Goal: Task Accomplishment & Management: Use online tool/utility

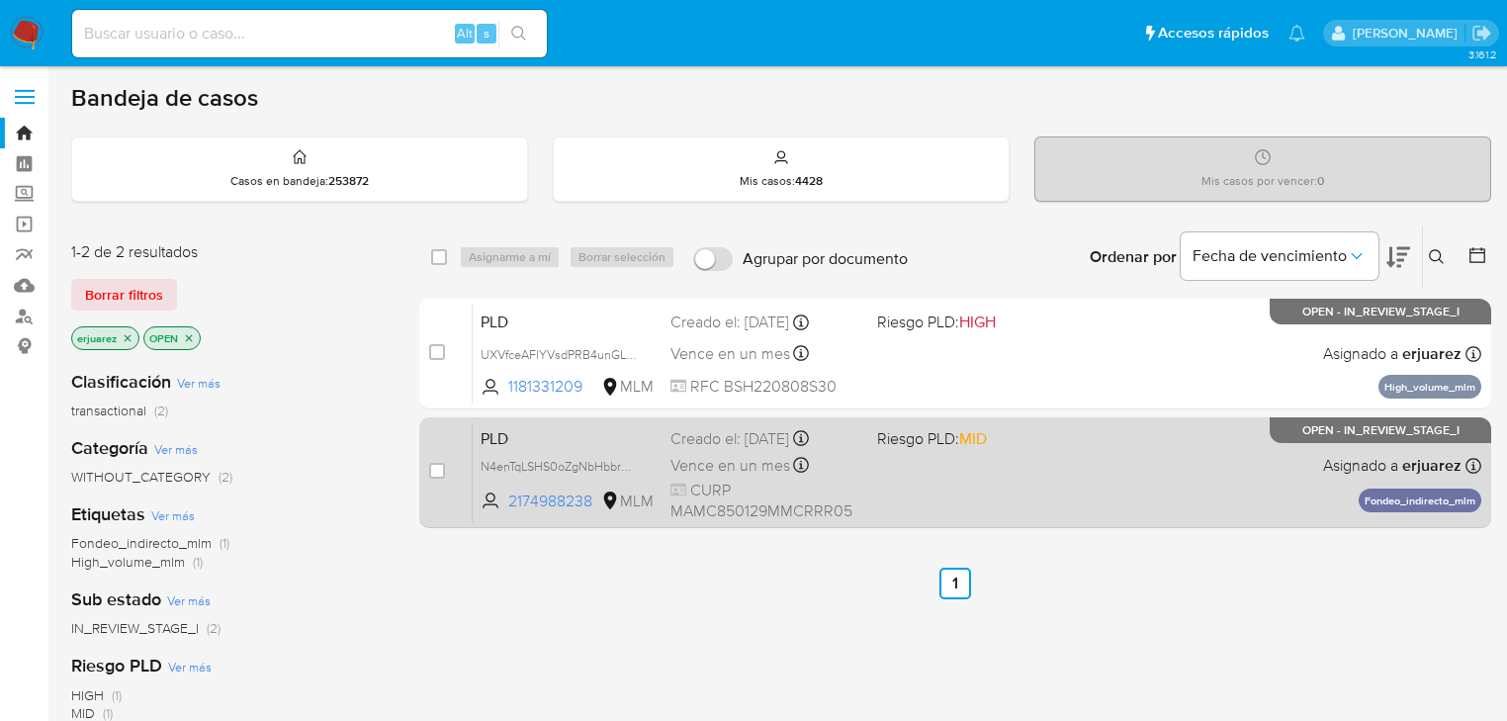
click at [859, 452] on div "Vence en un mes Vence el 11/11/2025 02:08:08" at bounding box center [766, 465] width 191 height 27
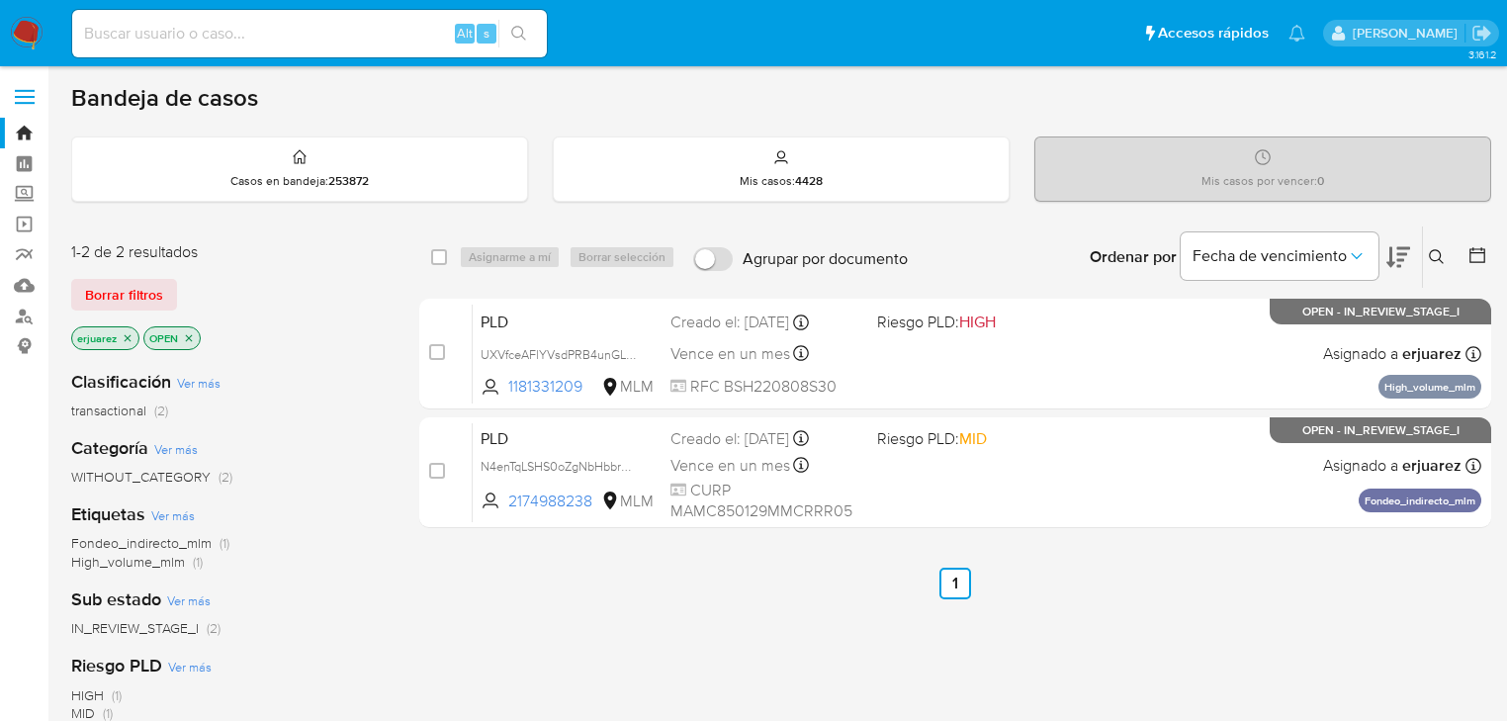
drag, startPoint x: 19, startPoint y: 32, endPoint x: 34, endPoint y: 18, distance: 20.3
click at [20, 32] on img at bounding box center [27, 34] width 34 height 34
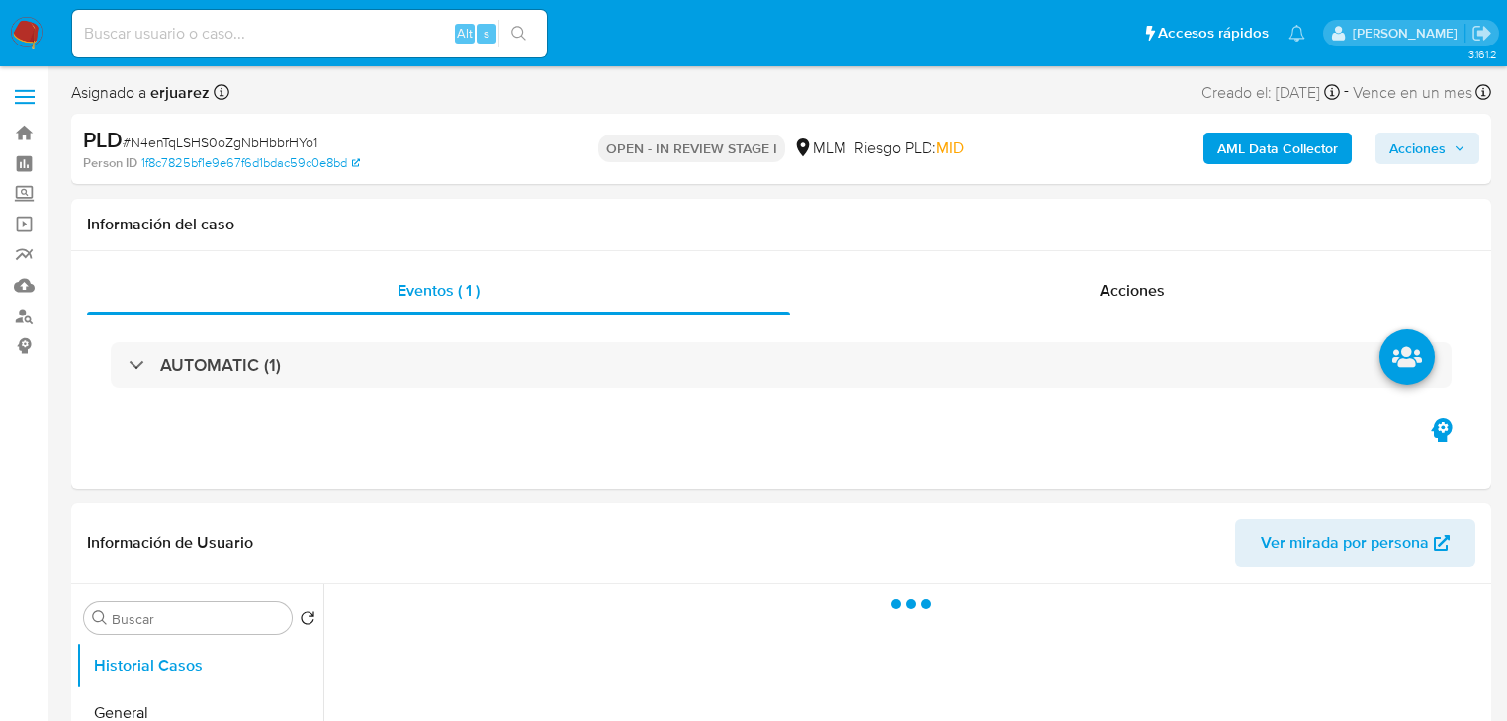
select select "10"
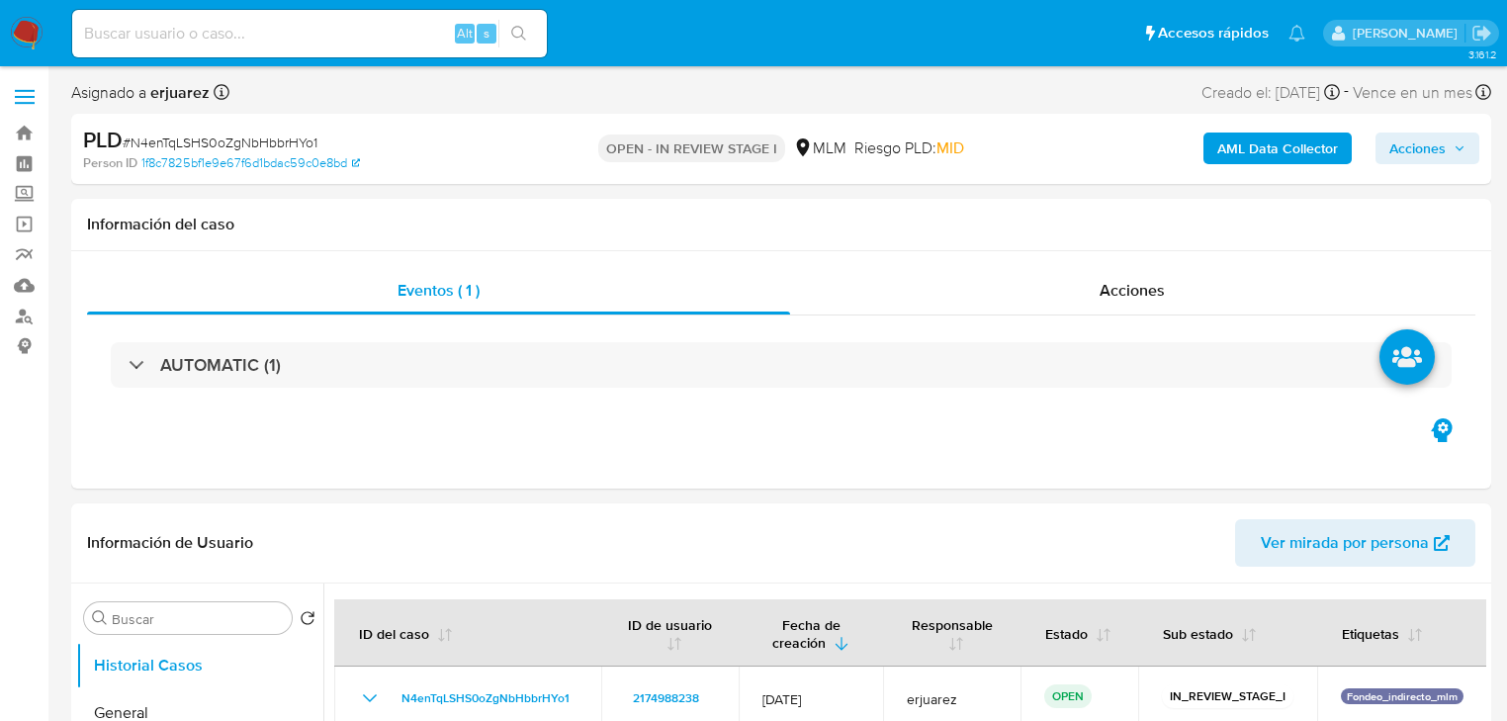
drag, startPoint x: 16, startPoint y: 191, endPoint x: 90, endPoint y: 240, distance: 89.2
click at [16, 193] on label "Screening" at bounding box center [117, 194] width 235 height 31
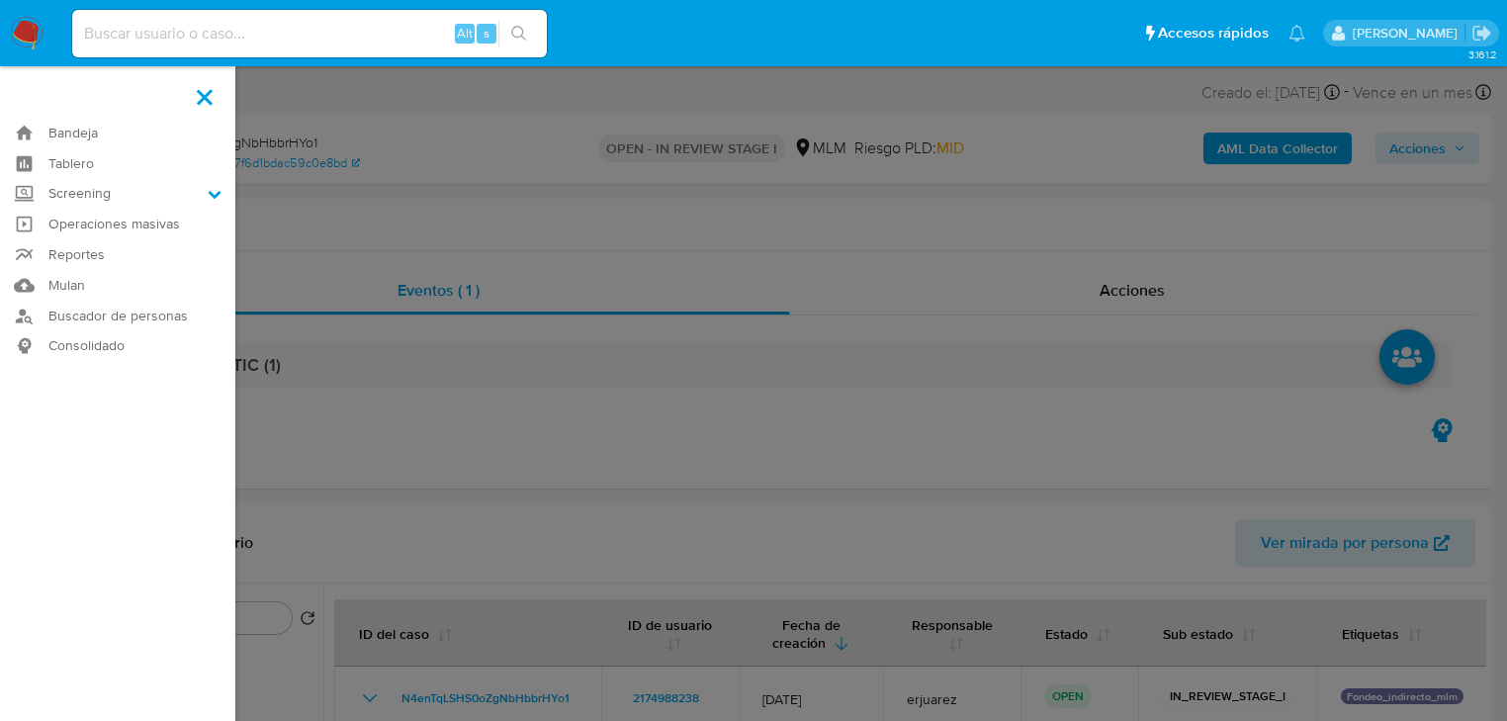
click at [0, 0] on input "Screening" at bounding box center [0, 0] width 0 height 0
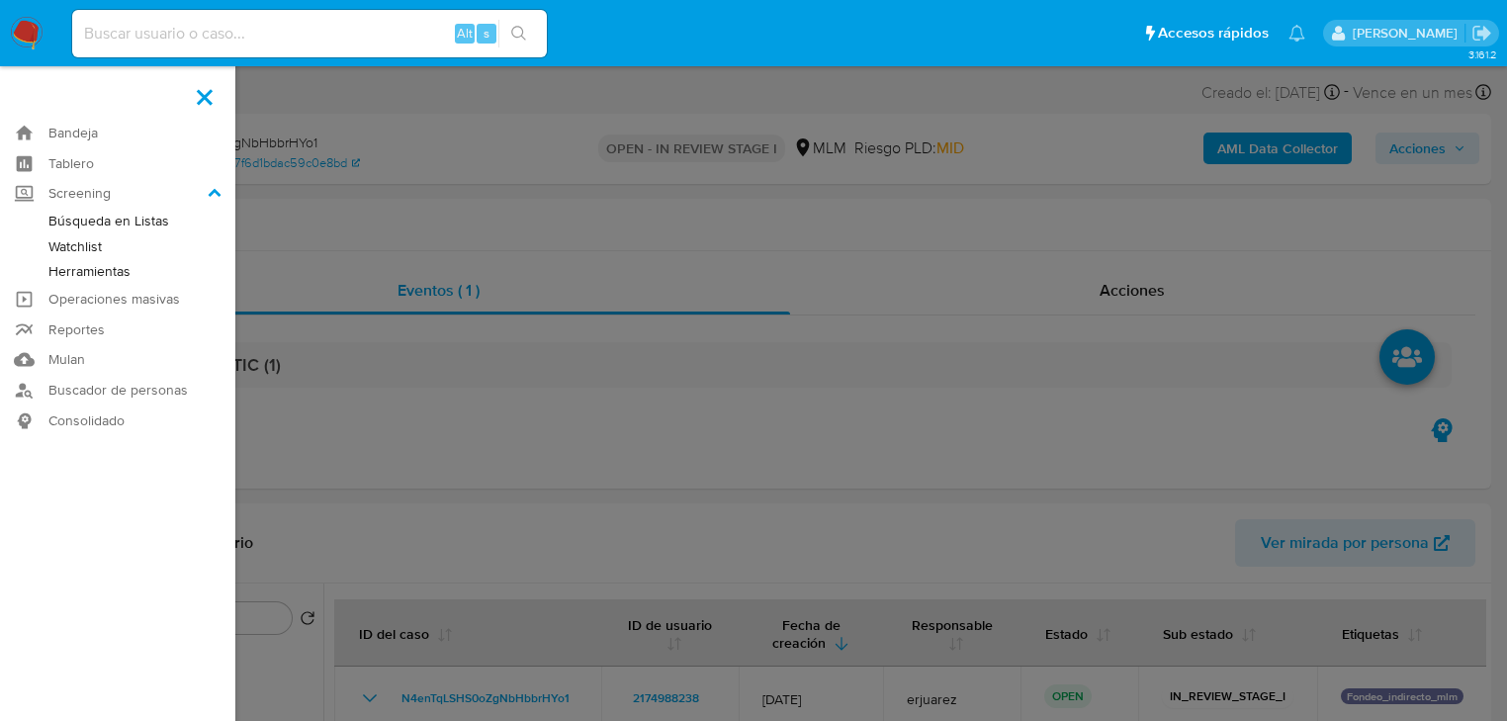
click at [115, 279] on link "Herramientas" at bounding box center [117, 271] width 235 height 25
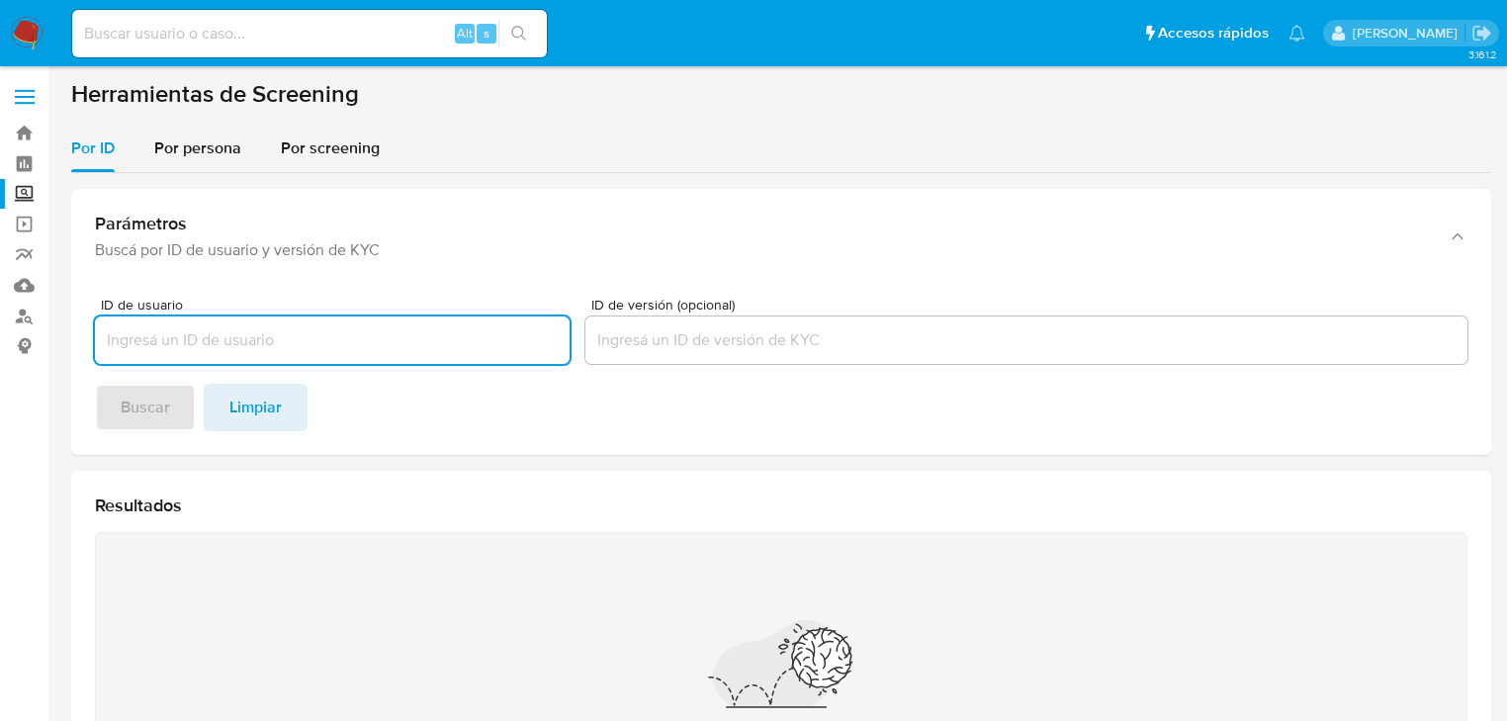
drag, startPoint x: 210, startPoint y: 149, endPoint x: 216, endPoint y: 186, distance: 37.1
click at [210, 154] on span "Por persona" at bounding box center [197, 148] width 87 height 23
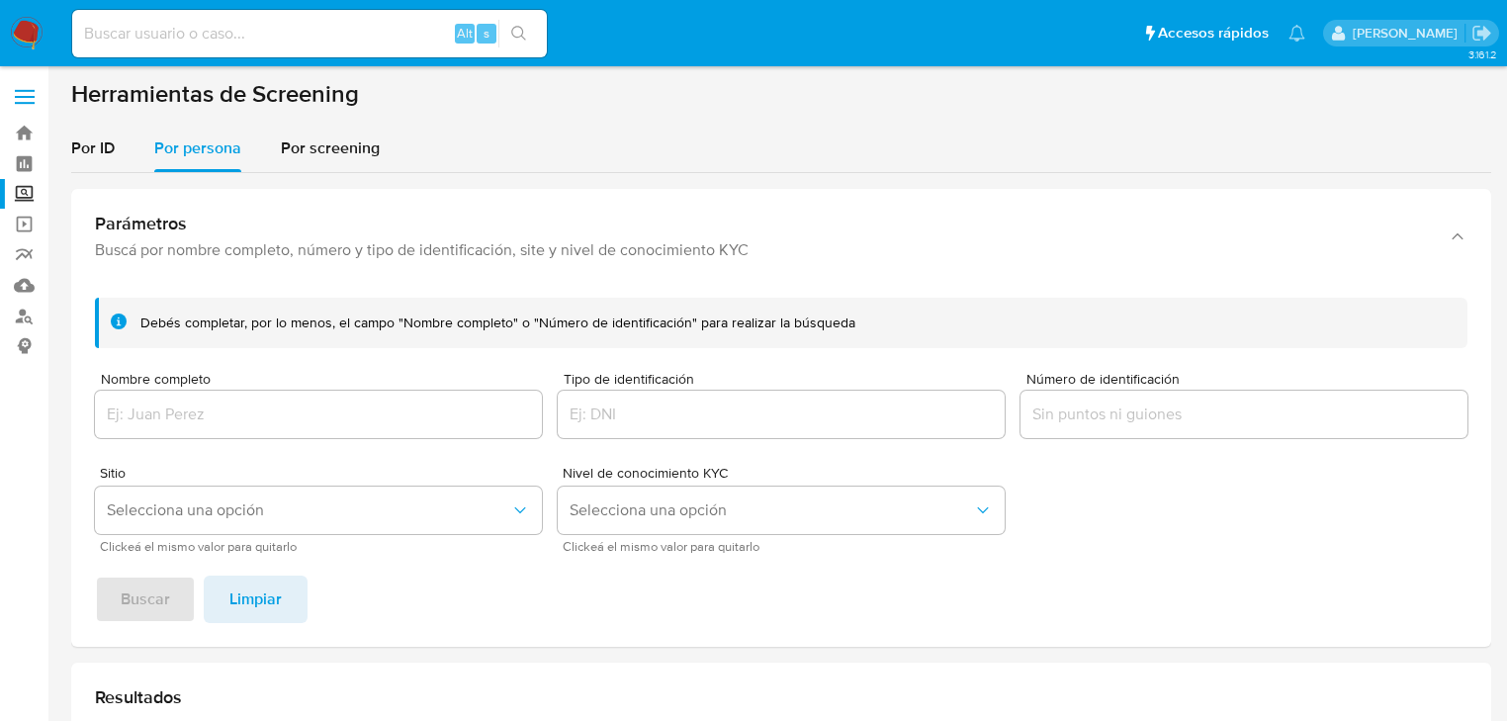
click at [212, 427] on div at bounding box center [318, 414] width 447 height 47
click at [206, 413] on input "Nombre completo" at bounding box center [318, 415] width 447 height 26
click at [138, 594] on span "Buscar" at bounding box center [145, 600] width 49 height 44
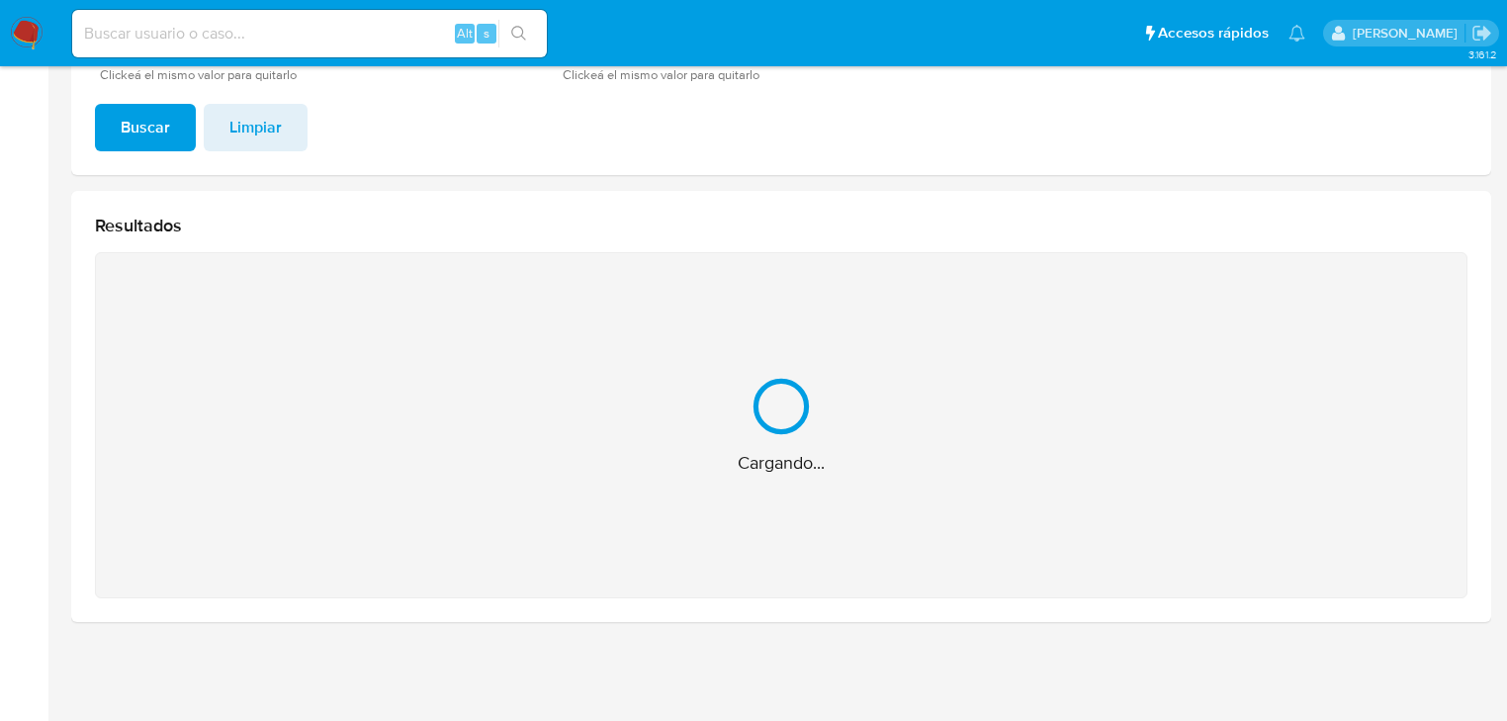
scroll to position [158, 0]
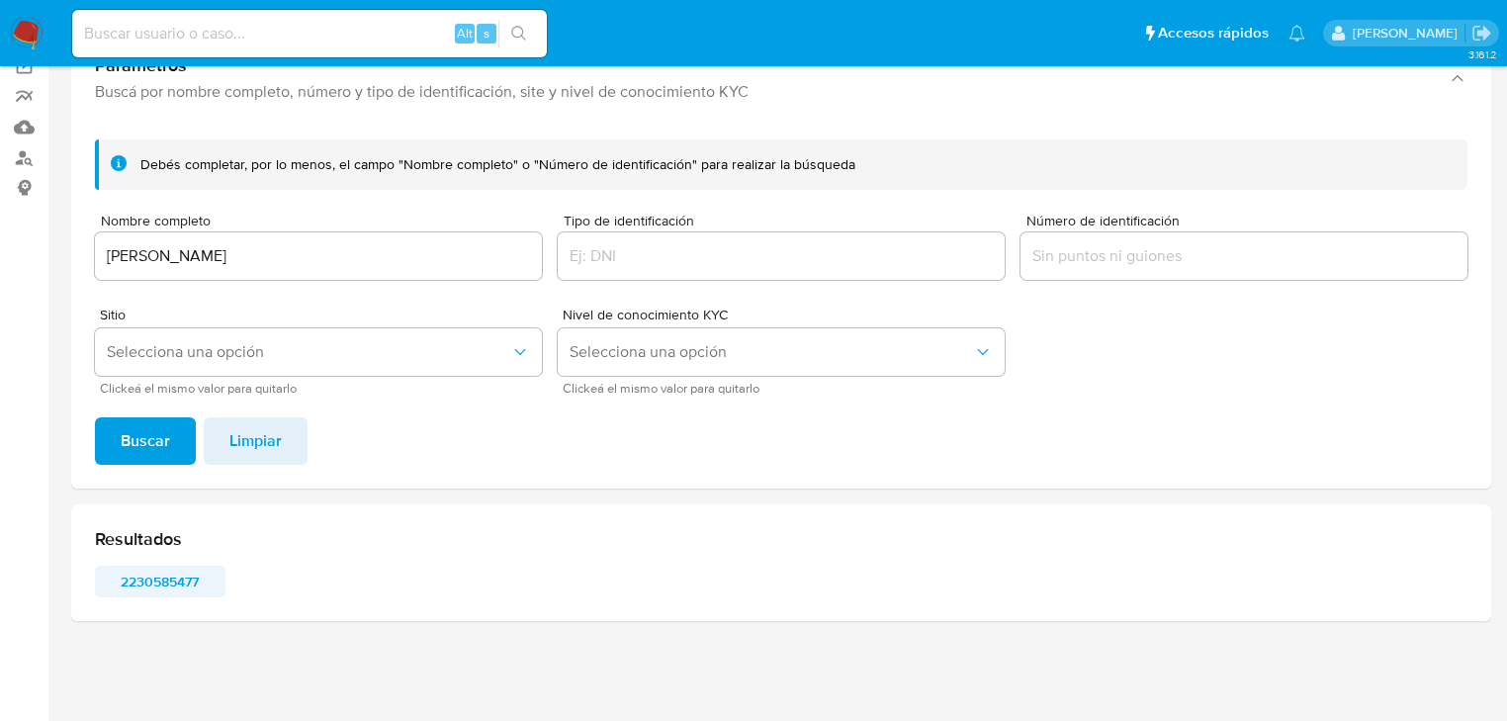
click at [135, 576] on span "2230585477" at bounding box center [160, 582] width 103 height 28
drag, startPoint x: 340, startPoint y: 260, endPoint x: 119, endPoint y: 255, distance: 221.6
click at [119, 255] on div "MARIO GARCIA MELENDEZ" at bounding box center [318, 255] width 447 height 47
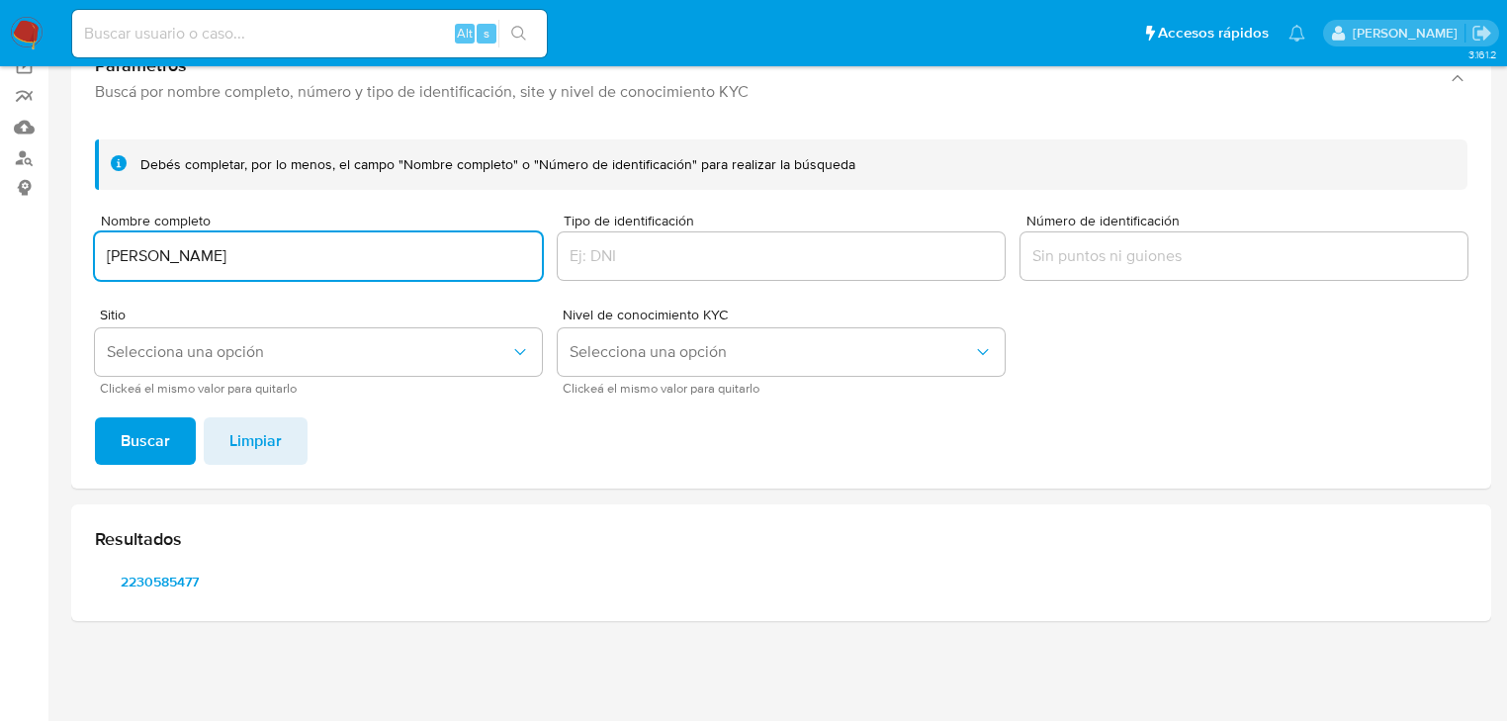
drag, startPoint x: 319, startPoint y: 257, endPoint x: -91, endPoint y: 270, distance: 410.7
click at [0, 270] on html "Pausado Ver notificaciones Alt s Accesos rápidos Presiona las siguientes teclas…" at bounding box center [753, 281] width 1507 height 879
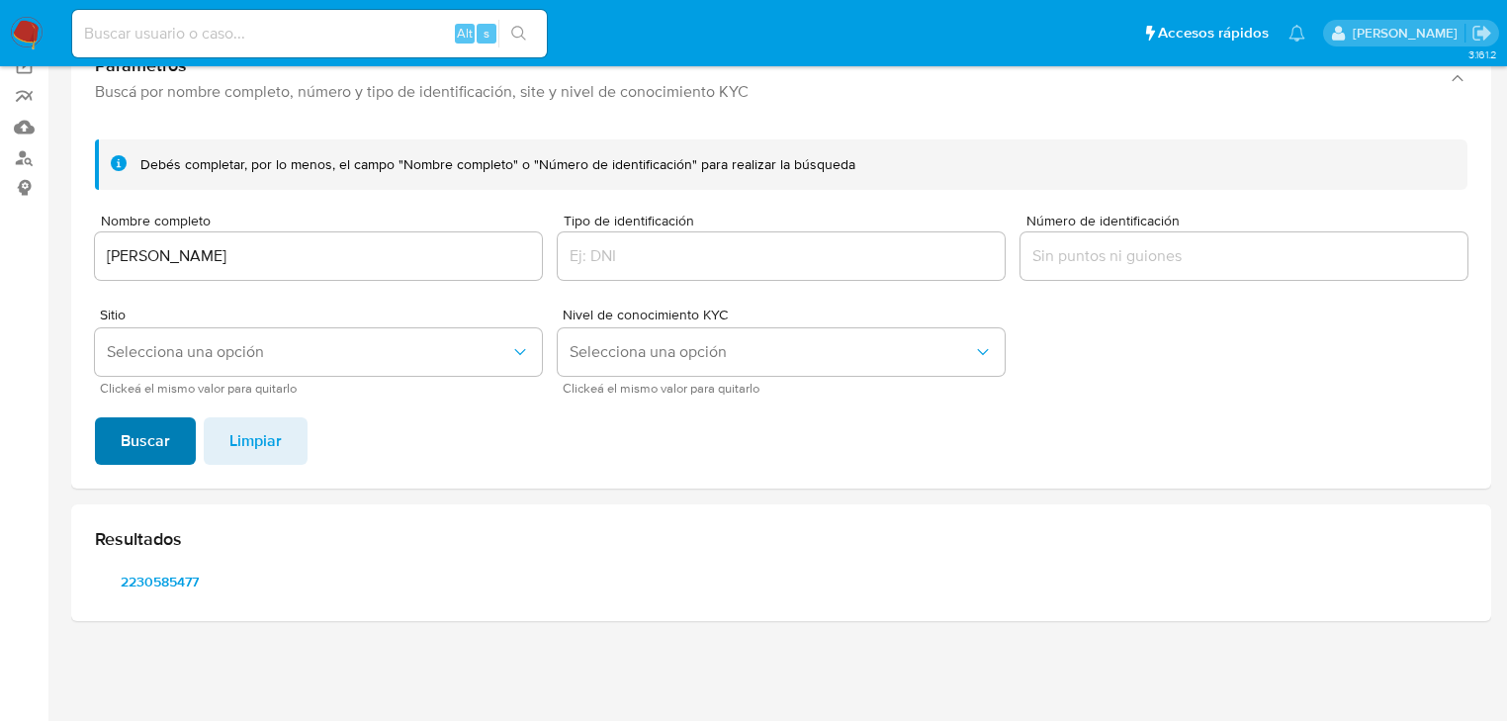
click at [124, 423] on span "Buscar" at bounding box center [145, 441] width 49 height 44
click at [162, 582] on span "2462301519" at bounding box center [160, 582] width 103 height 28
drag, startPoint x: 348, startPoint y: 249, endPoint x: 41, endPoint y: 224, distance: 308.7
click at [41, 224] on section "Bandeja Tablero Screening Búsqueda en Listas Watchlist Herramientas Operaciones…" at bounding box center [753, 281] width 1507 height 879
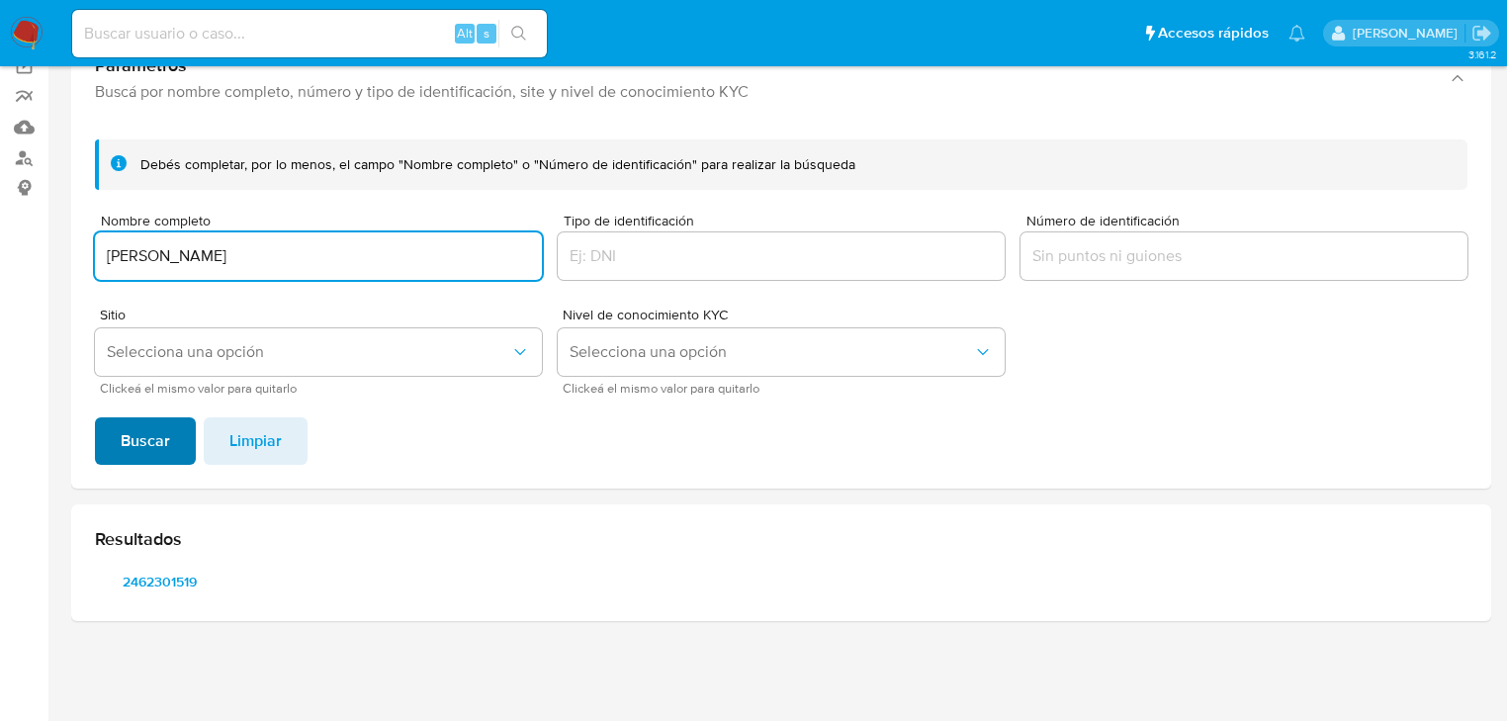
type input "ALMA ROSA MARTINEZ MARQUEZ"
click at [134, 435] on span "Buscar" at bounding box center [145, 441] width 49 height 44
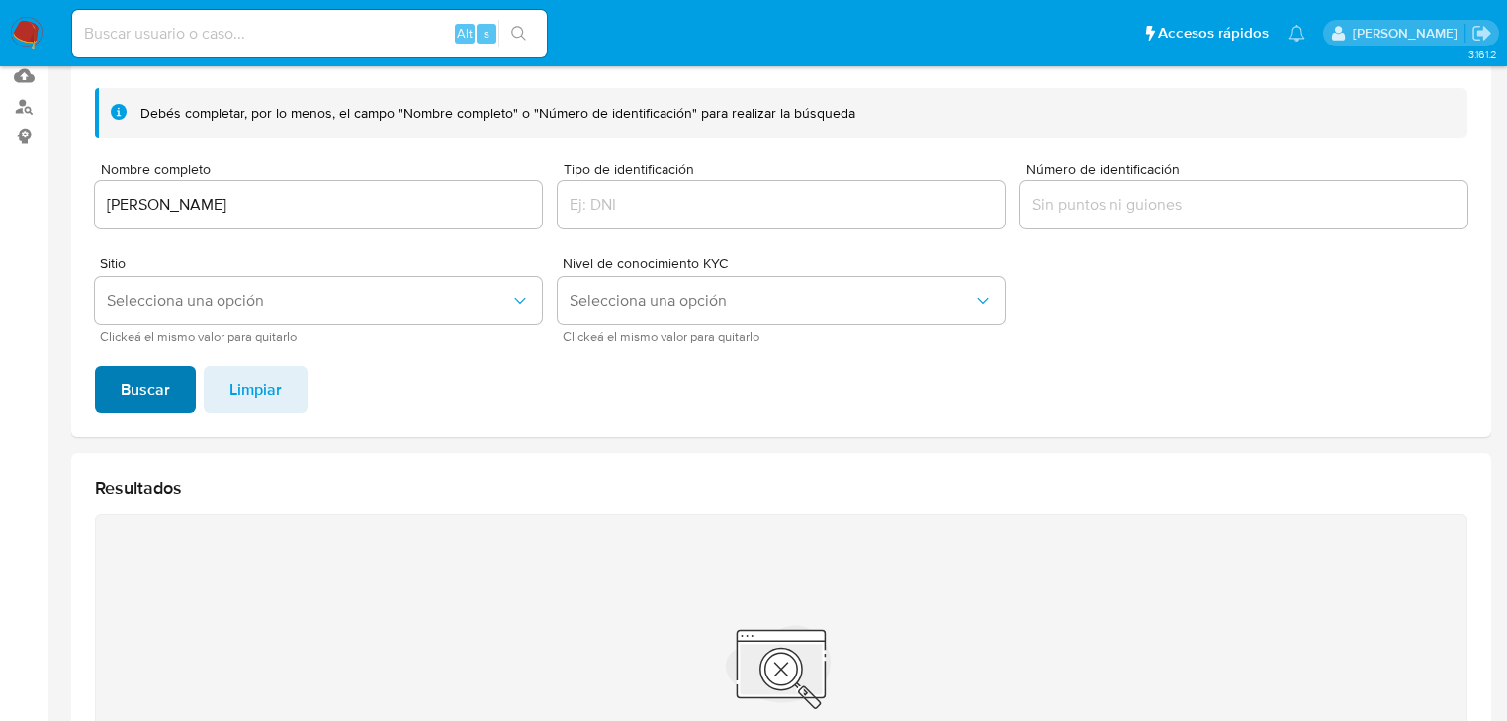
scroll to position [237, 0]
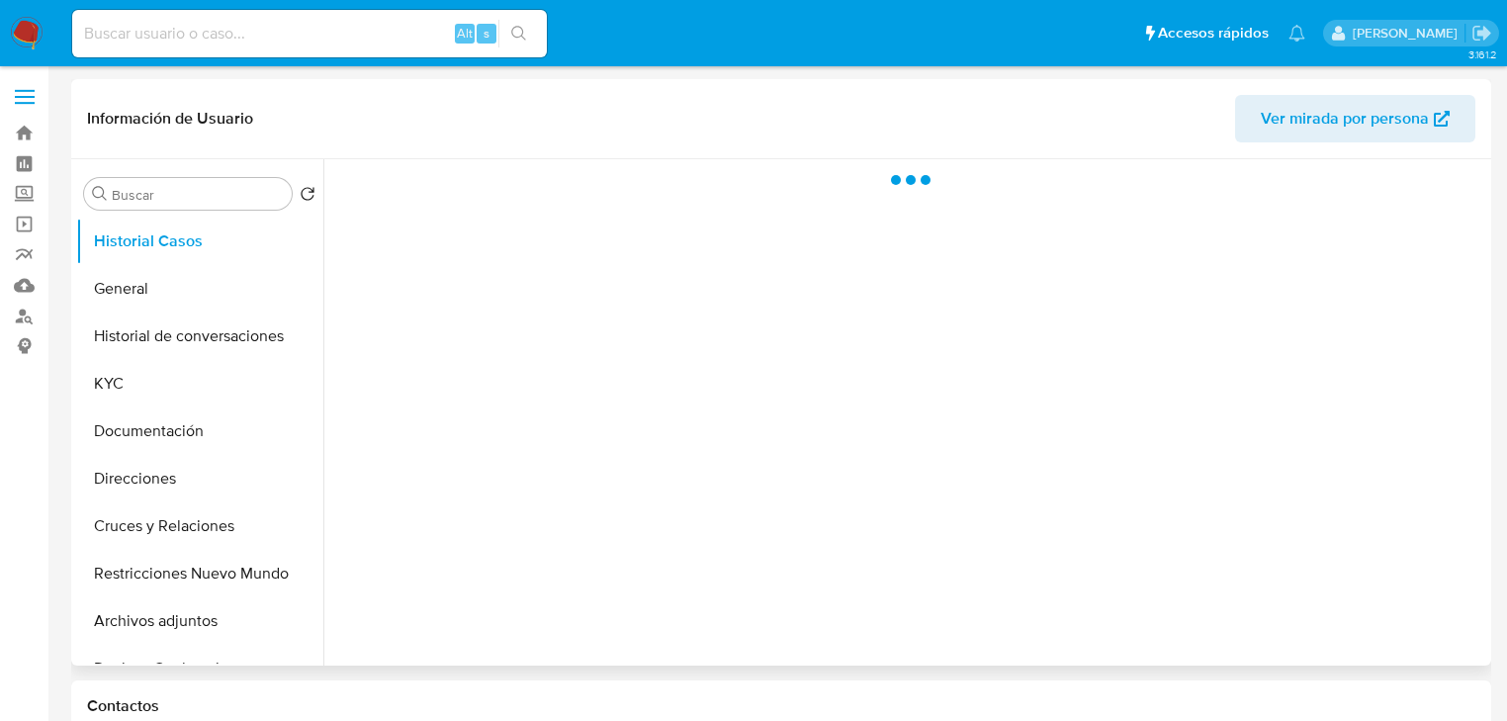
select select "10"
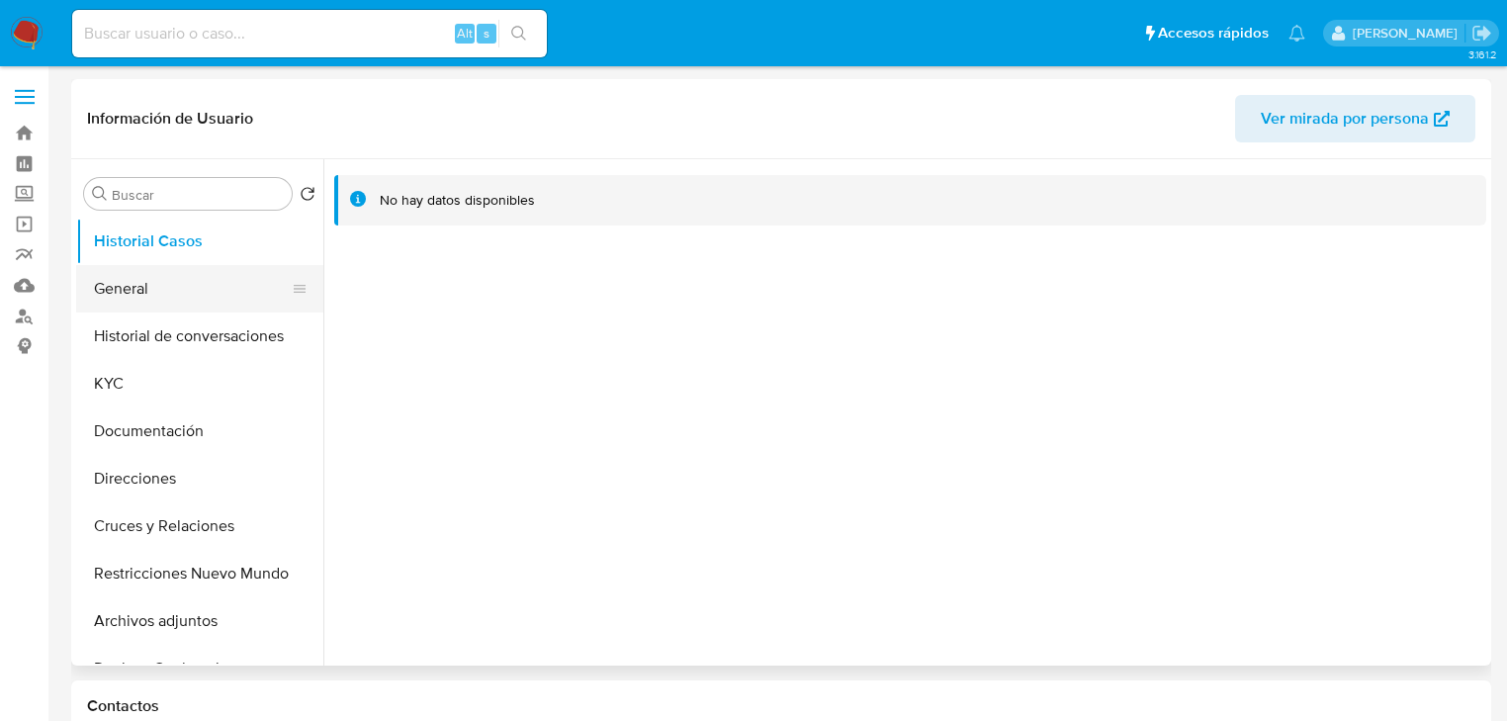
click at [174, 278] on button "General" at bounding box center [191, 288] width 231 height 47
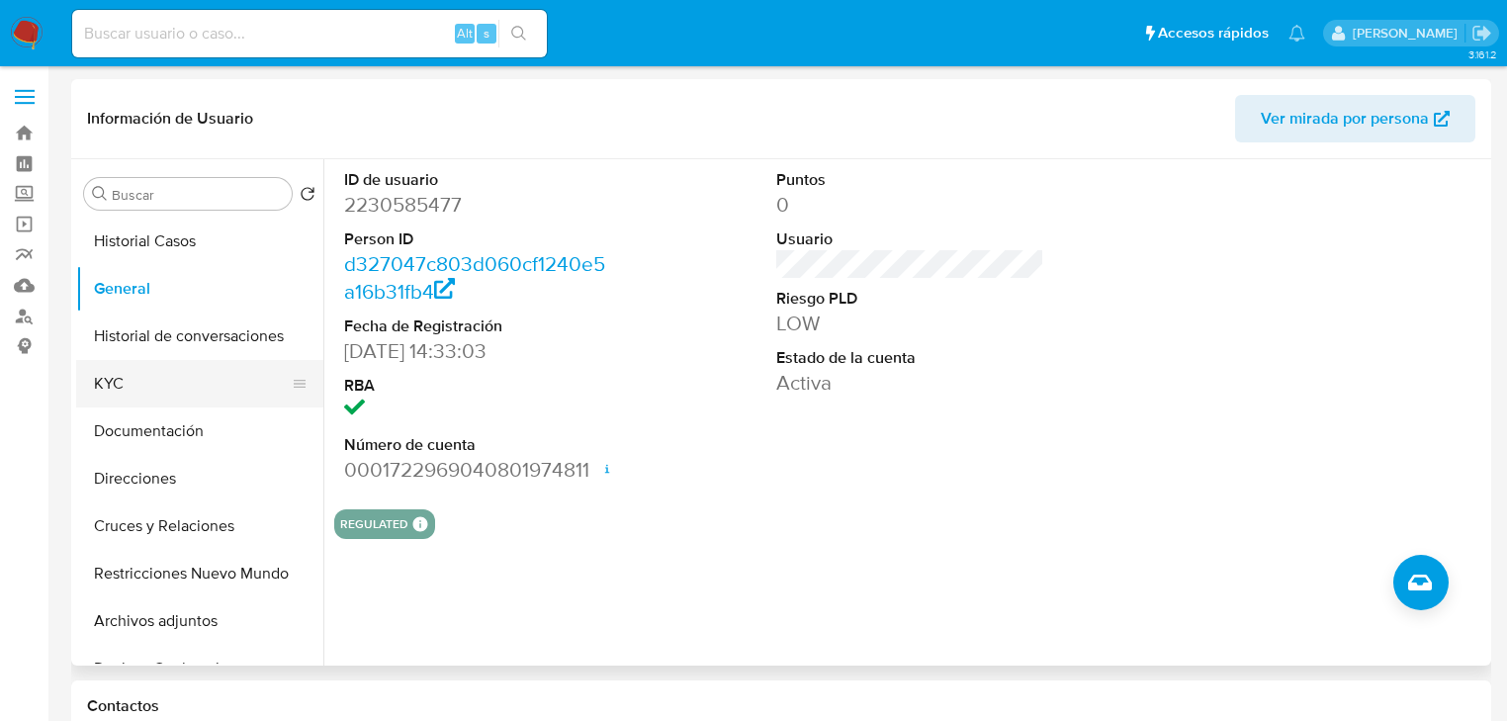
click at [160, 387] on button "KYC" at bounding box center [191, 383] width 231 height 47
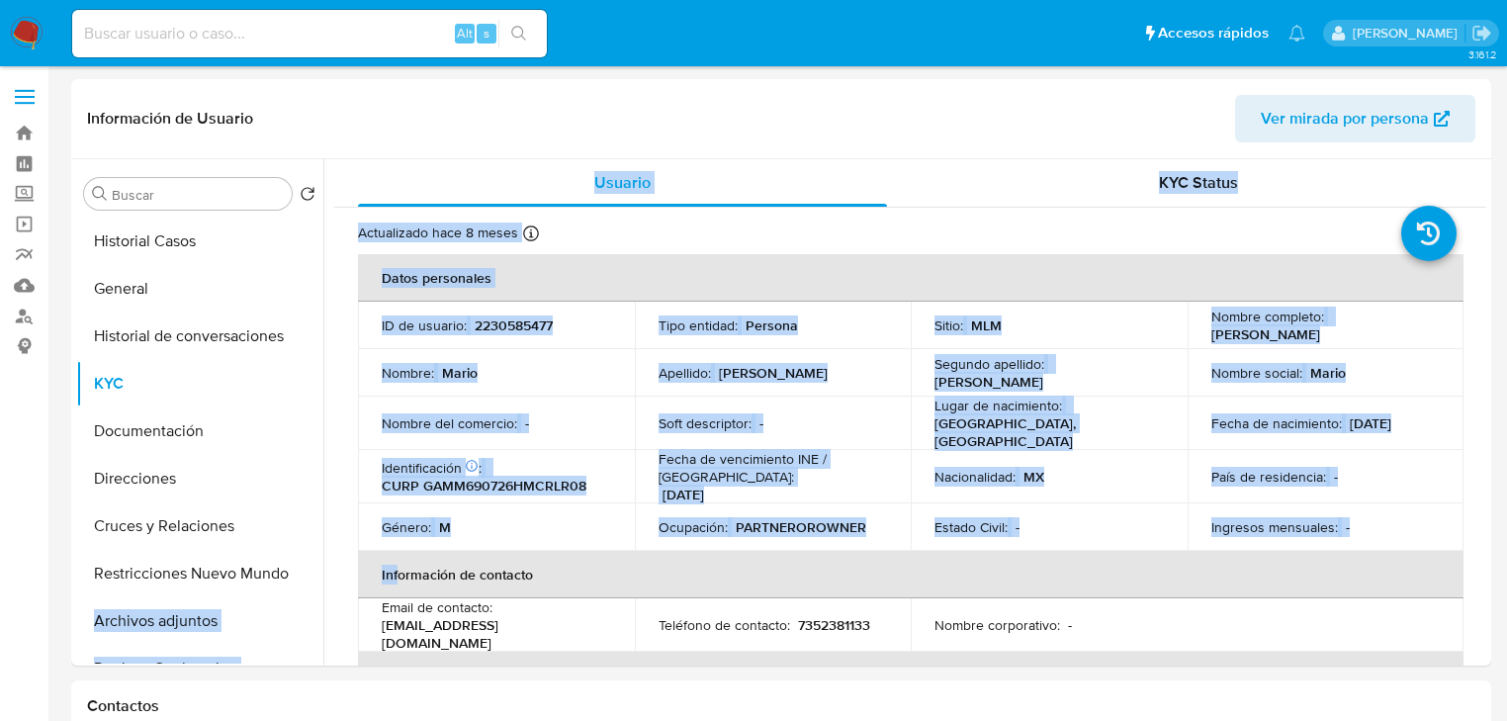
drag, startPoint x: 399, startPoint y: 590, endPoint x: -434, endPoint y: 597, distance: 832.9
click at [178, 443] on button "Documentación" at bounding box center [191, 431] width 231 height 47
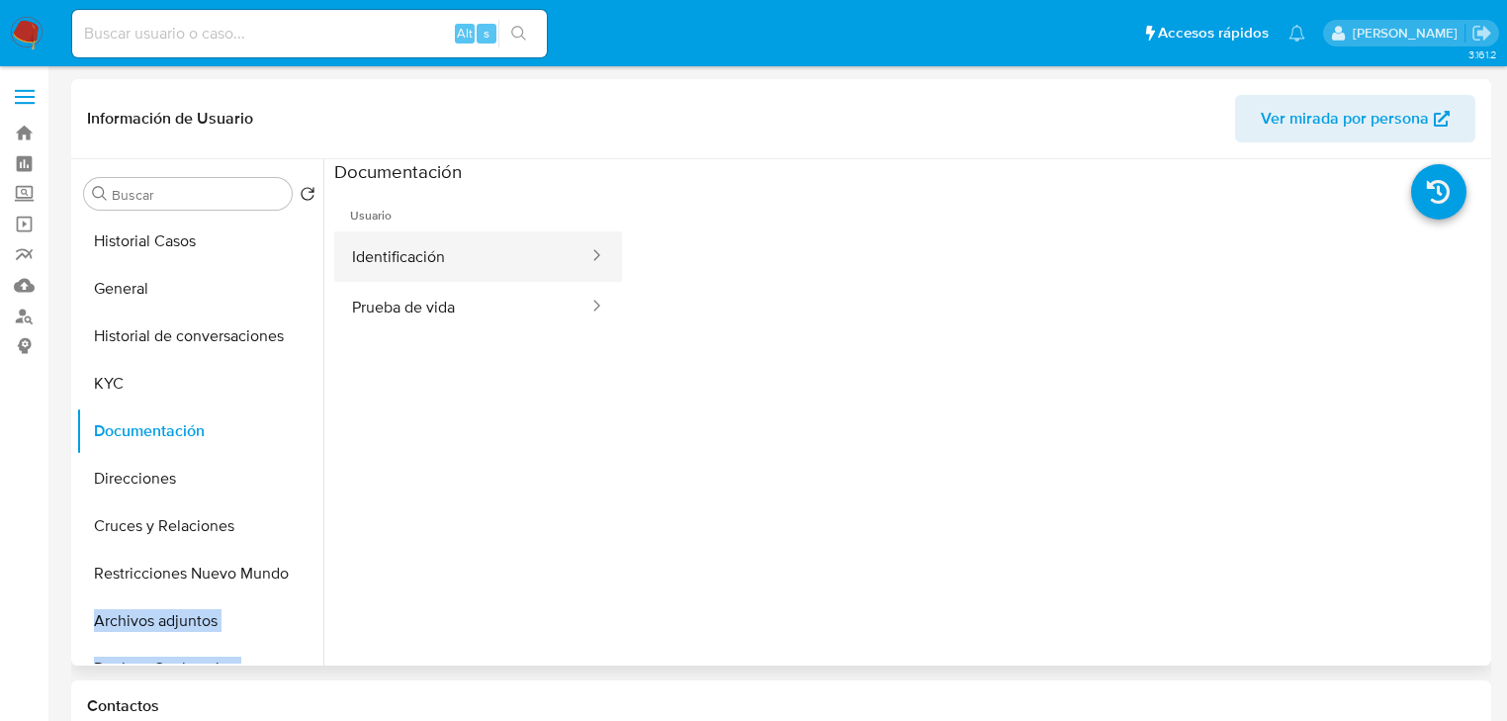
drag, startPoint x: 499, startPoint y: 313, endPoint x: 463, endPoint y: 278, distance: 49.7
click at [498, 312] on button "Prueba de vida" at bounding box center [462, 307] width 256 height 50
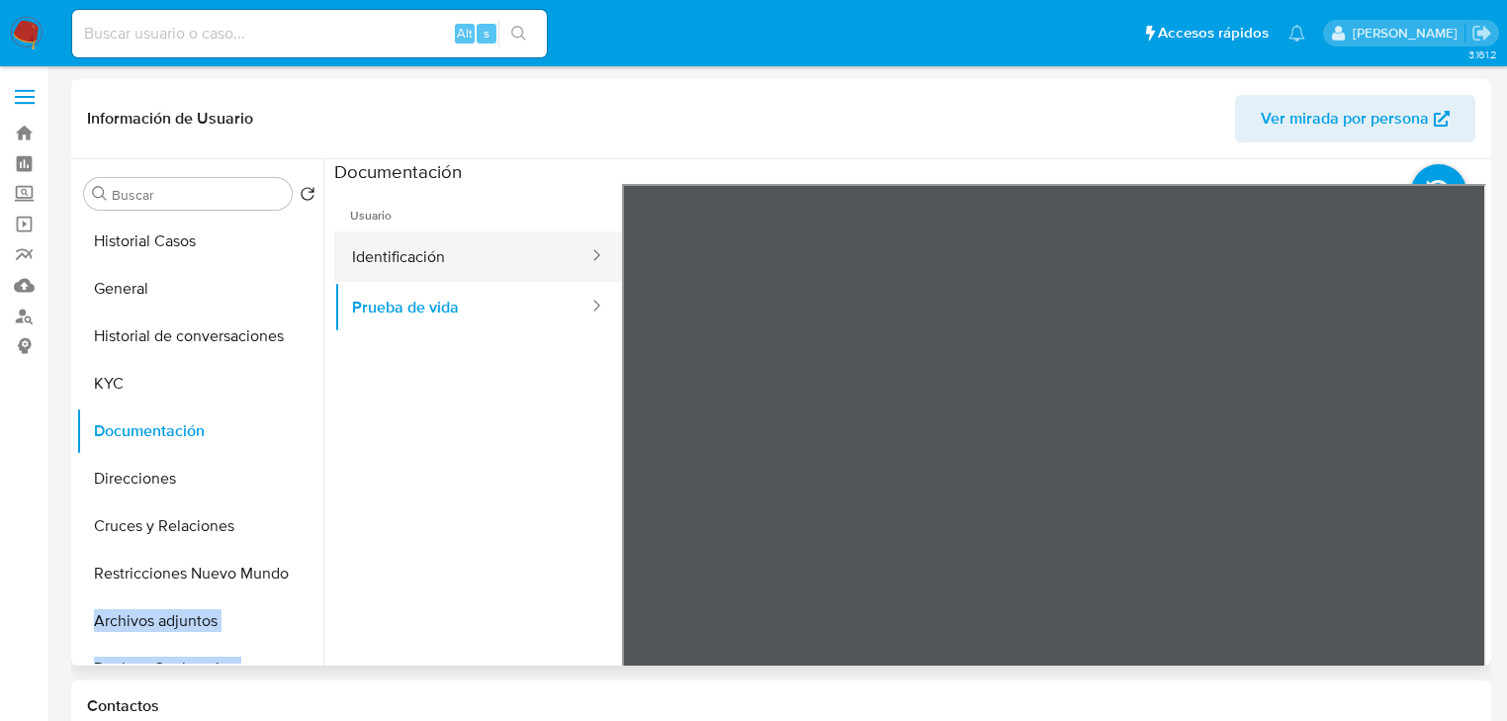
click at [457, 265] on button "Identificación" at bounding box center [462, 256] width 256 height 50
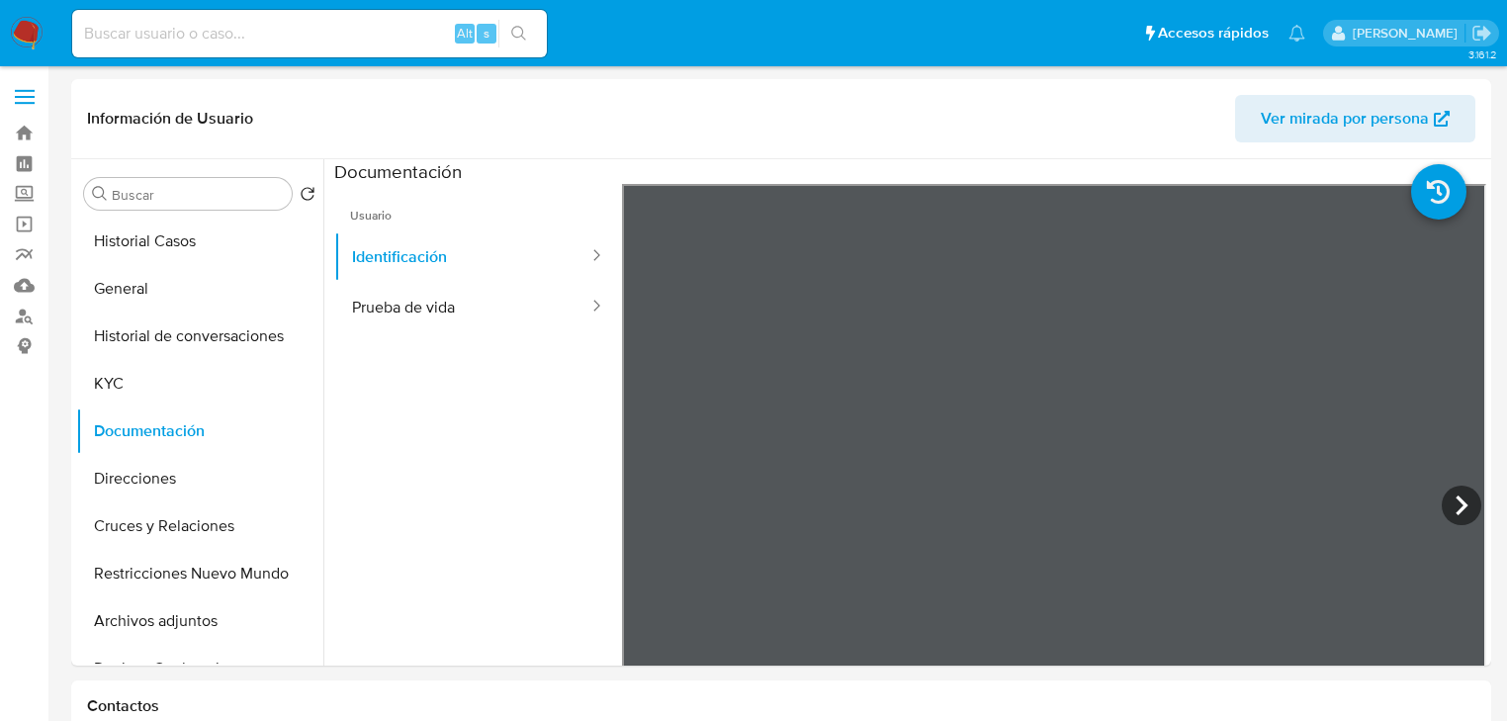
click at [159, 39] on input at bounding box center [309, 34] width 475 height 26
paste input "2523722355"
type input "2523722355"
click at [512, 27] on icon "search-icon" at bounding box center [519, 34] width 16 height 16
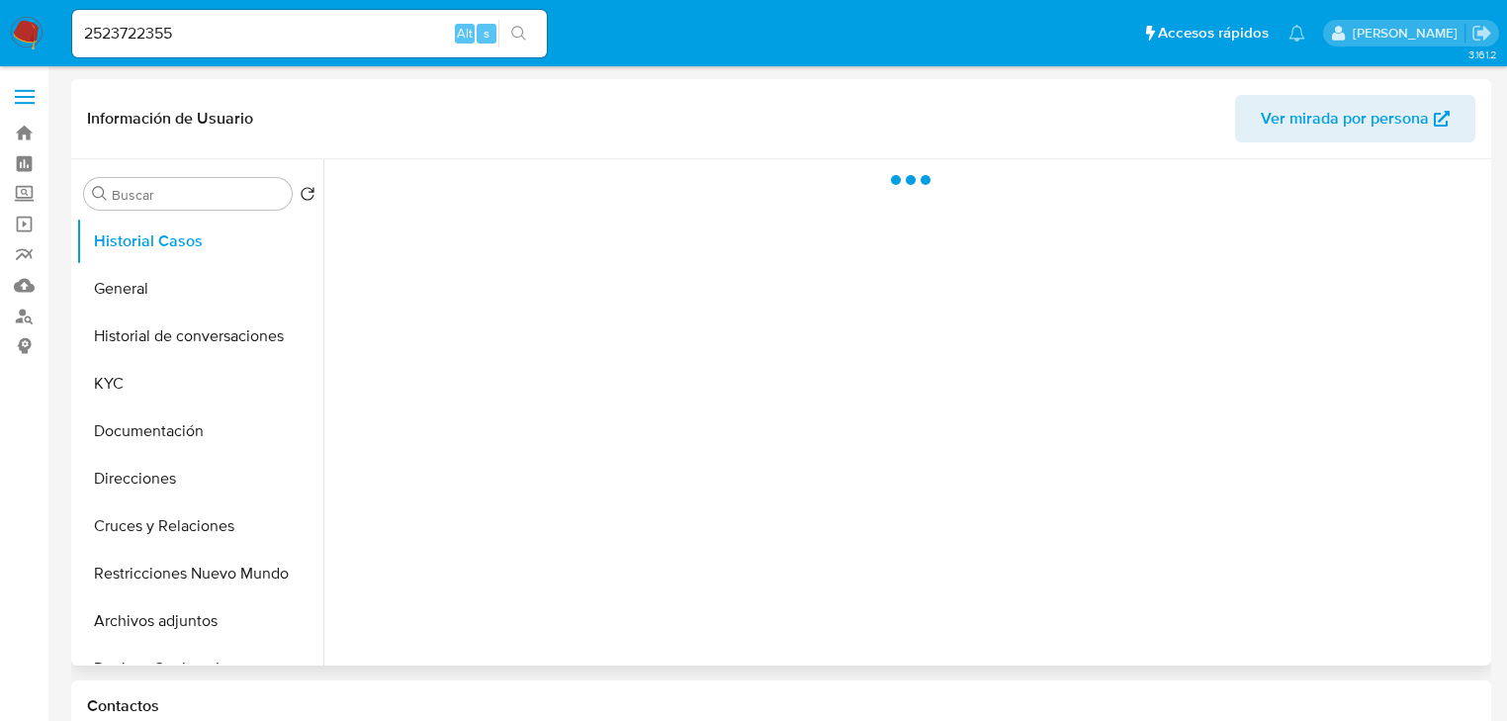
select select "10"
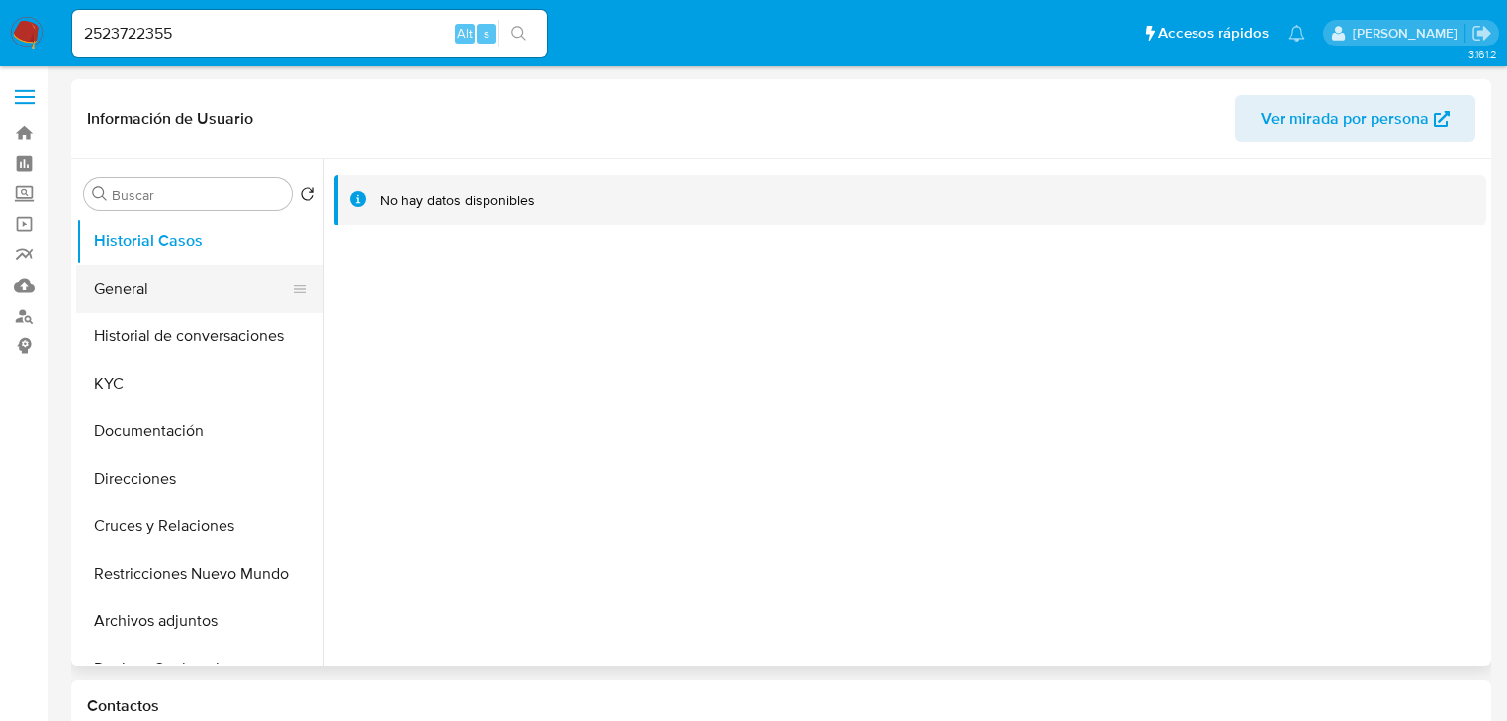
click at [127, 293] on button "General" at bounding box center [191, 288] width 231 height 47
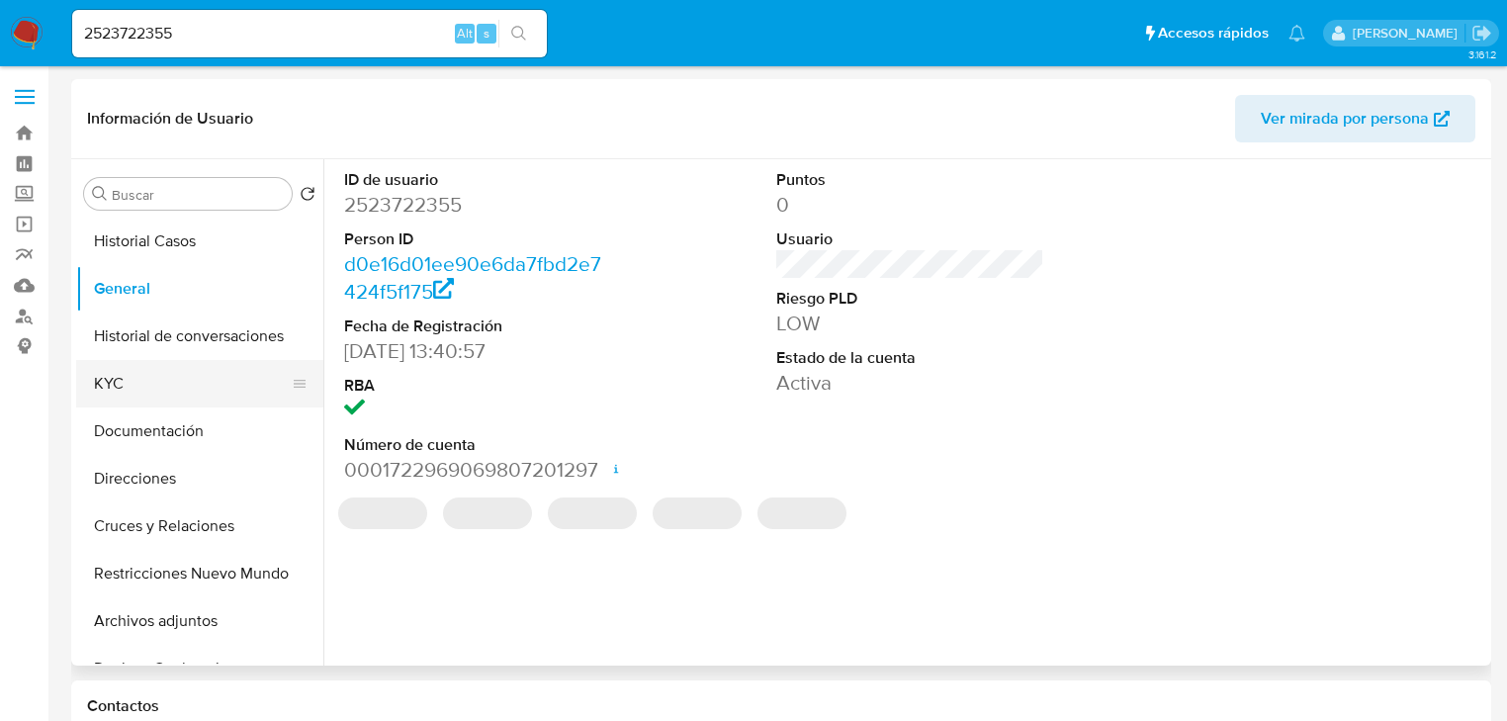
click at [109, 392] on button "KYC" at bounding box center [191, 383] width 231 height 47
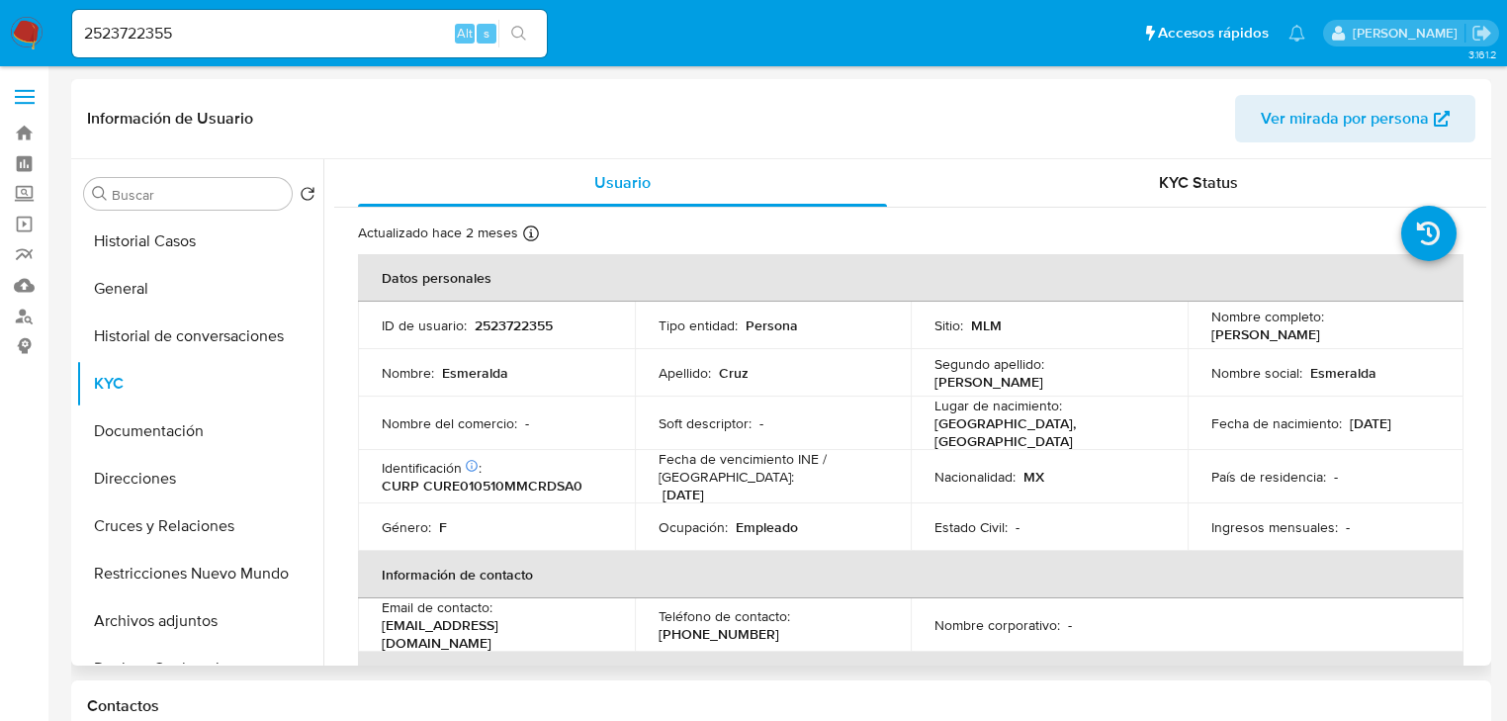
scroll to position [158, 0]
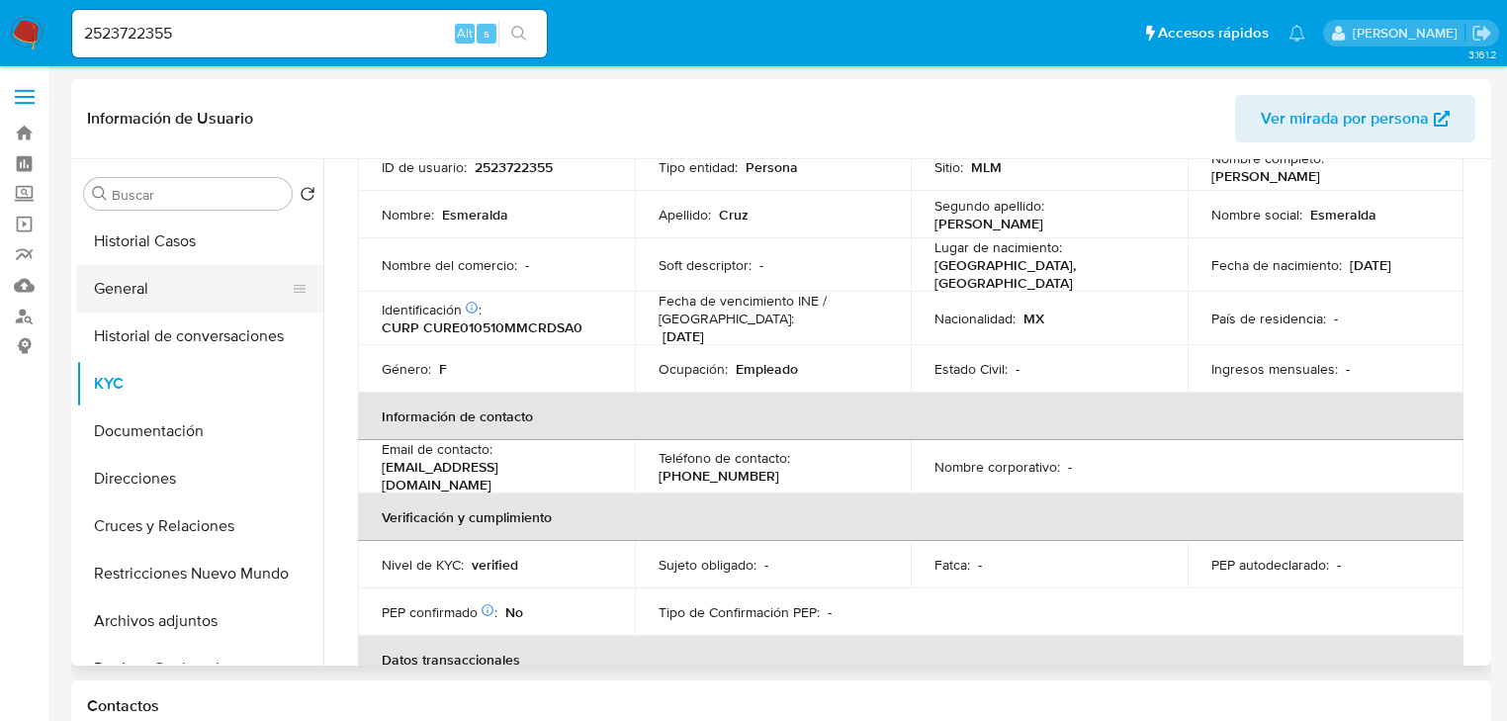
click at [158, 271] on button "General" at bounding box center [191, 288] width 231 height 47
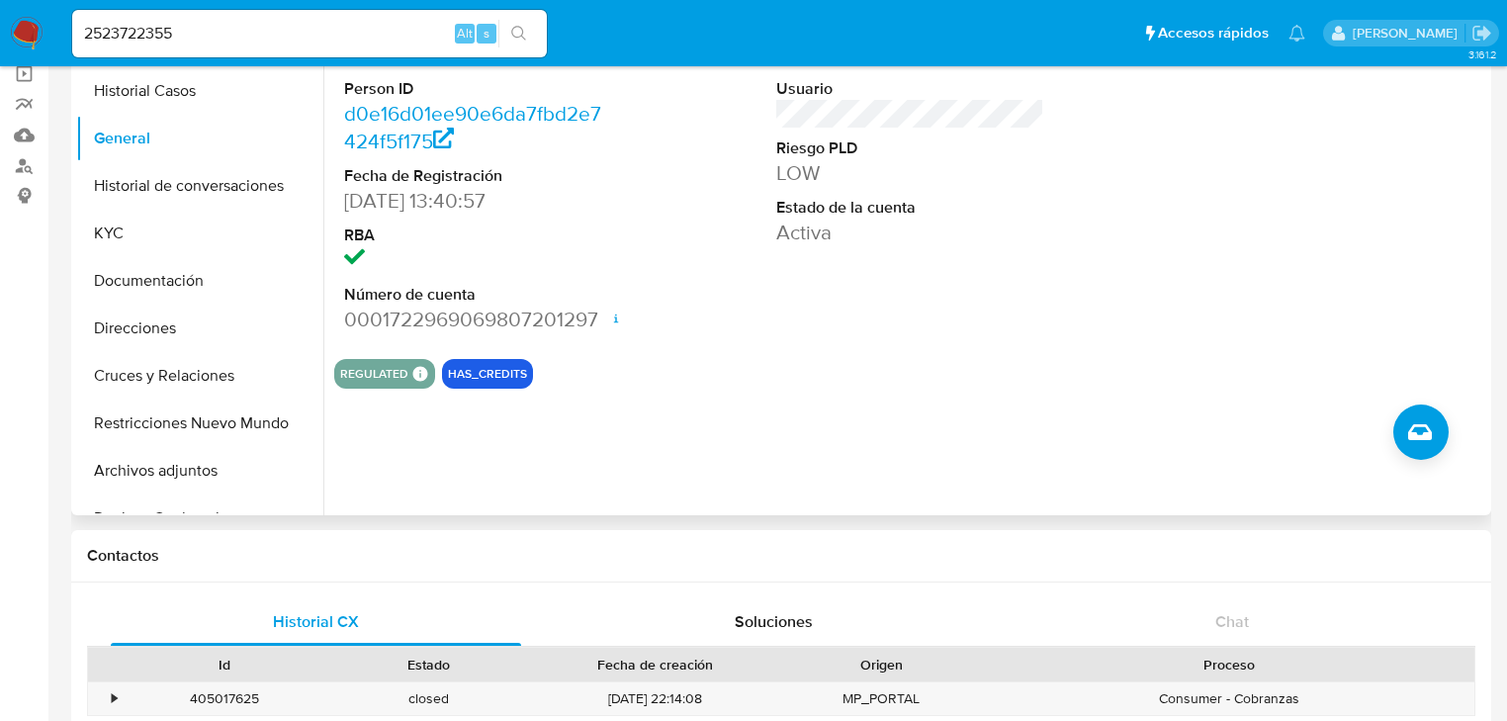
scroll to position [237, 0]
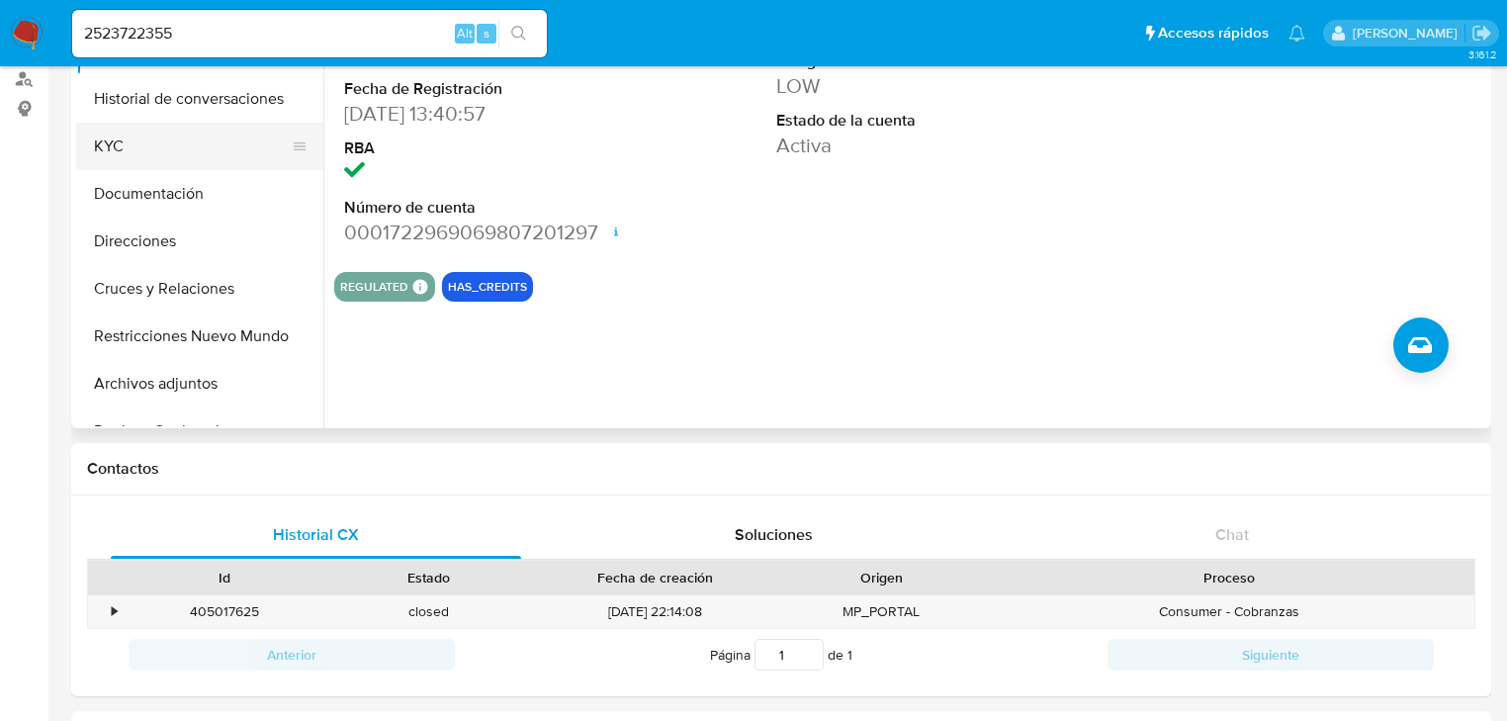
click at [129, 139] on button "KYC" at bounding box center [191, 146] width 231 height 47
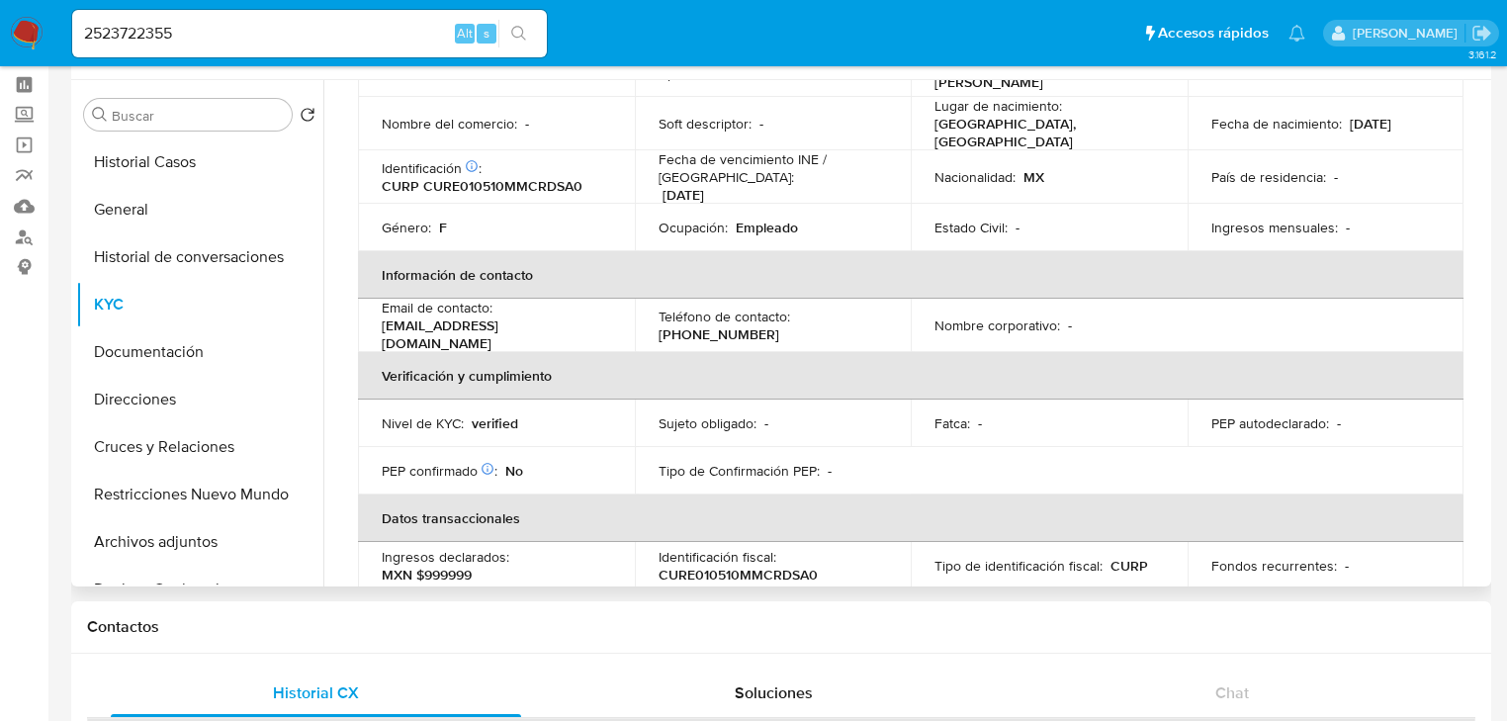
scroll to position [0, 0]
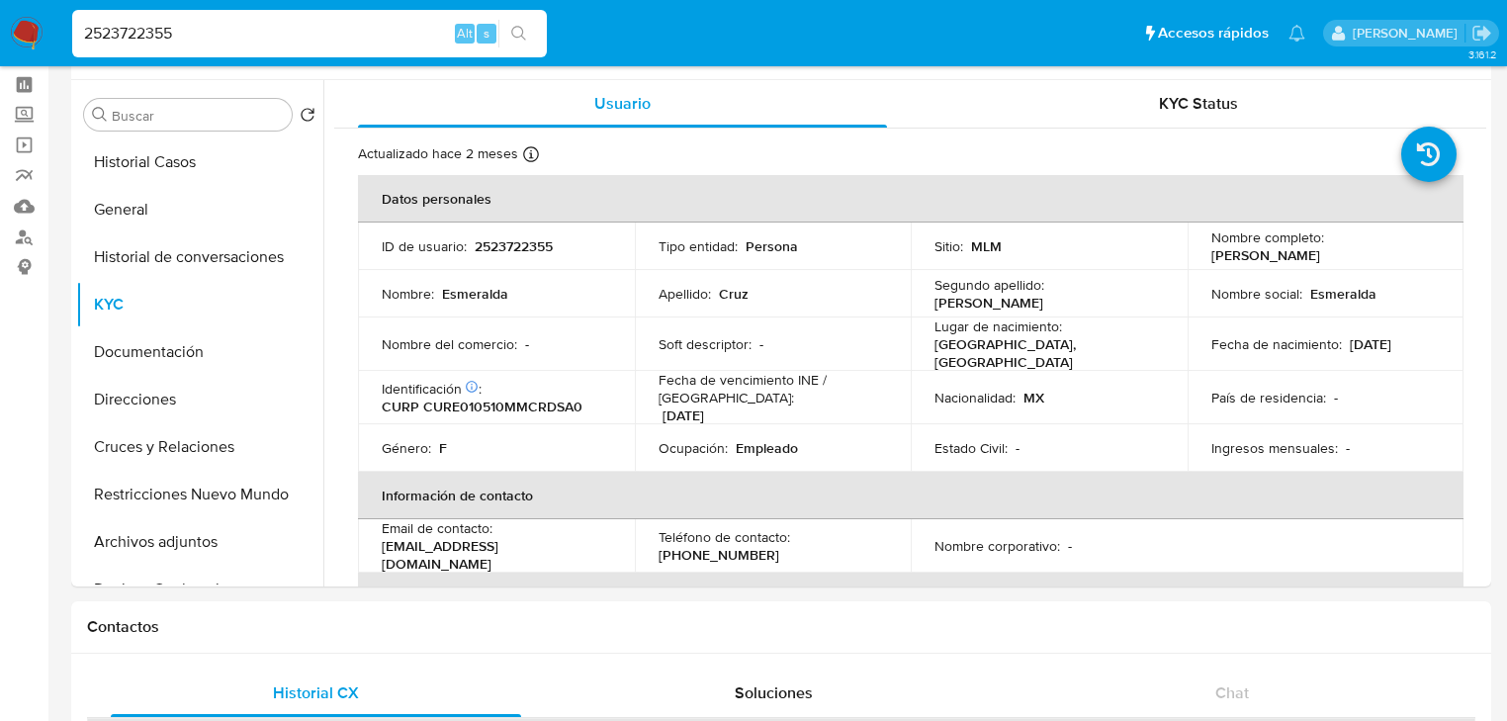
drag, startPoint x: 187, startPoint y: 29, endPoint x: 42, endPoint y: 29, distance: 145.4
click at [13, 29] on nav "Pausado Ver notificaciones 2523722355 Alt s Accesos rápidos Presiona las siguie…" at bounding box center [753, 33] width 1507 height 66
paste input "1509106036"
click at [79, 37] on input "1509106036" at bounding box center [309, 34] width 475 height 26
type input "1509106036"
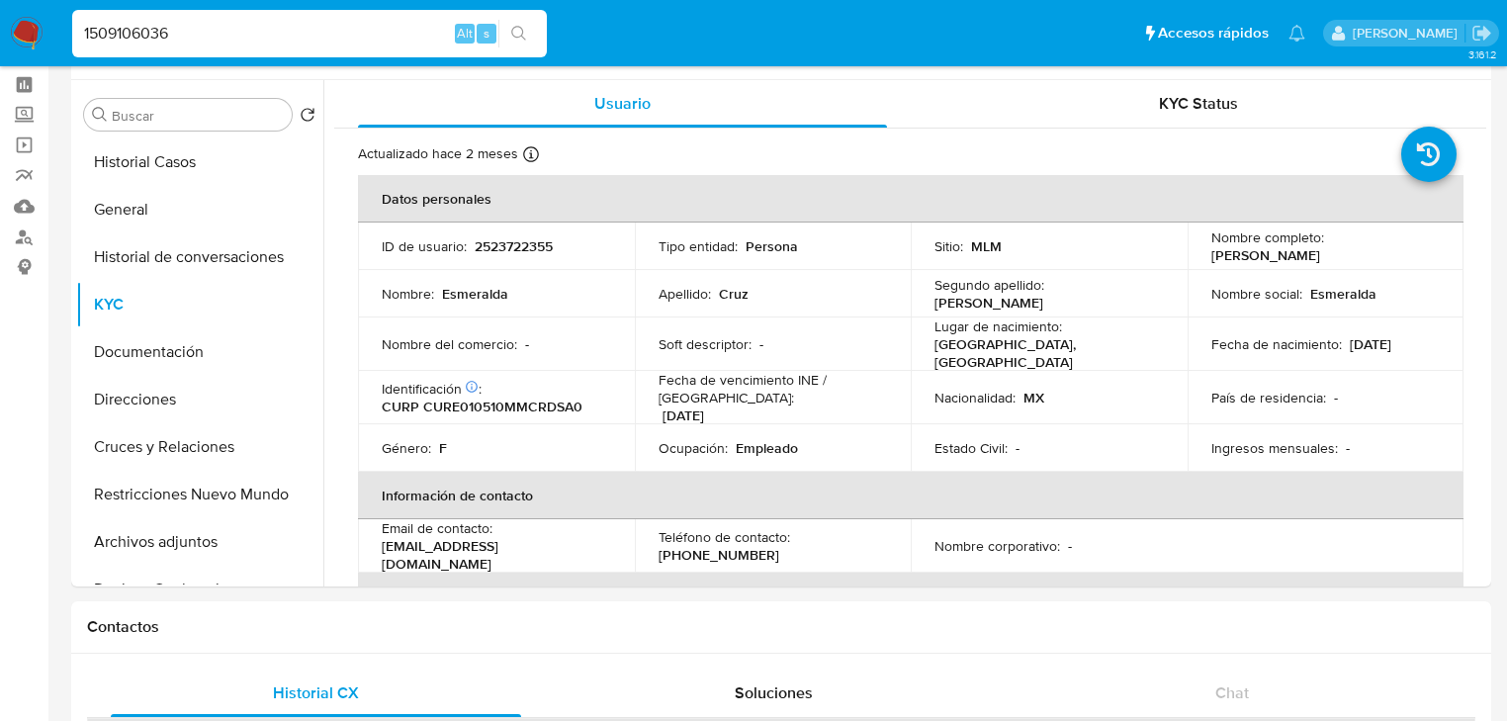
click at [518, 34] on icon "search-icon" at bounding box center [519, 34] width 16 height 16
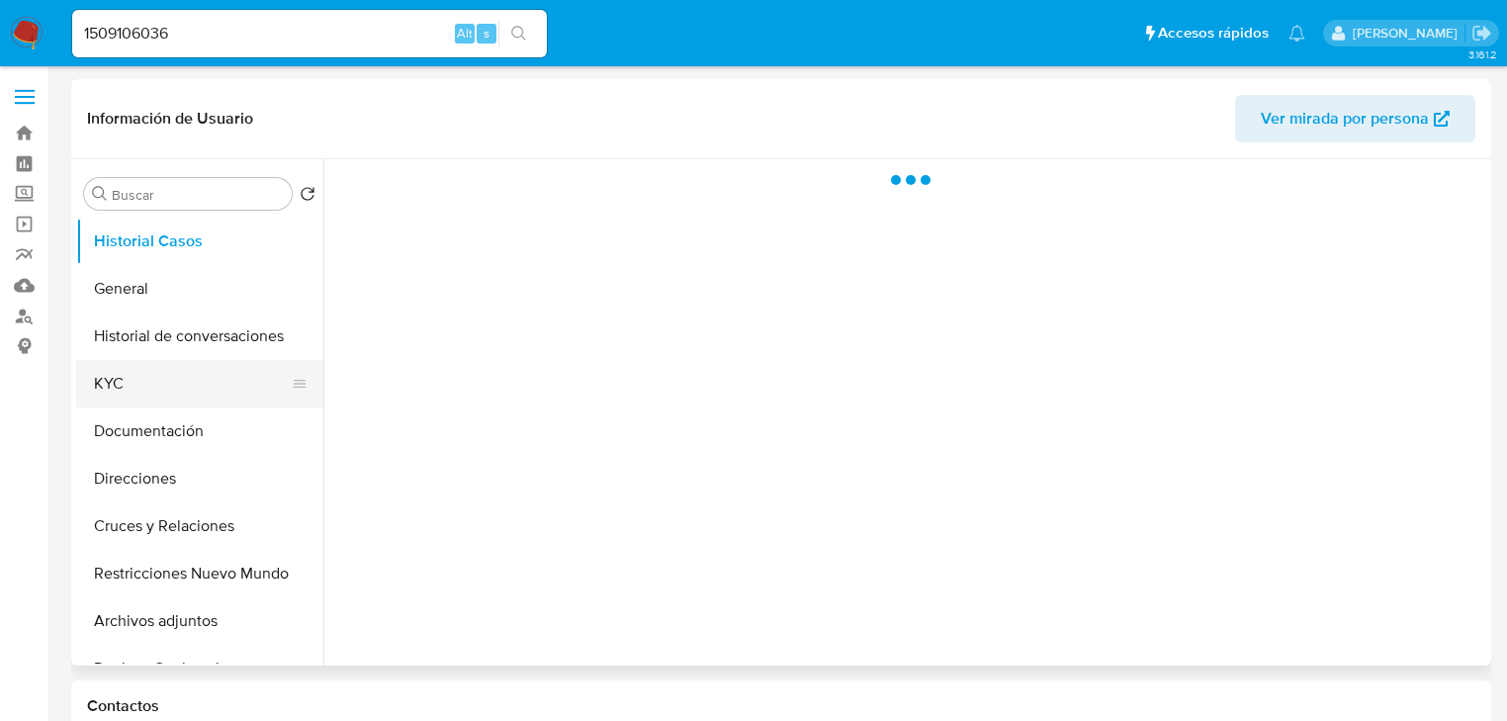
select select "10"
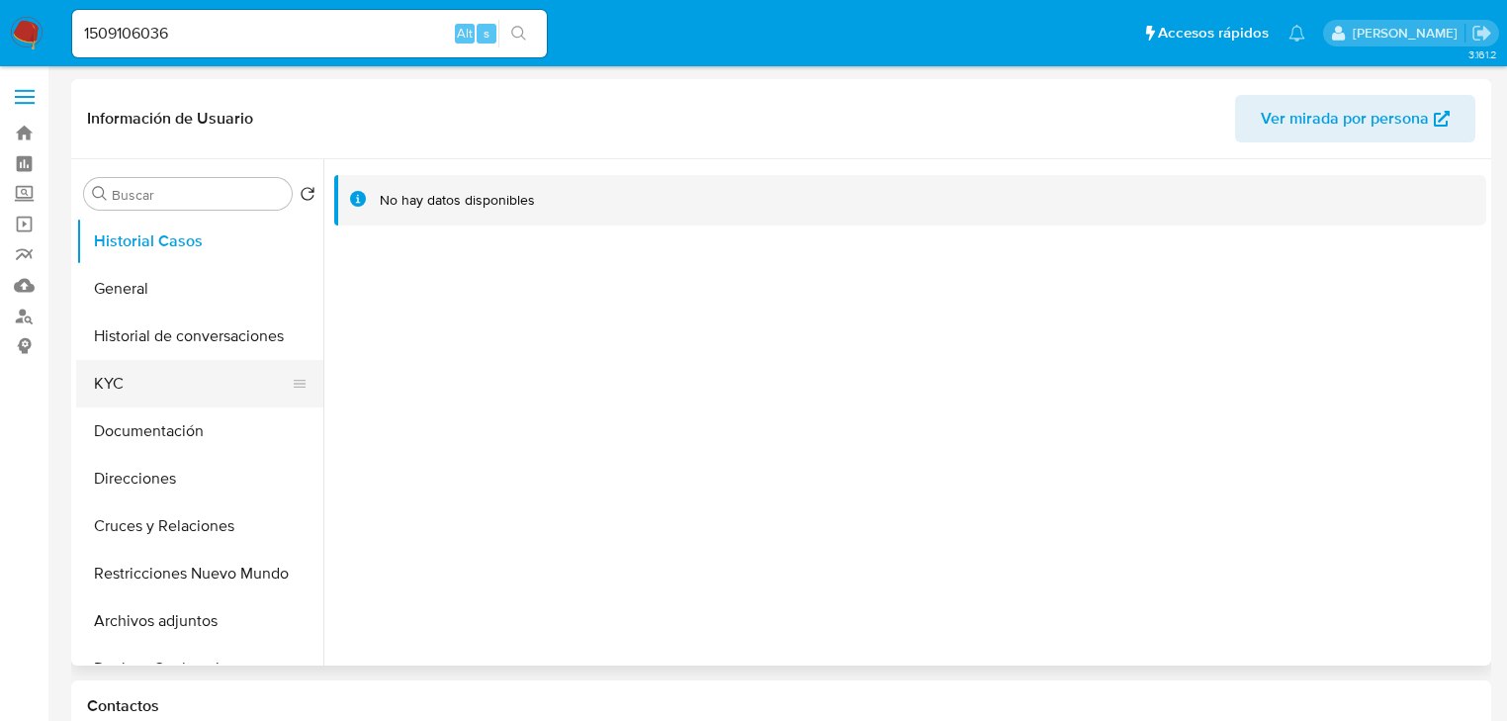
click at [123, 382] on button "KYC" at bounding box center [191, 383] width 231 height 47
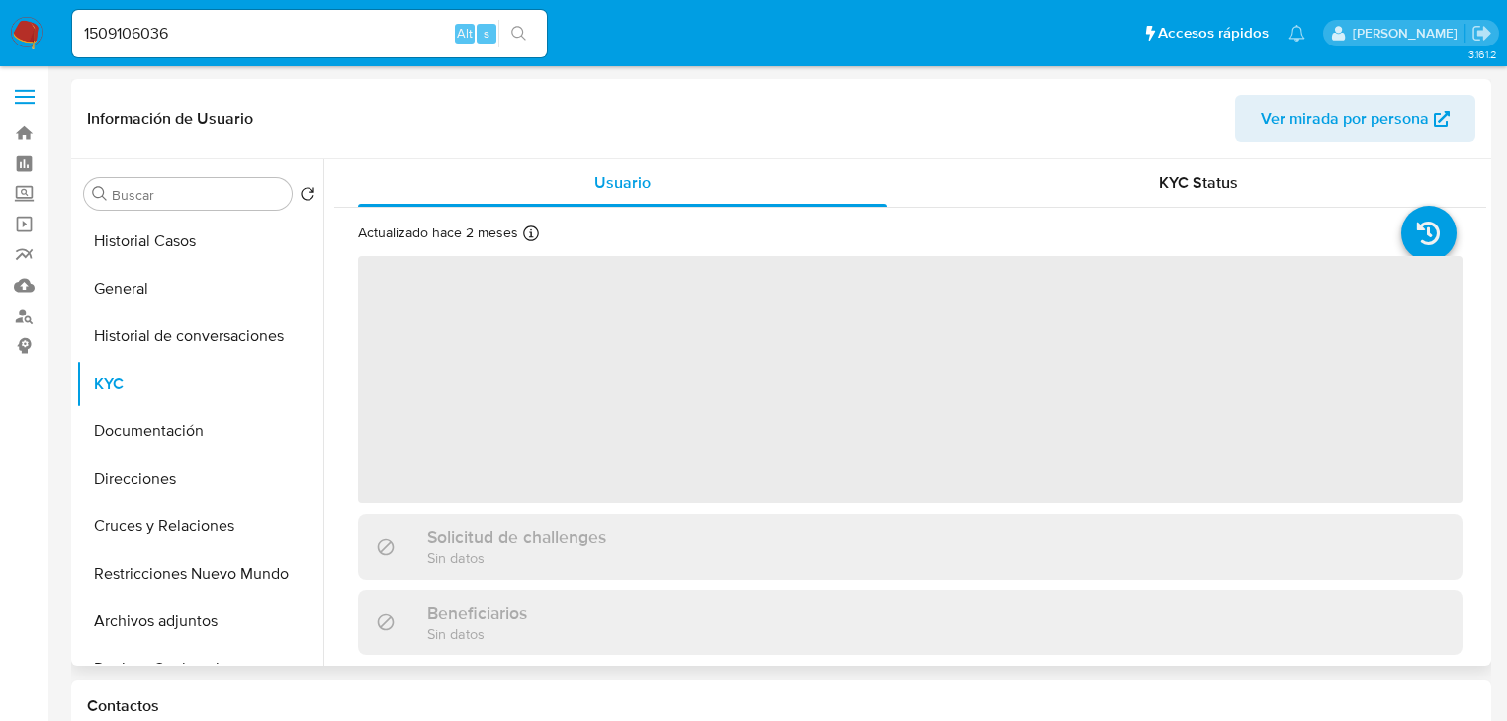
drag, startPoint x: 98, startPoint y: 302, endPoint x: 316, endPoint y: 278, distance: 218.9
click at [98, 301] on button "General" at bounding box center [199, 288] width 247 height 47
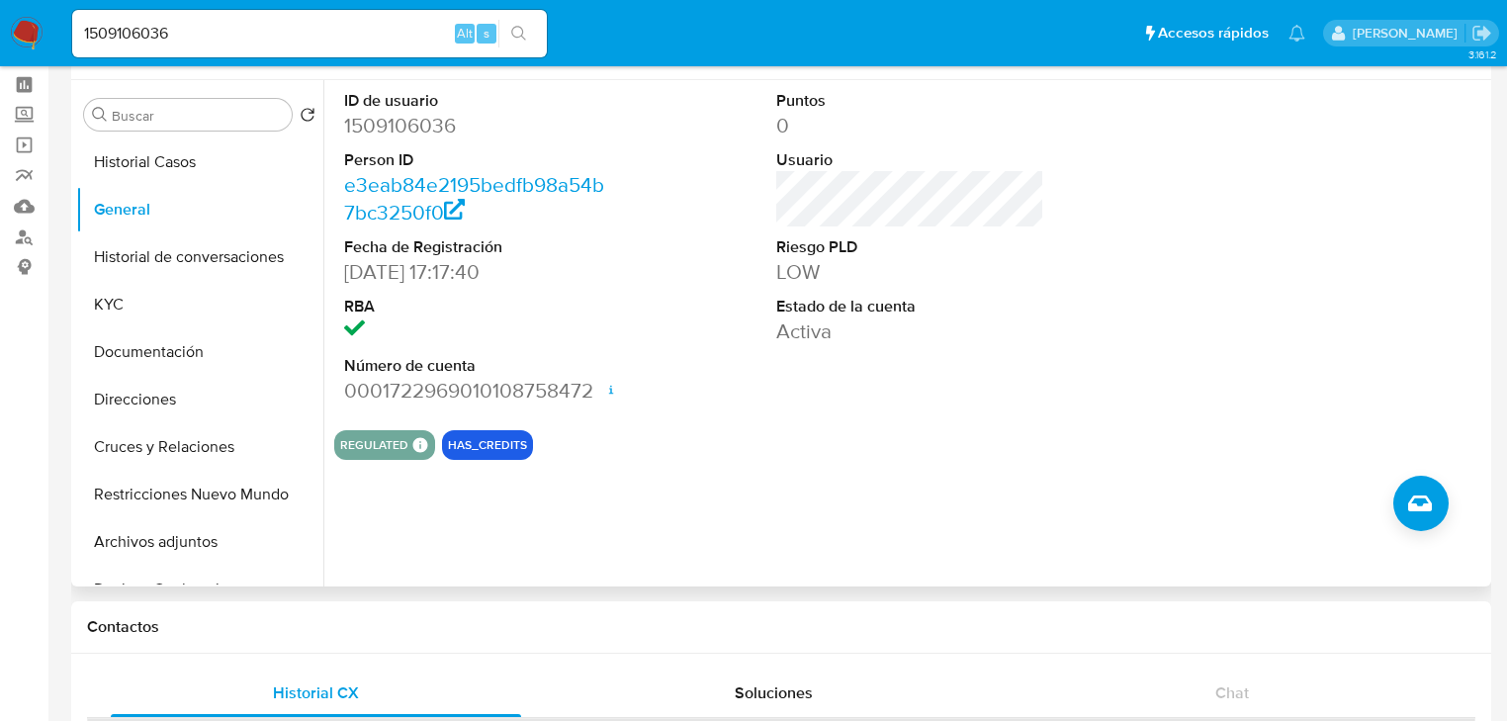
scroll to position [158, 0]
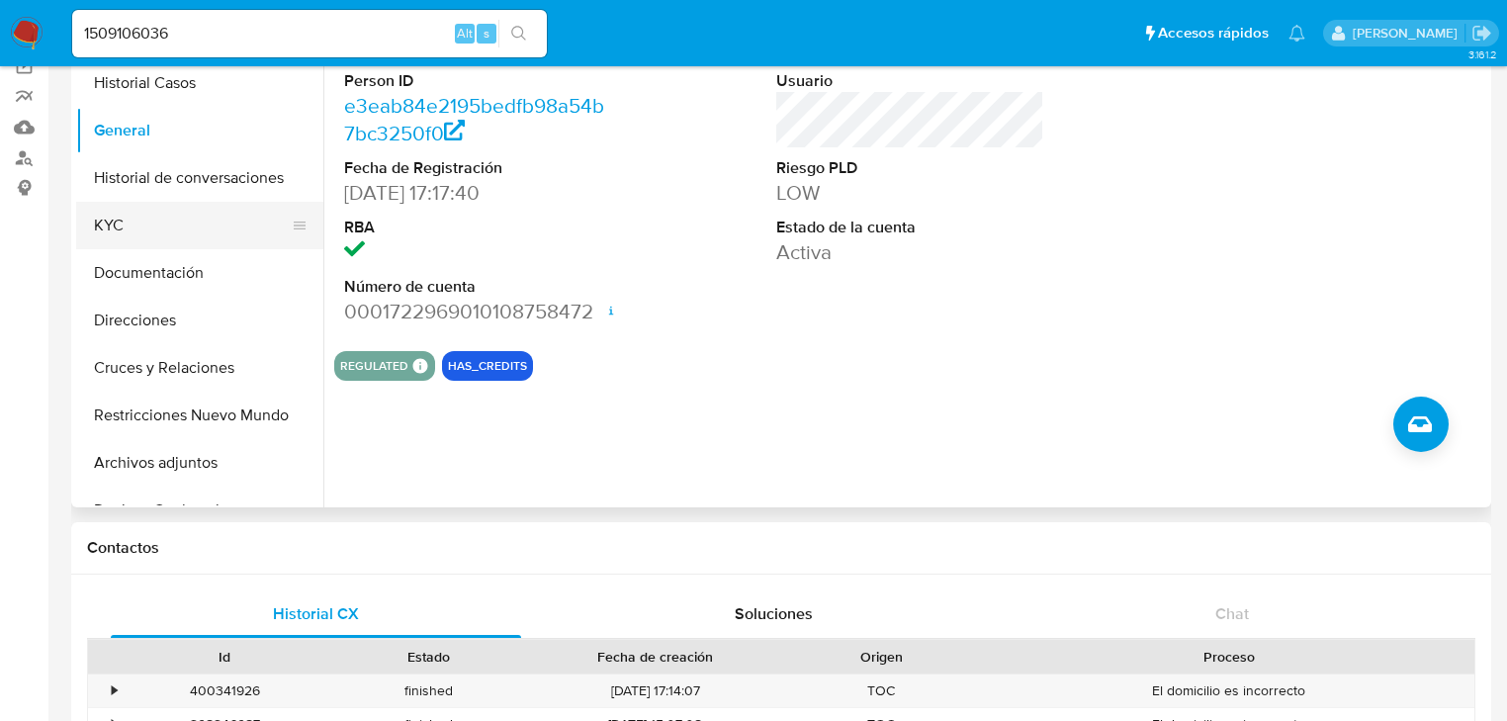
click at [162, 224] on button "KYC" at bounding box center [191, 225] width 231 height 47
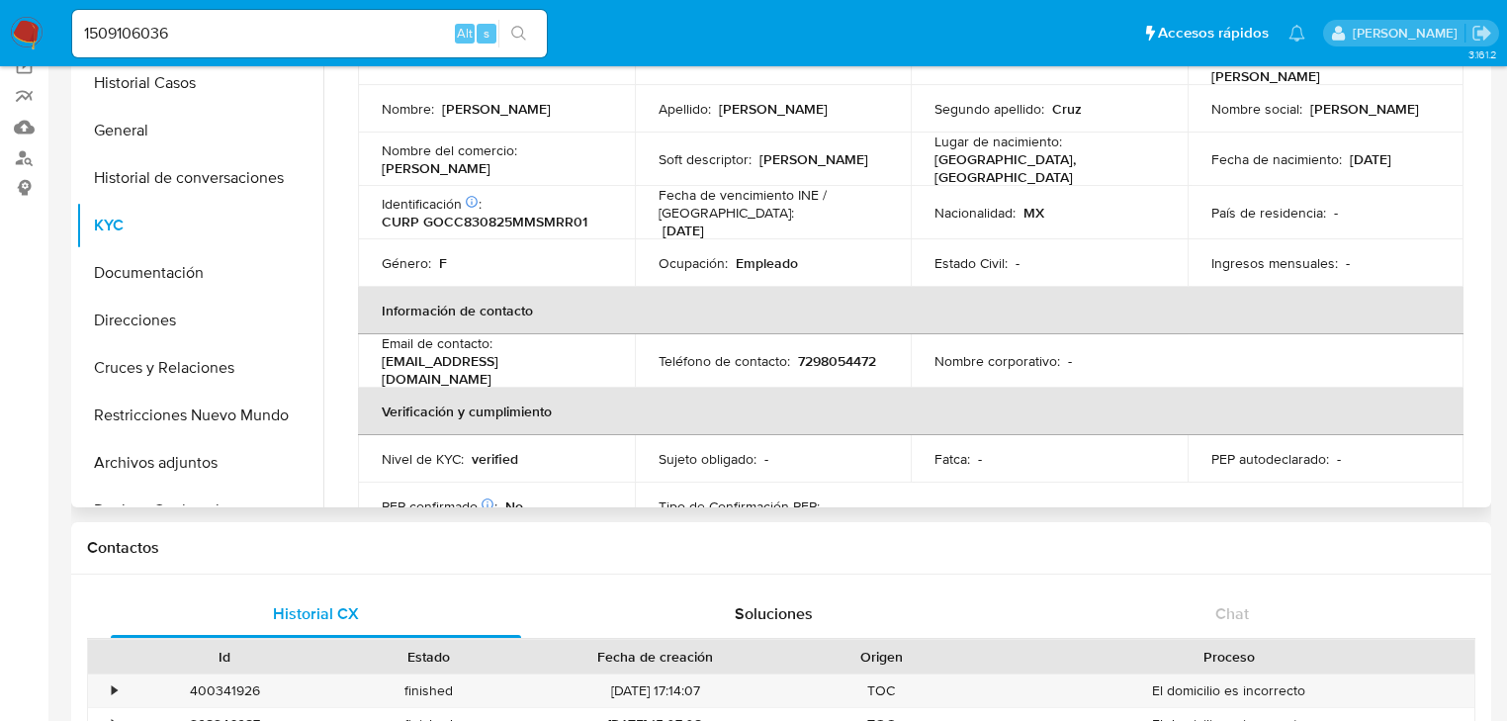
scroll to position [0, 0]
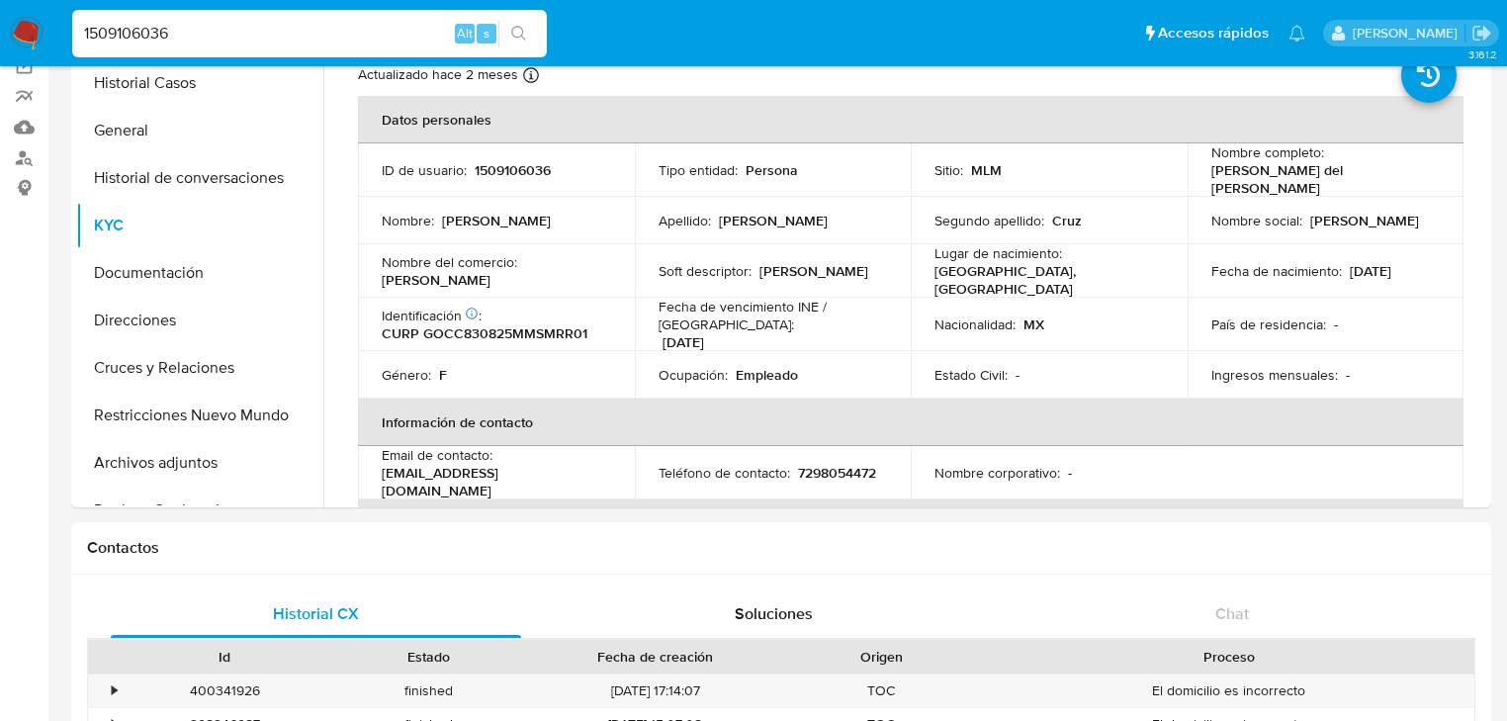
click at [271, 40] on input "1509106036" at bounding box center [309, 34] width 475 height 26
drag, startPoint x: 271, startPoint y: 37, endPoint x: -37, endPoint y: 39, distance: 307.6
paste input "474562298"
type input "1474562298"
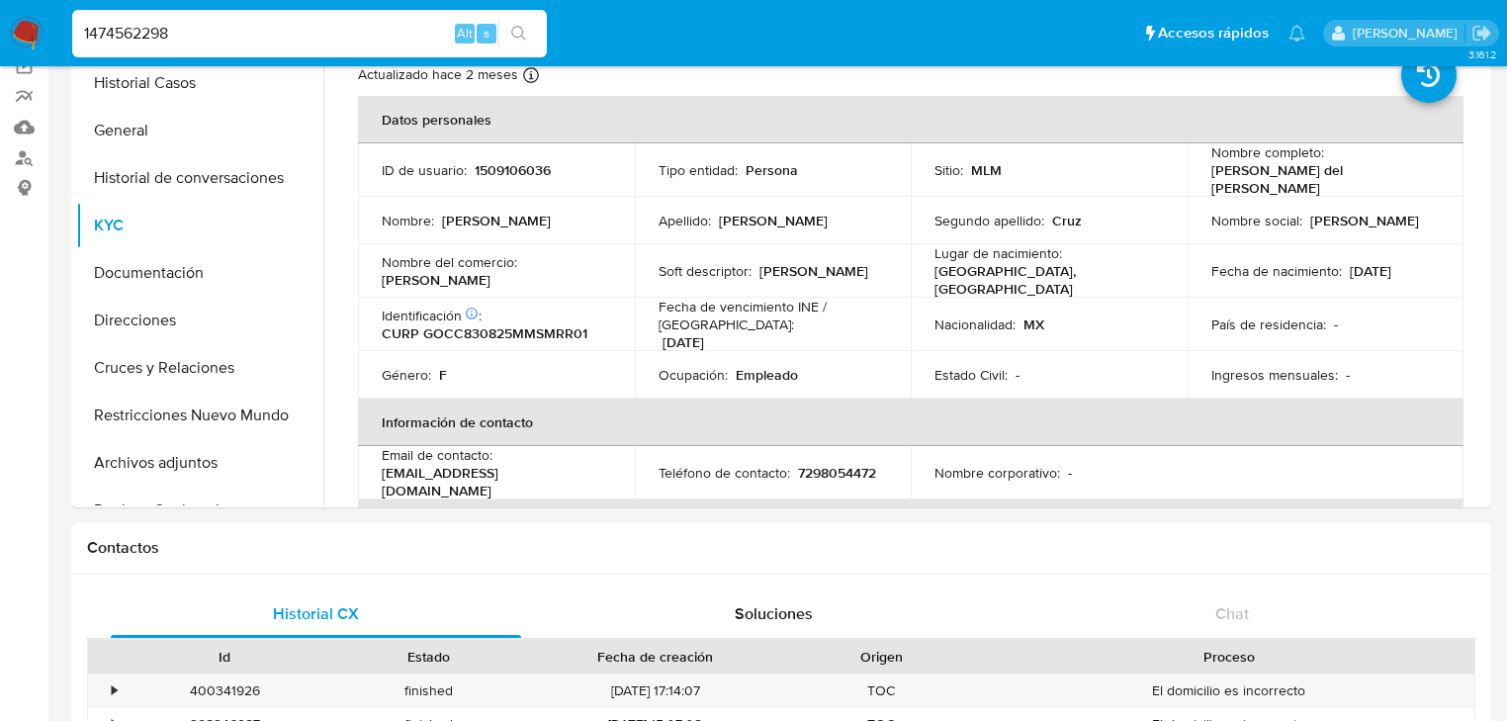
drag, startPoint x: 519, startPoint y: 37, endPoint x: 485, endPoint y: 38, distance: 34.6
click at [510, 37] on button "search-icon" at bounding box center [519, 34] width 41 height 28
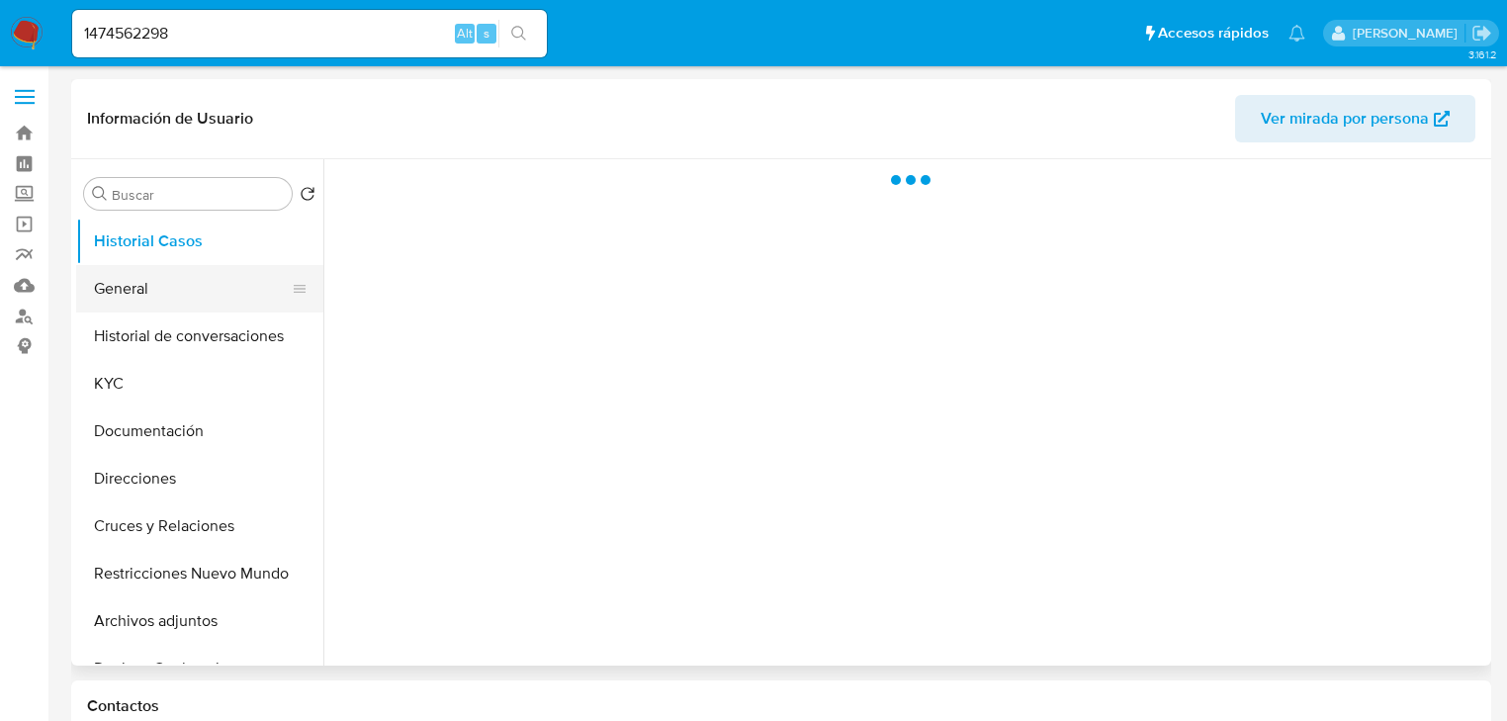
select select "10"
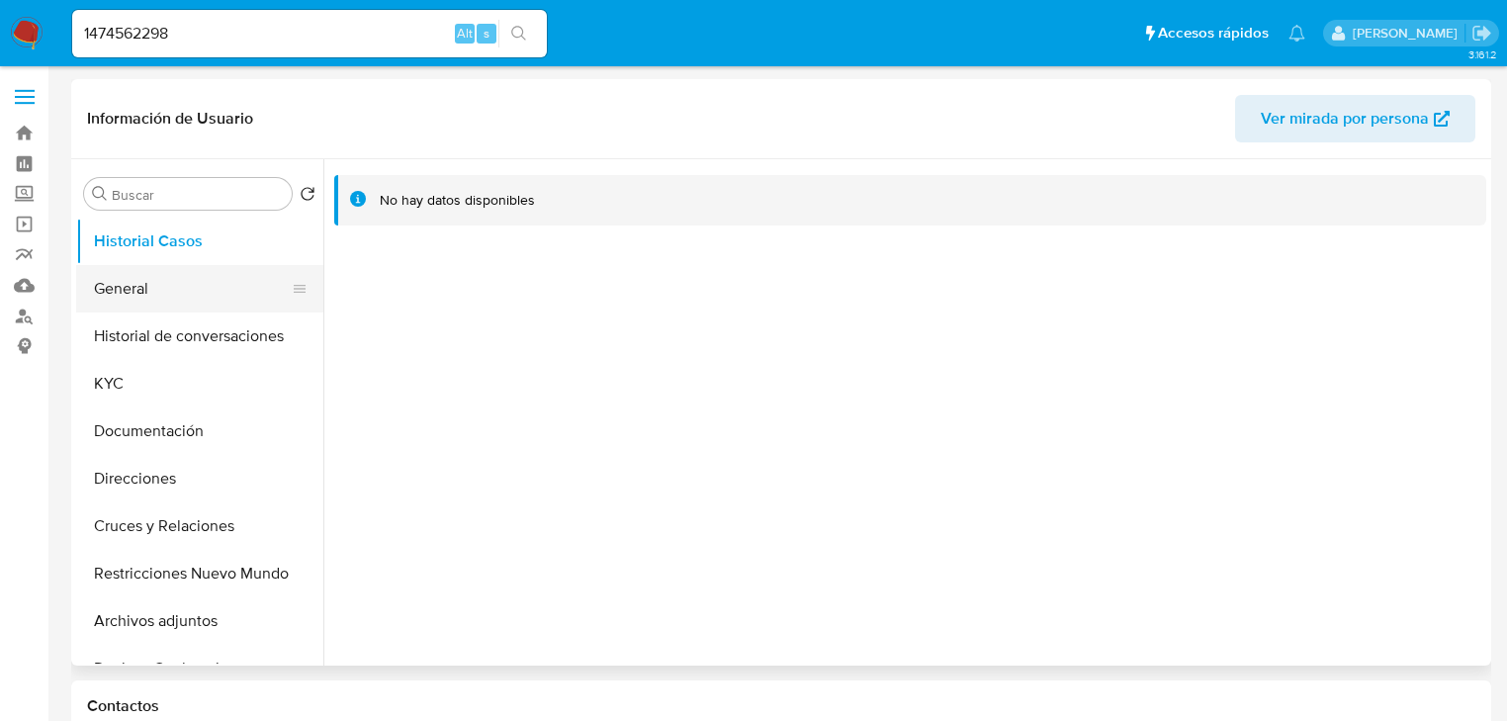
click at [164, 292] on button "General" at bounding box center [191, 288] width 231 height 47
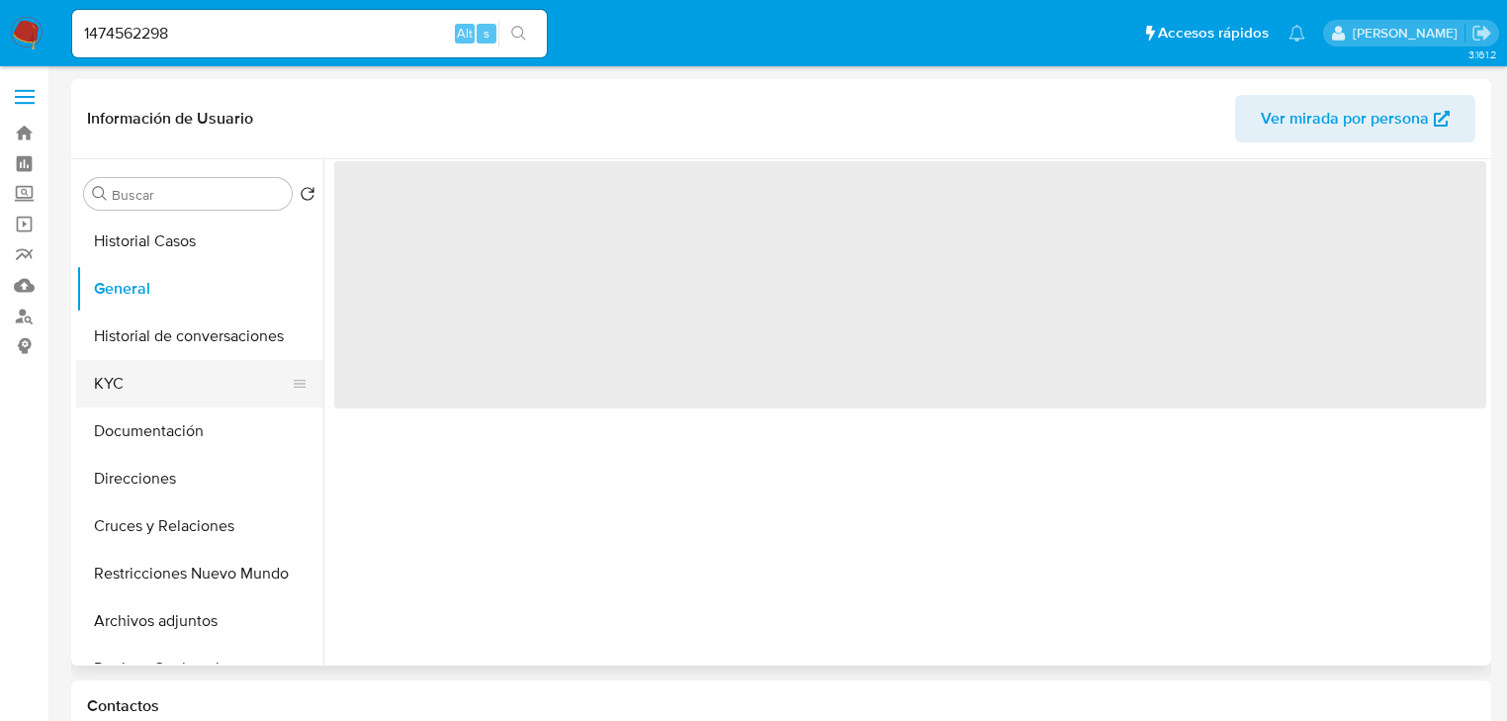
click at [112, 393] on button "KYC" at bounding box center [191, 383] width 231 height 47
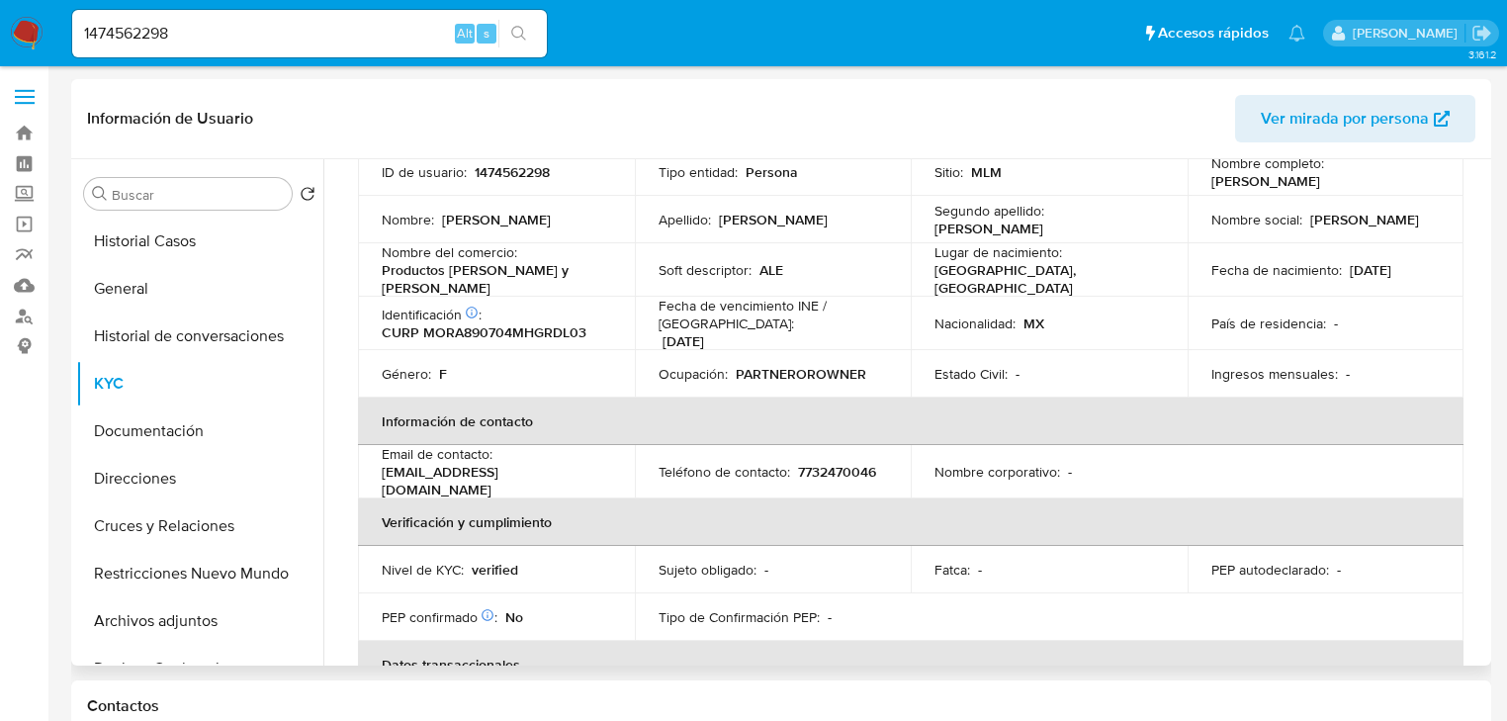
scroll to position [141, 0]
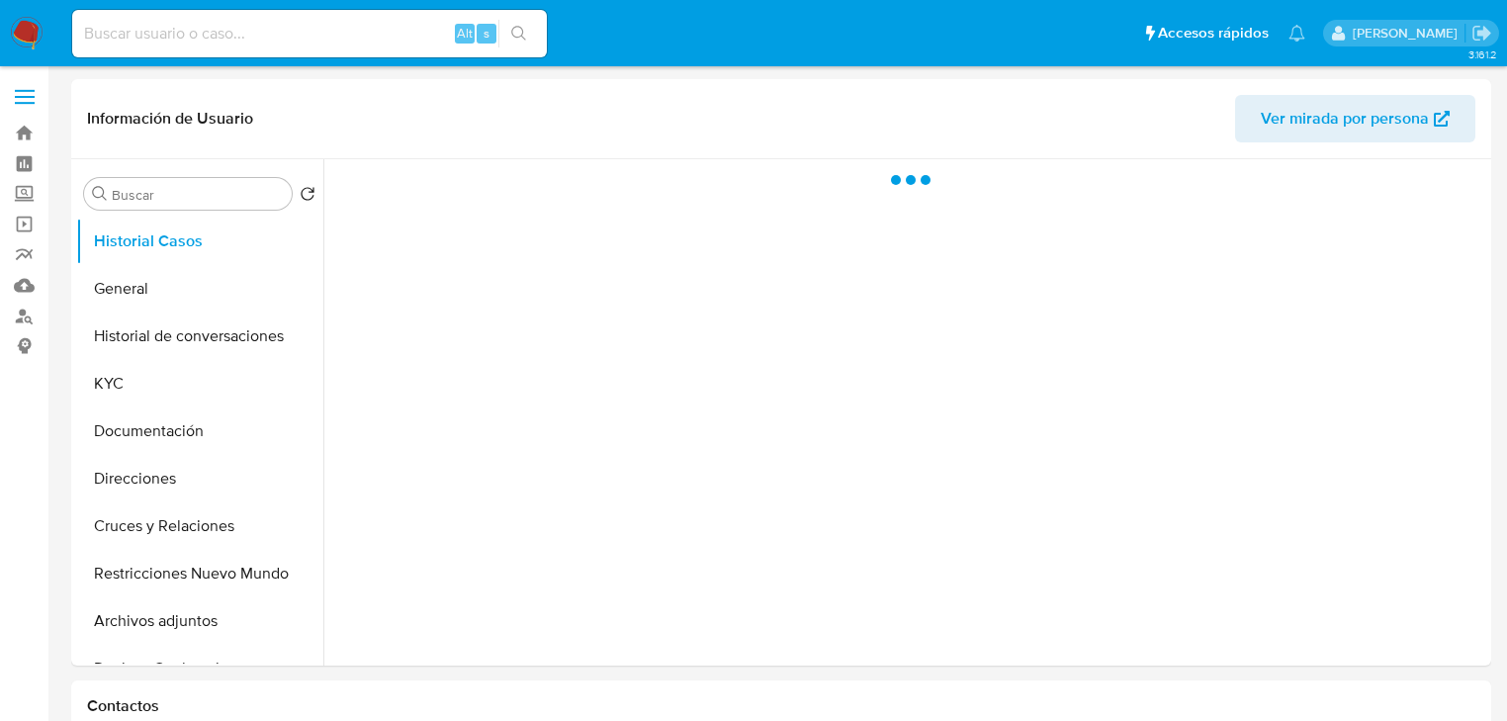
select select "10"
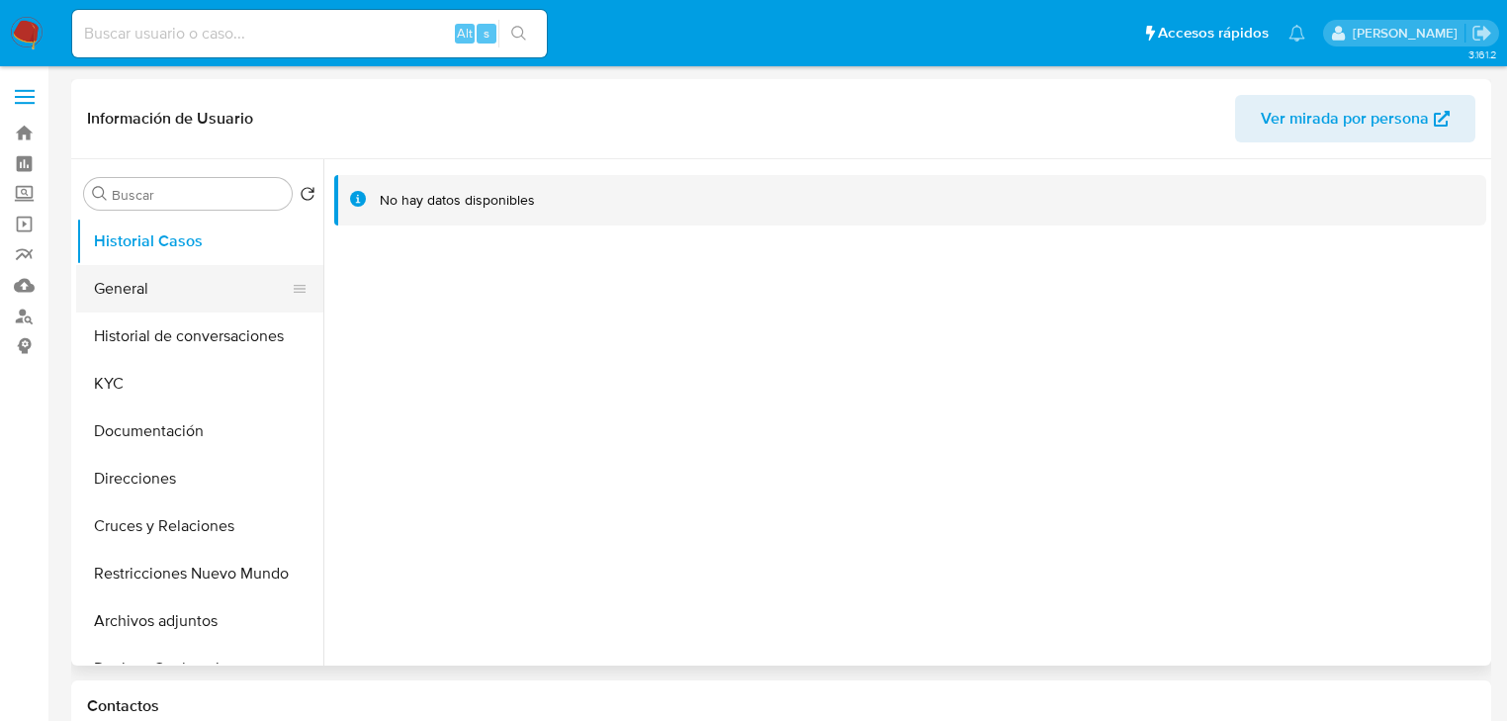
click at [147, 285] on button "General" at bounding box center [191, 288] width 231 height 47
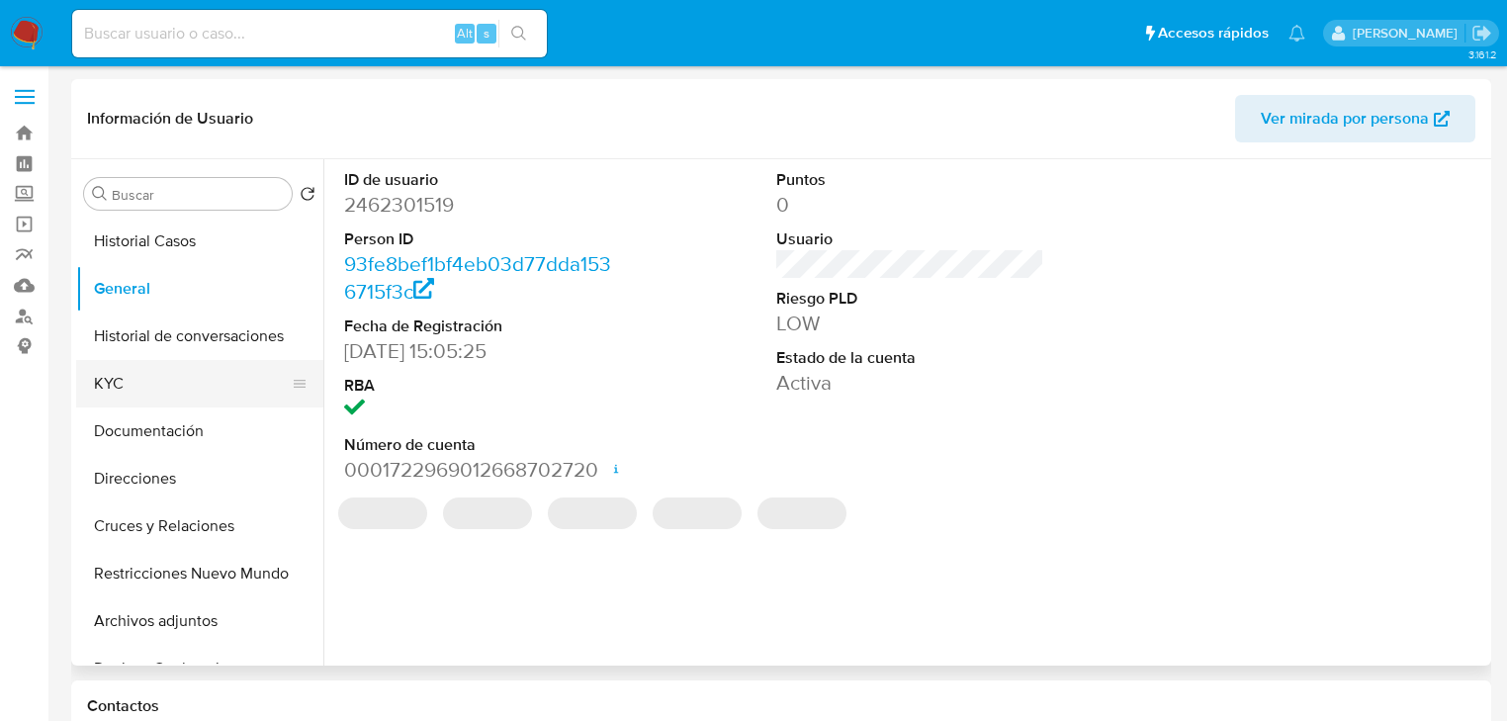
click at [131, 390] on button "KYC" at bounding box center [191, 383] width 231 height 47
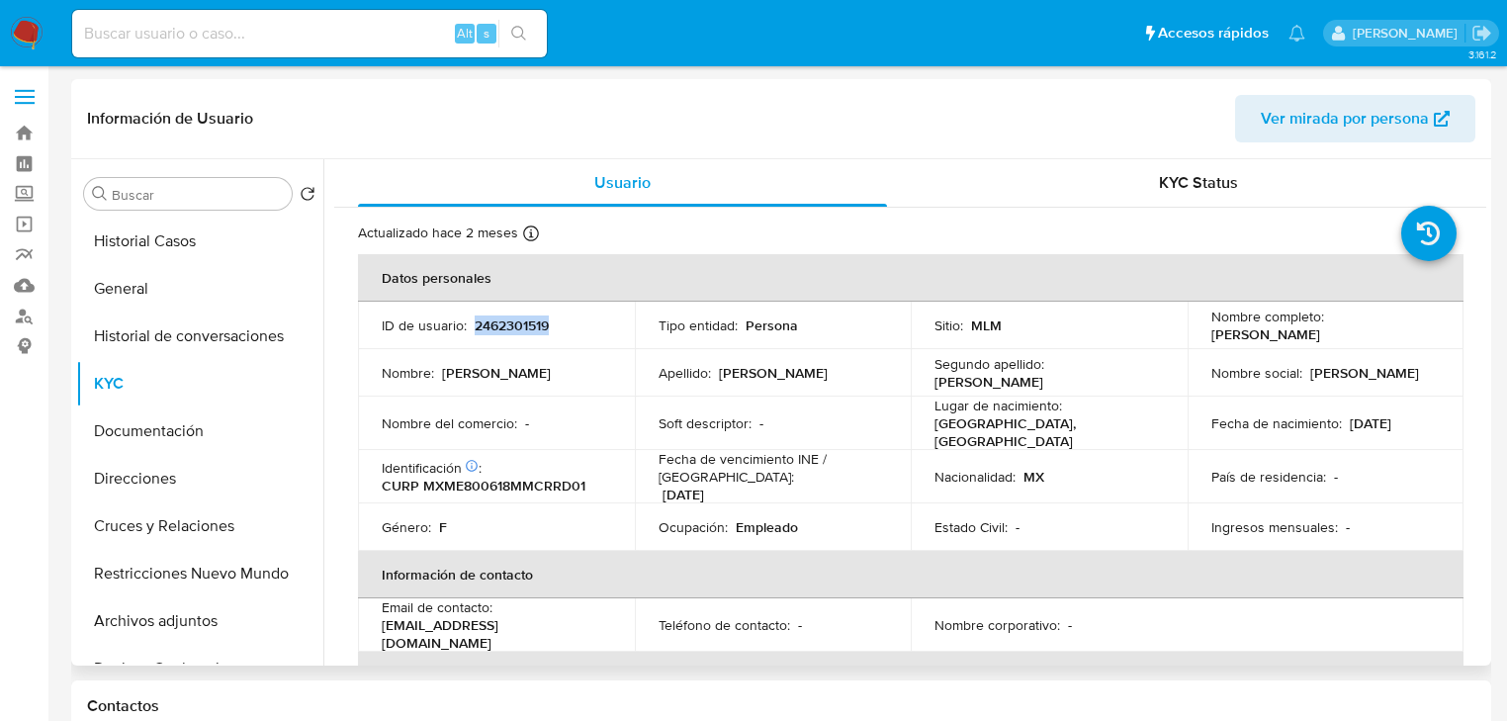
drag, startPoint x: 475, startPoint y: 328, endPoint x: 590, endPoint y: 331, distance: 114.8
click at [590, 331] on div "ID de usuario : 2462301519" at bounding box center [496, 326] width 229 height 18
copy p "2462301519"
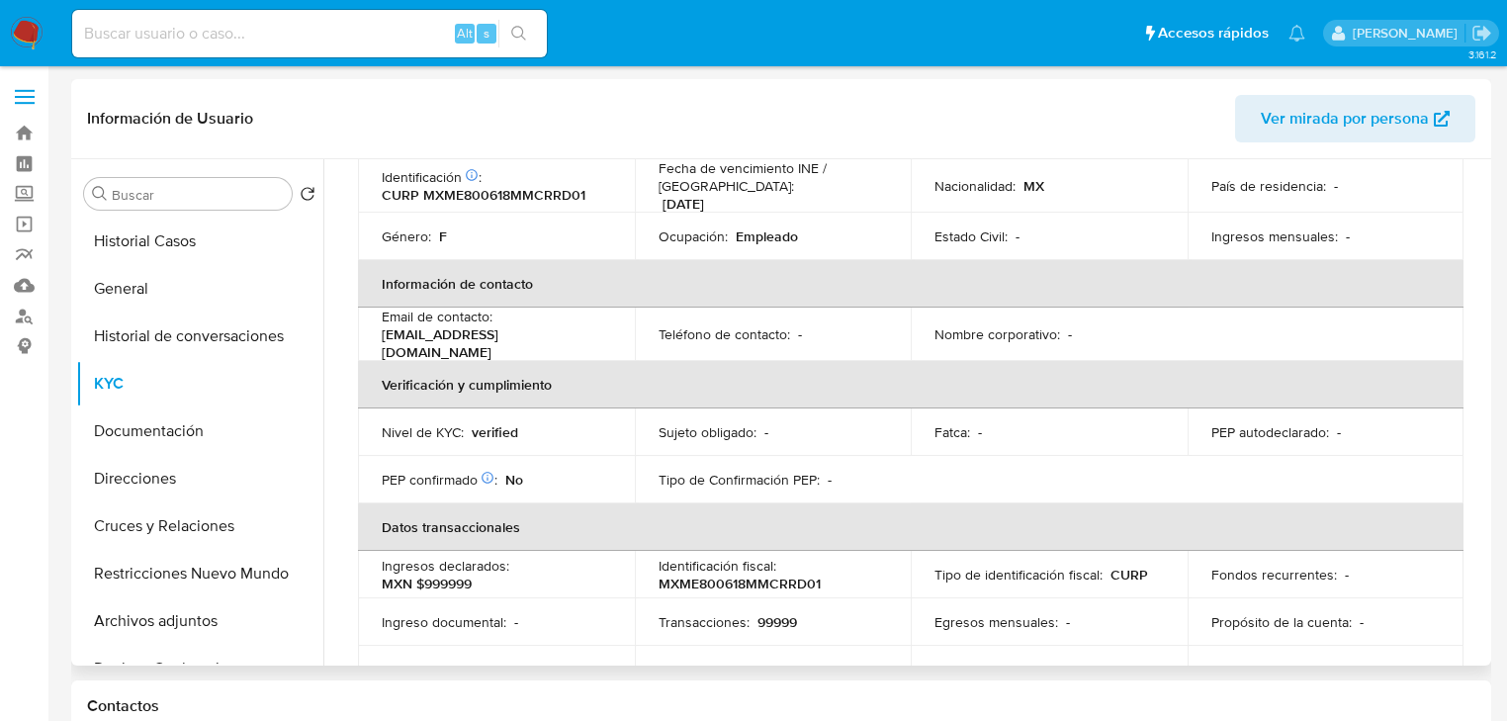
scroll to position [62, 0]
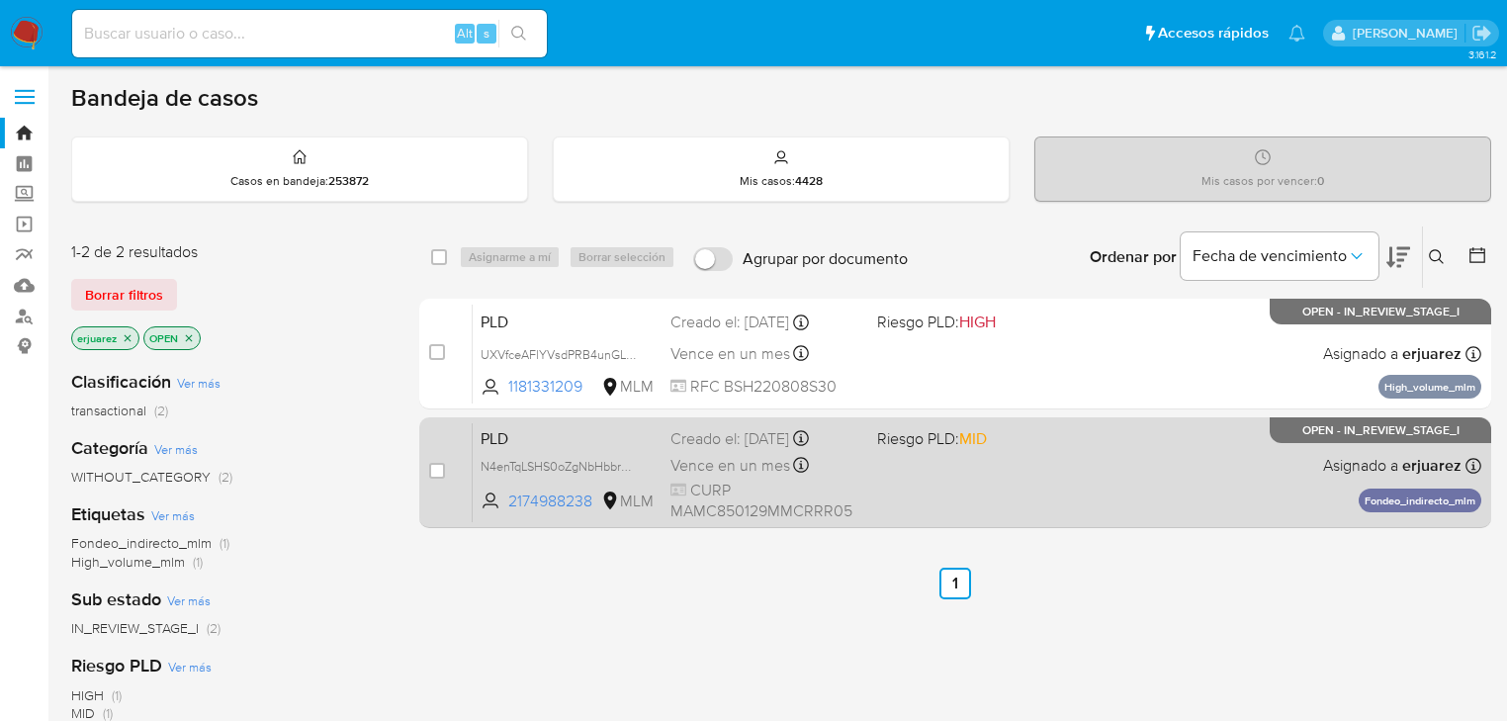
click at [779, 473] on span "Vence en un mes" at bounding box center [731, 466] width 120 height 22
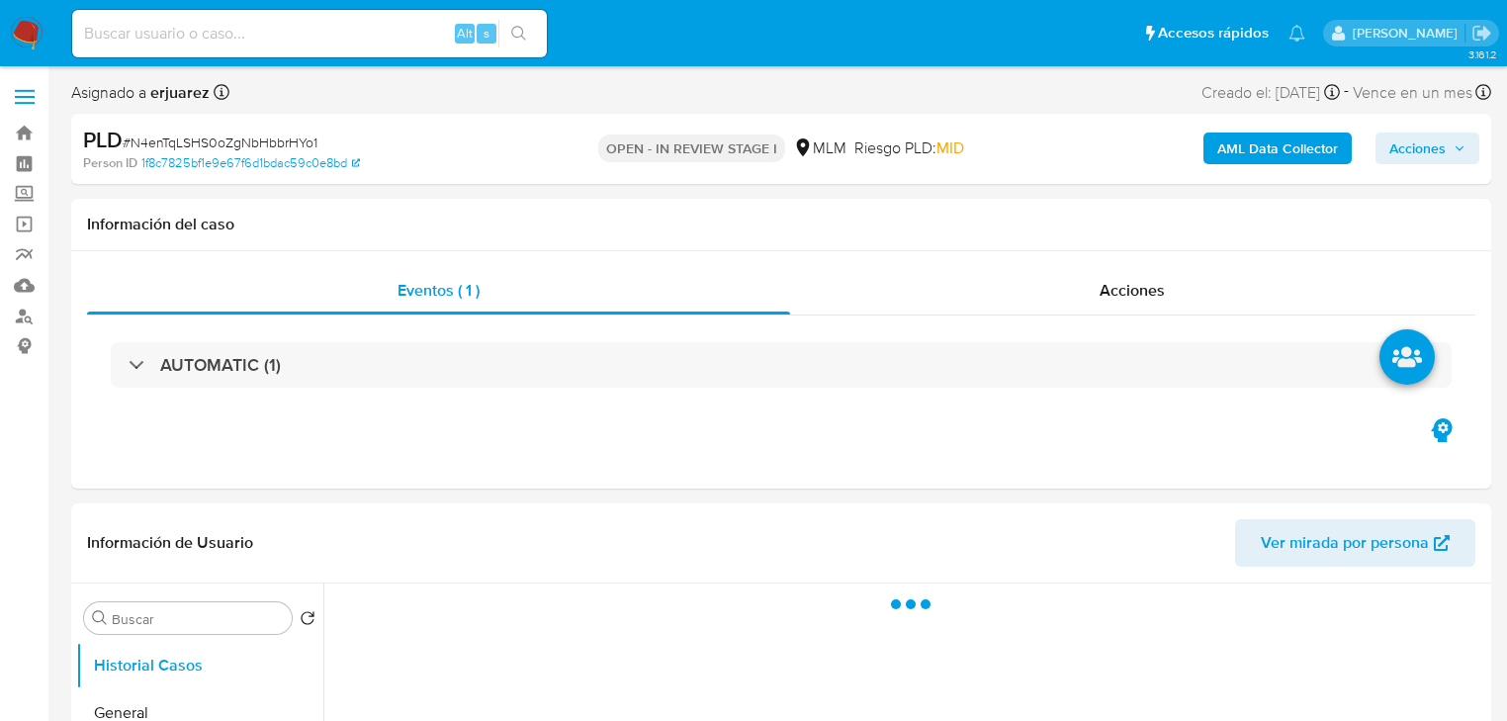
select select "10"
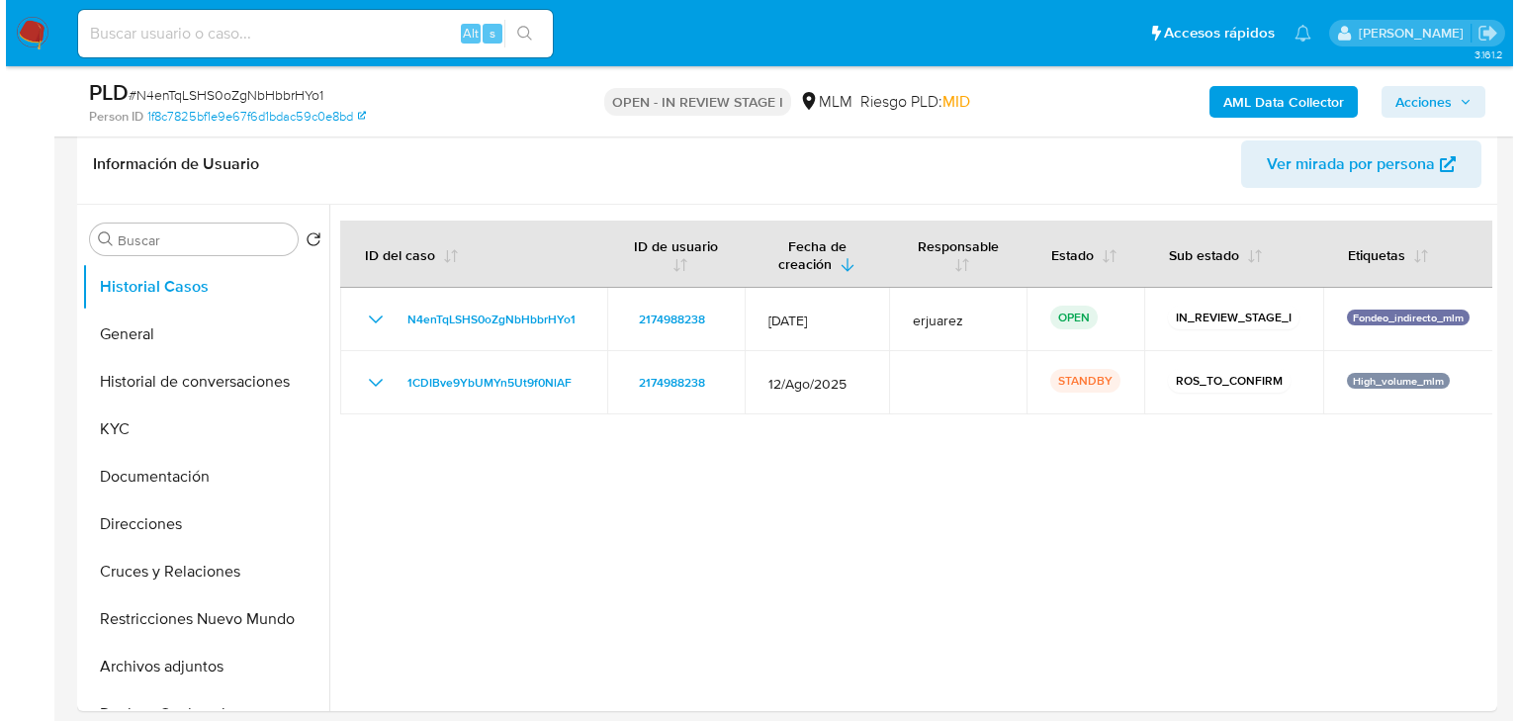
scroll to position [317, 0]
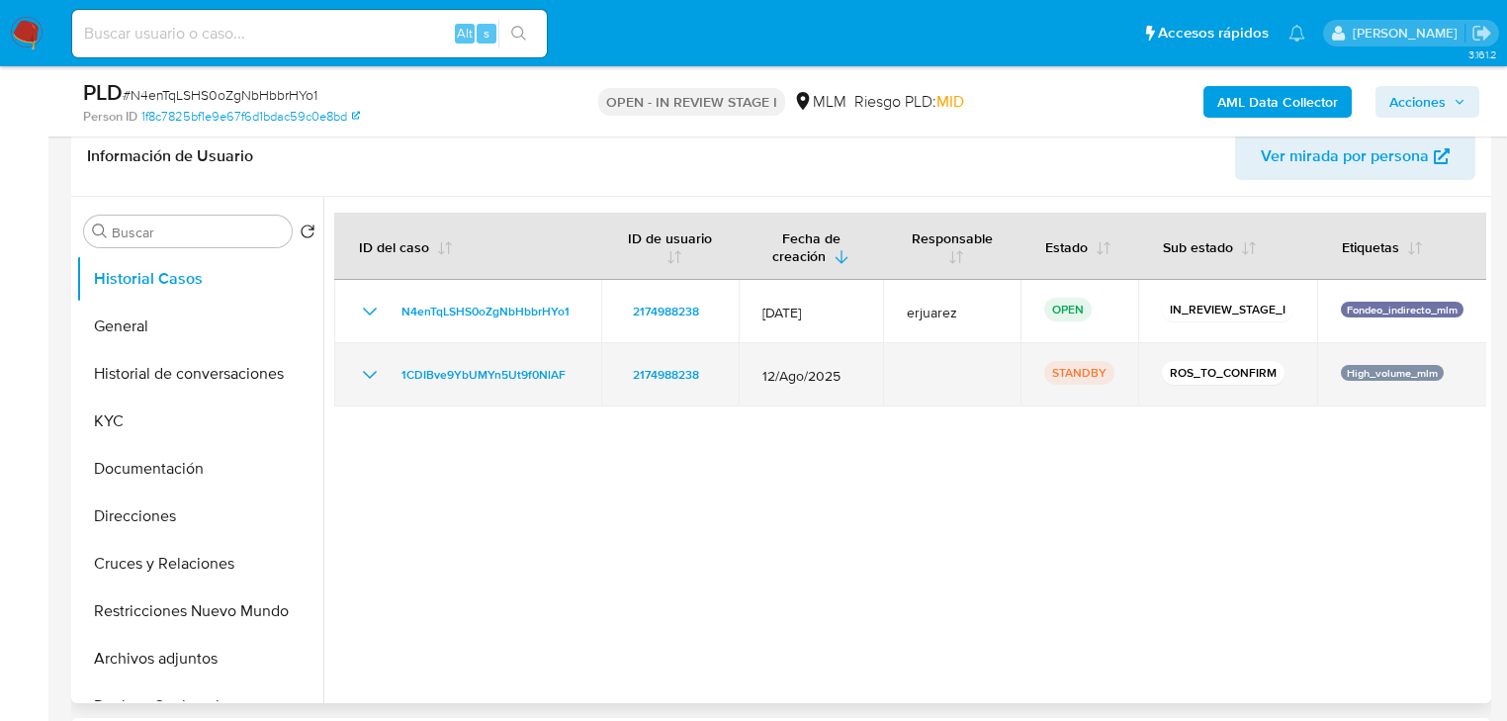
click at [362, 373] on icon "Mostrar/Ocultar" at bounding box center [370, 375] width 24 height 24
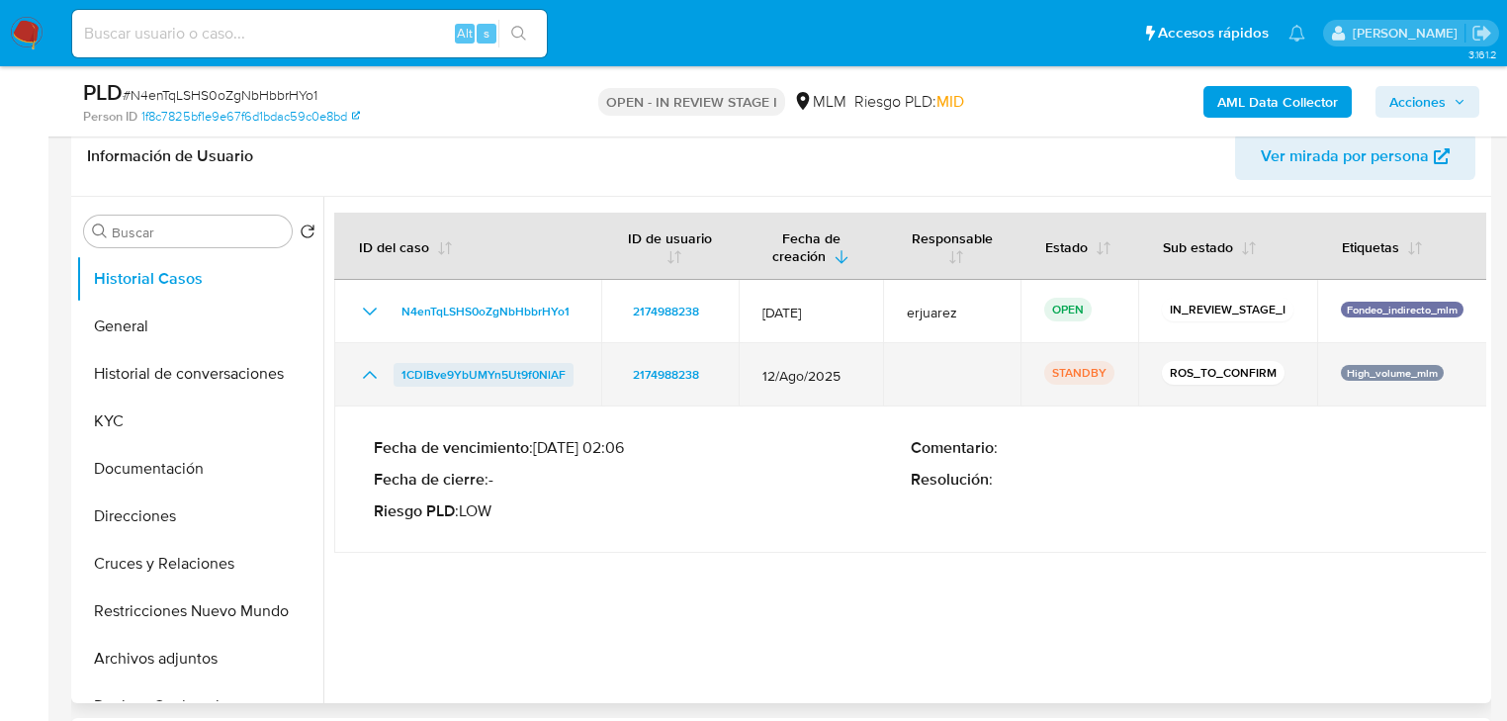
click at [499, 373] on span "1CDIBve9YbUMYn5Ut9f0NlAF" at bounding box center [484, 375] width 164 height 24
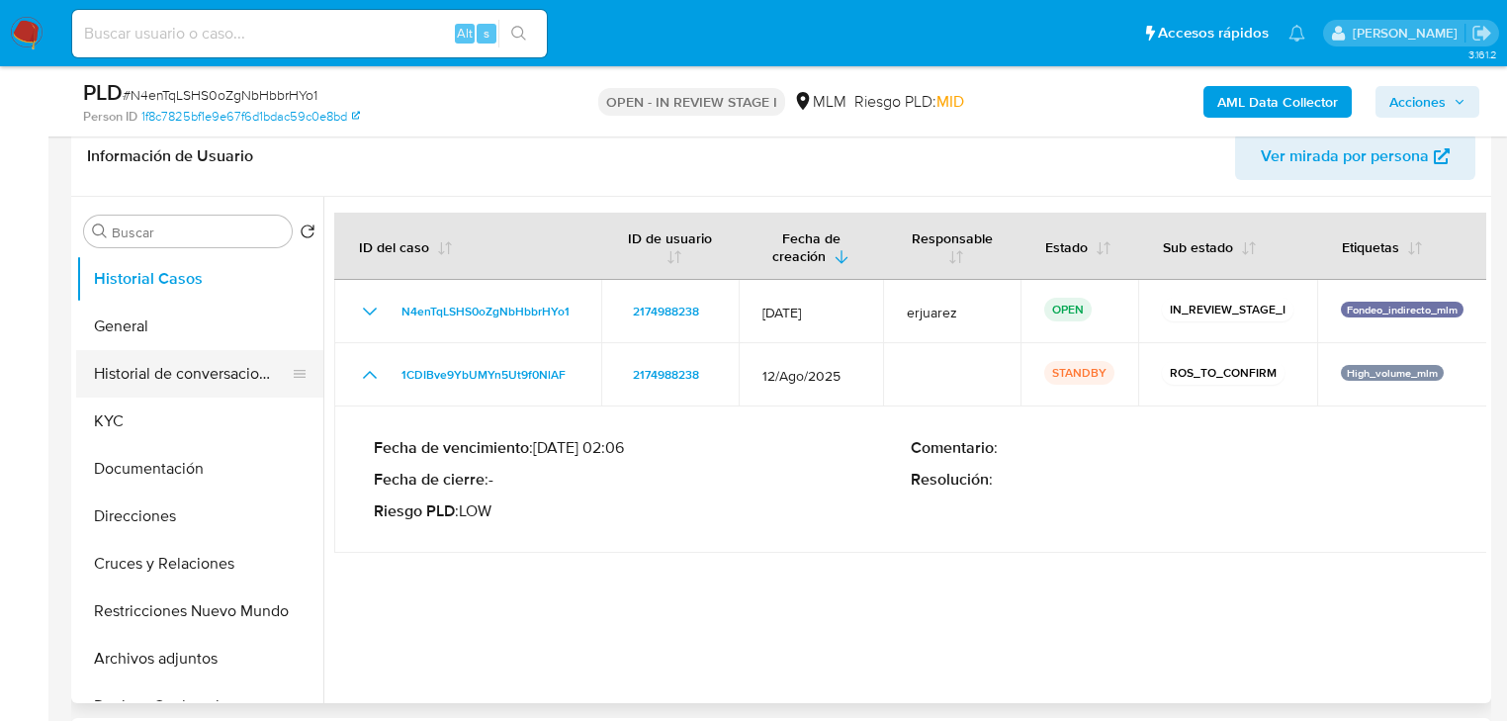
click at [190, 376] on button "Historial de conversaciones" at bounding box center [191, 373] width 231 height 47
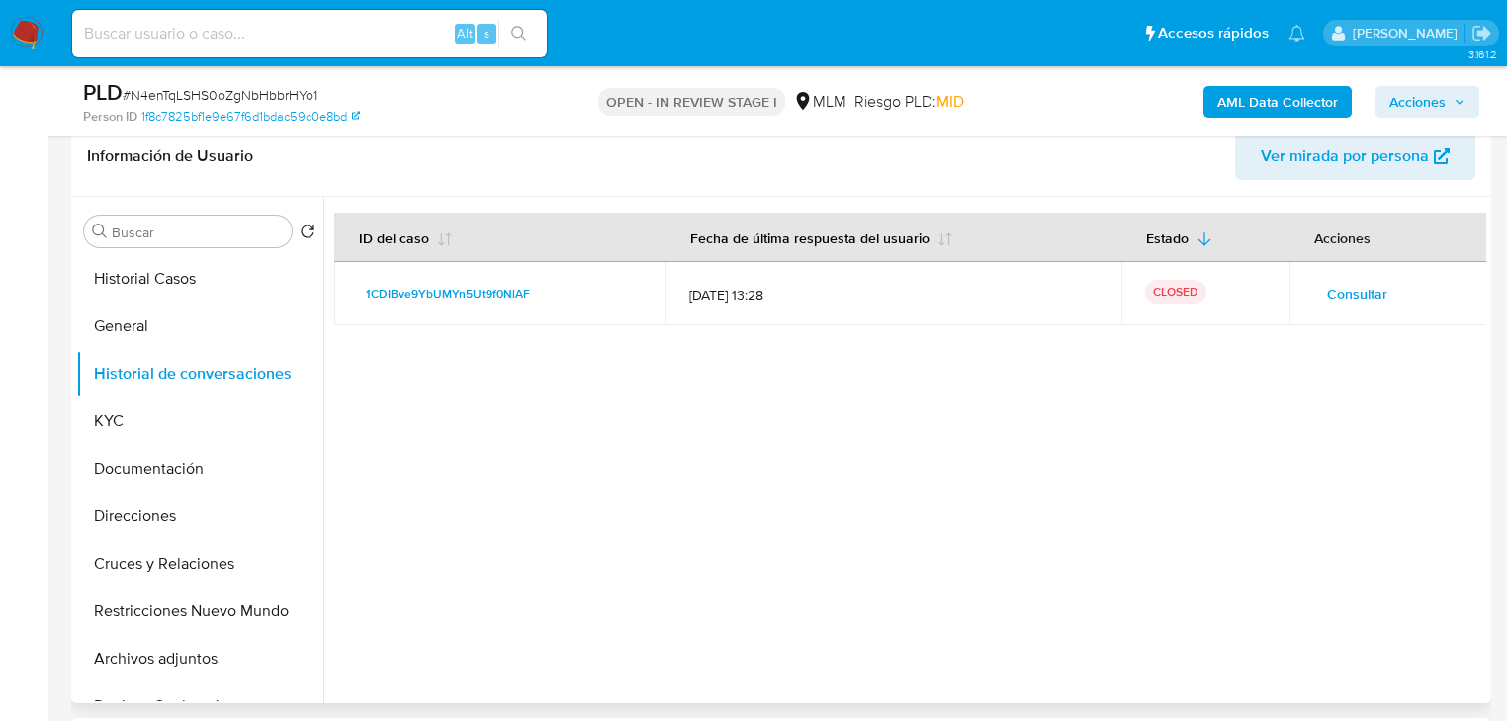
click at [1364, 297] on span "Consultar" at bounding box center [1357, 294] width 60 height 28
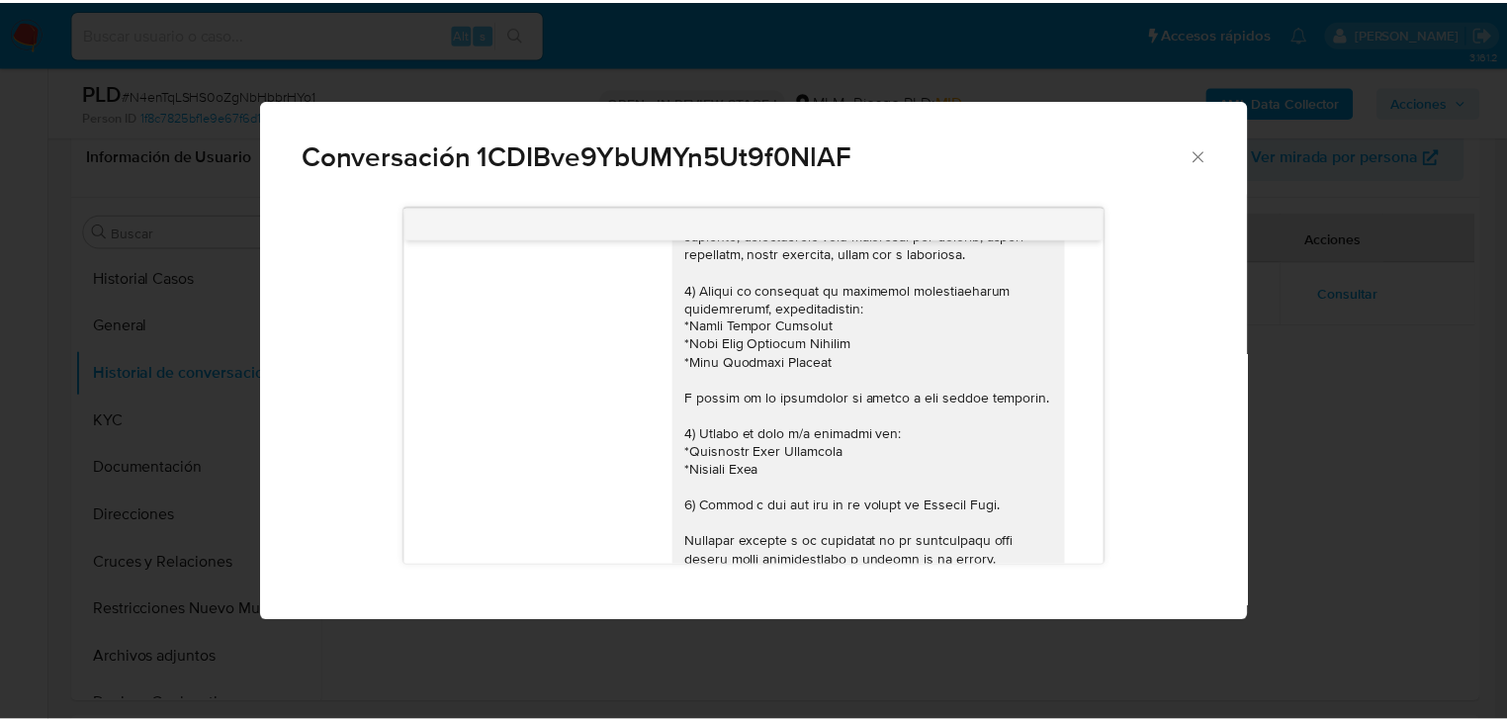
scroll to position [550, 0]
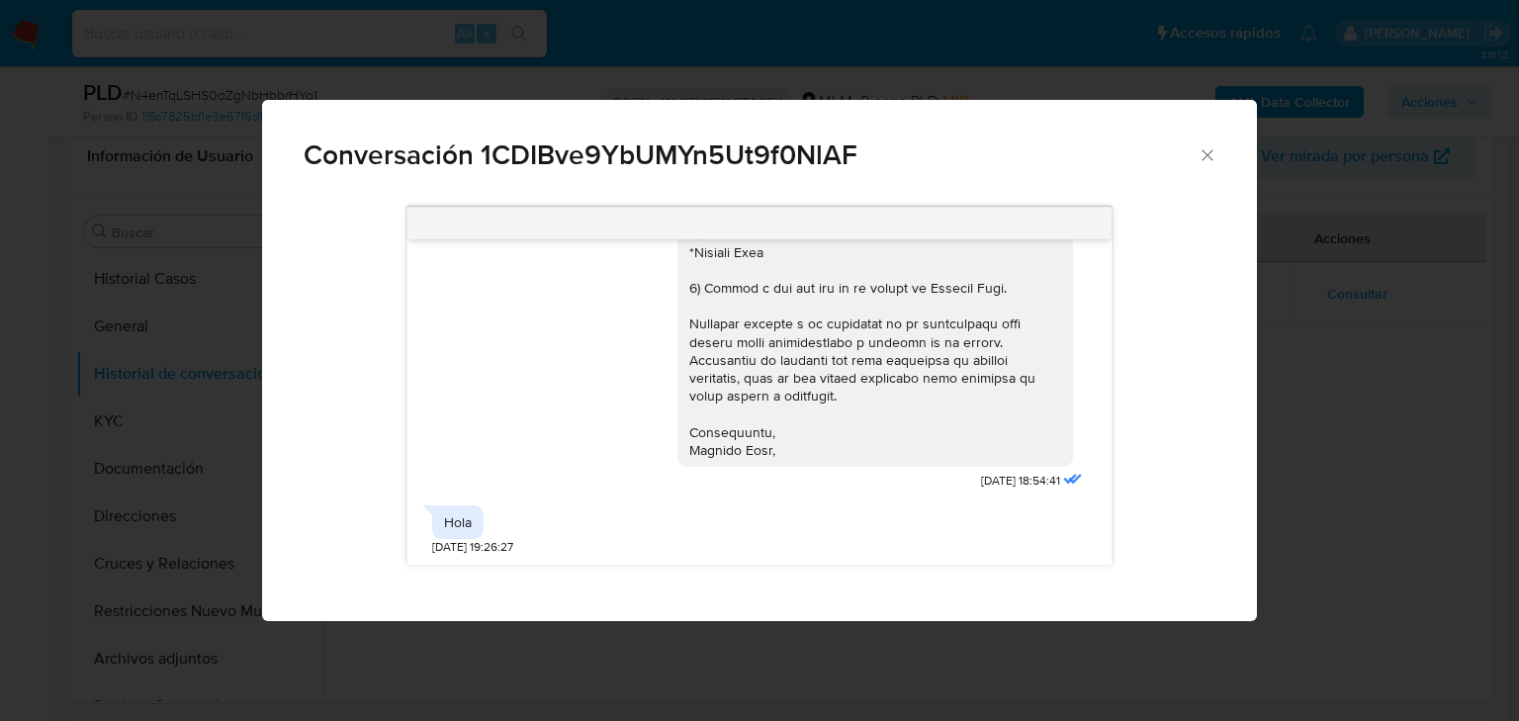
click at [1466, 430] on div "Conversación 1CDIBve9YbUMYn5Ut9f0NlAF 10/09/2025 18:54:41 Hola 14/09/2025 19:26…" at bounding box center [759, 360] width 1519 height 721
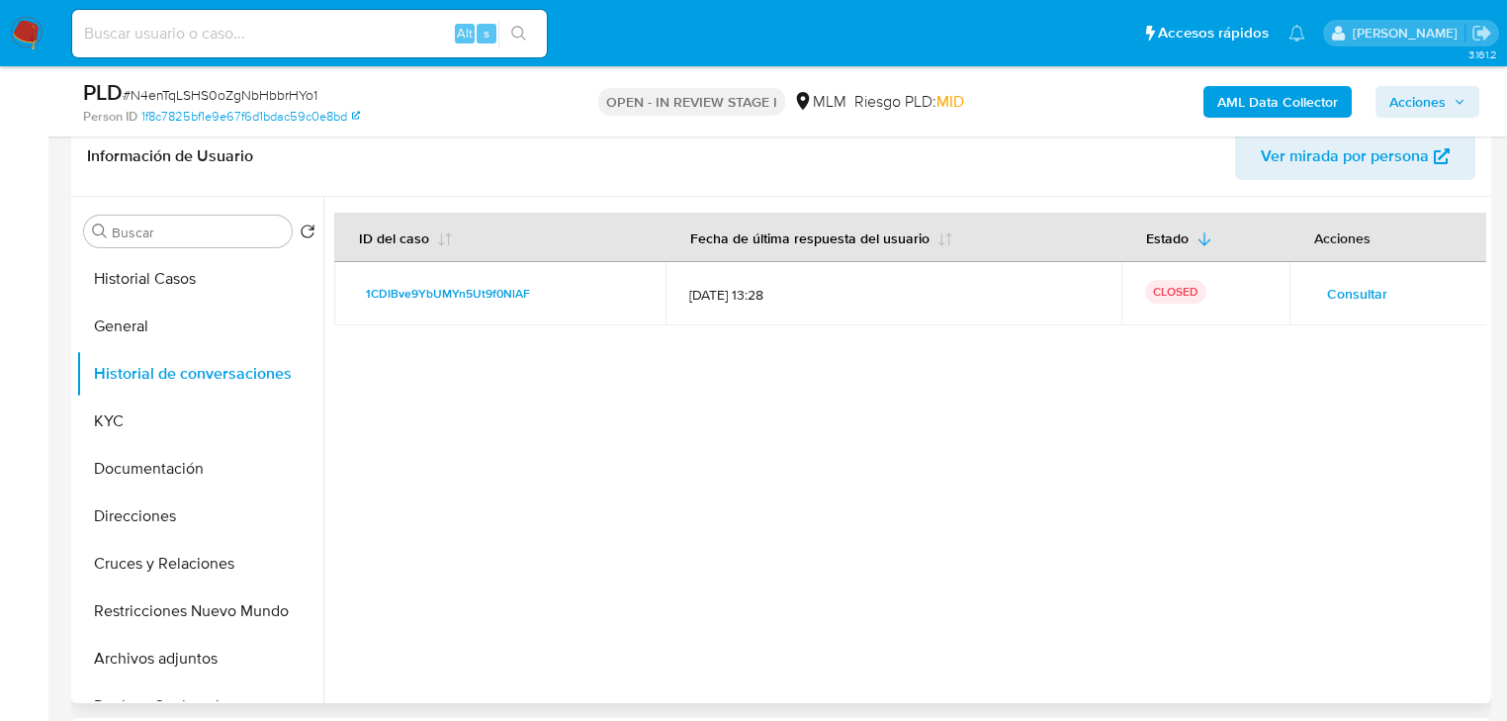
click at [1286, 455] on div at bounding box center [904, 450] width 1163 height 506
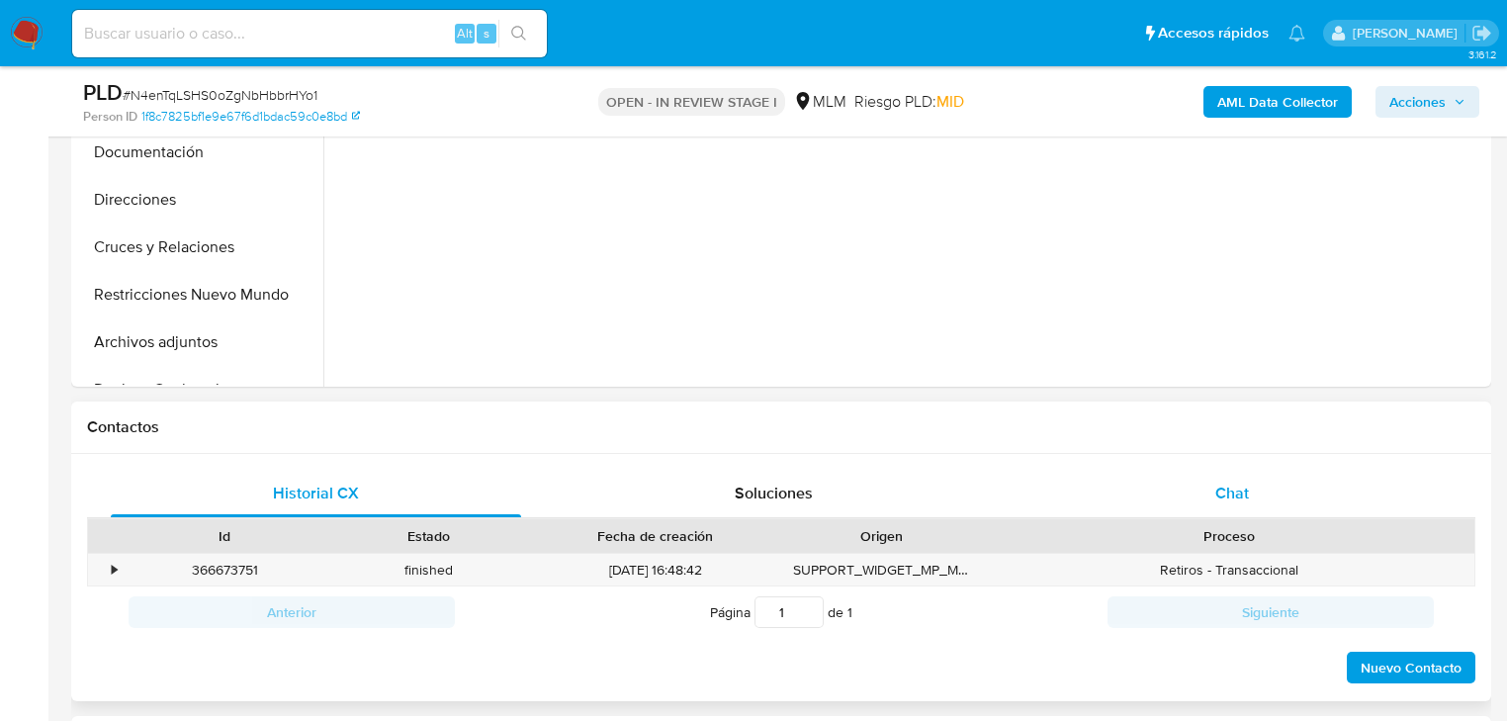
click at [1235, 511] on div "Chat" at bounding box center [1233, 493] width 411 height 47
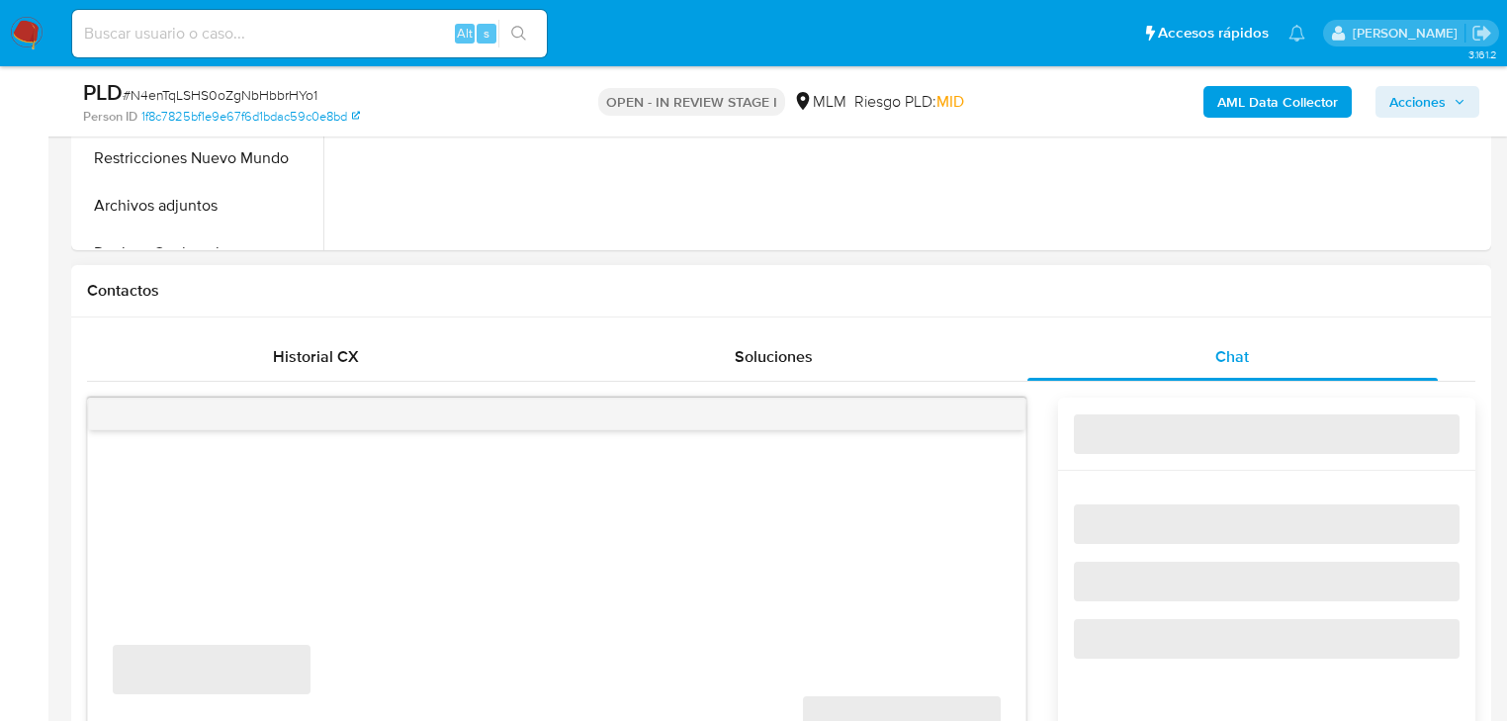
scroll to position [950, 0]
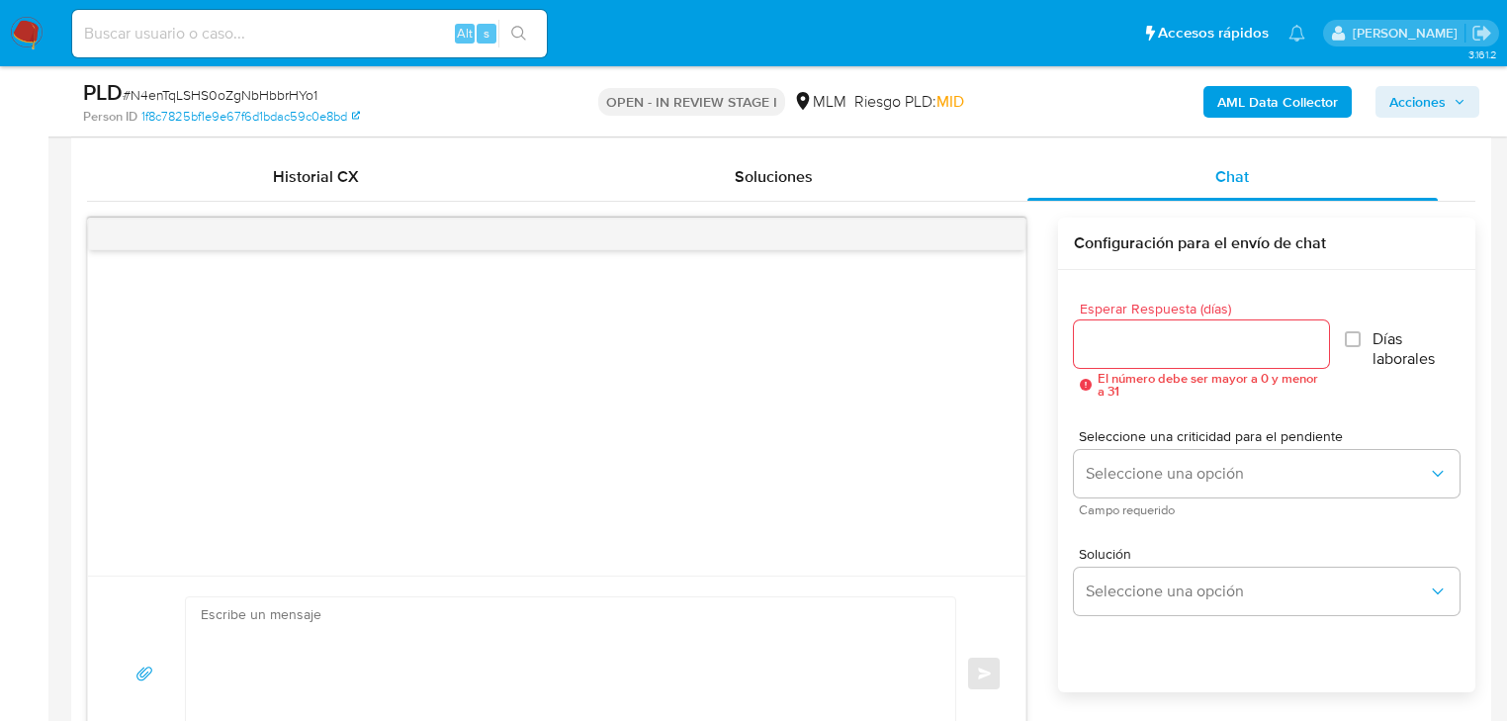
click at [1111, 367] on div "Esperar Respuesta (días) El número debe ser mayor a 0 y menor a 31" at bounding box center [1201, 350] width 255 height 96
click at [1136, 356] on div at bounding box center [1201, 343] width 255 height 47
click at [1150, 344] on input "Esperar Respuesta (días)" at bounding box center [1201, 344] width 255 height 26
type input "3"
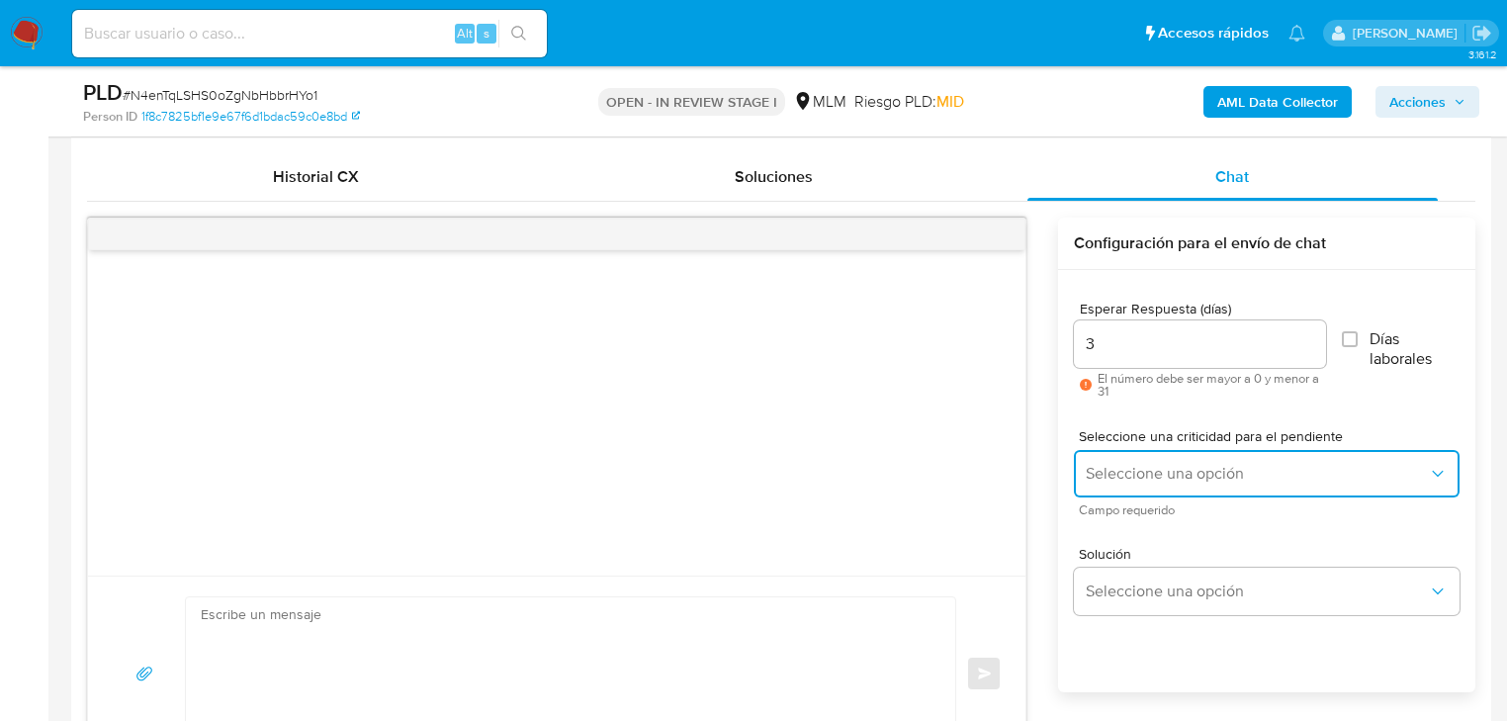
drag, startPoint x: 1116, startPoint y: 479, endPoint x: 1125, endPoint y: 484, distance: 10.2
click at [1119, 483] on button "Seleccione una opción" at bounding box center [1267, 473] width 386 height 47
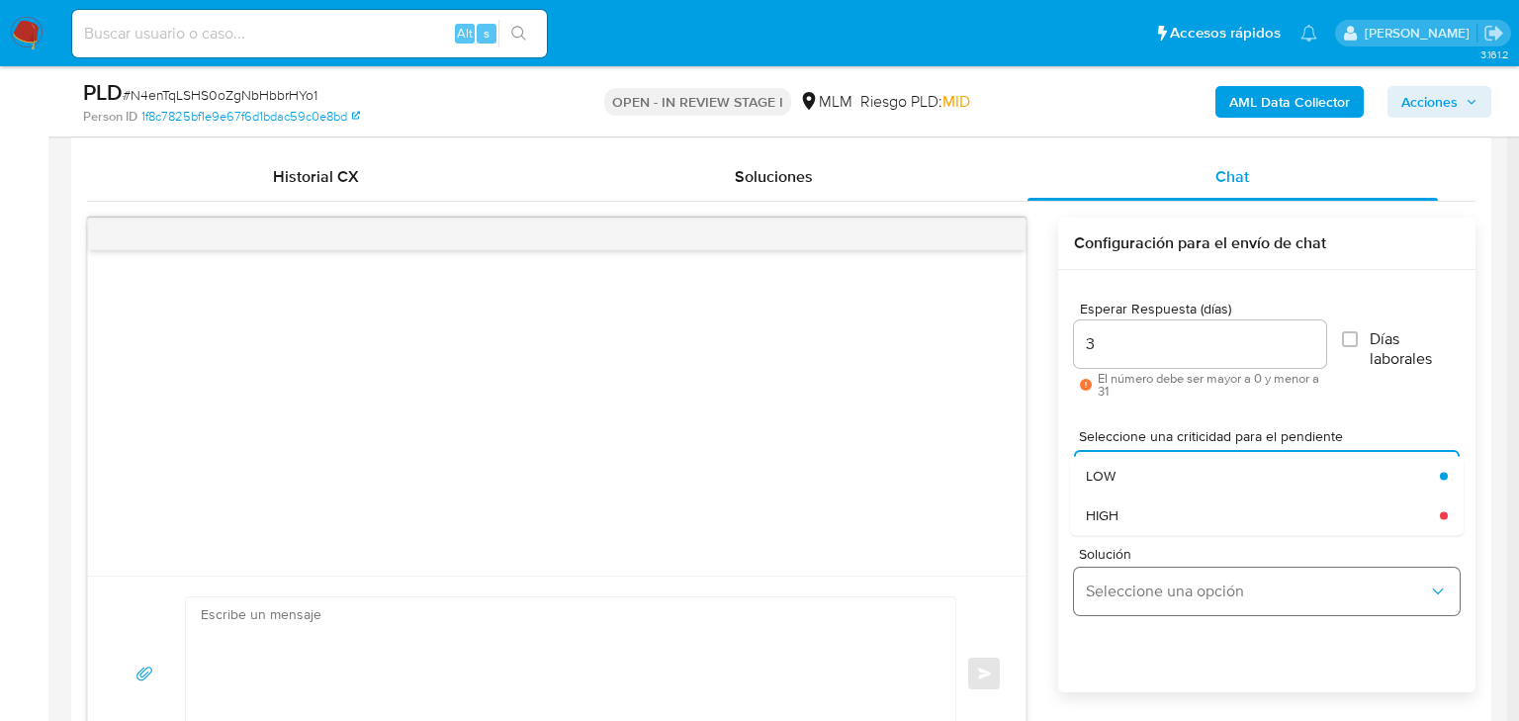
drag, startPoint x: 1197, startPoint y: 510, endPoint x: 1228, endPoint y: 571, distance: 67.7
click at [1197, 511] on div "HIGH" at bounding box center [1257, 516] width 342 height 40
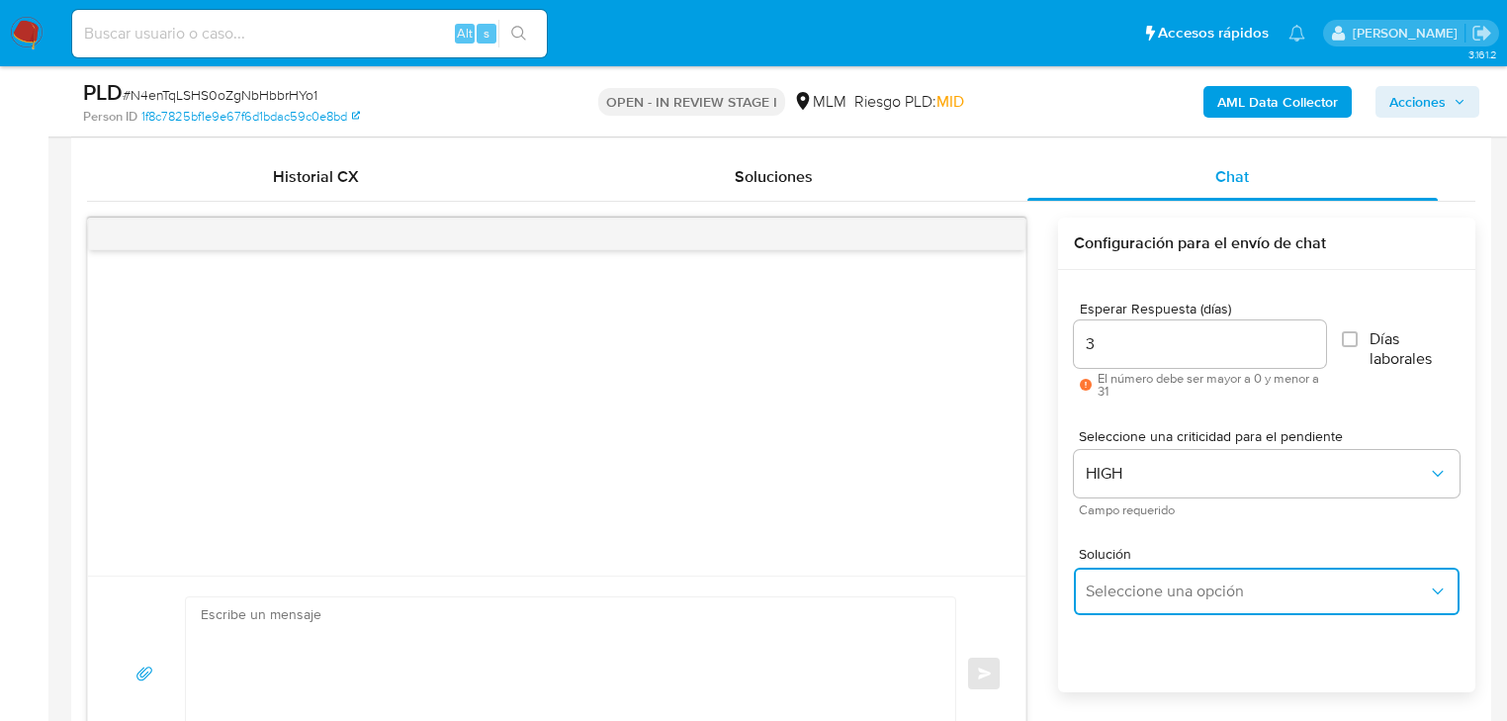
drag, startPoint x: 1235, startPoint y: 601, endPoint x: 1254, endPoint y: 600, distance: 18.8
click at [1243, 601] on button "Seleccione una opción" at bounding box center [1267, 591] width 386 height 47
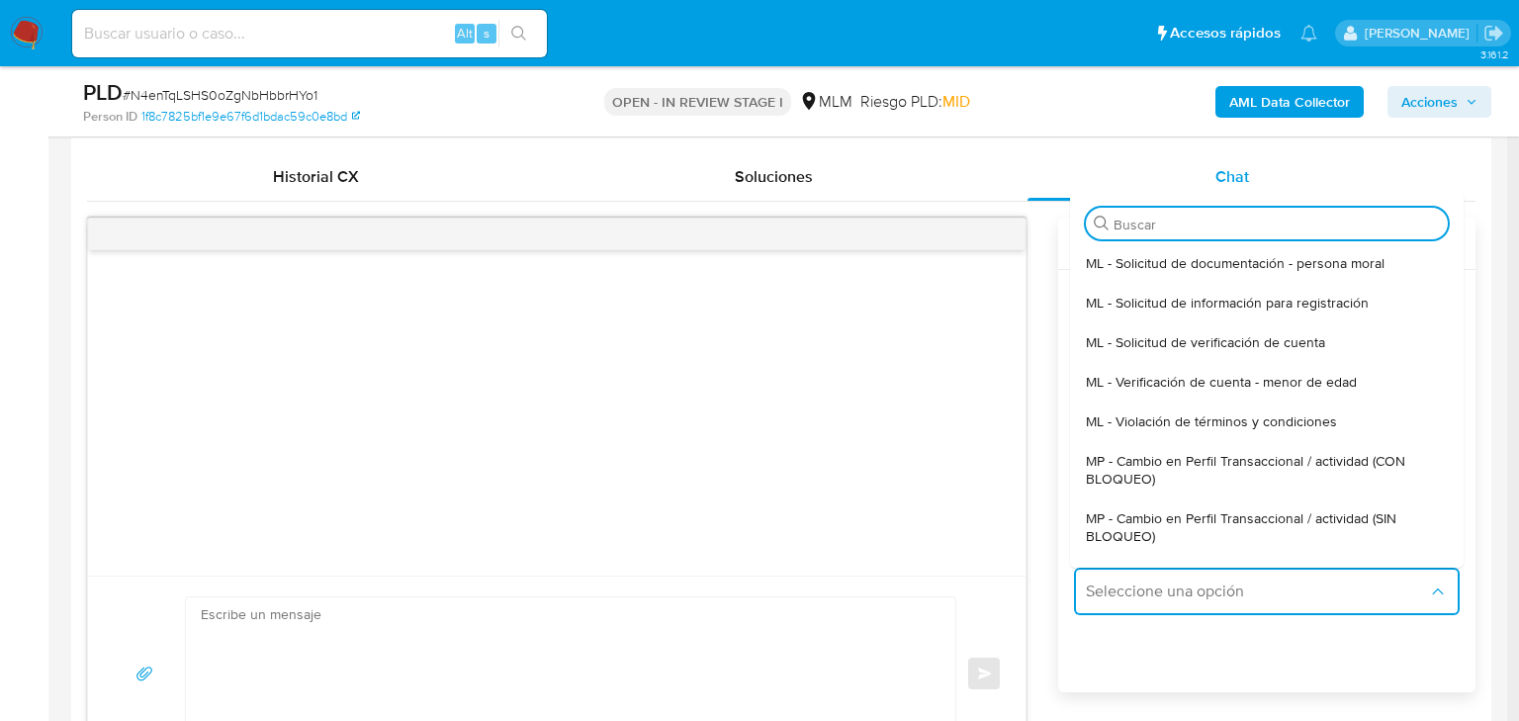
drag, startPoint x: 1355, startPoint y: 509, endPoint x: 1025, endPoint y: 510, distance: 330.4
click at [1353, 509] on span "MP - Cambio en Perfil Transaccional / actividad (SIN BLOQUEO)" at bounding box center [1261, 527] width 350 height 36
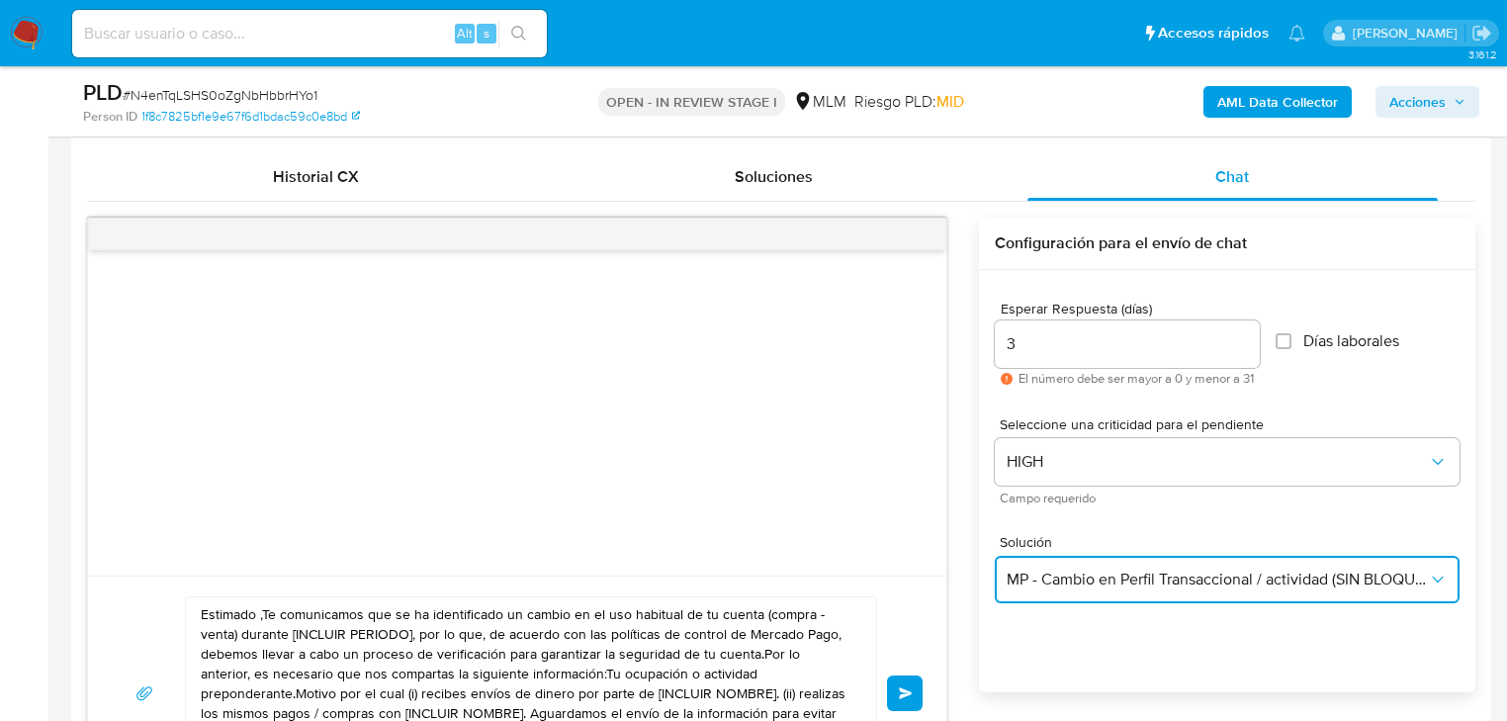
scroll to position [1108, 0]
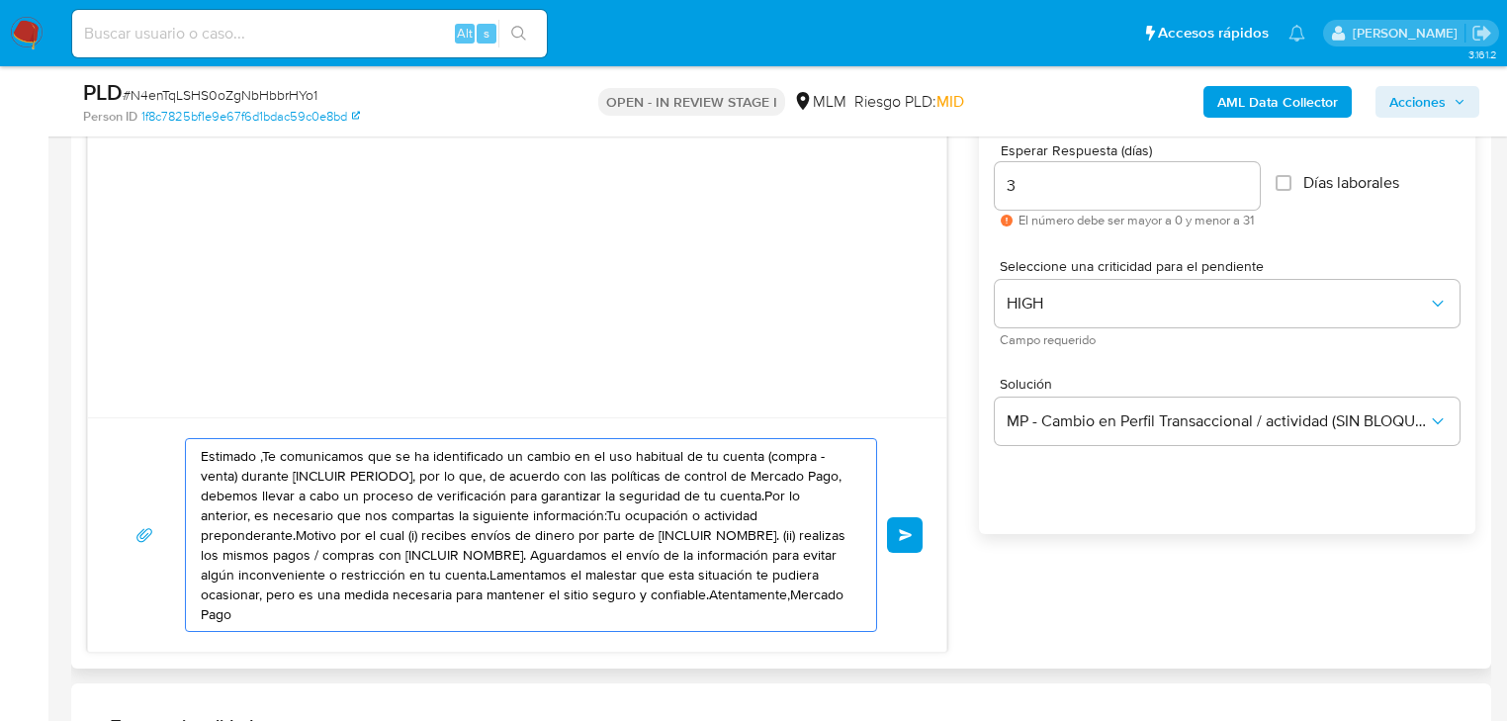
drag, startPoint x: 752, startPoint y: 600, endPoint x: 79, endPoint y: 348, distance: 718.4
click at [79, 348] on div "Historial CX Soluciones Chat Id Estado Fecha de creación Origen Proceso • 36667…" at bounding box center [781, 323] width 1420 height 689
paste textarea "a María se ha identificado un cambio en el uso habitual de tu cuenta para garan…"
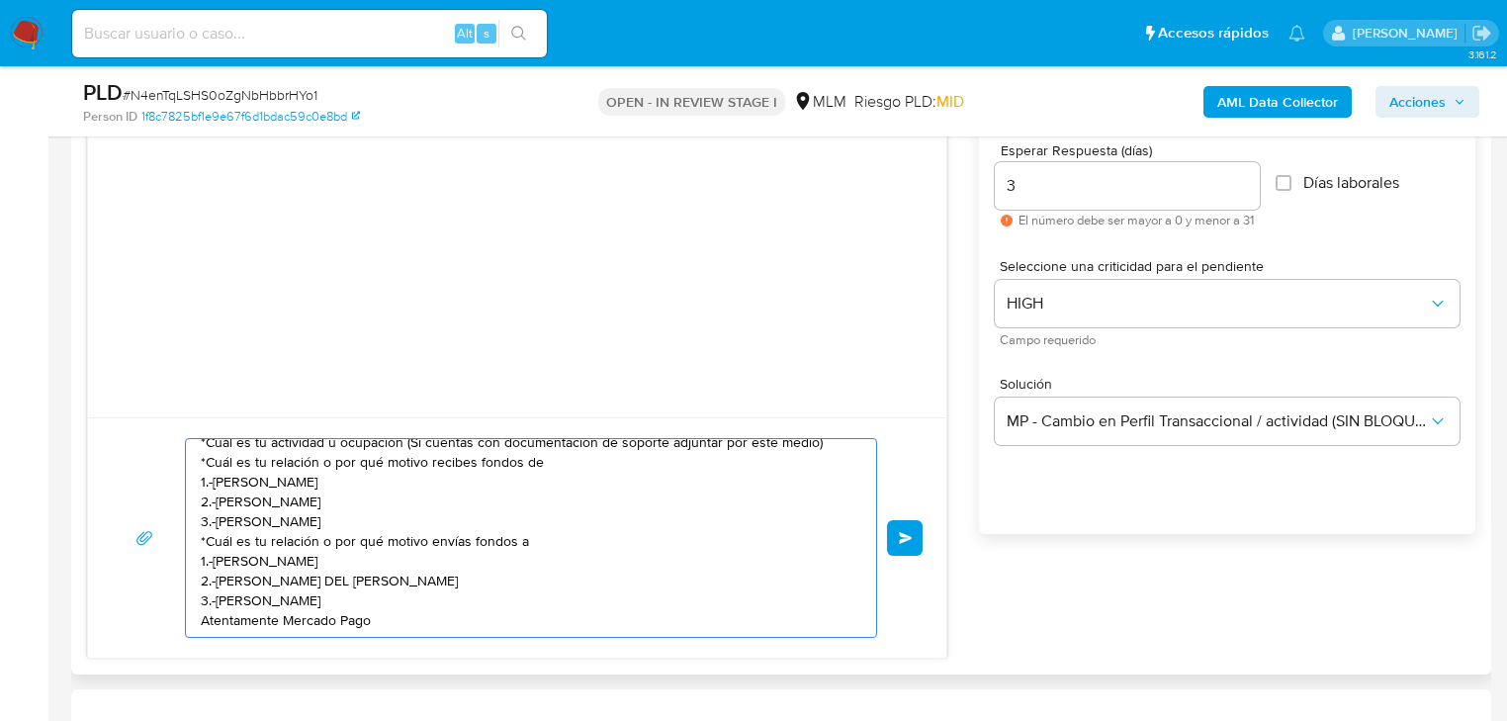
scroll to position [0, 0]
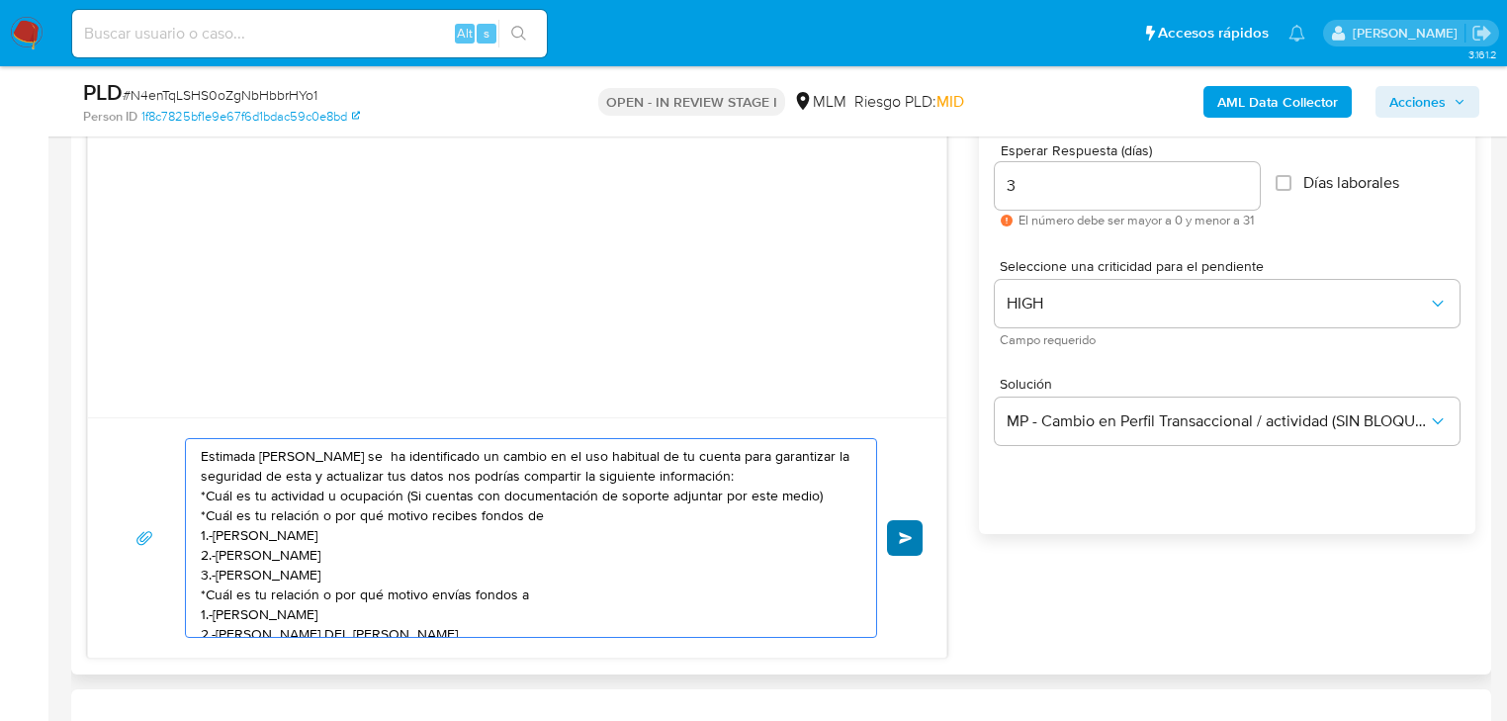
type textarea "Estimada María se ha identificado un cambio en el uso habitual de tu cuenta par…"
click at [890, 531] on button "Enviar" at bounding box center [905, 538] width 36 height 36
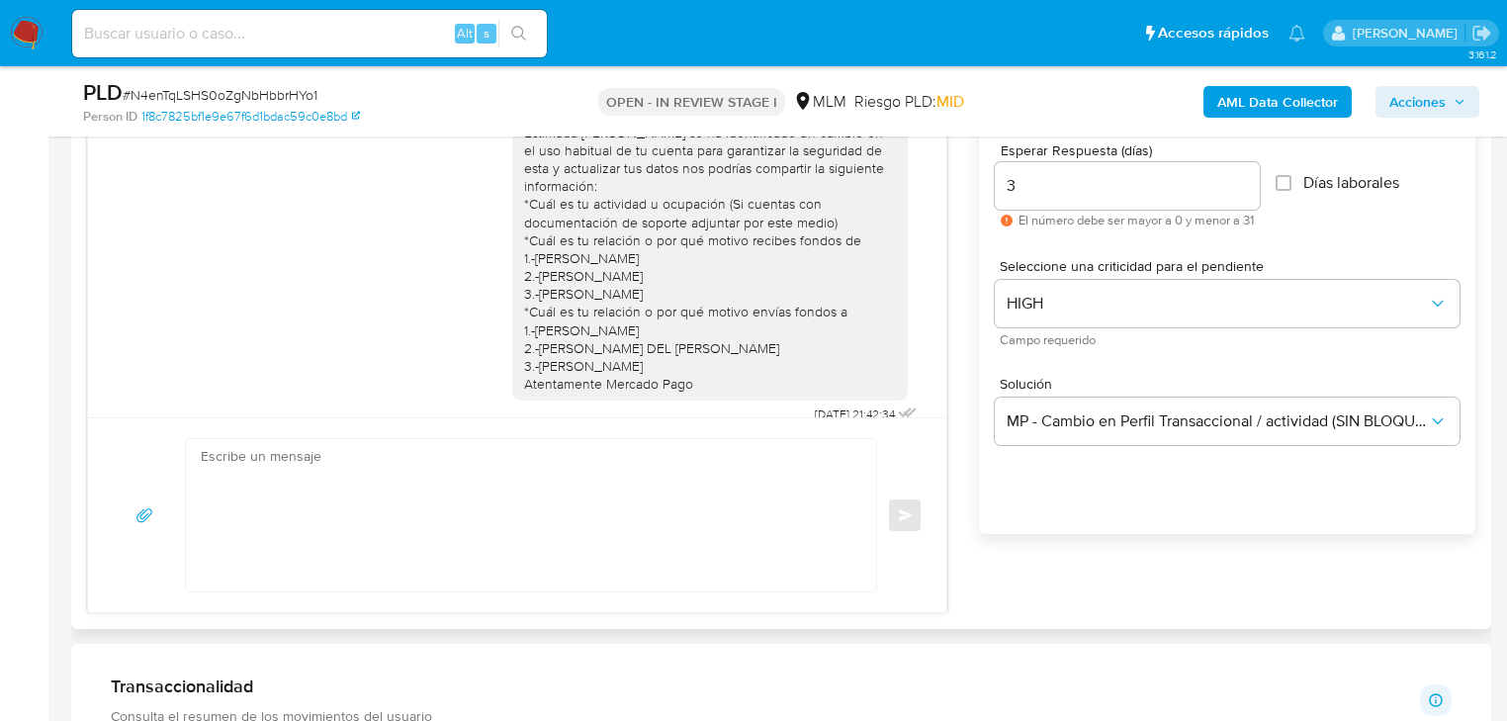
scroll to position [22, 0]
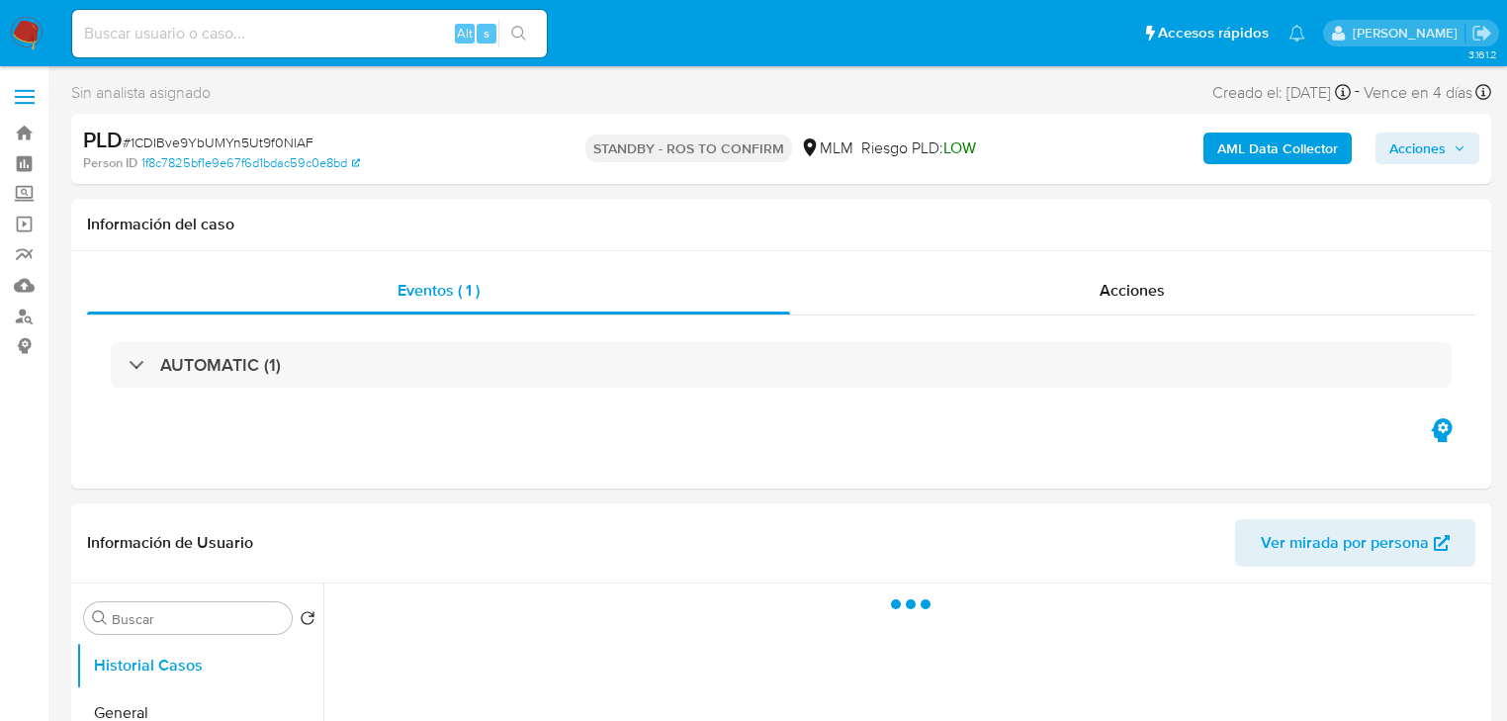
select select "10"
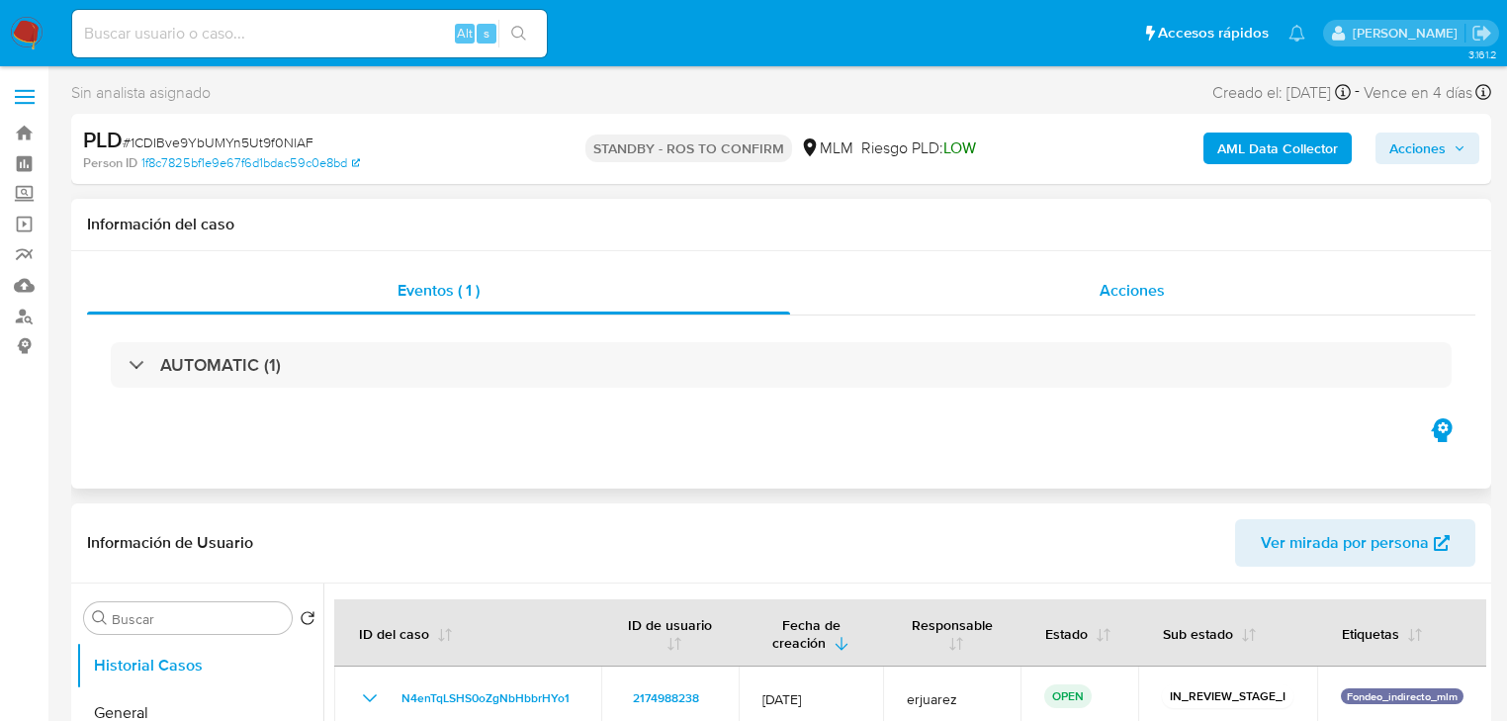
click at [1094, 281] on div "Acciones" at bounding box center [1133, 290] width 686 height 47
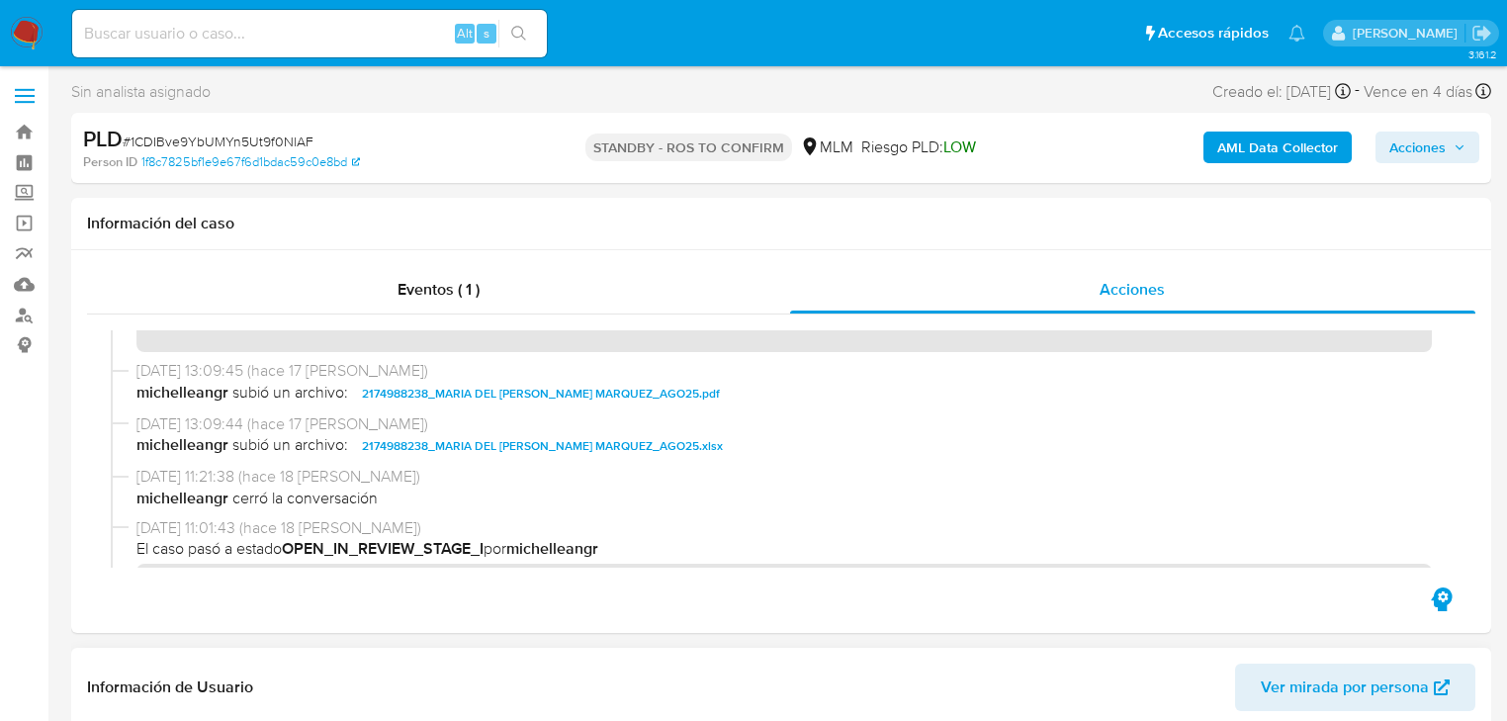
scroll to position [317, 0]
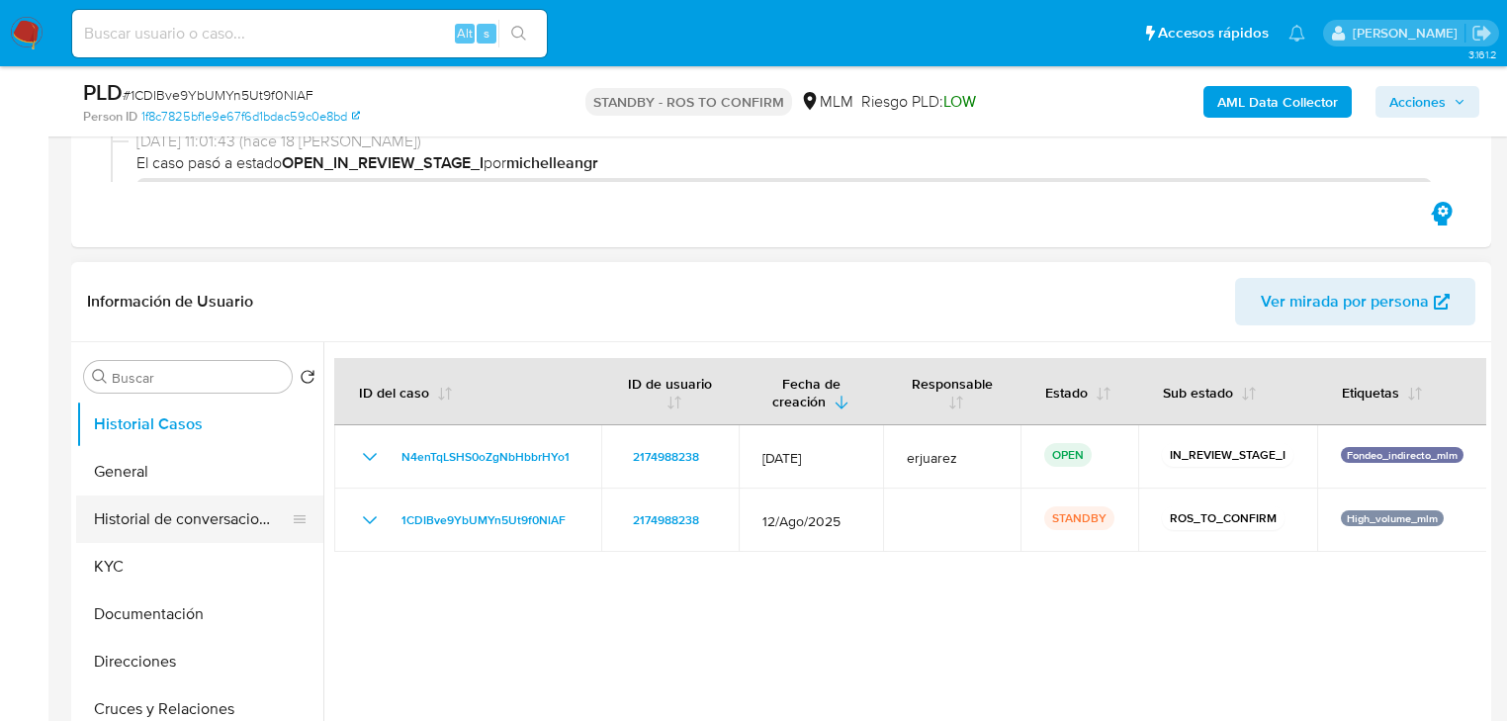
drag, startPoint x: 141, startPoint y: 552, endPoint x: 229, endPoint y: 533, distance: 90.0
click at [142, 552] on button "KYC" at bounding box center [199, 566] width 247 height 47
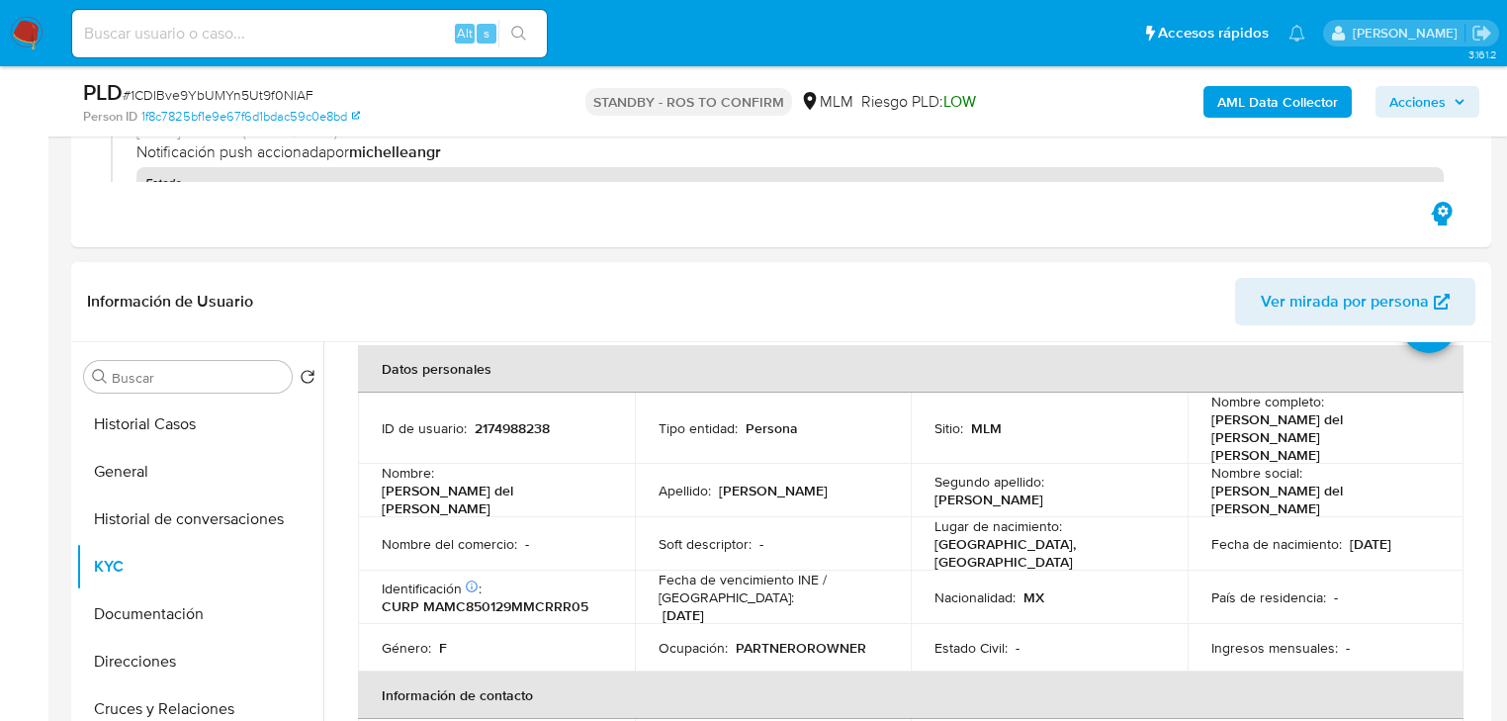
scroll to position [79, 0]
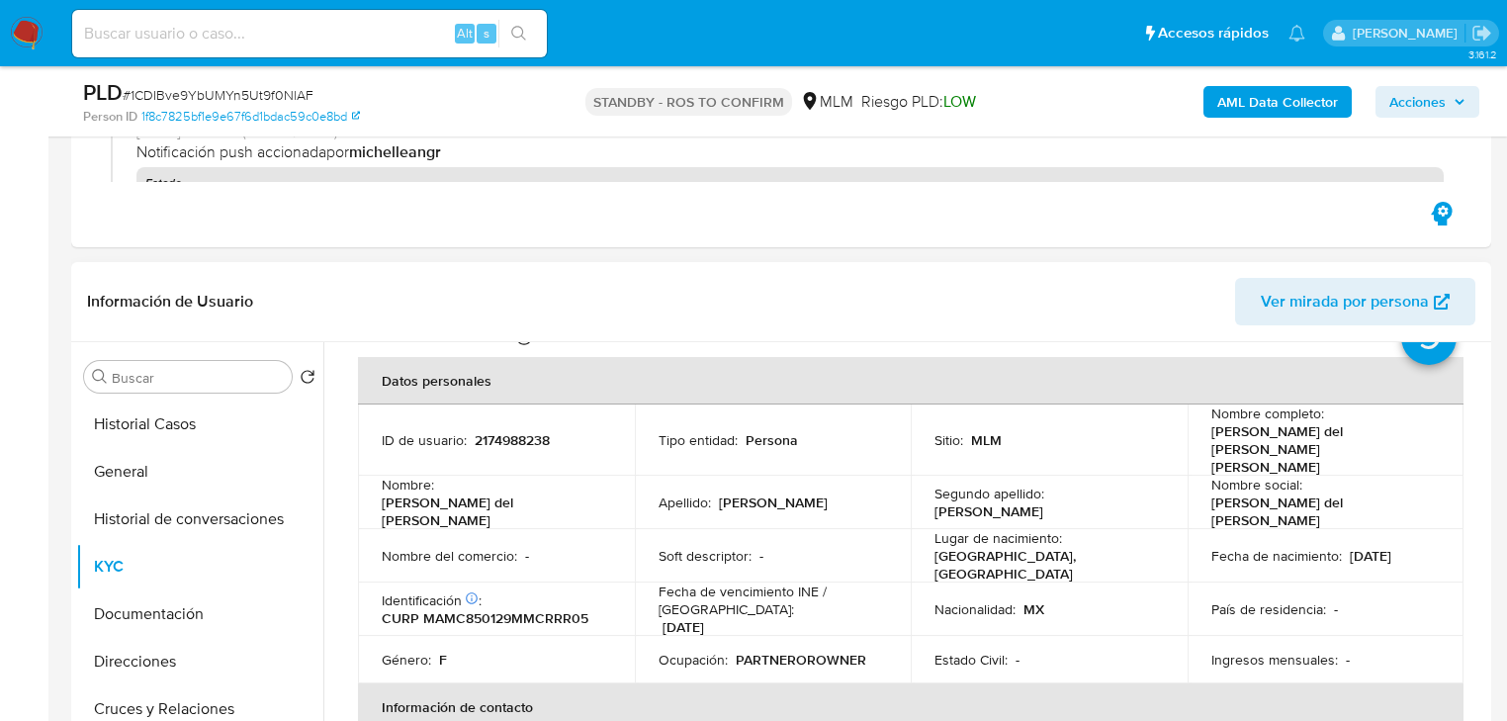
click at [663, 618] on p "31/12/2033" at bounding box center [684, 627] width 42 height 18
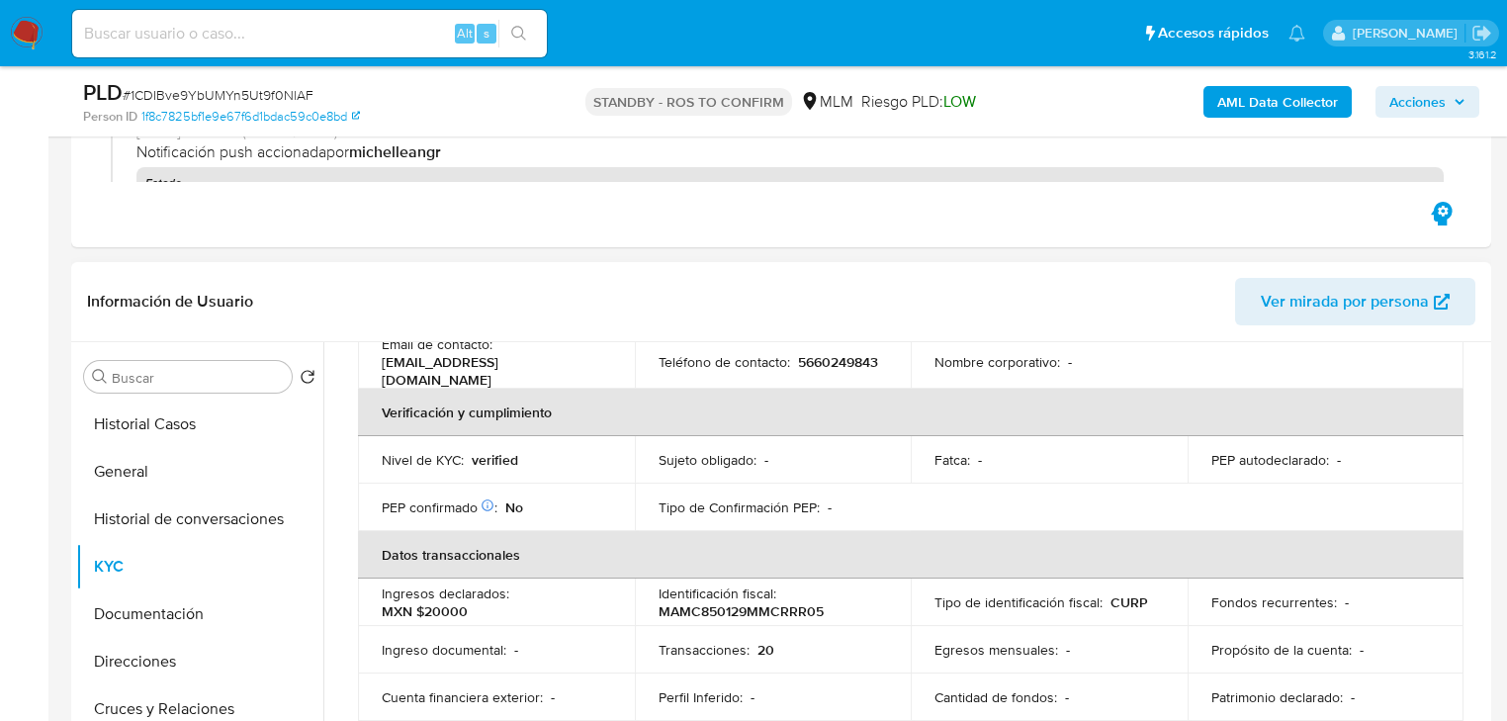
scroll to position [396, 0]
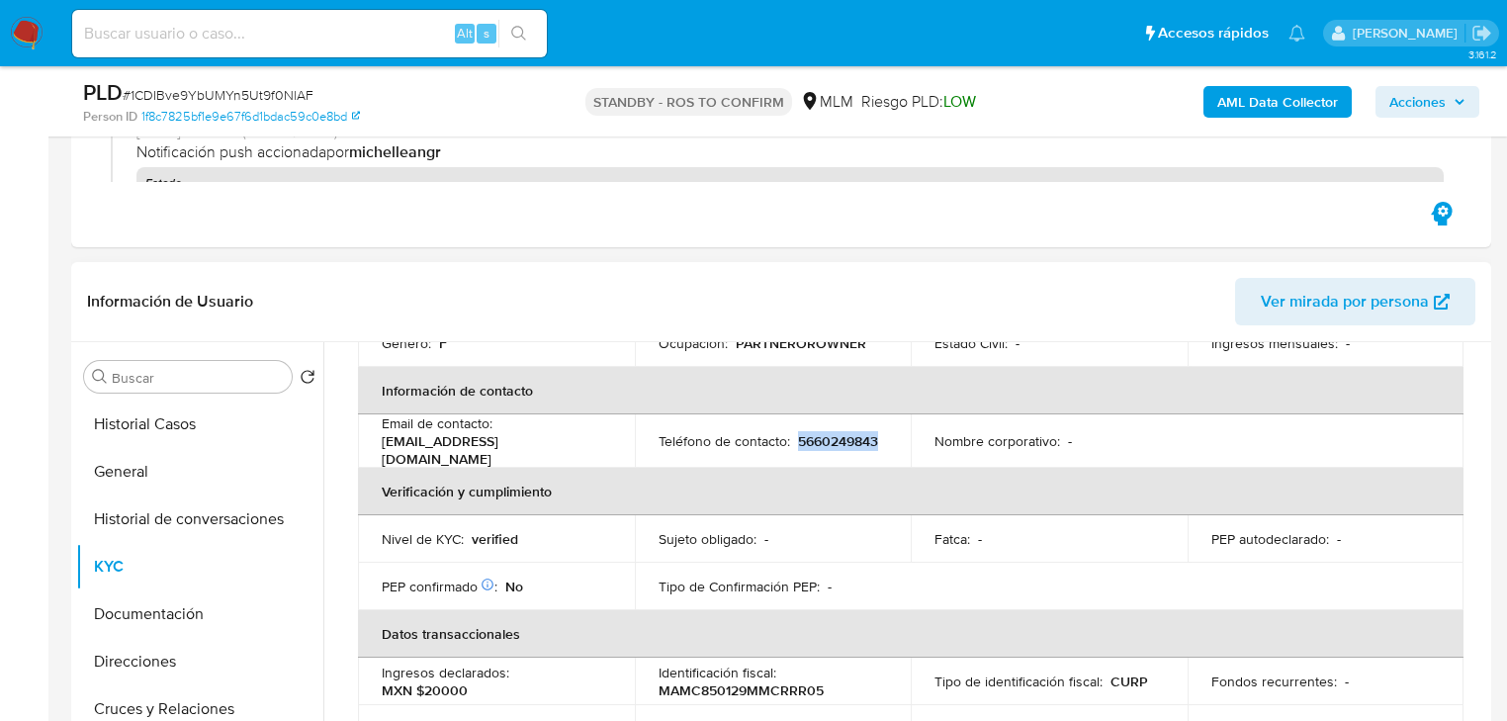
drag, startPoint x: 660, startPoint y: 415, endPoint x: 789, endPoint y: 415, distance: 129.6
click at [789, 432] on div "Teléfono de contacto : 5660249843" at bounding box center [773, 441] width 229 height 18
copy p "5660249843"
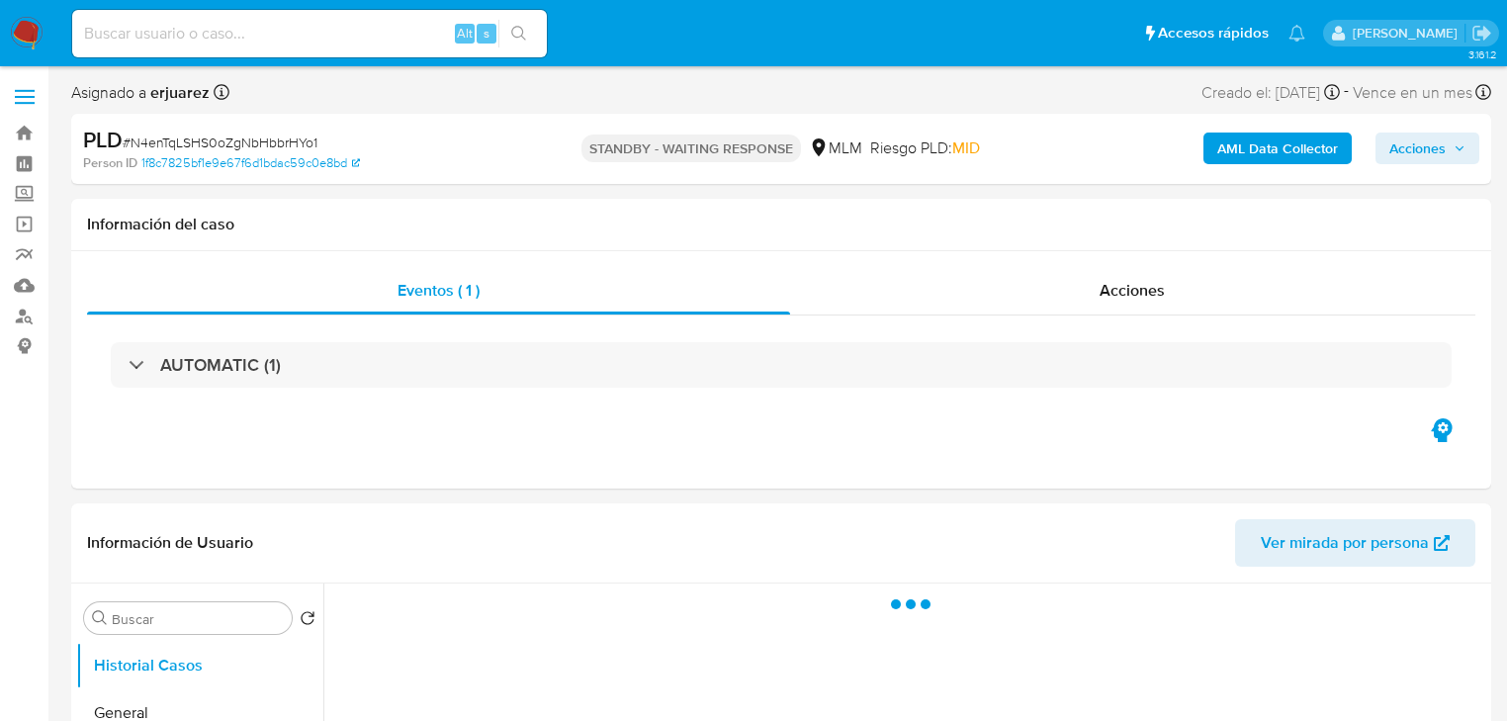
select select "10"
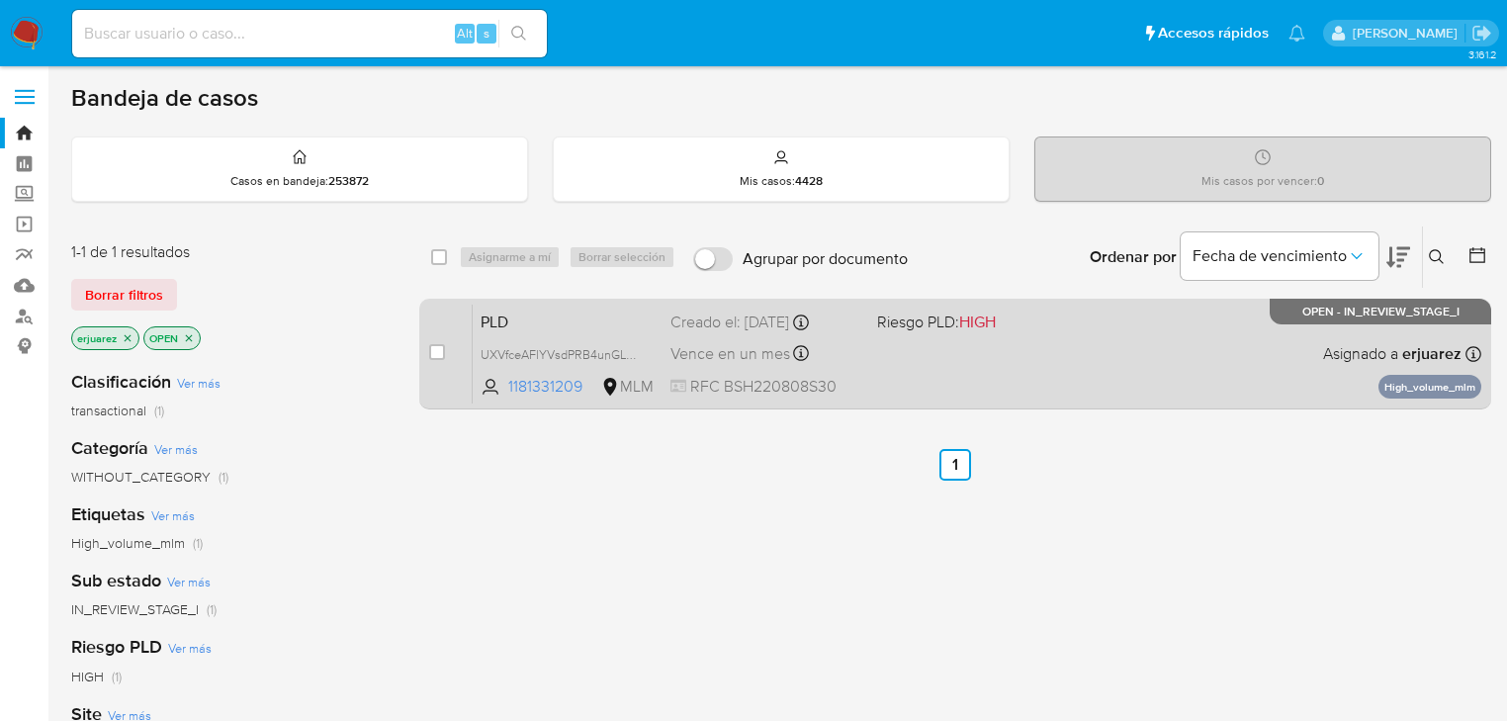
click at [1045, 345] on div "PLD UXVfceAFlYVsdPRB4unGL6FB 1181331209 MLM Riesgo PLD: HIGH Creado el: [DATE] …" at bounding box center [977, 354] width 1009 height 100
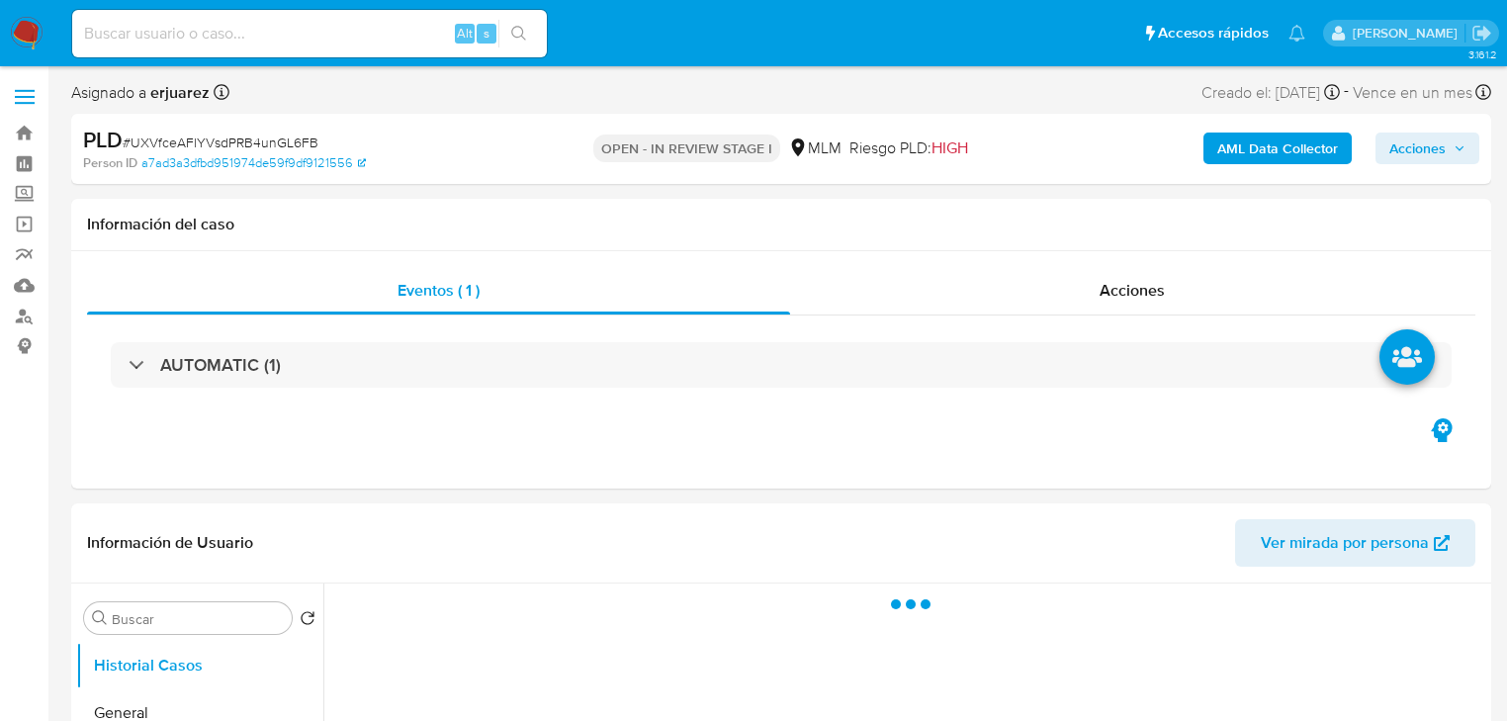
select select "10"
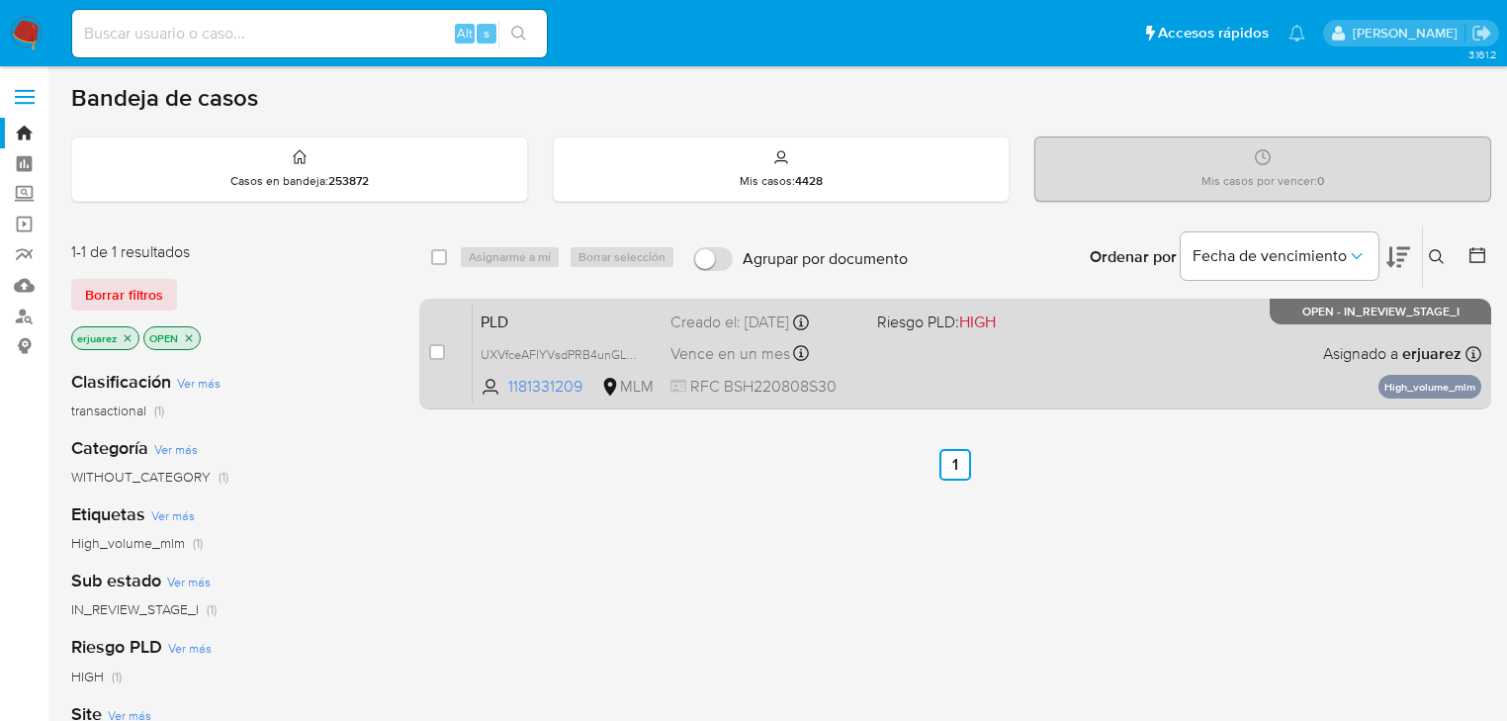
click at [1120, 356] on div "PLD UXVfceAFlYVsdPRB4unGL6FB 1181331209 MLM Riesgo PLD: HIGH Creado el: [DATE] …" at bounding box center [977, 354] width 1009 height 100
click at [625, 340] on div "PLD UXVfceAFlYVsdPRB4unGL6FB 1181331209 MLM Riesgo PLD: HIGH Creado el: [DATE] …" at bounding box center [977, 354] width 1009 height 100
click at [609, 323] on span "PLD" at bounding box center [568, 321] width 174 height 26
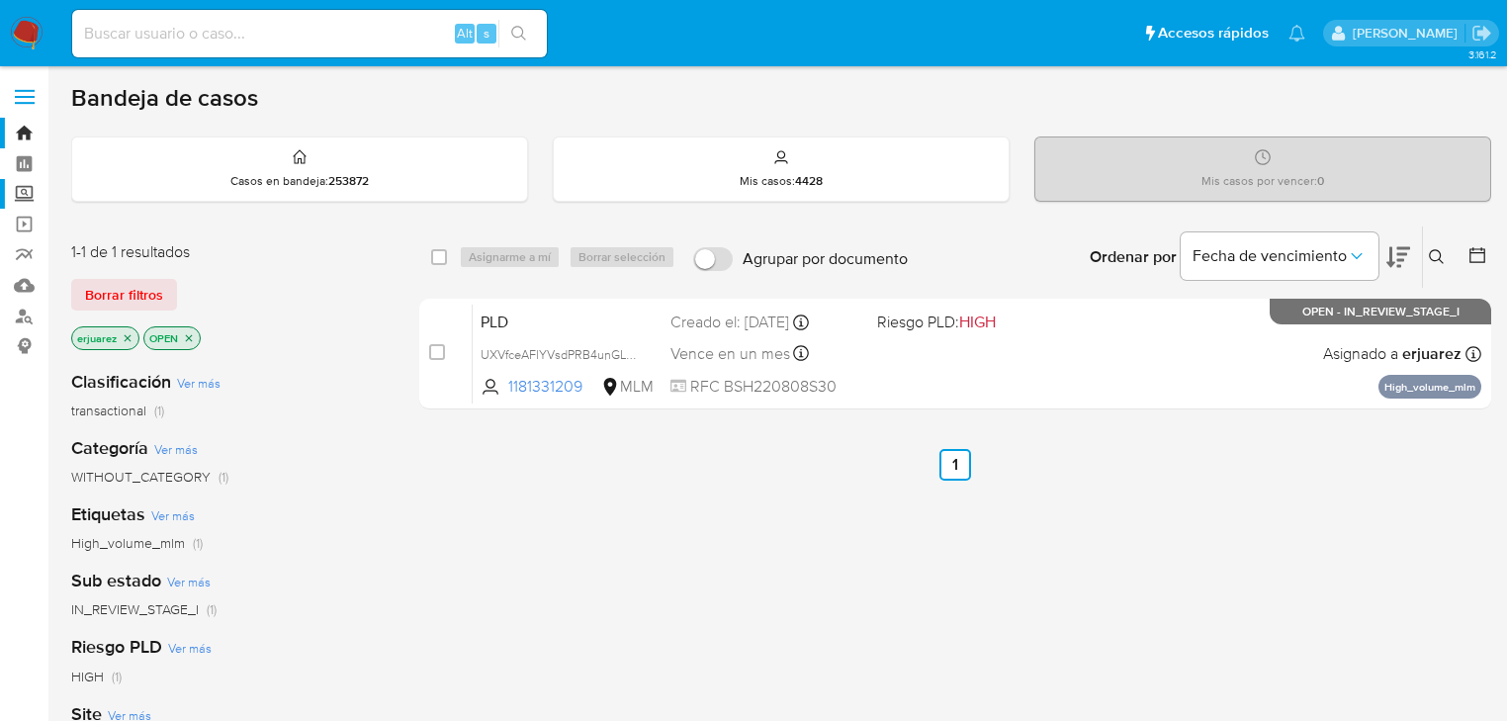
click at [20, 190] on label "Screening" at bounding box center [117, 194] width 235 height 31
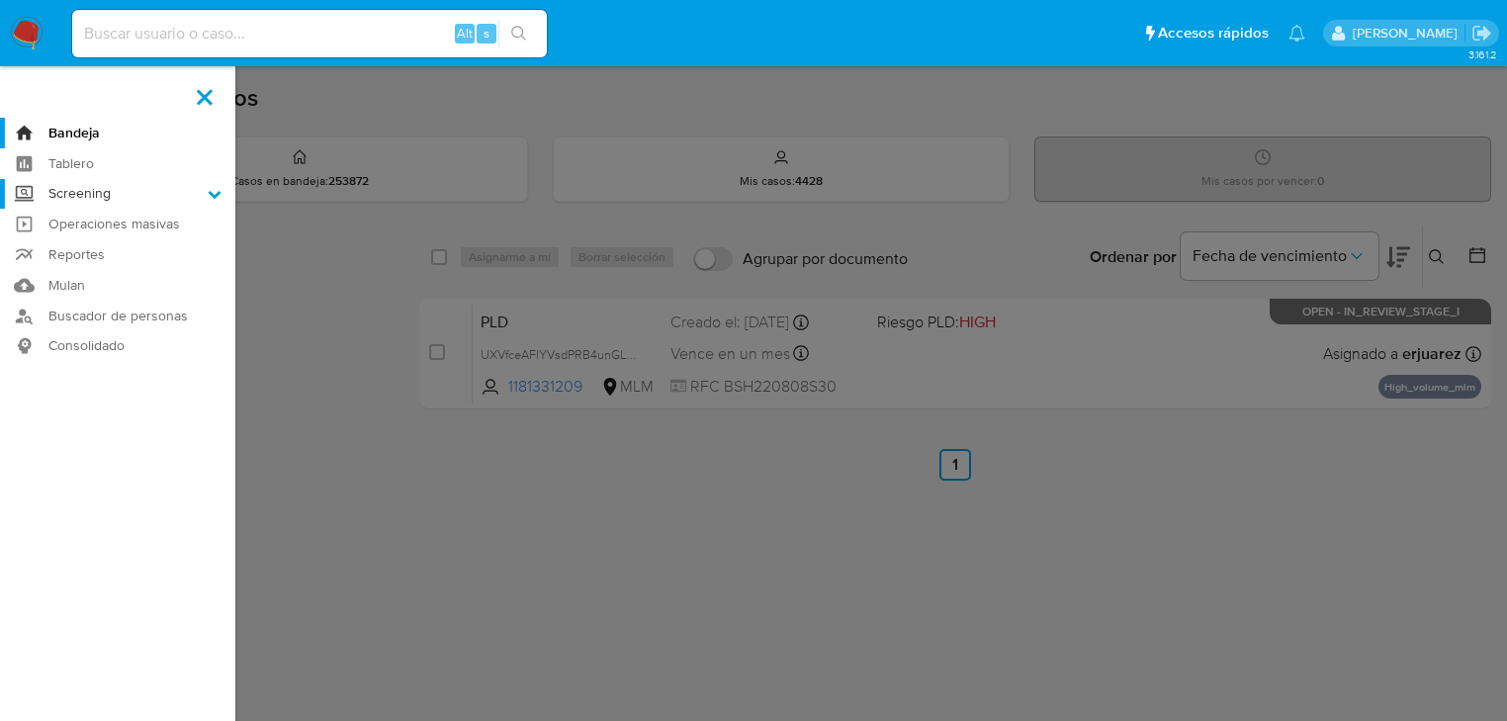
click at [0, 0] on input "Screening" at bounding box center [0, 0] width 0 height 0
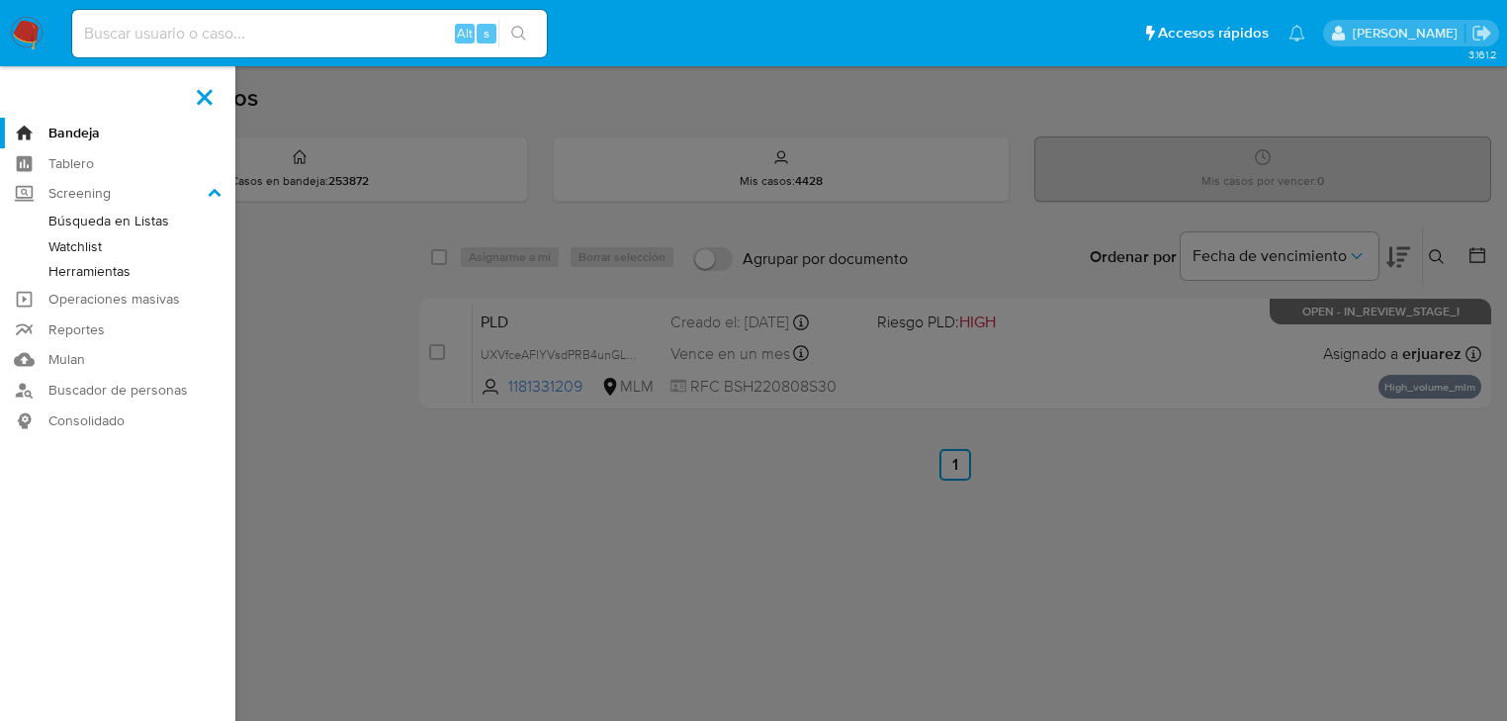
click at [85, 273] on link "Herramientas" at bounding box center [117, 271] width 235 height 25
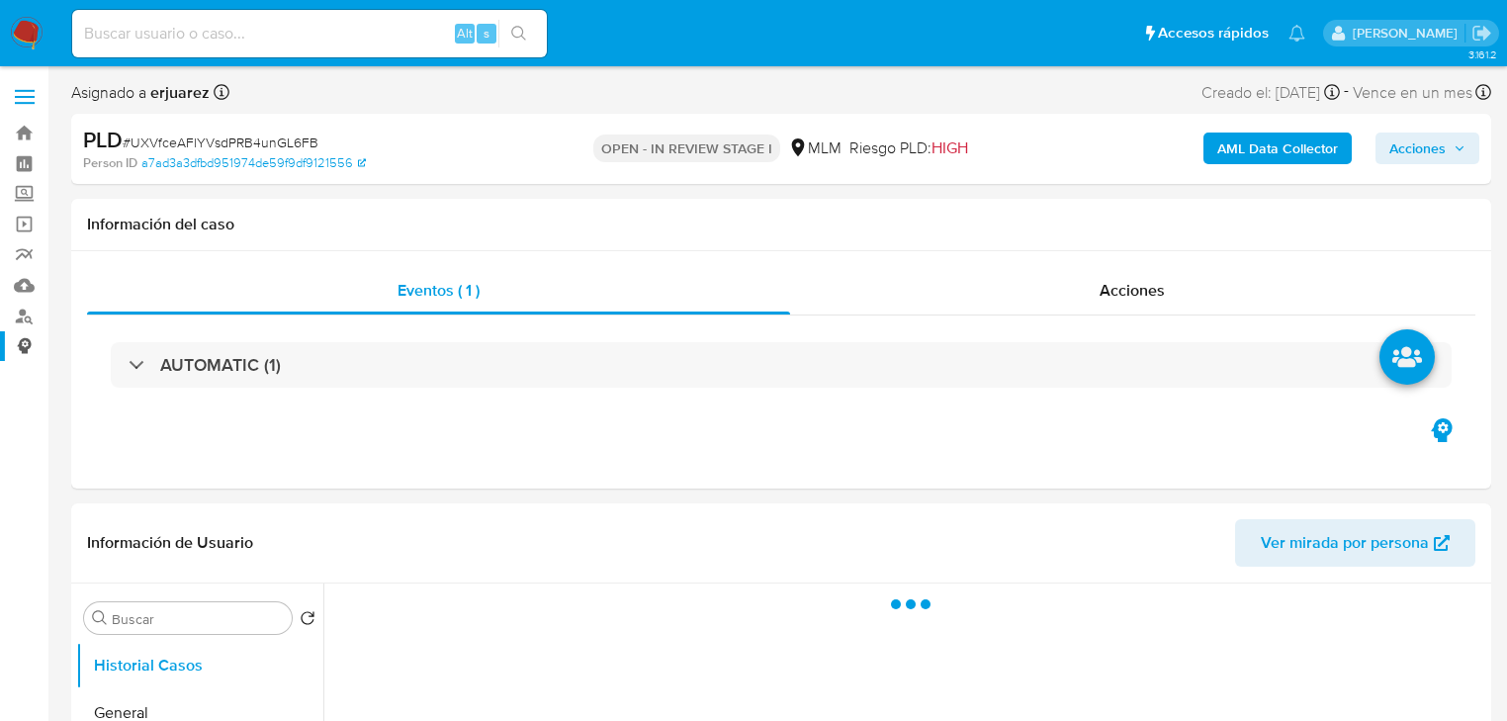
select select "10"
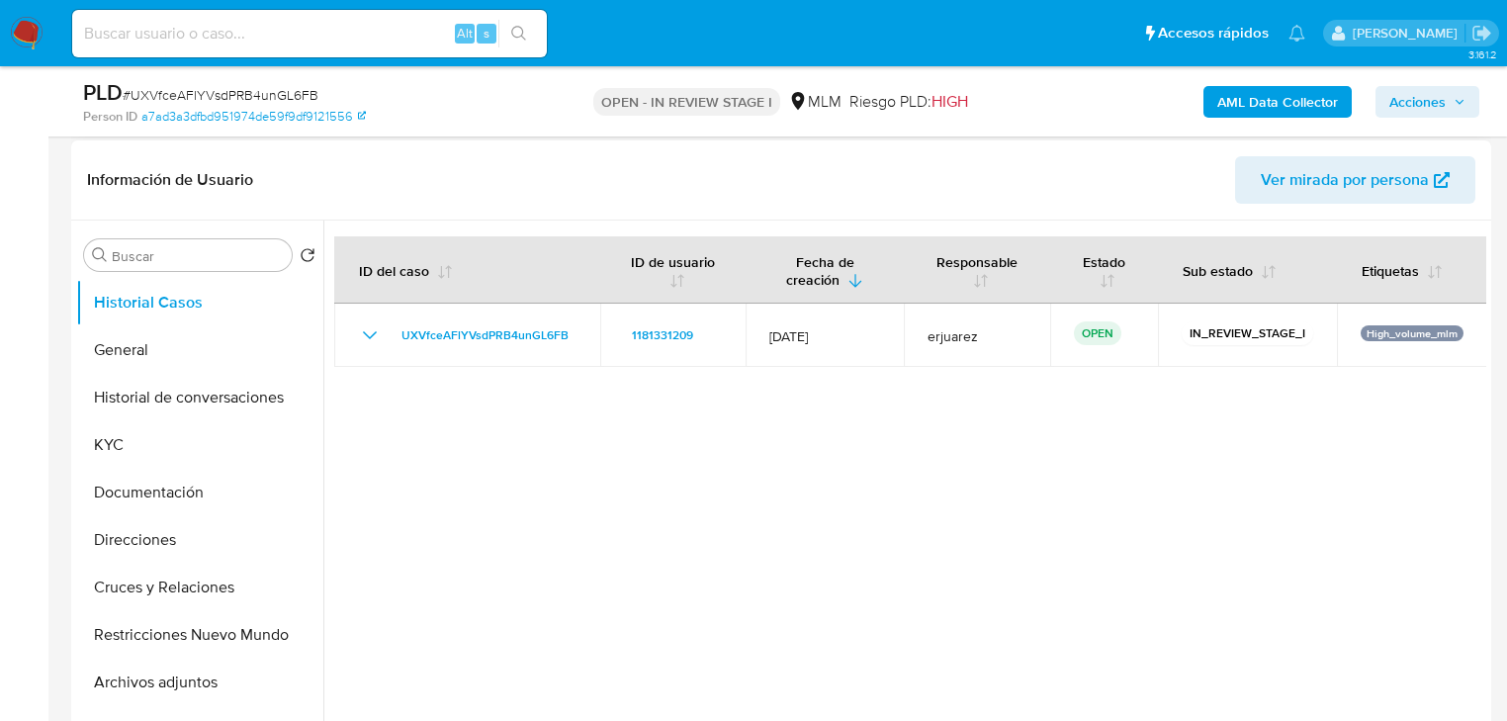
scroll to position [317, 0]
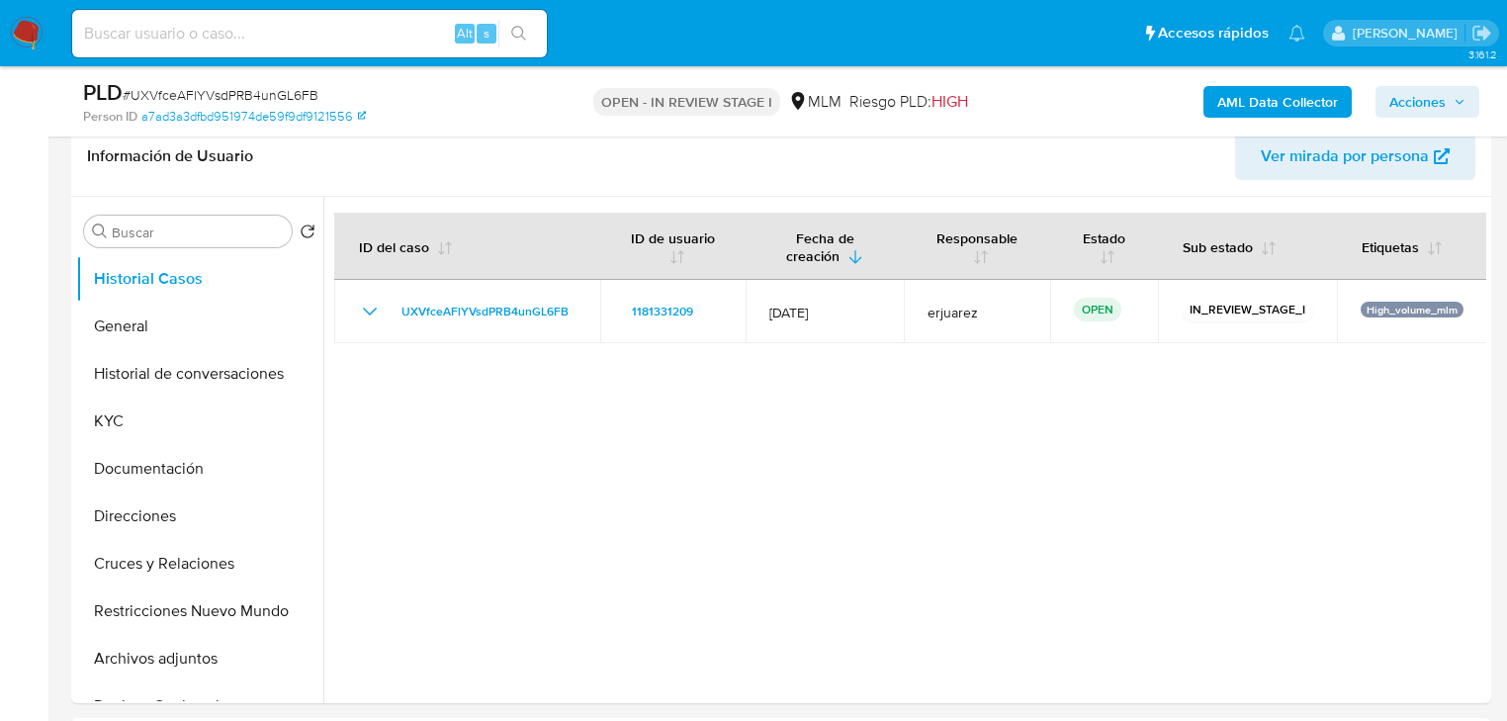
drag, startPoint x: 139, startPoint y: 43, endPoint x: 154, endPoint y: 37, distance: 16.0
click at [141, 42] on input at bounding box center [309, 34] width 475 height 26
paste input "1833290385"
type input "1833290385"
click at [515, 32] on icon "search-icon" at bounding box center [519, 34] width 16 height 16
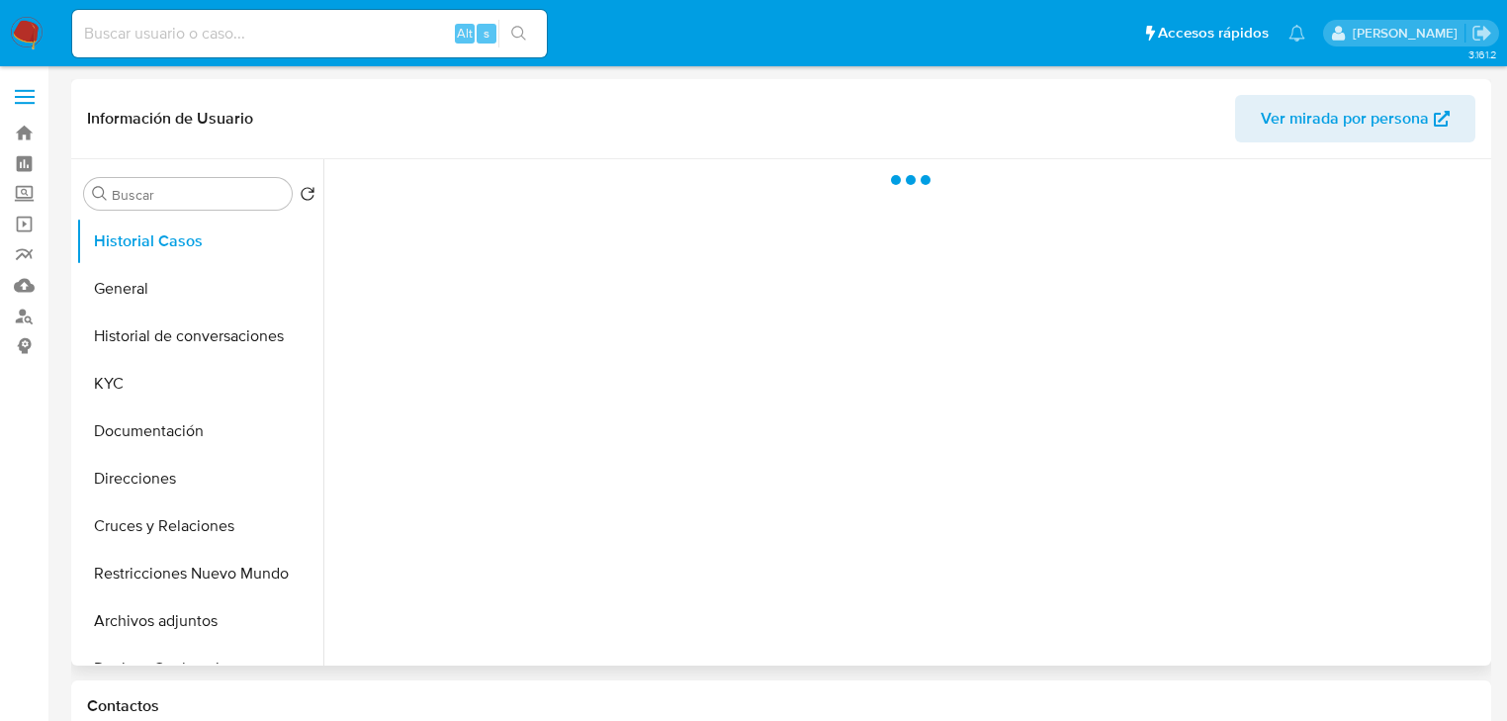
select select "10"
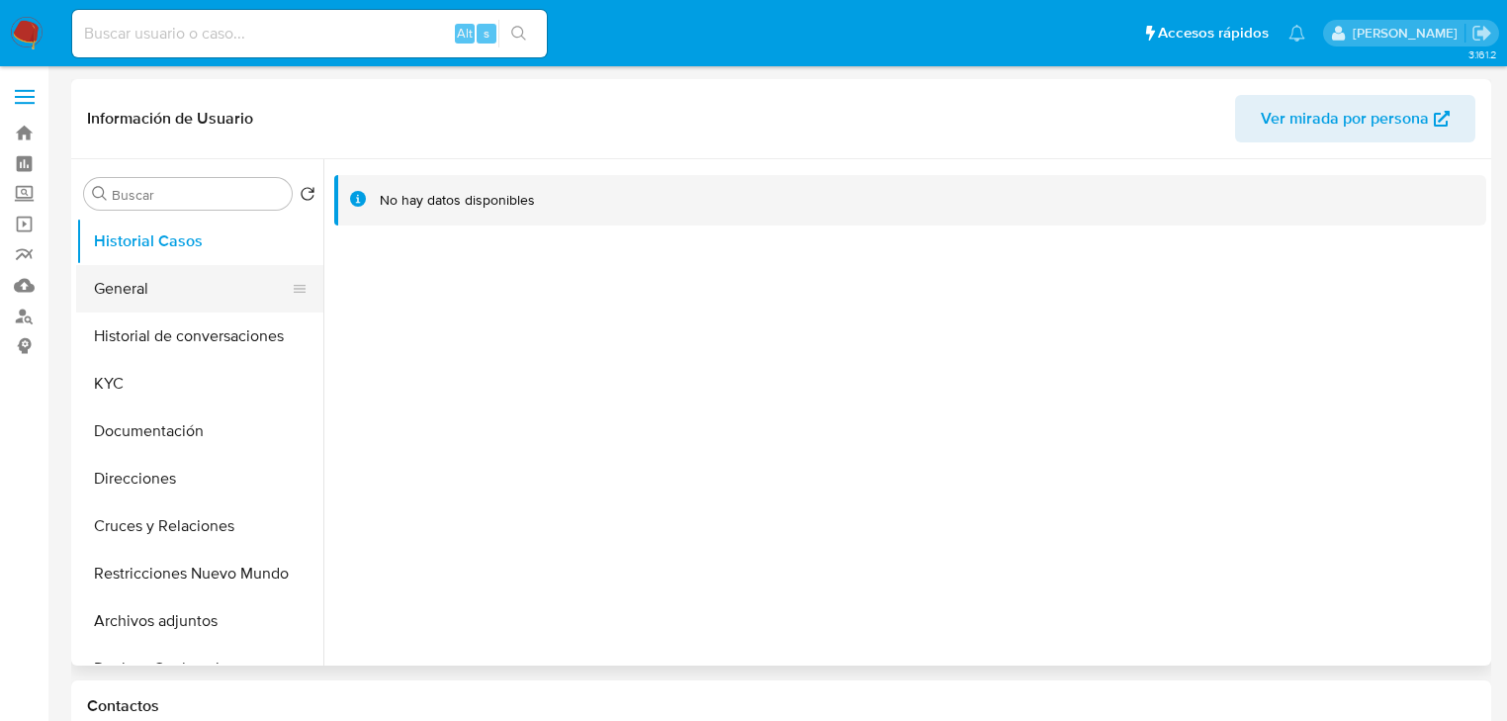
click at [115, 287] on button "General" at bounding box center [191, 288] width 231 height 47
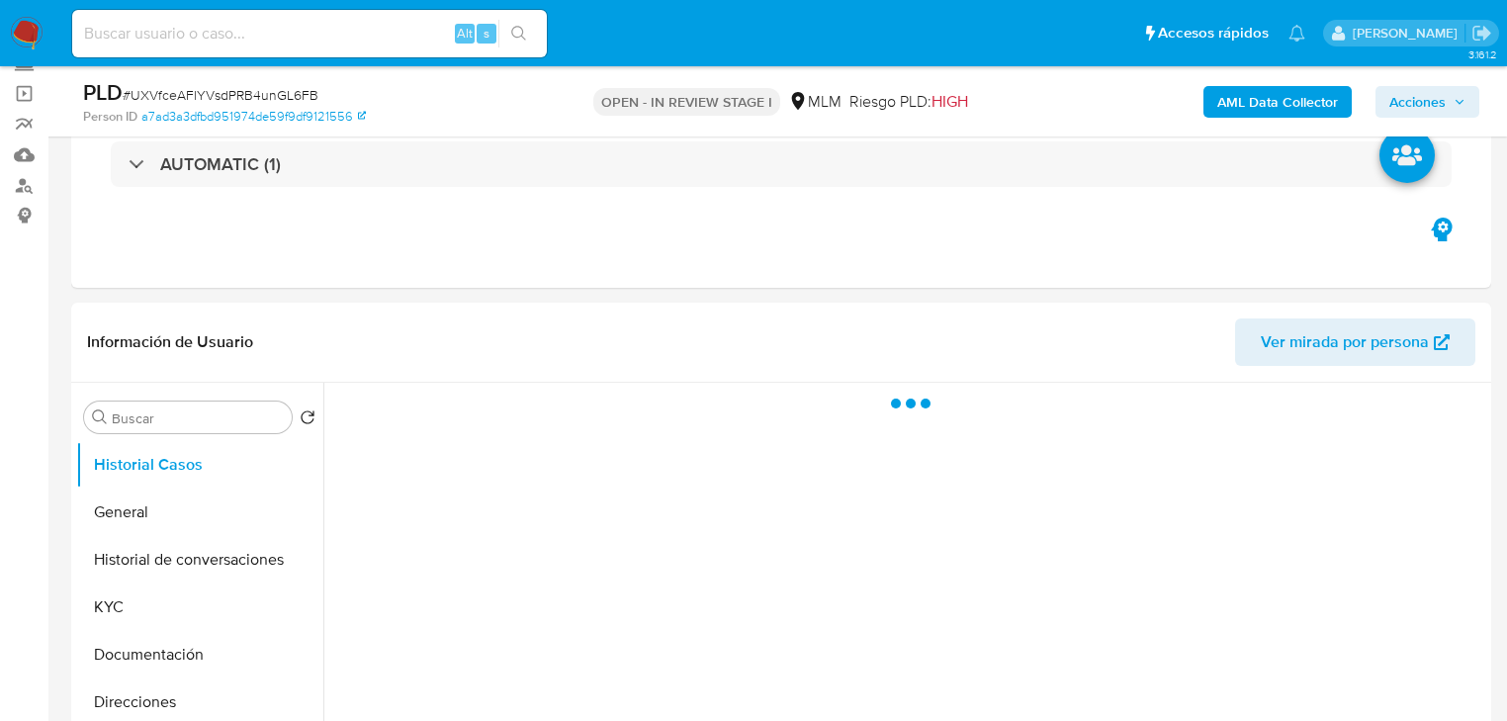
scroll to position [158, 0]
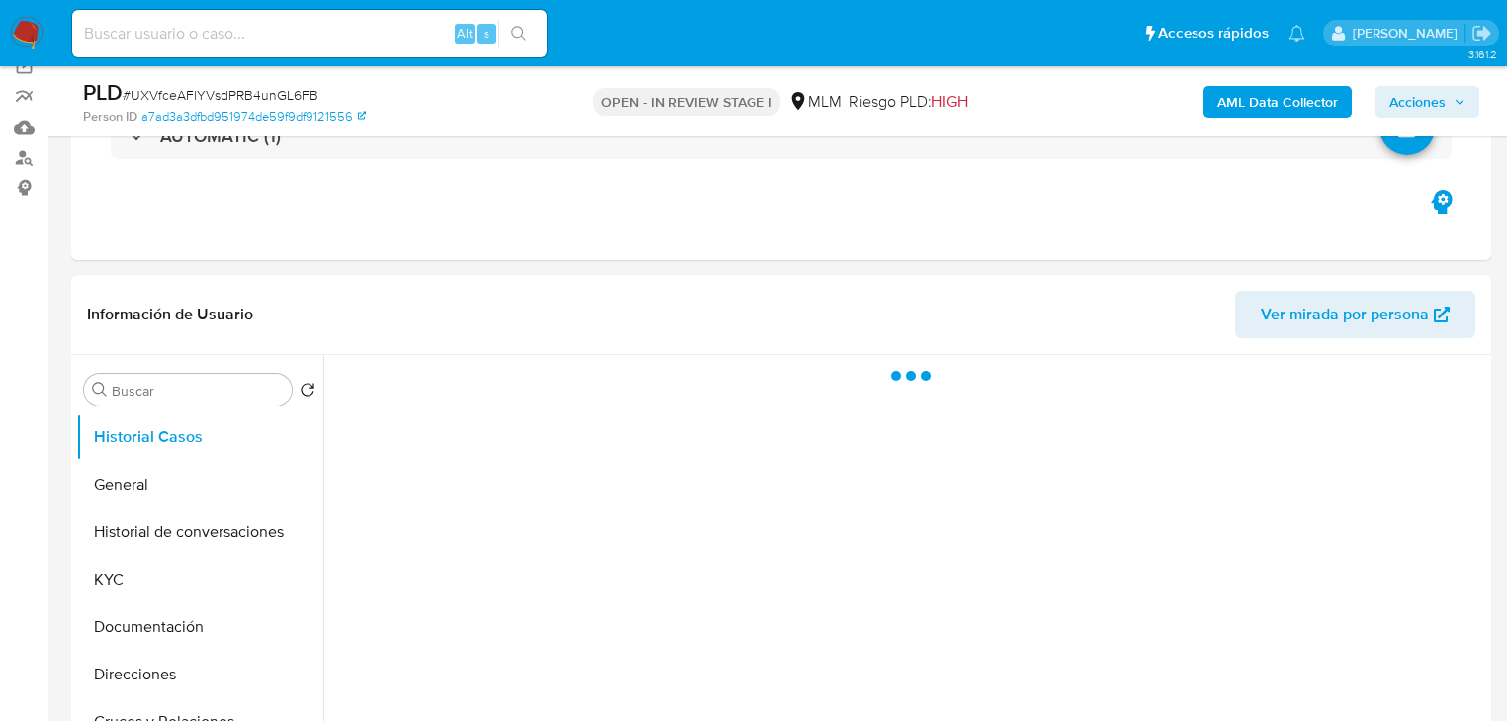
select select "10"
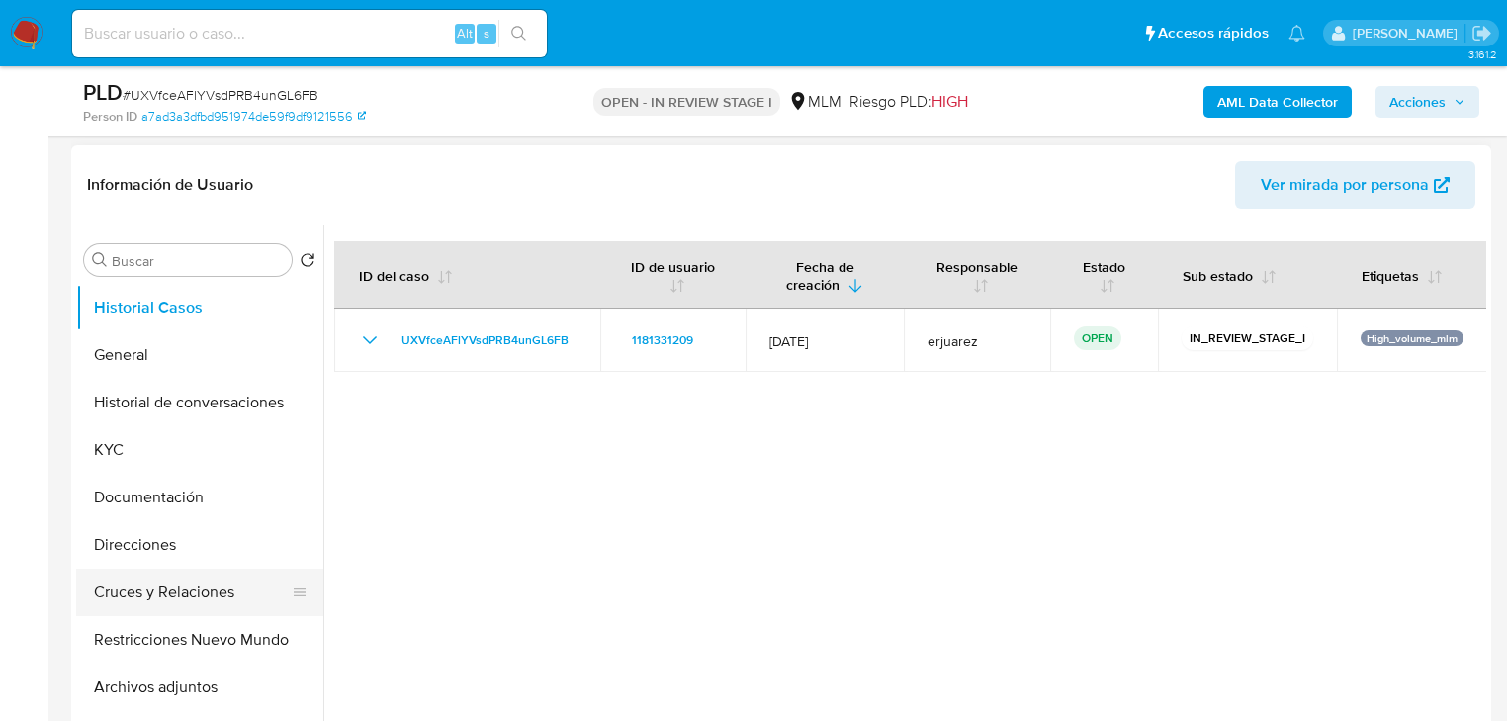
scroll to position [317, 0]
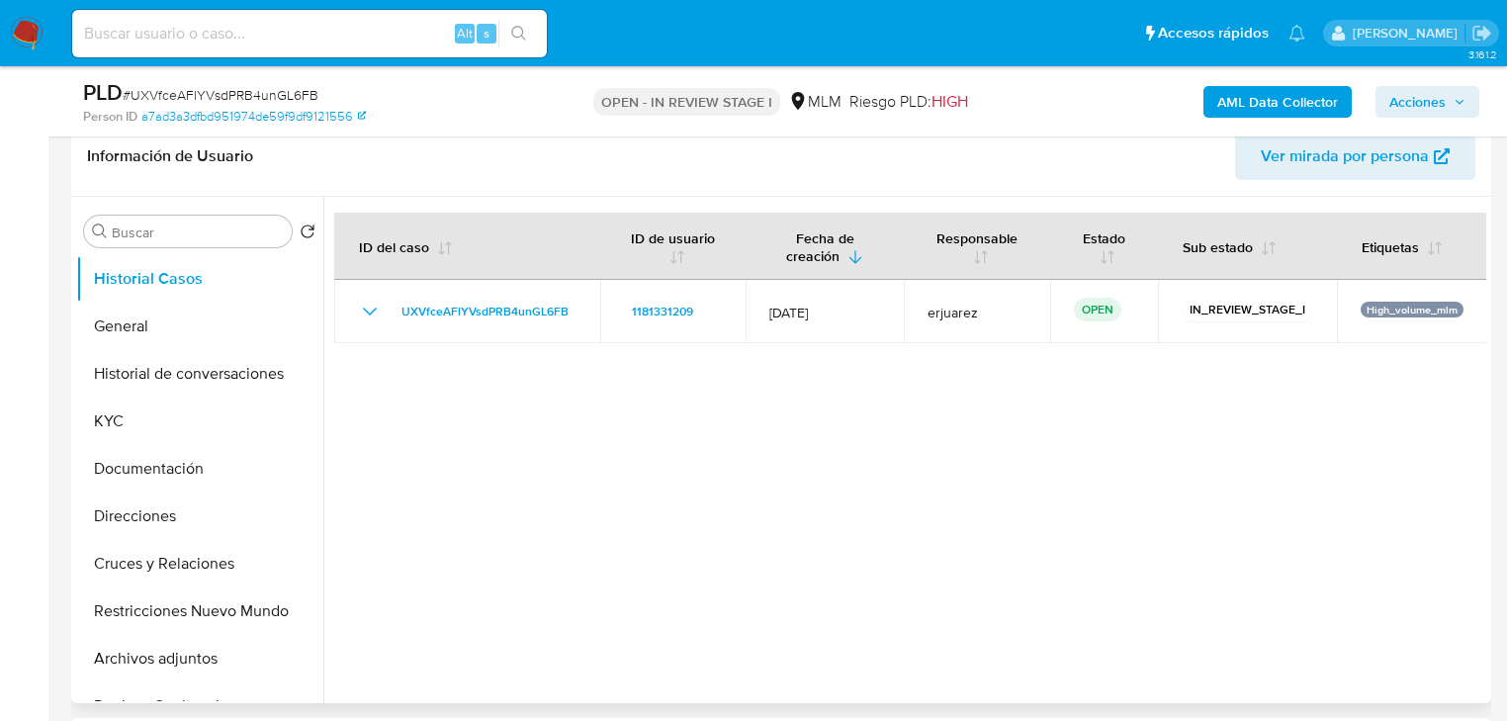
drag, startPoint x: 146, startPoint y: 573, endPoint x: 810, endPoint y: 443, distance: 676.3
click at [149, 570] on button "Cruces y Relaciones" at bounding box center [199, 563] width 247 height 47
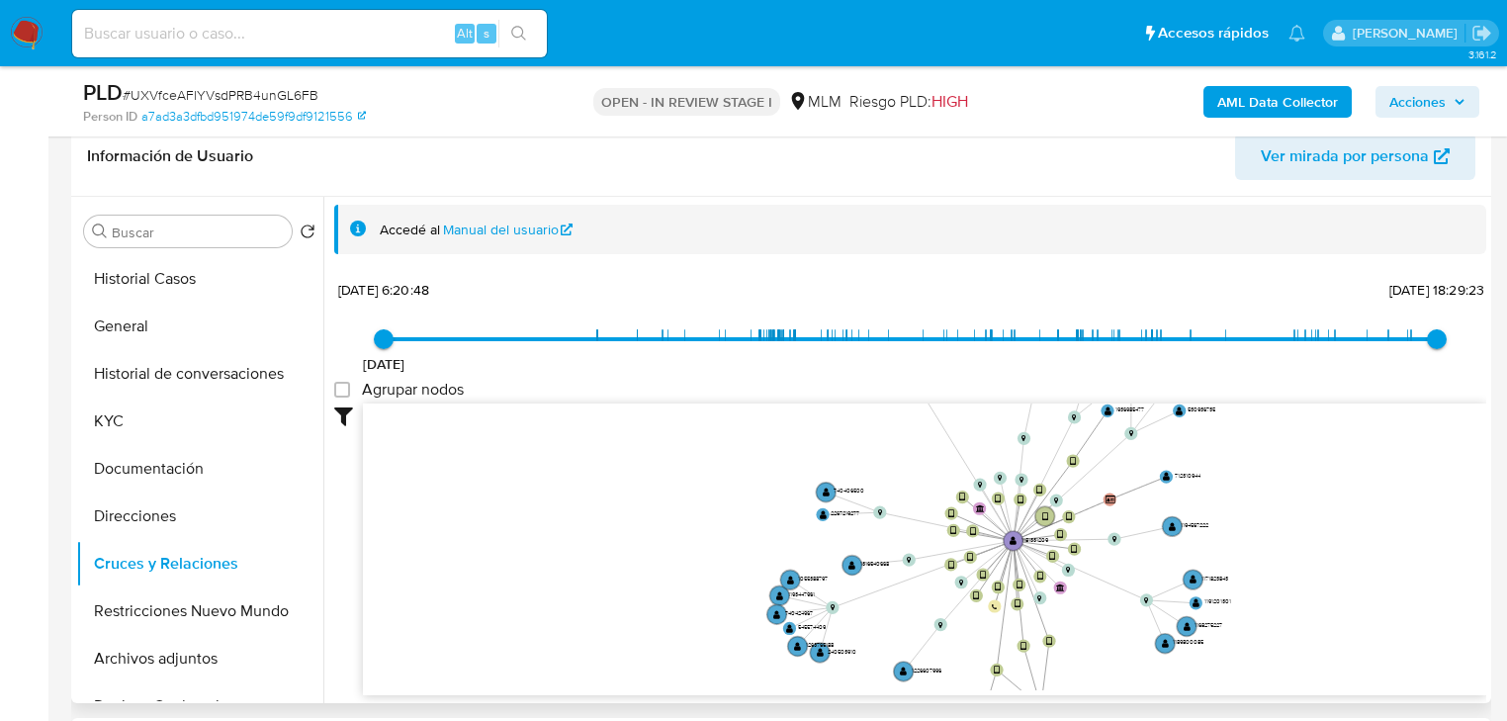
drag, startPoint x: 768, startPoint y: 557, endPoint x: 702, endPoint y: 510, distance: 80.1
click at [767, 557] on icon "device-62fd232b08813b0019f762a1  device-663a0011d8f026326d6e6416  device-665e…" at bounding box center [925, 547] width 1124 height 287
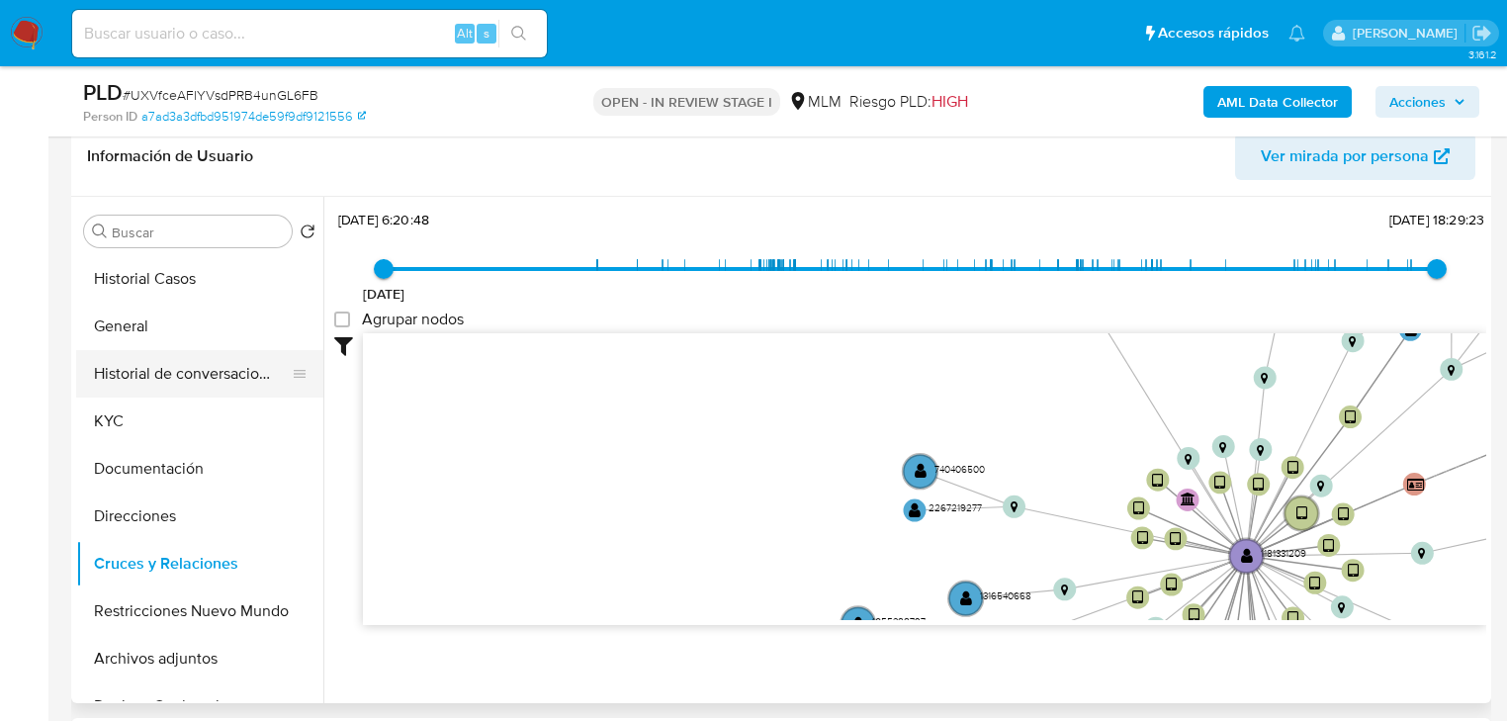
scroll to position [71, 0]
drag, startPoint x: 132, startPoint y: 421, endPoint x: 307, endPoint y: 382, distance: 179.5
click at [135, 419] on button "KYC" at bounding box center [199, 421] width 247 height 47
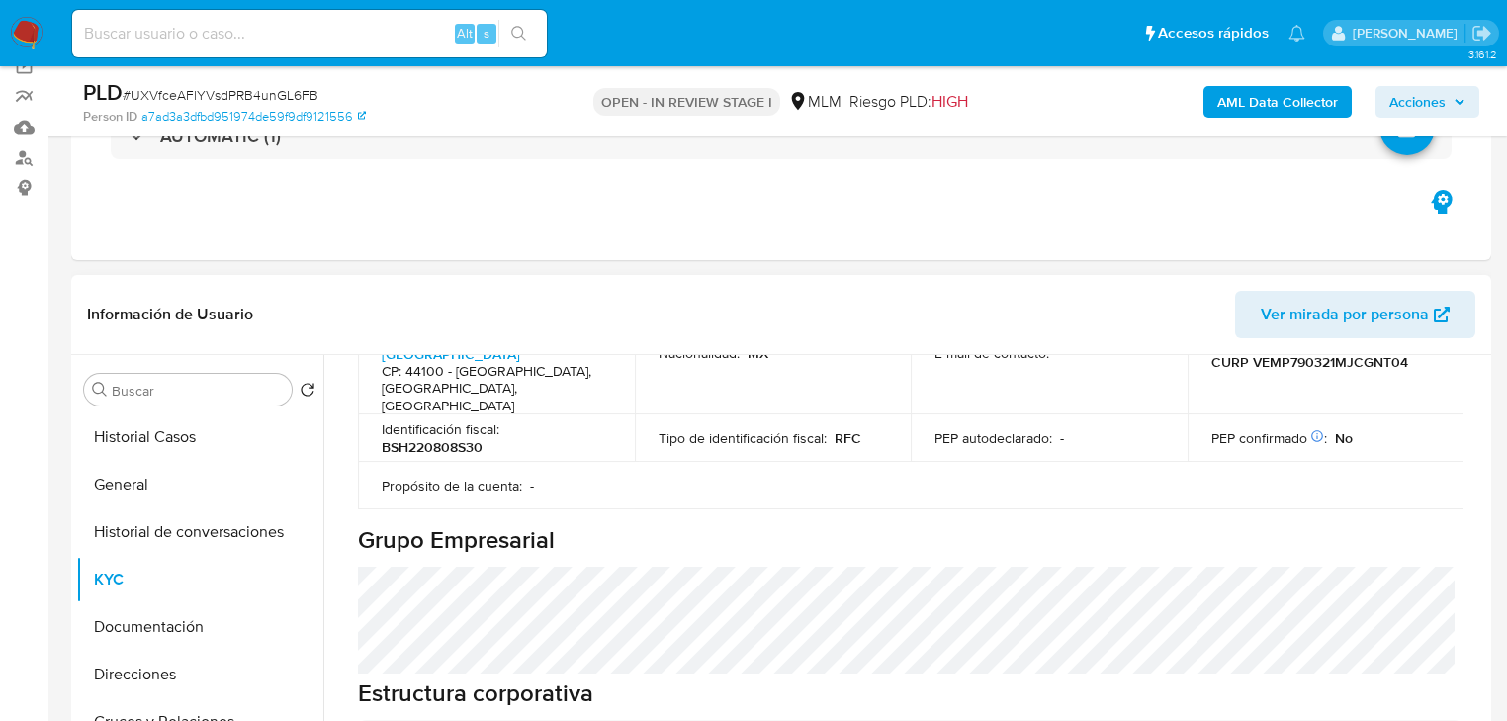
scroll to position [561, 0]
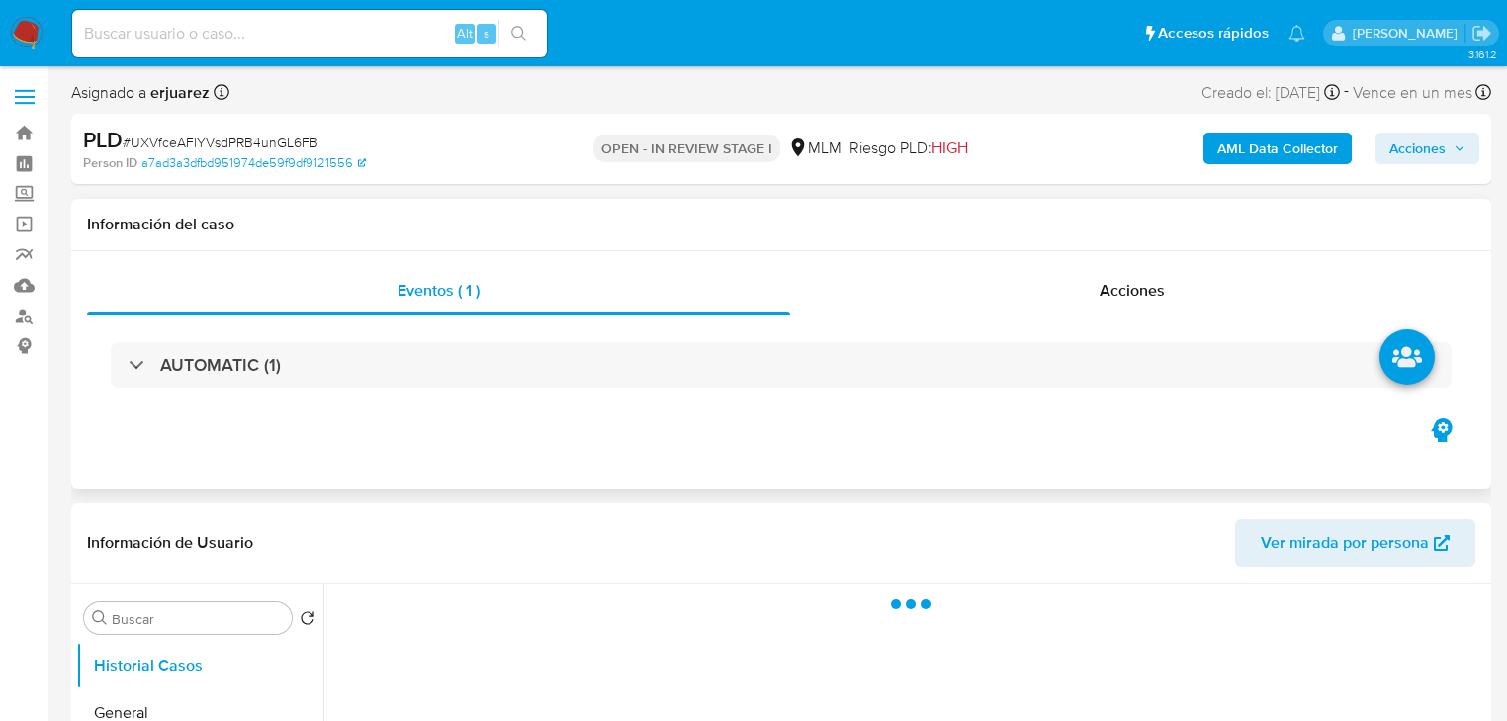
select select "10"
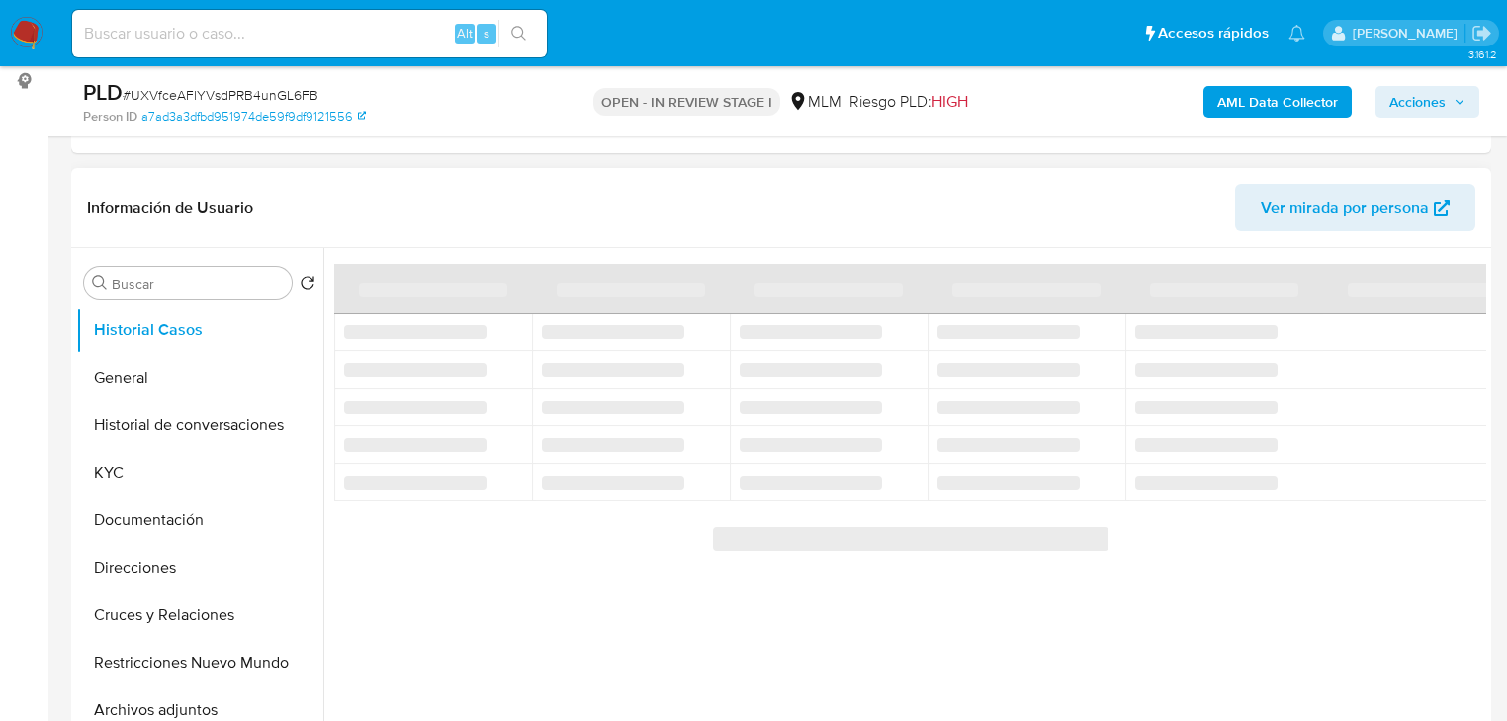
scroll to position [317, 0]
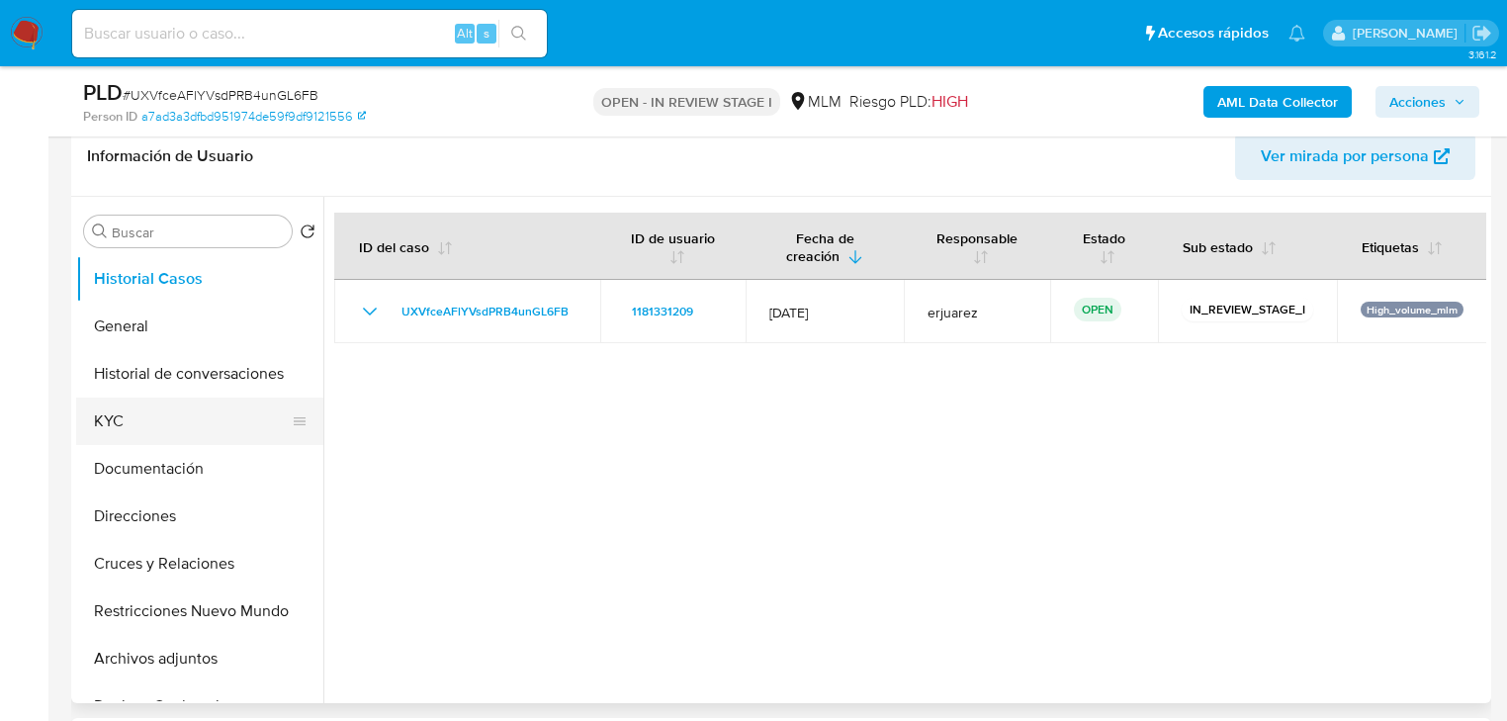
click at [131, 417] on button "KYC" at bounding box center [191, 421] width 231 height 47
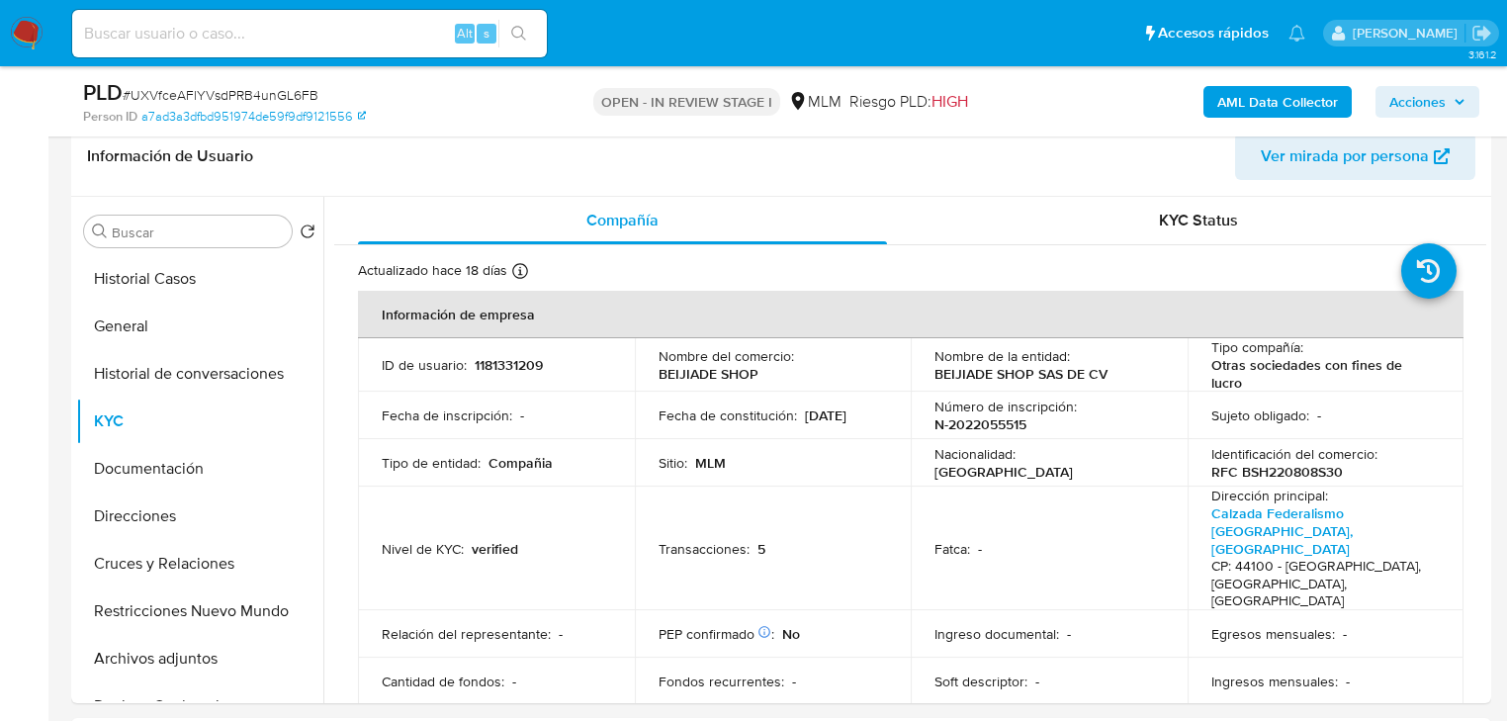
drag, startPoint x: 222, startPoint y: 519, endPoint x: 457, endPoint y: 37, distance: 537.1
click at [222, 518] on button "Direcciones" at bounding box center [199, 516] width 247 height 47
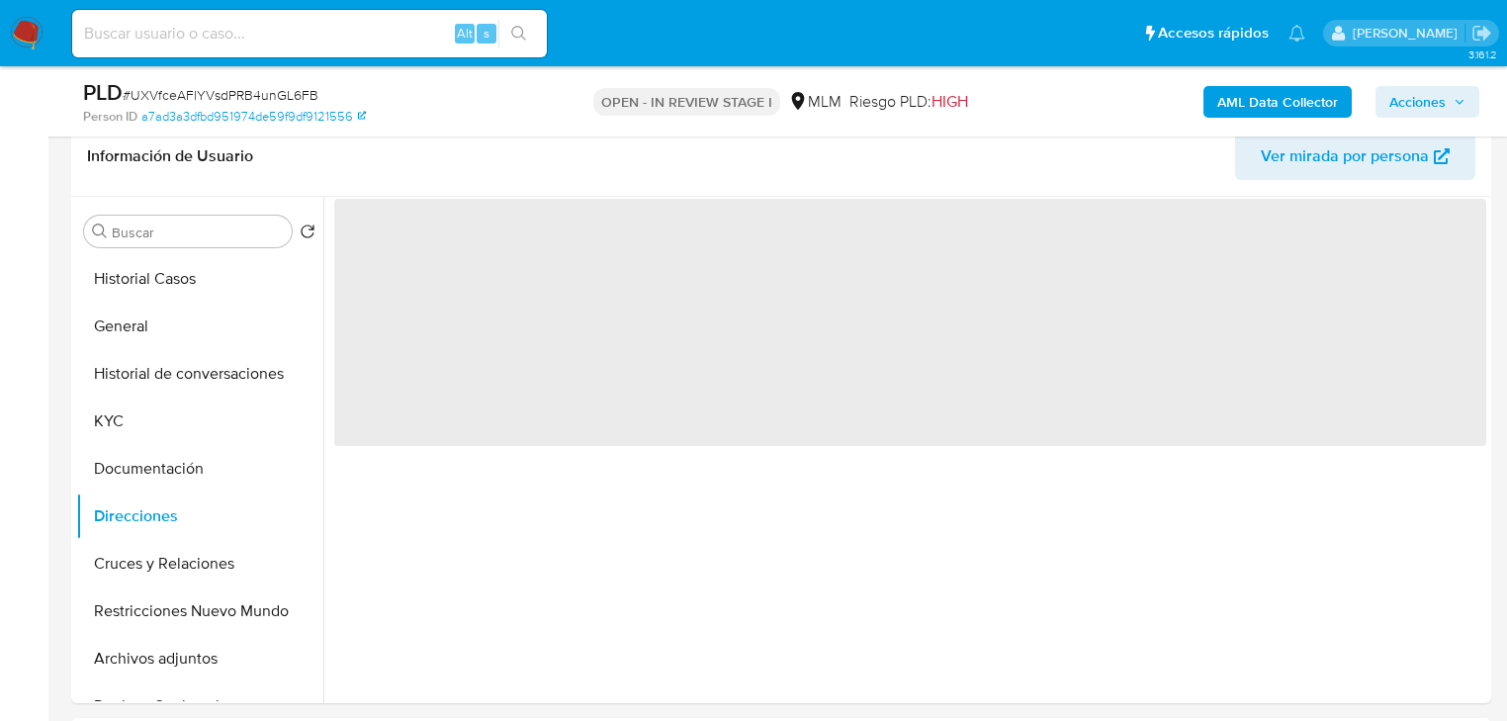
click at [5, 33] on nav "Pausado Ver notificaciones Alt s Accesos rápidos Presiona las siguientes teclas…" at bounding box center [753, 33] width 1507 height 66
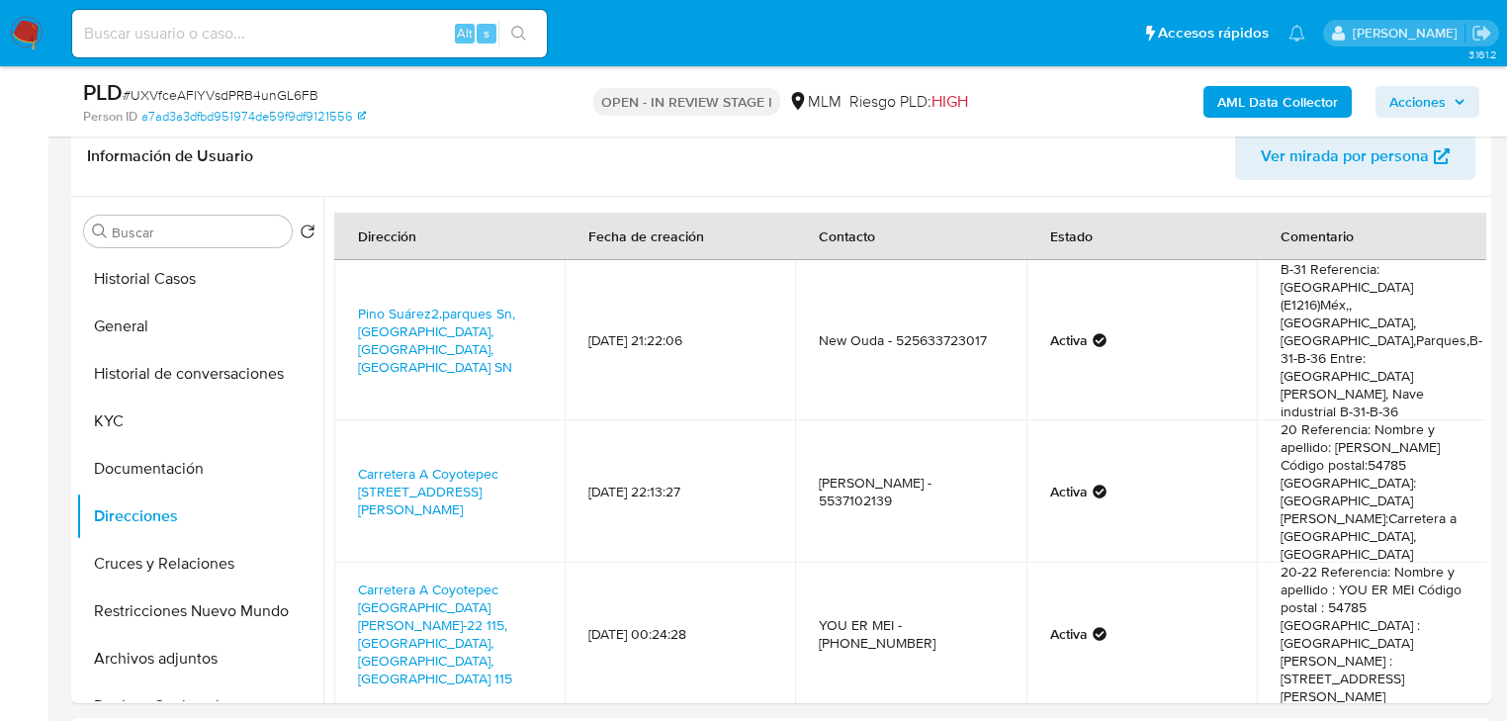
click at [24, 32] on img at bounding box center [27, 34] width 34 height 34
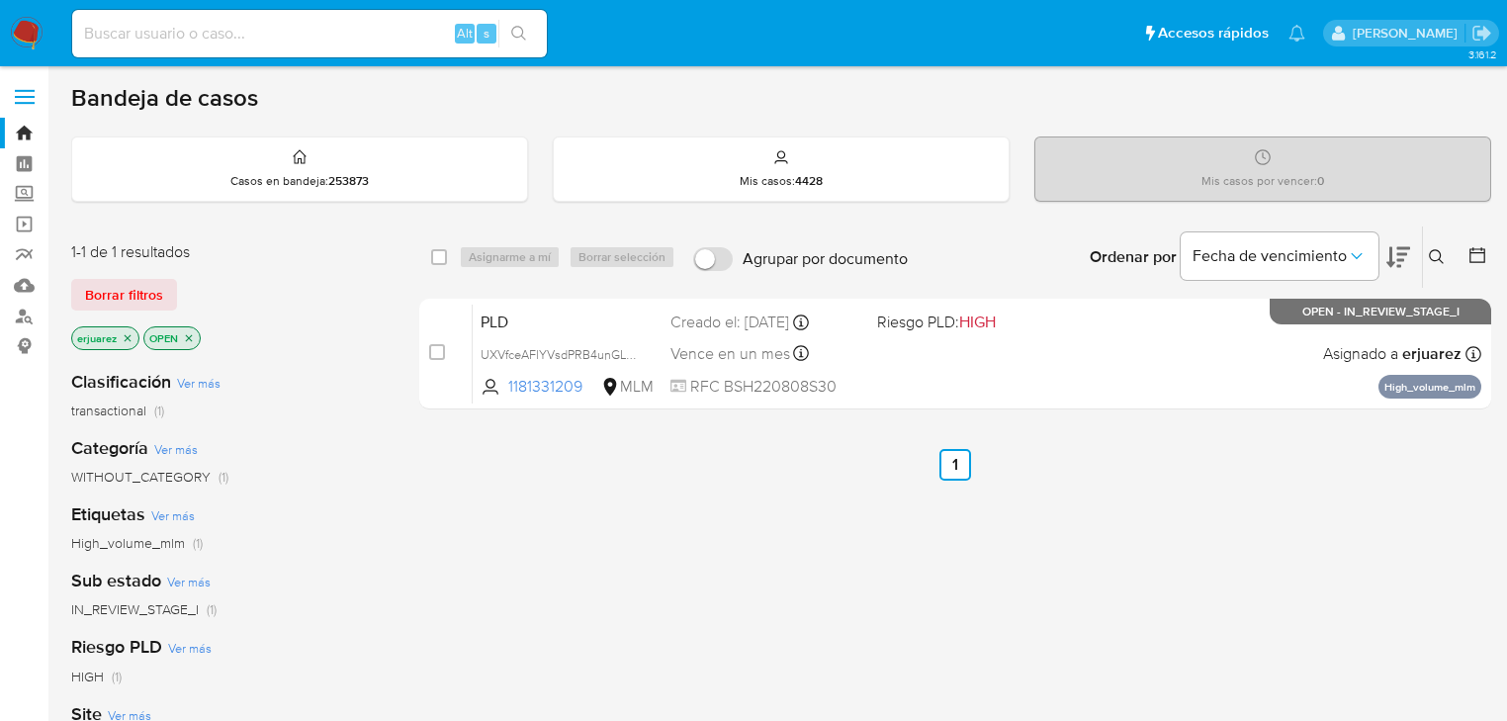
click at [376, 46] on div "Alt s" at bounding box center [309, 33] width 475 height 47
click at [404, 29] on input at bounding box center [309, 34] width 475 height 26
drag, startPoint x: 194, startPoint y: 34, endPoint x: 218, endPoint y: 34, distance: 23.7
click at [196, 34] on input at bounding box center [309, 34] width 475 height 26
paste input "795203188"
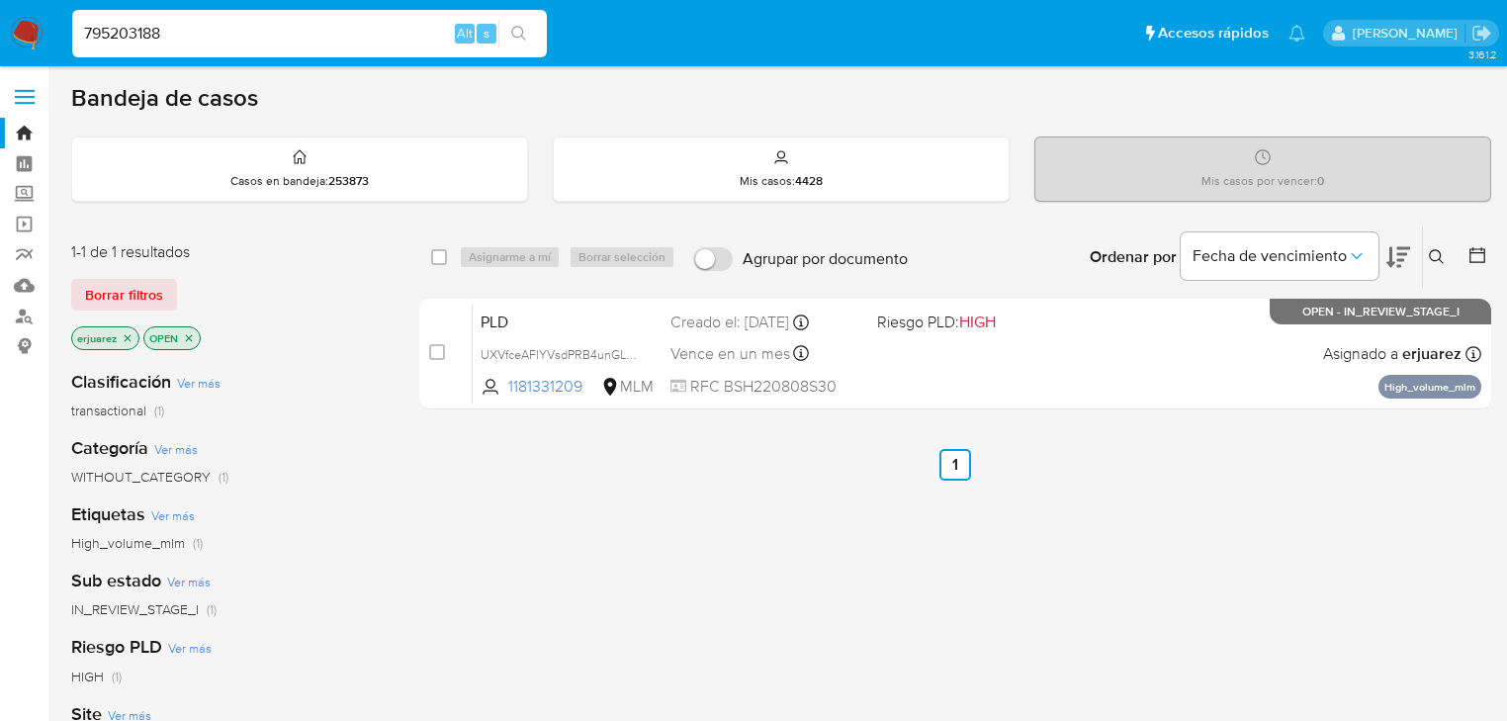
type input "795203188"
click at [515, 33] on icon "search-icon" at bounding box center [519, 34] width 16 height 16
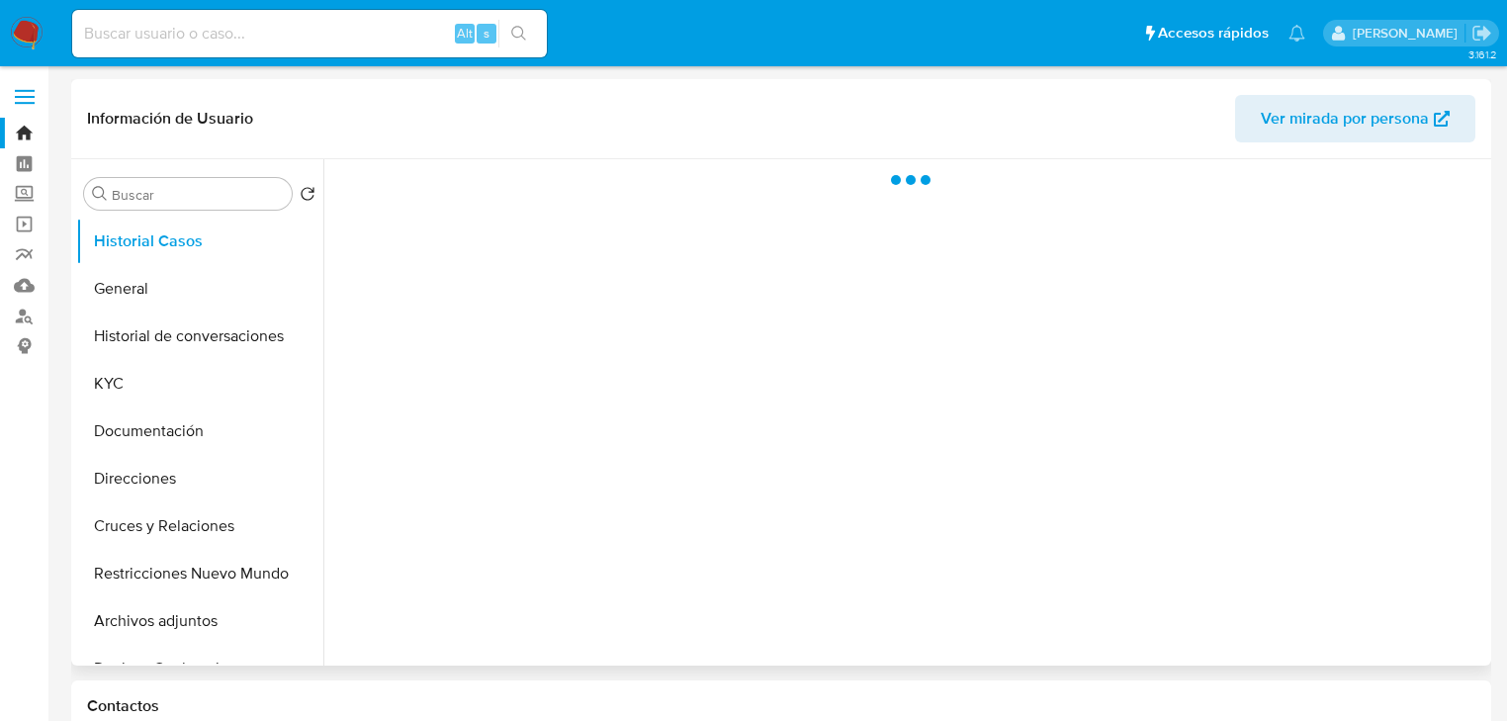
select select "10"
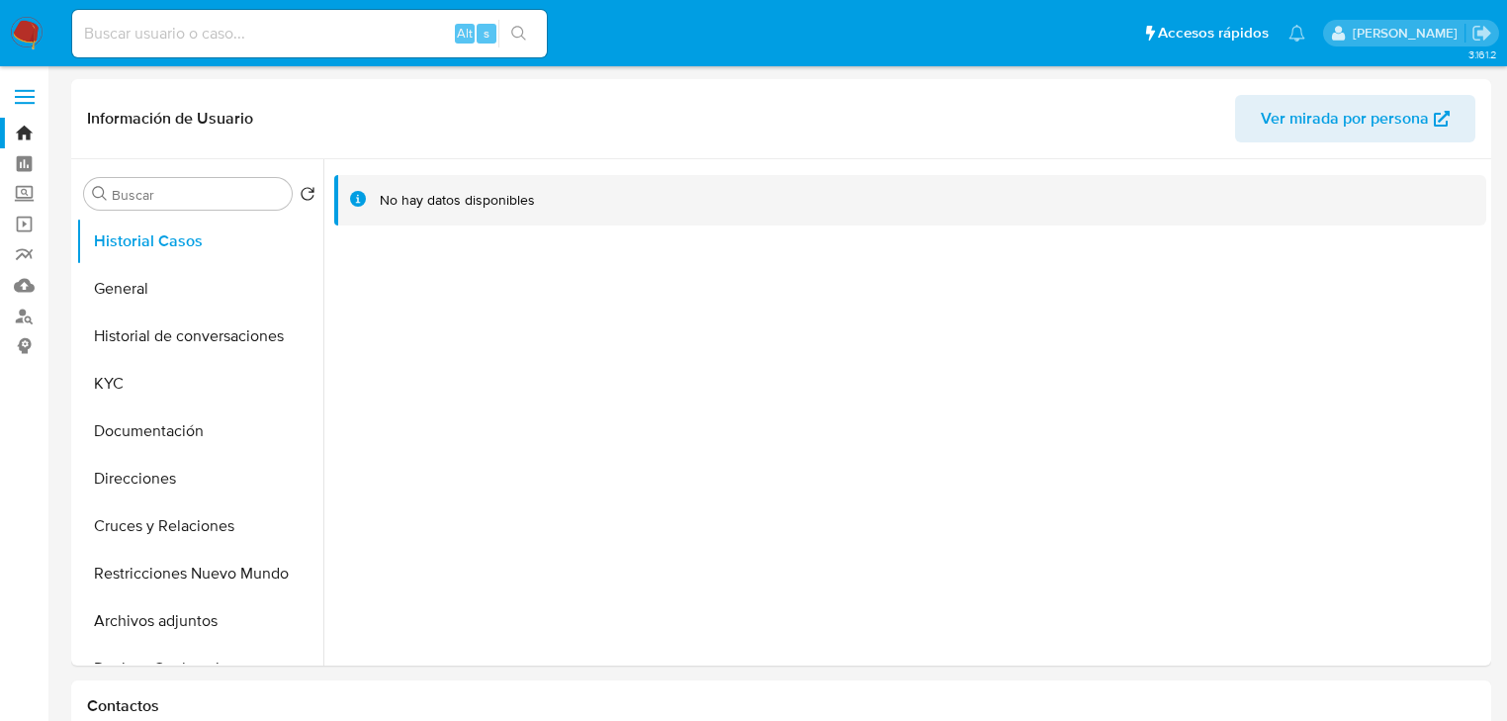
click at [212, 35] on input at bounding box center [309, 34] width 475 height 26
paste input "695311203"
type input "695311203"
drag, startPoint x: 526, startPoint y: 30, endPoint x: 459, endPoint y: 44, distance: 68.7
click at [524, 30] on icon "search-icon" at bounding box center [519, 34] width 16 height 16
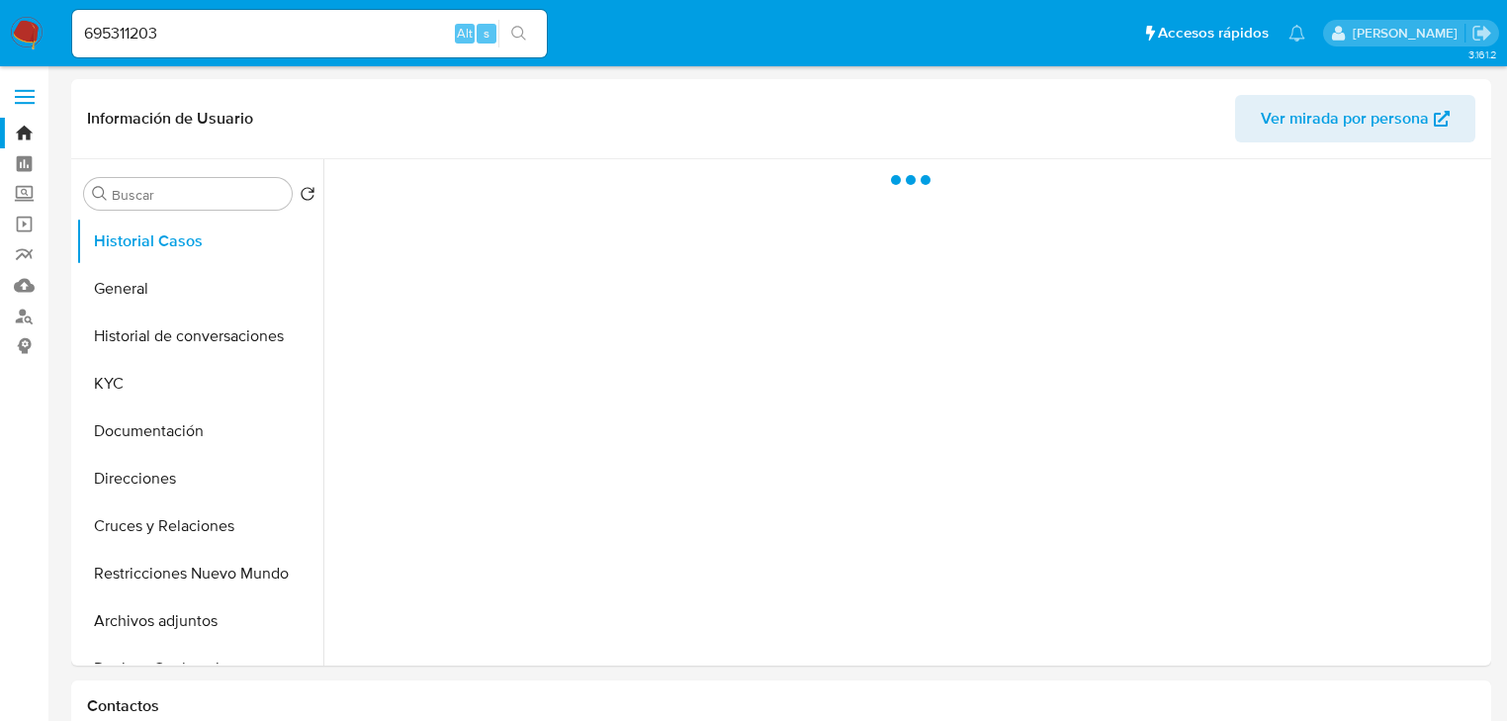
select select "10"
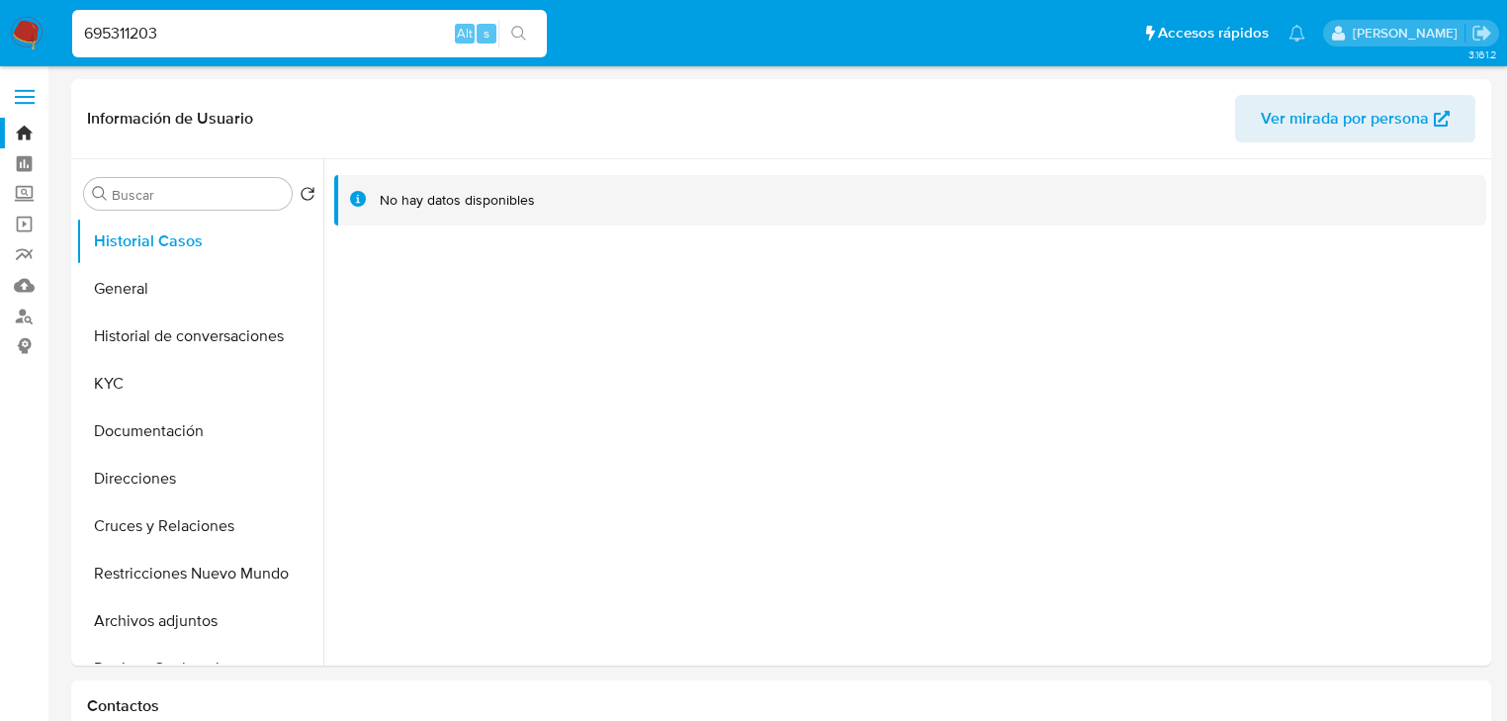
drag, startPoint x: 150, startPoint y: 26, endPoint x: 65, endPoint y: 22, distance: 85.2
click at [65, 22] on ul "Pausado Ver notificaciones 695311203 Alt s Accesos rápidos Presiona las siguien…" at bounding box center [688, 32] width 1253 height 49
paste input "1367590311"
type input "1367590311"
click at [517, 26] on icon "search-icon" at bounding box center [518, 33] width 15 height 15
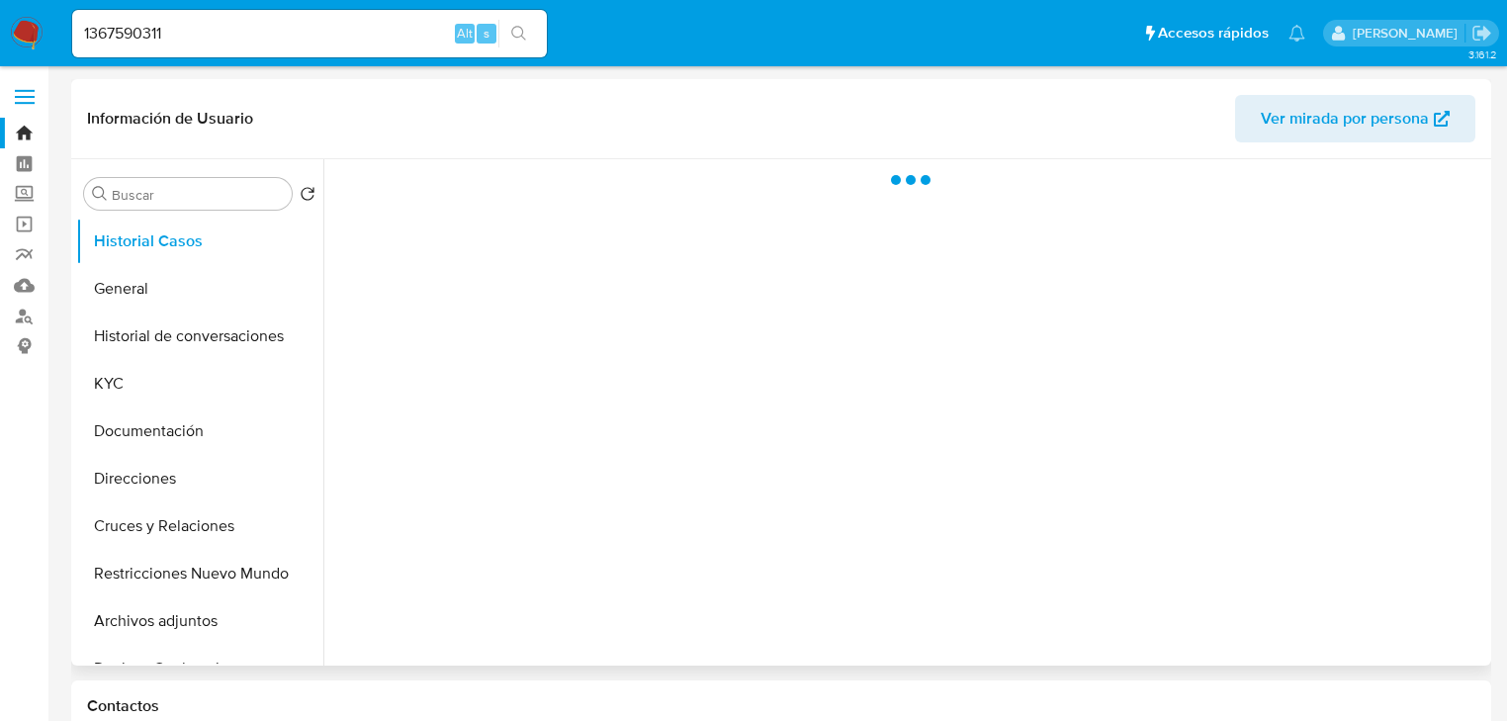
select select "10"
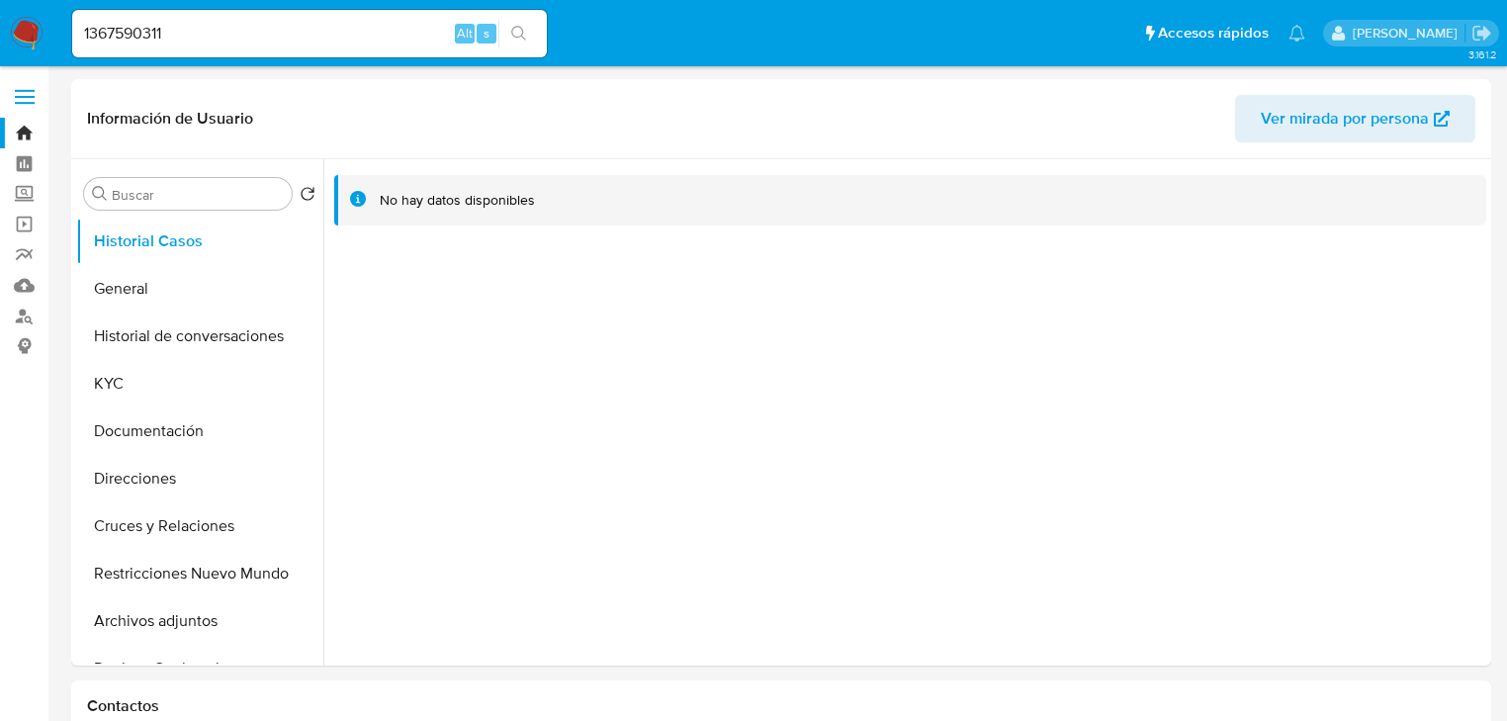
drag, startPoint x: 226, startPoint y: 32, endPoint x: -77, endPoint y: 32, distance: 302.7
paste input "197984570"
type input "1197984570"
click at [522, 41] on button "search-icon" at bounding box center [519, 34] width 41 height 28
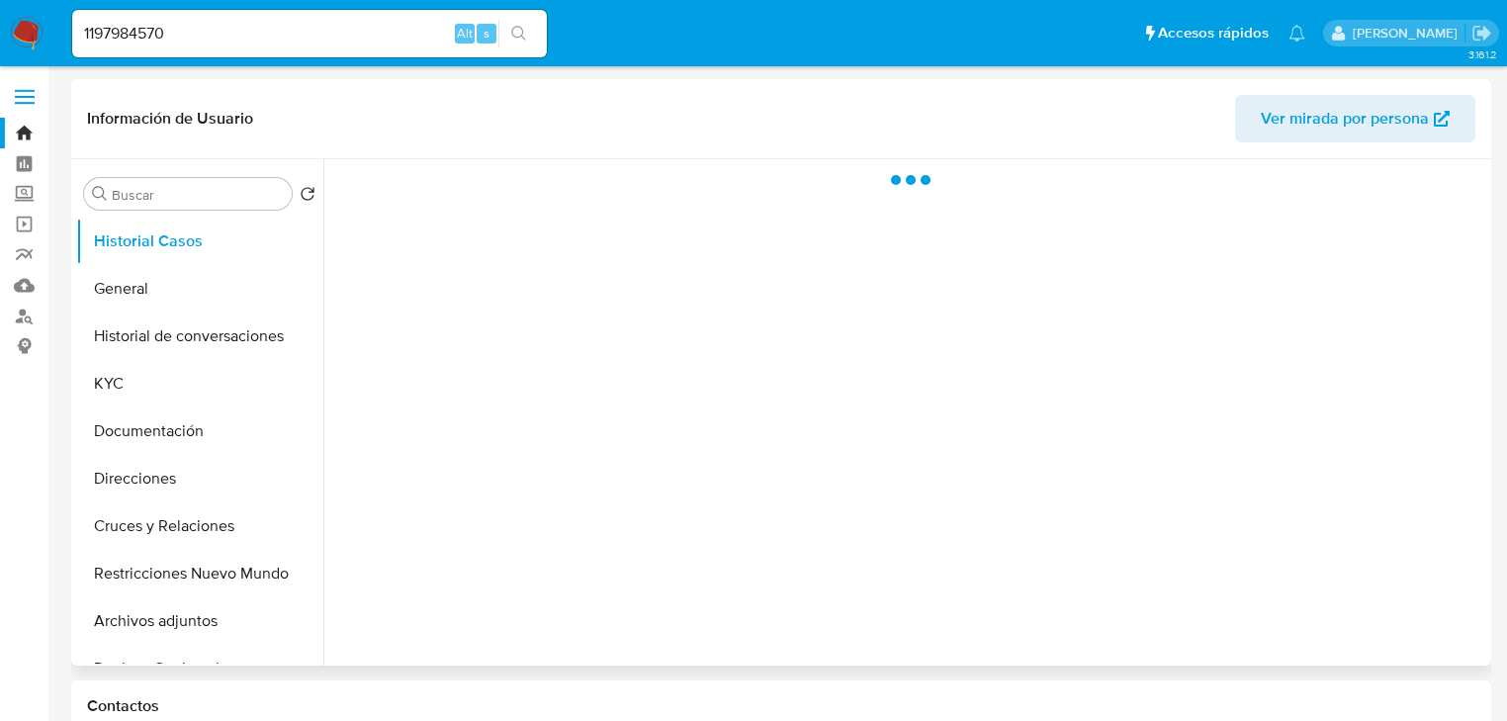
select select "10"
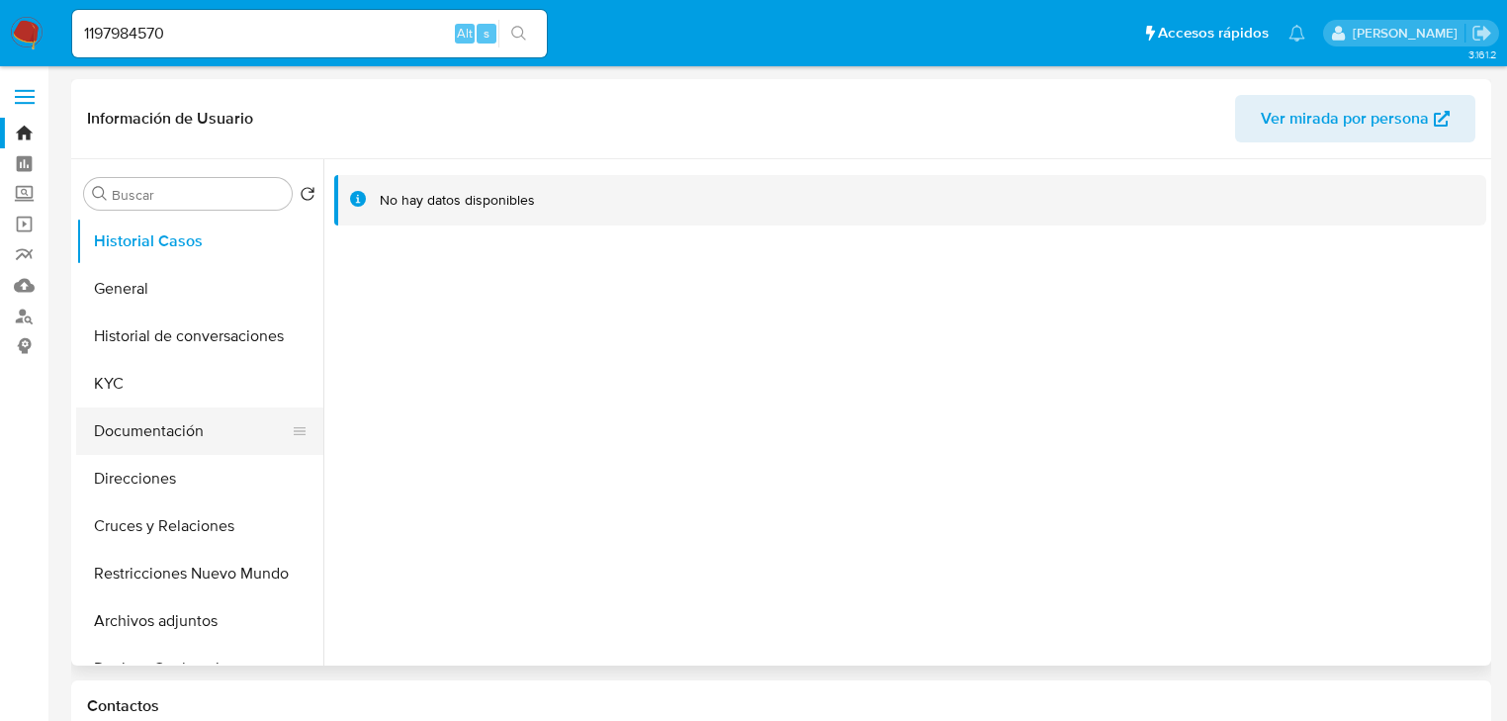
click at [172, 410] on button "Documentación" at bounding box center [191, 431] width 231 height 47
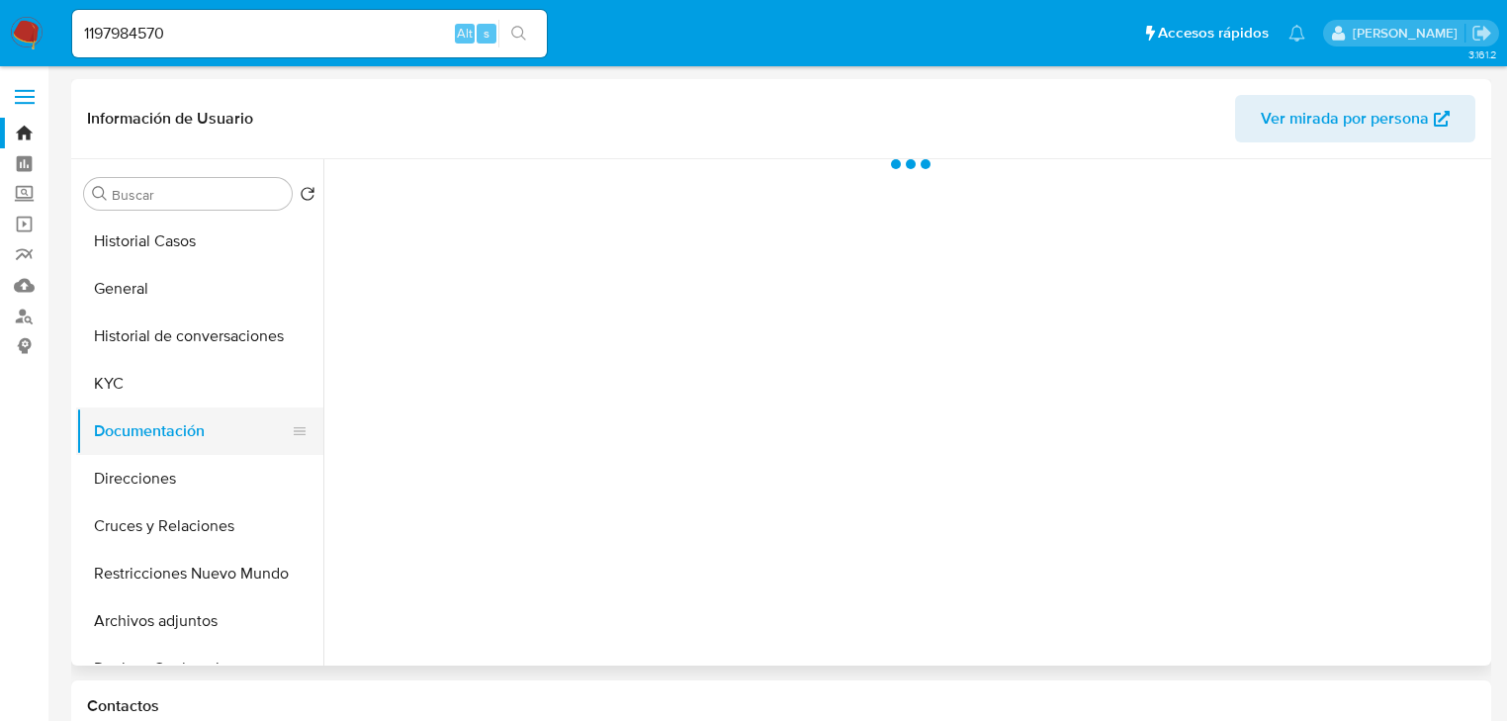
click at [170, 440] on button "Documentación" at bounding box center [191, 431] width 231 height 47
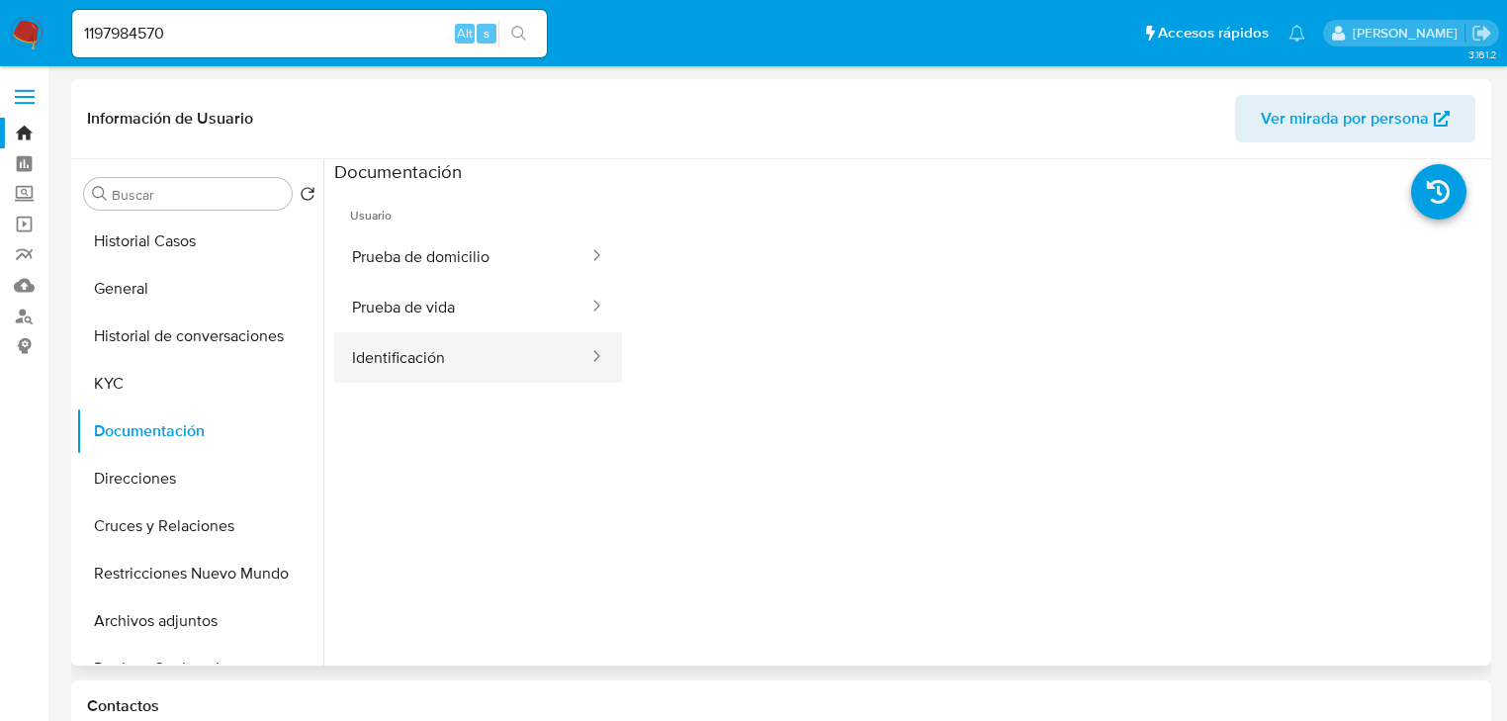
drag, startPoint x: 411, startPoint y: 359, endPoint x: 435, endPoint y: 367, distance: 26.0
click at [411, 360] on button "Identificación" at bounding box center [462, 357] width 256 height 50
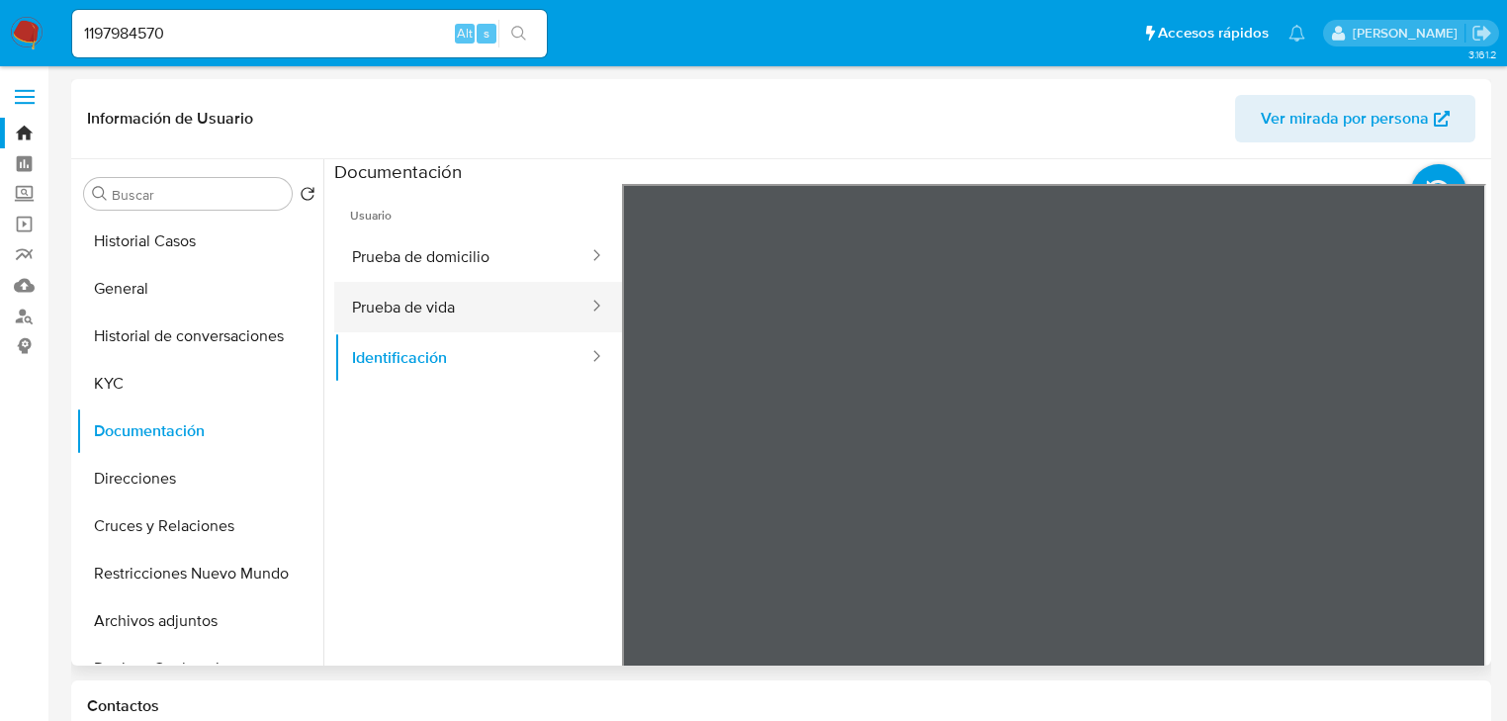
click at [419, 320] on button "Prueba de vida" at bounding box center [462, 307] width 256 height 50
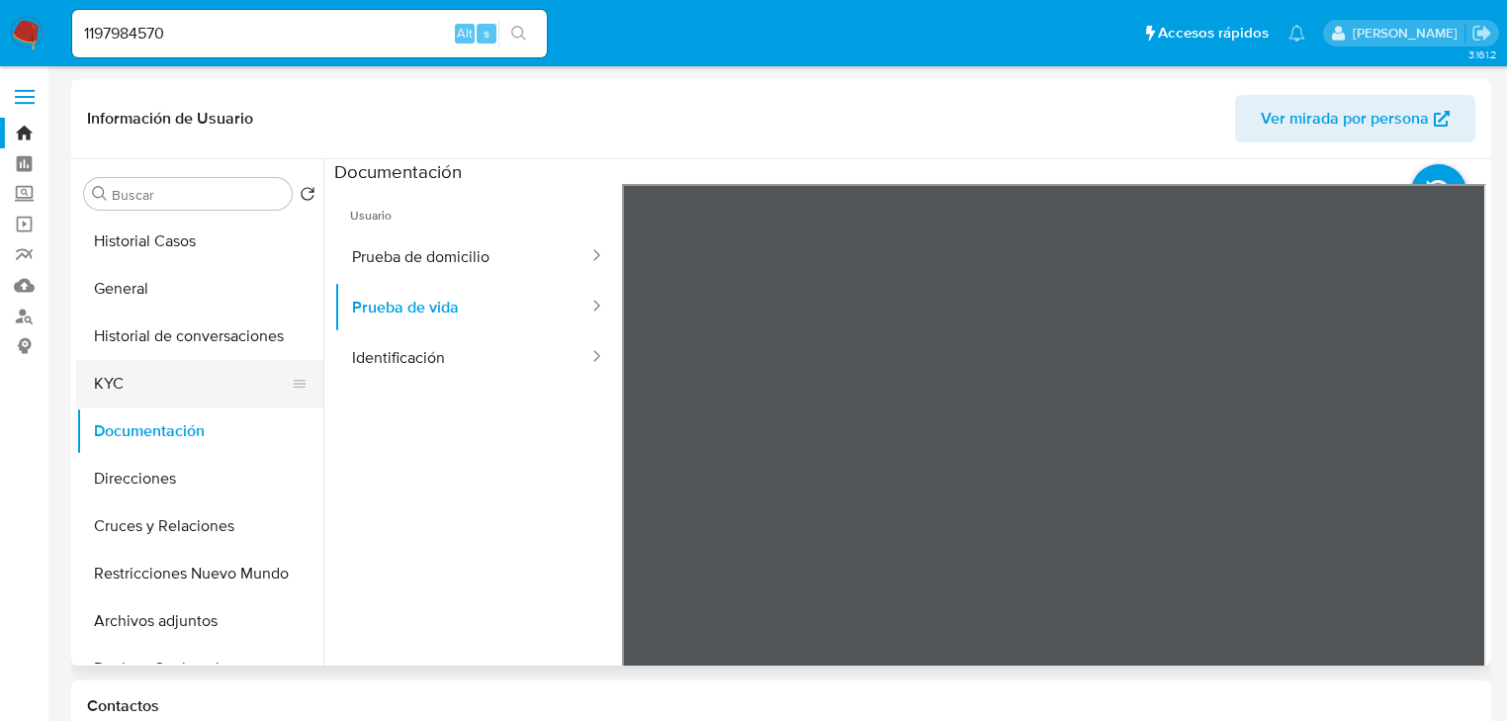
click at [116, 407] on button "KYC" at bounding box center [191, 383] width 231 height 47
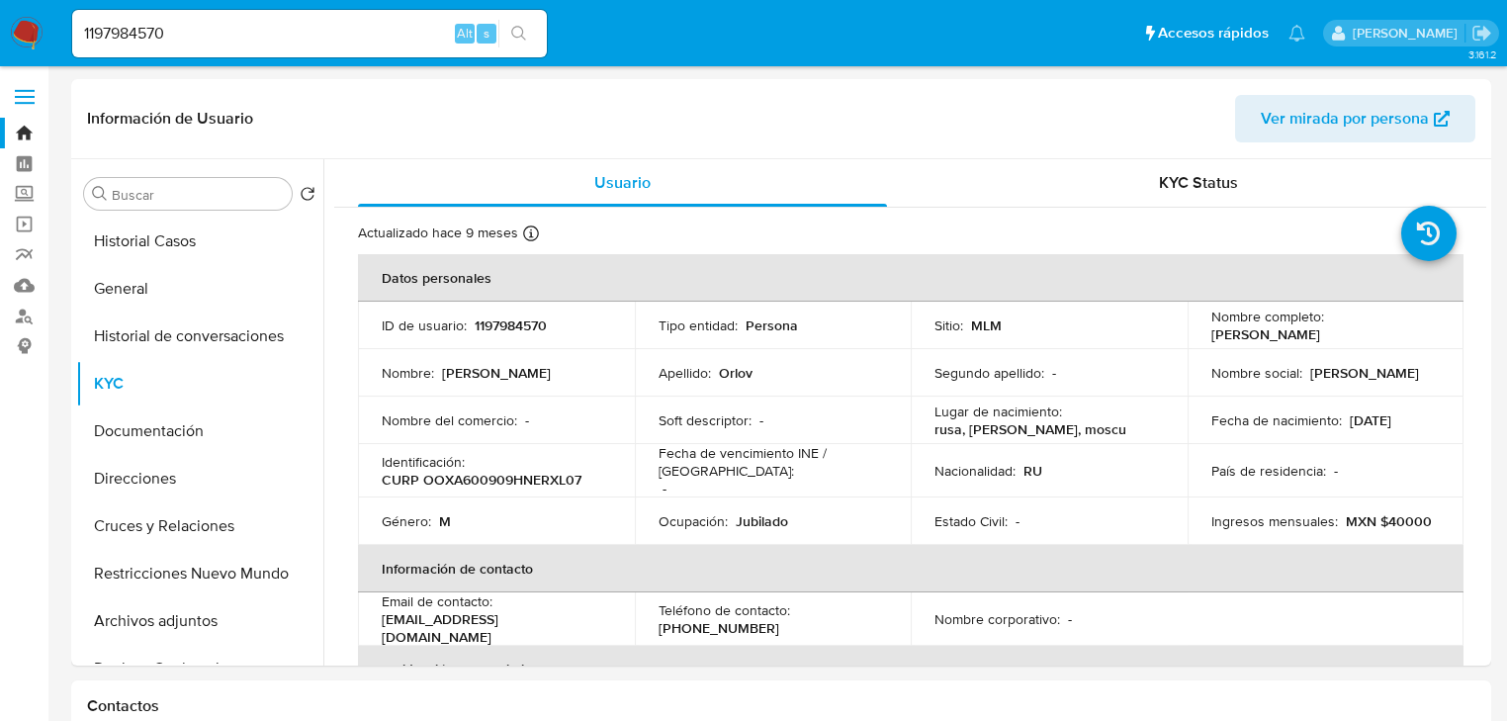
drag, startPoint x: 198, startPoint y: 31, endPoint x: -18, endPoint y: 4, distance: 217.3
paste input "263394095"
type input "263394095"
drag, startPoint x: 507, startPoint y: 36, endPoint x: 73, endPoint y: 75, distance: 436.0
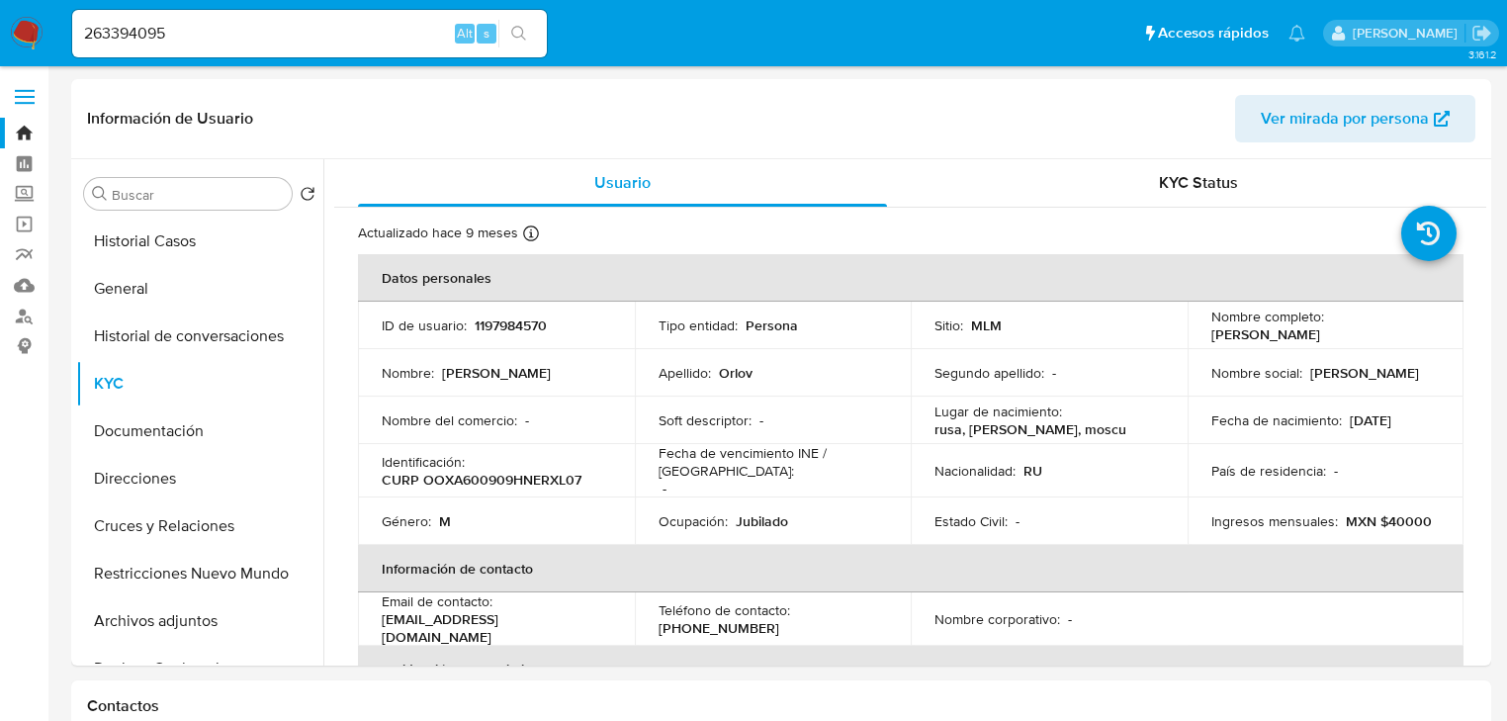
click at [502, 36] on button "search-icon" at bounding box center [519, 34] width 41 height 28
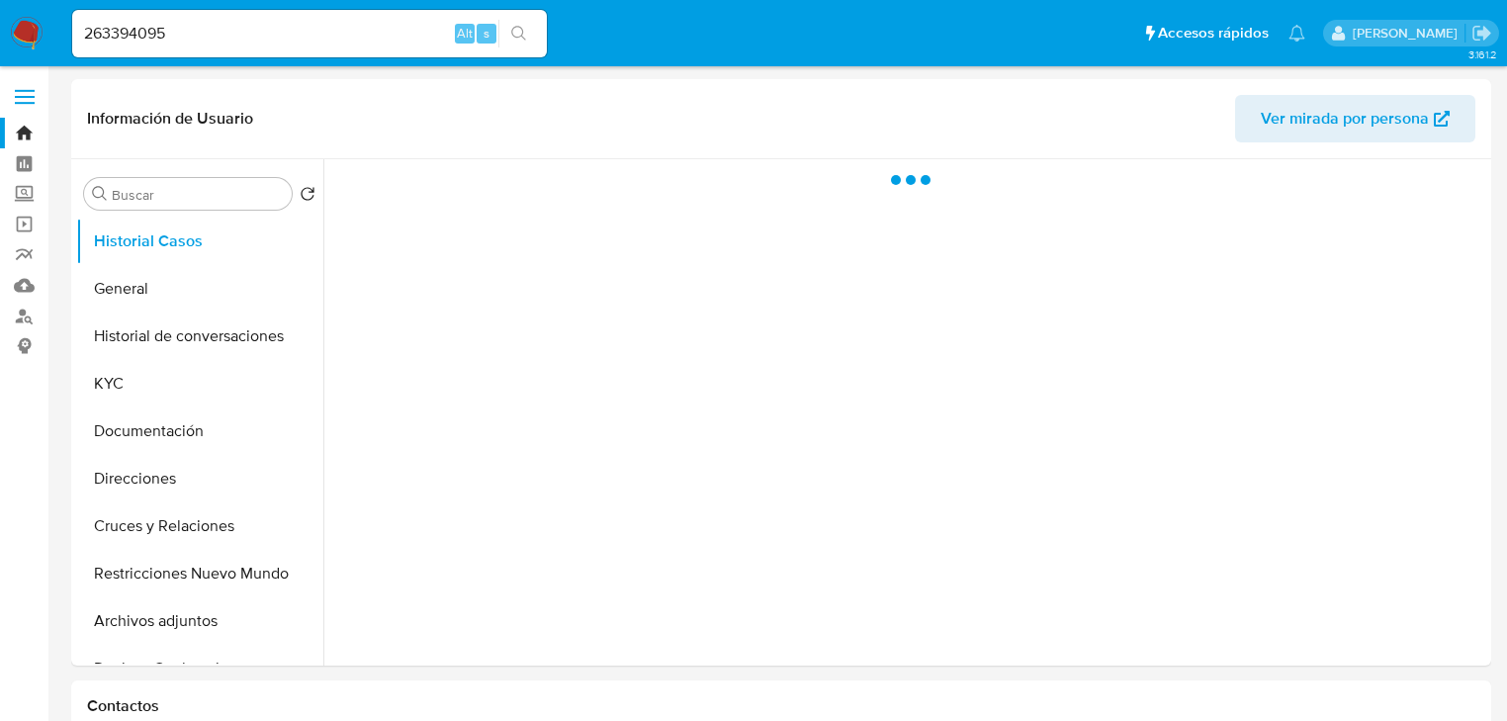
select select "10"
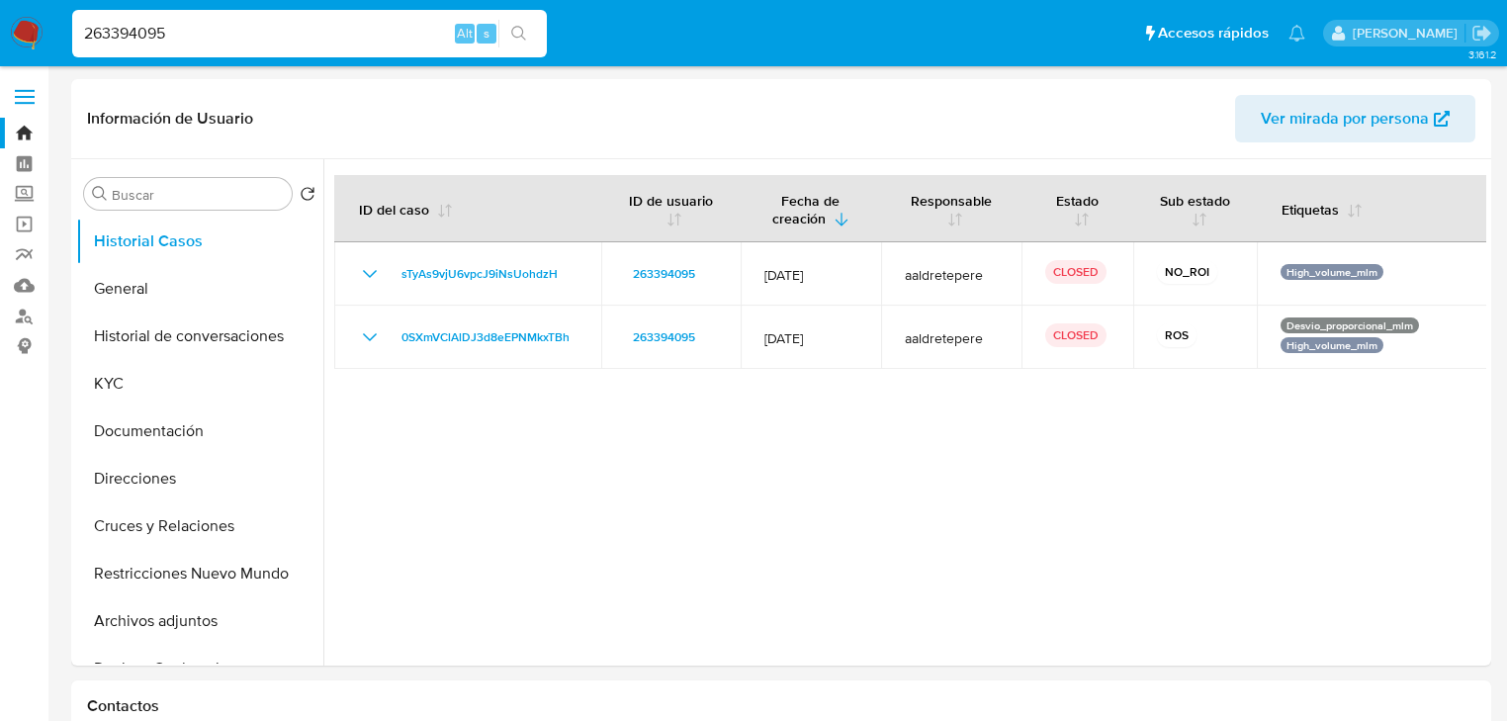
drag, startPoint x: 243, startPoint y: 29, endPoint x: 447, endPoint y: 7, distance: 204.9
paste input "186600301"
type input "186600301"
click at [516, 30] on icon "search-icon" at bounding box center [519, 34] width 16 height 16
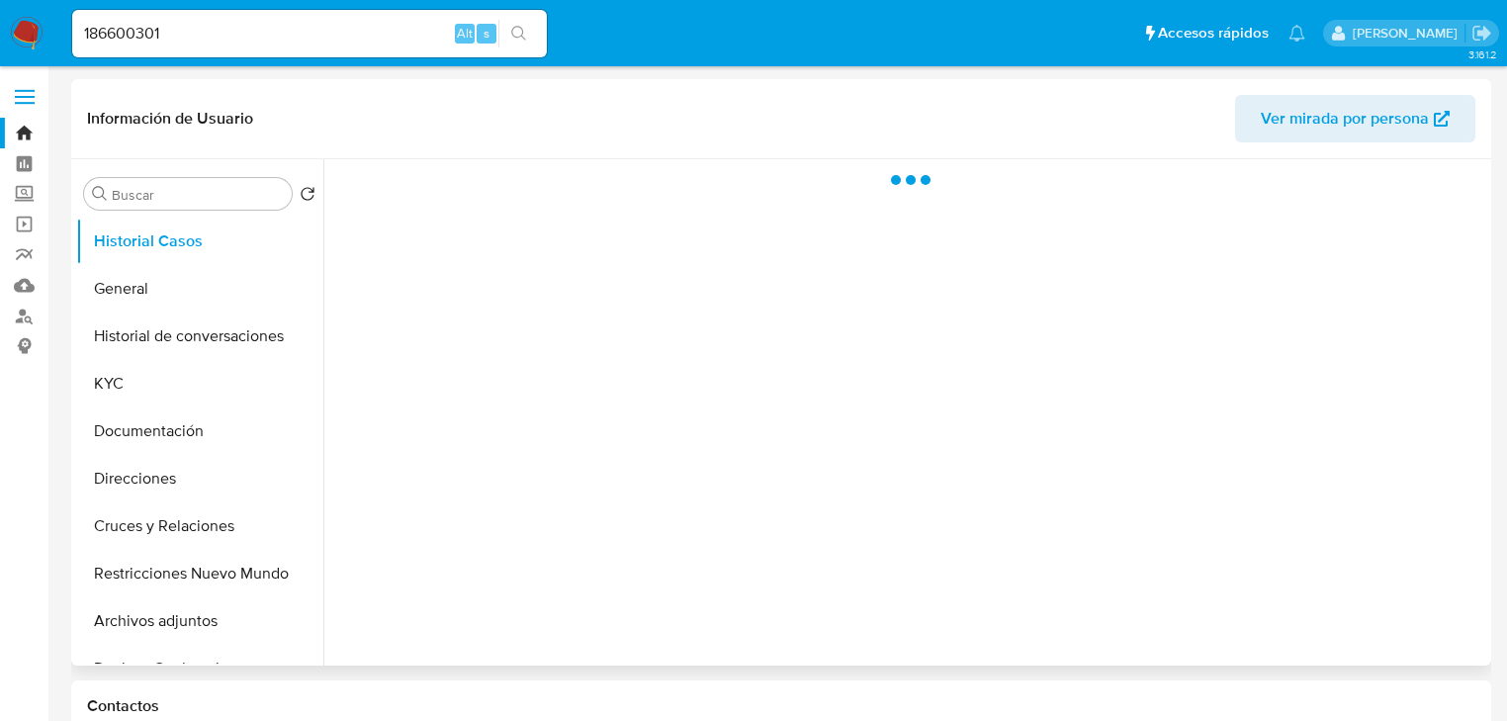
select select "10"
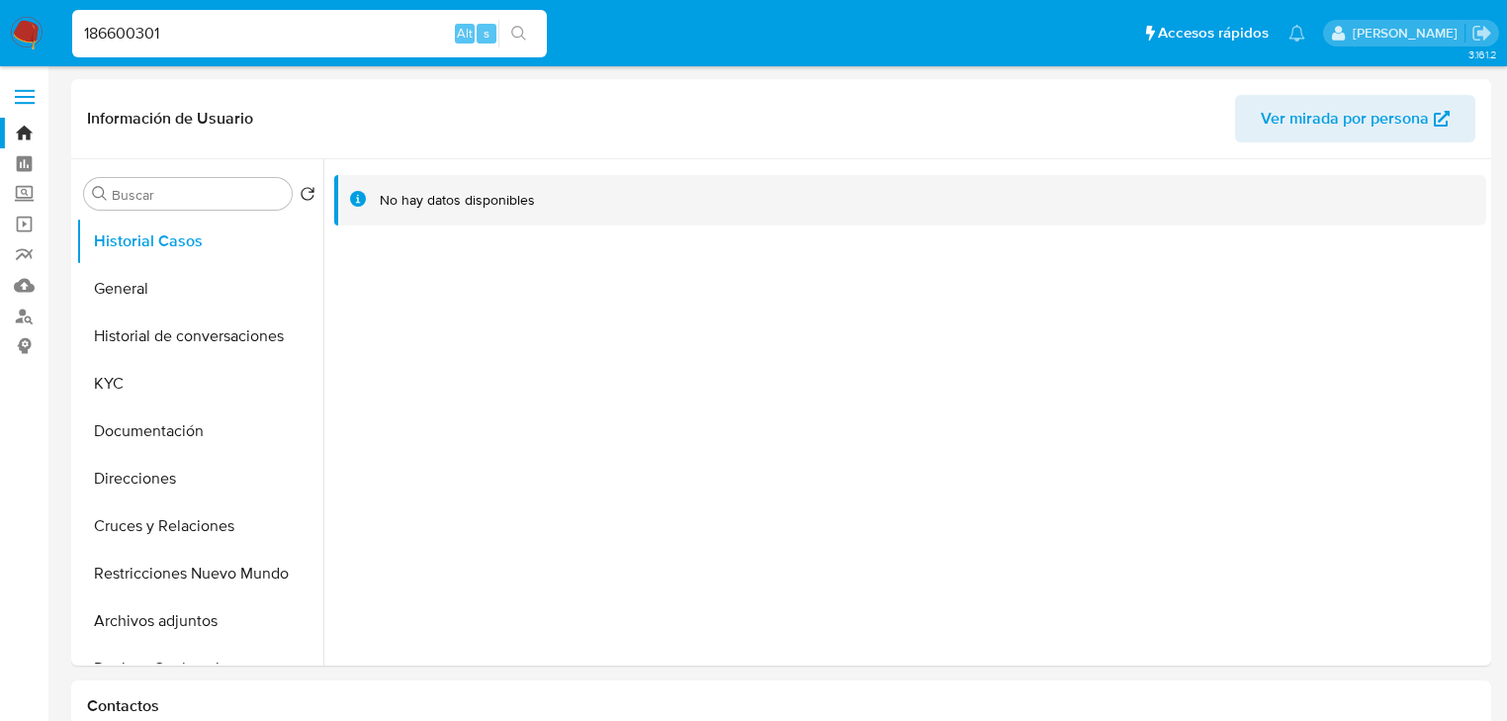
drag, startPoint x: 67, startPoint y: 6, endPoint x: -79, endPoint y: -20, distance: 148.6
paste input "347597157"
type input "1347597157"
click at [518, 36] on icon "search-icon" at bounding box center [519, 34] width 16 height 16
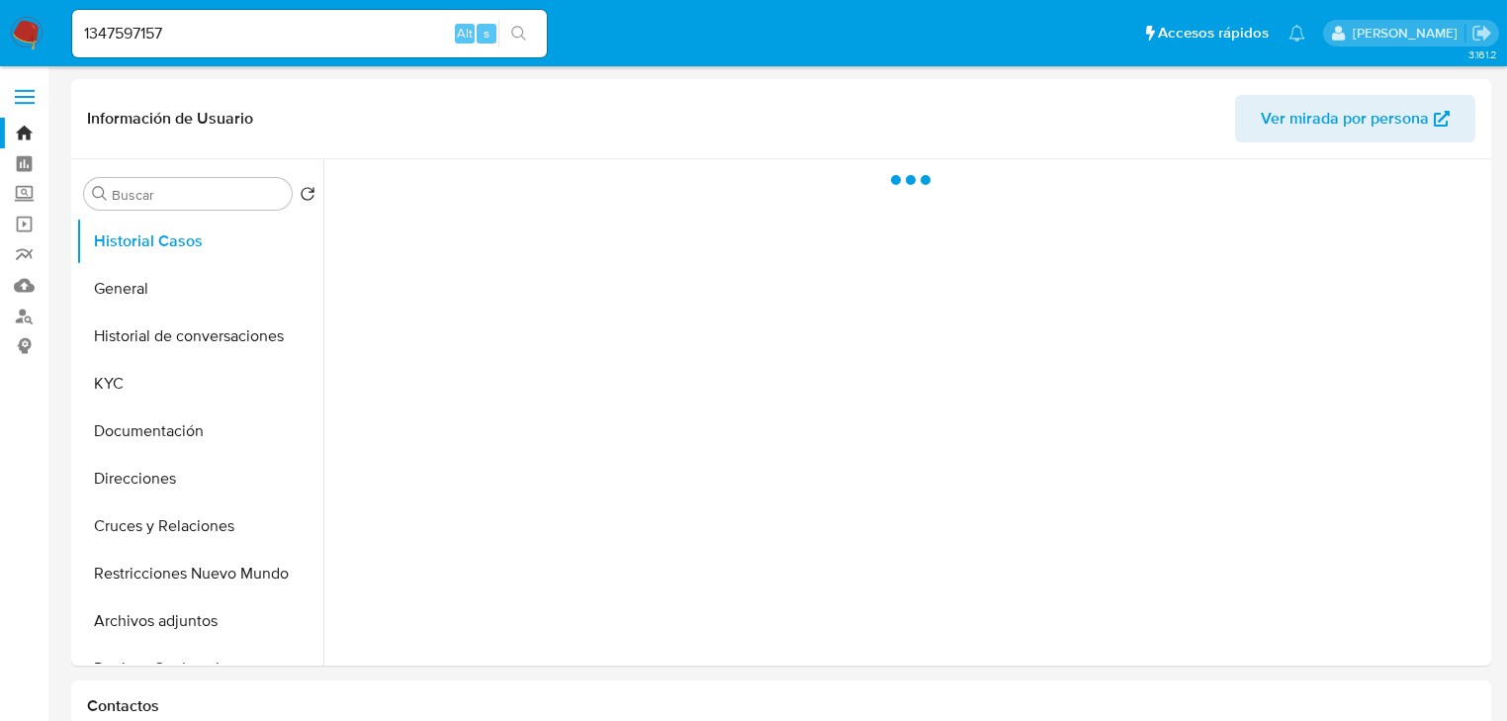
select select "10"
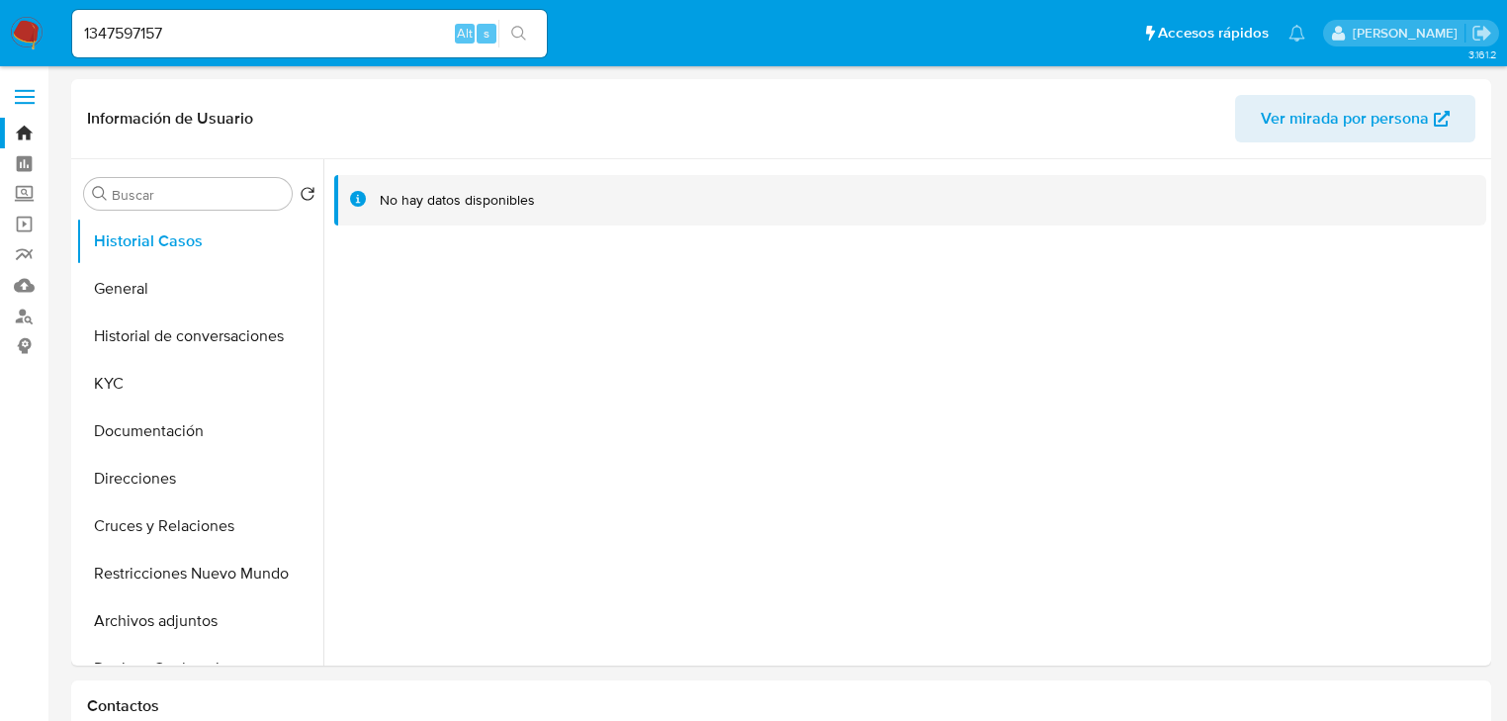
drag, startPoint x: -37, startPoint y: -15, endPoint x: -54, endPoint y: -16, distance: 17.8
paste input "2533198616"
type input "2533198616"
click at [511, 20] on button "search-icon" at bounding box center [519, 34] width 41 height 28
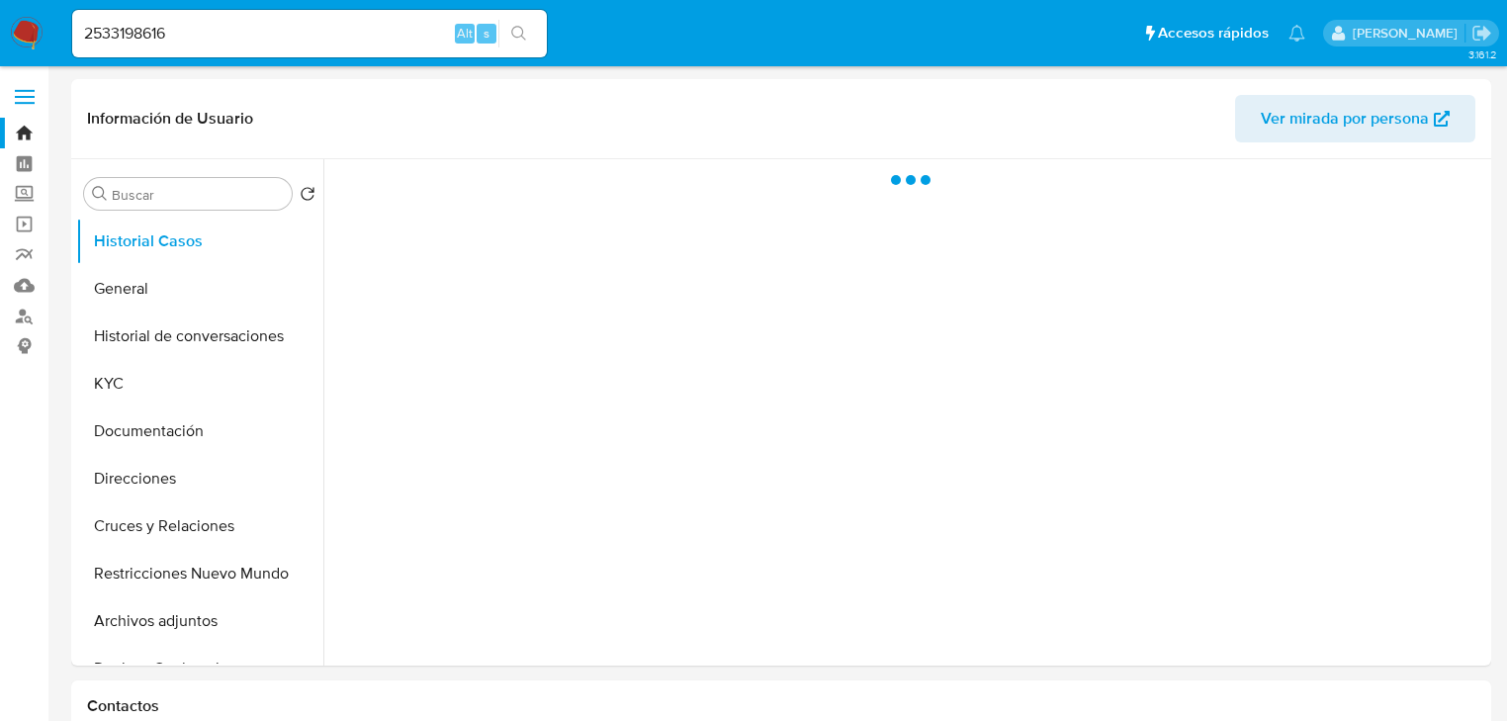
select select "10"
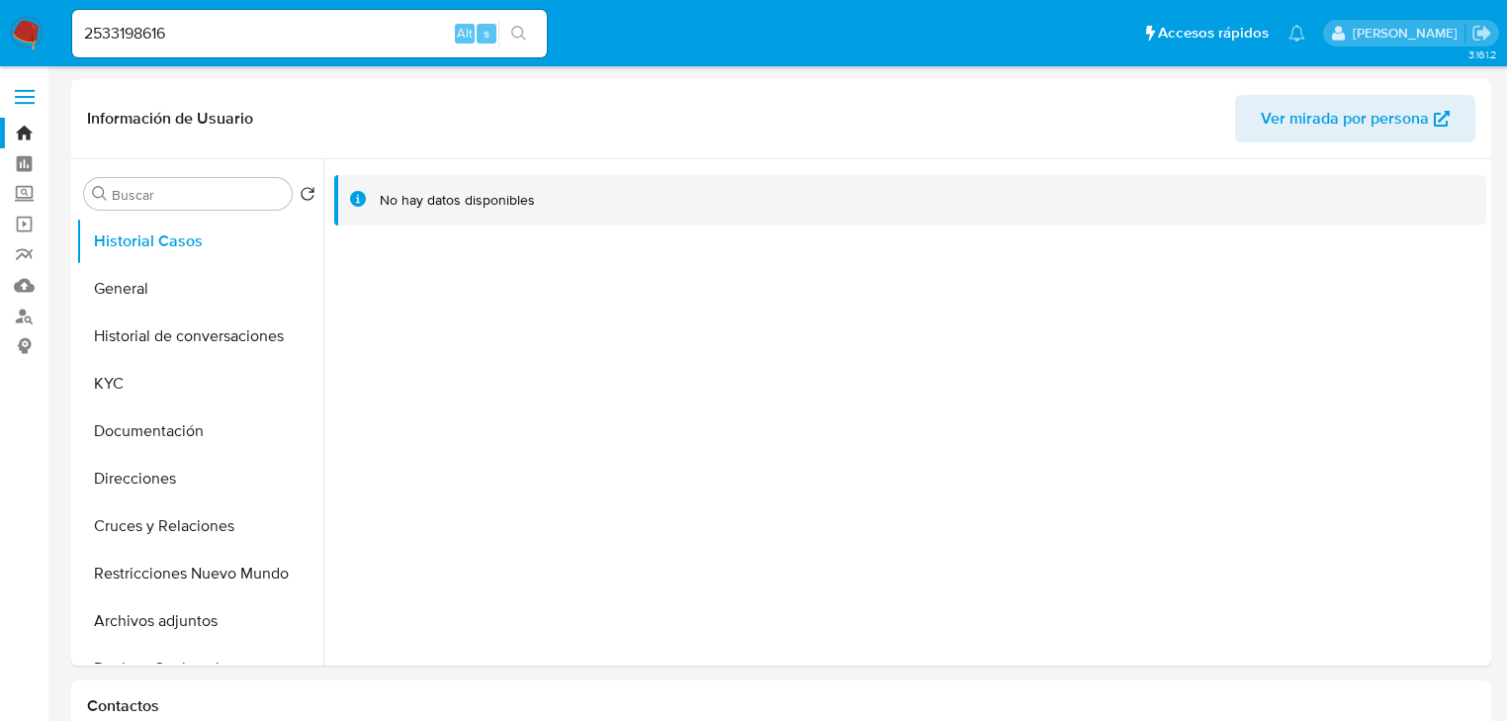
drag, startPoint x: 17, startPoint y: 23, endPoint x: 15, endPoint y: 12, distance: 11.1
paste input "143885600"
type input "1438856006"
click at [505, 35] on button "search-icon" at bounding box center [519, 34] width 41 height 28
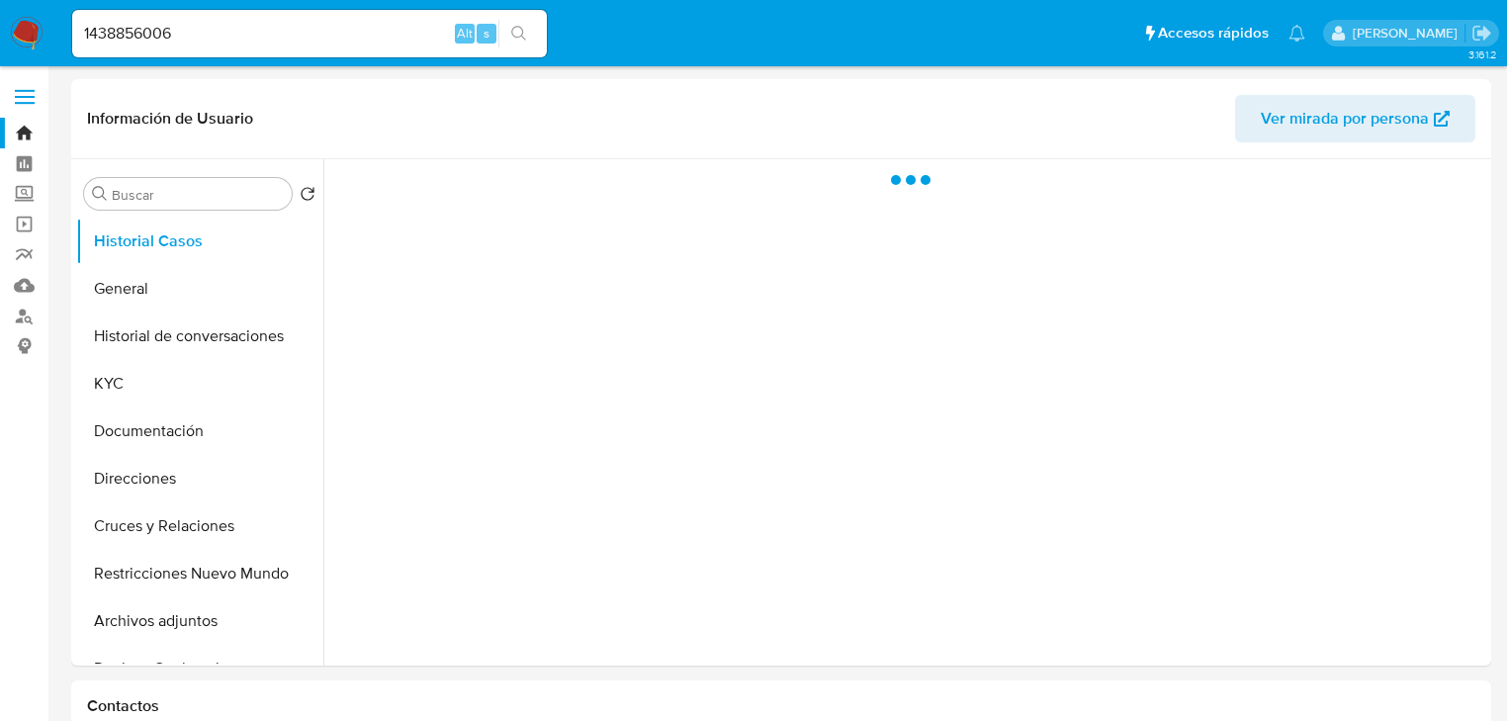
select select "10"
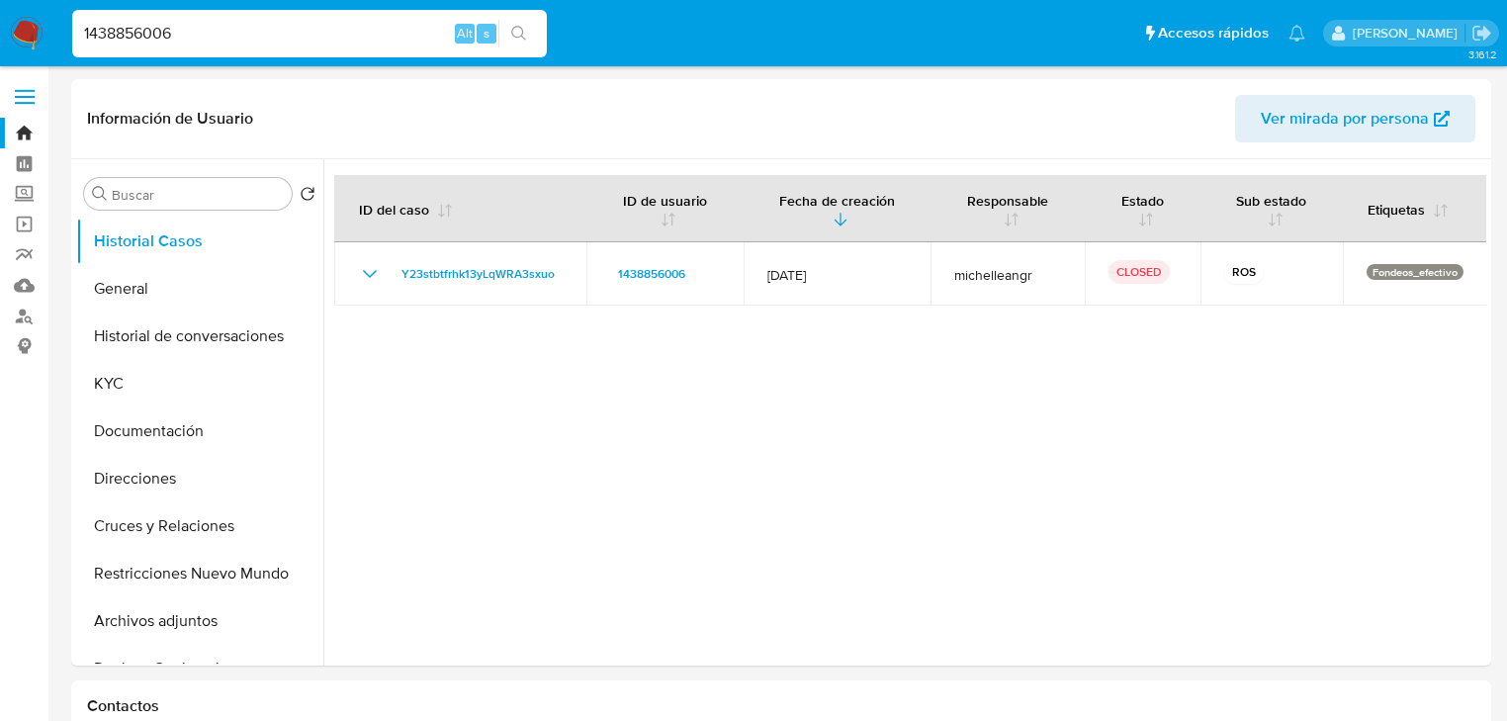
drag, startPoint x: 146, startPoint y: 16, endPoint x: 368, endPoint y: 40, distance: 222.8
click at [55, 16] on nav "Pausado Ver notificaciones 1438856006 Alt s Accesos rápidos Presiona las siguie…" at bounding box center [753, 33] width 1507 height 66
paste input "275266744"
type input "275266744"
click at [517, 39] on icon "search-icon" at bounding box center [519, 34] width 16 height 16
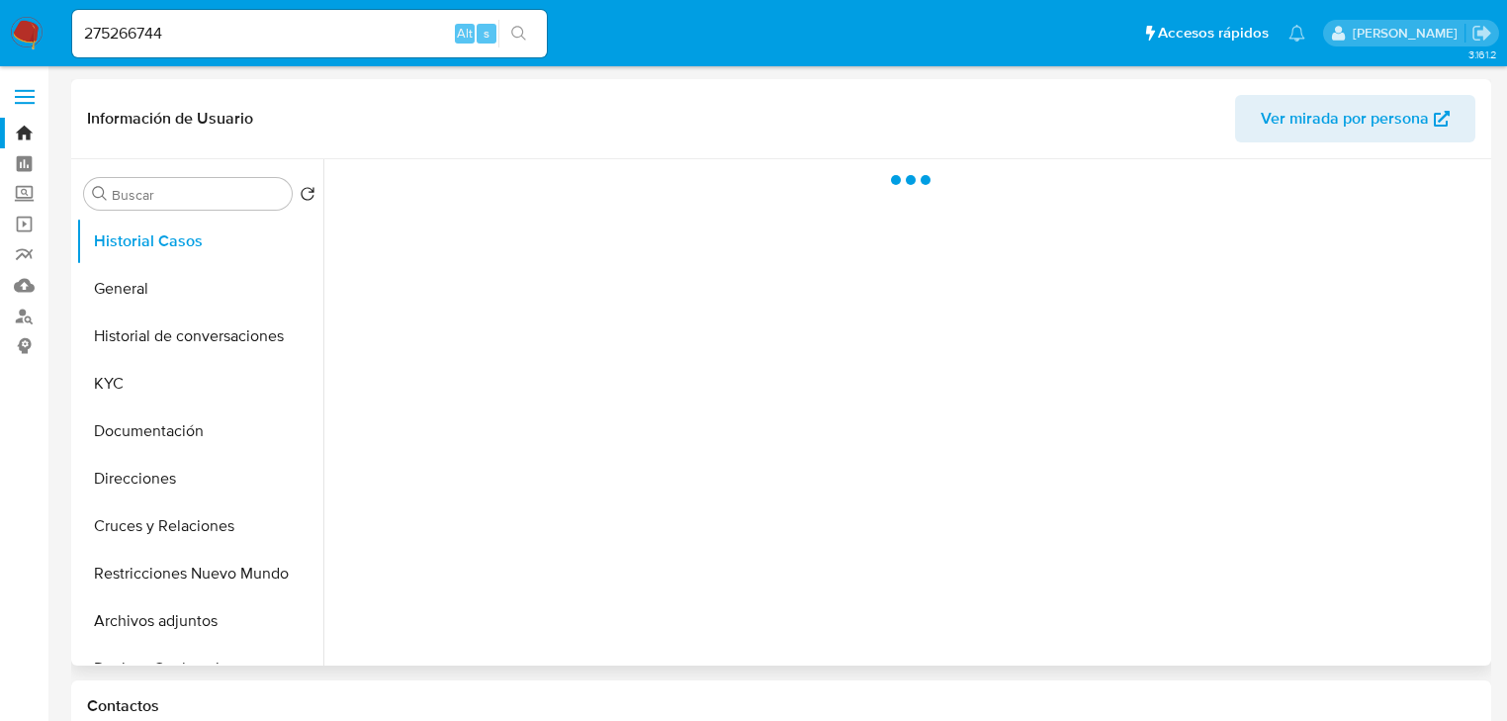
select select "10"
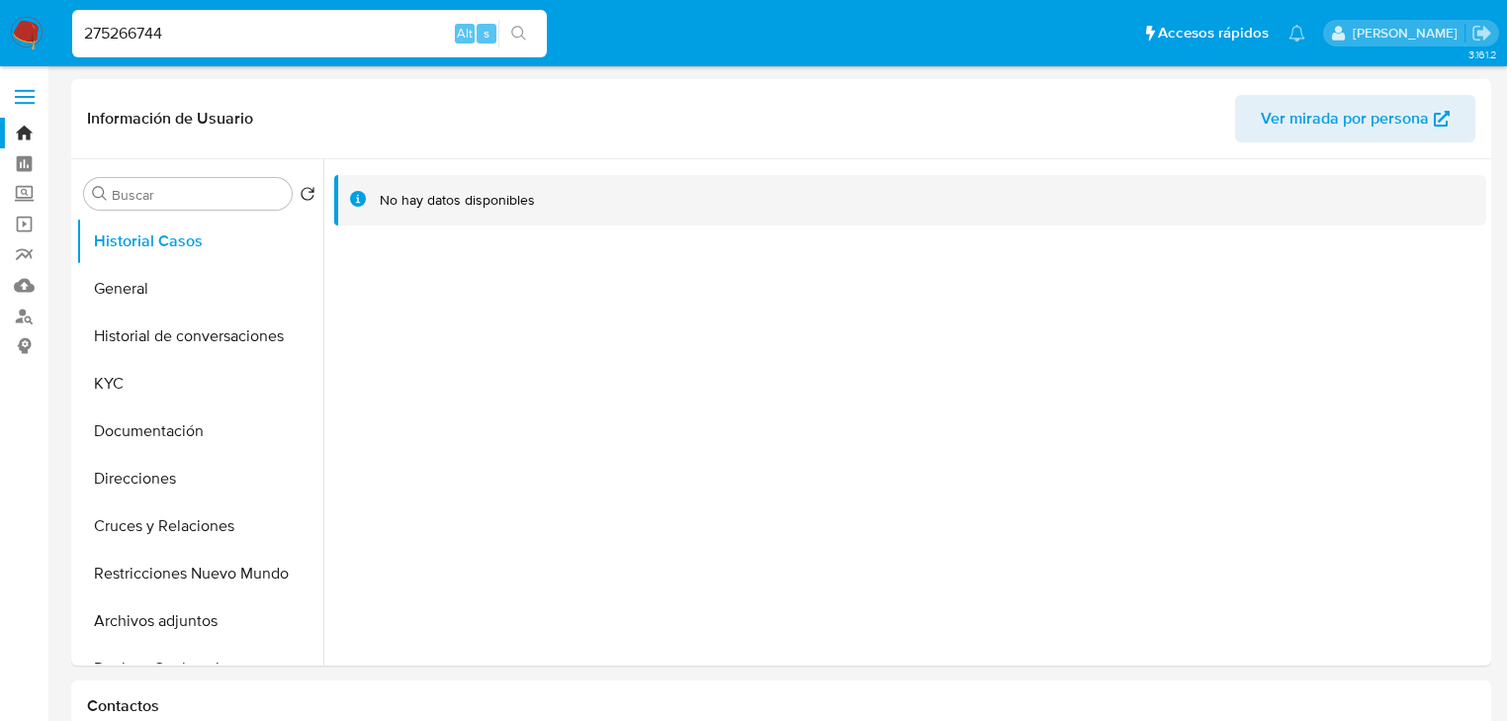
drag, startPoint x: 69, startPoint y: 28, endPoint x: 31, endPoint y: 20, distance: 39.4
paste input "285559348"
type input "2285559348"
click at [526, 27] on icon "search-icon" at bounding box center [519, 34] width 16 height 16
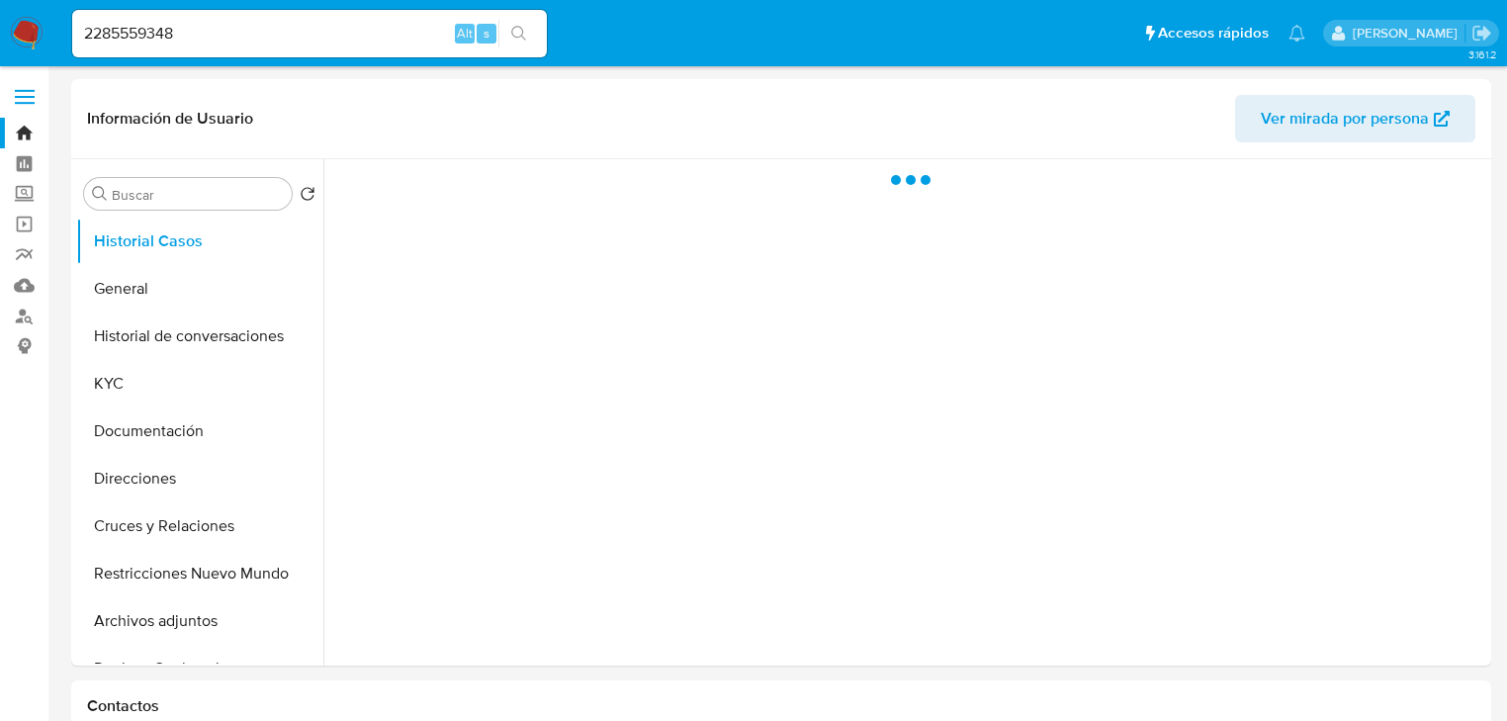
select select "10"
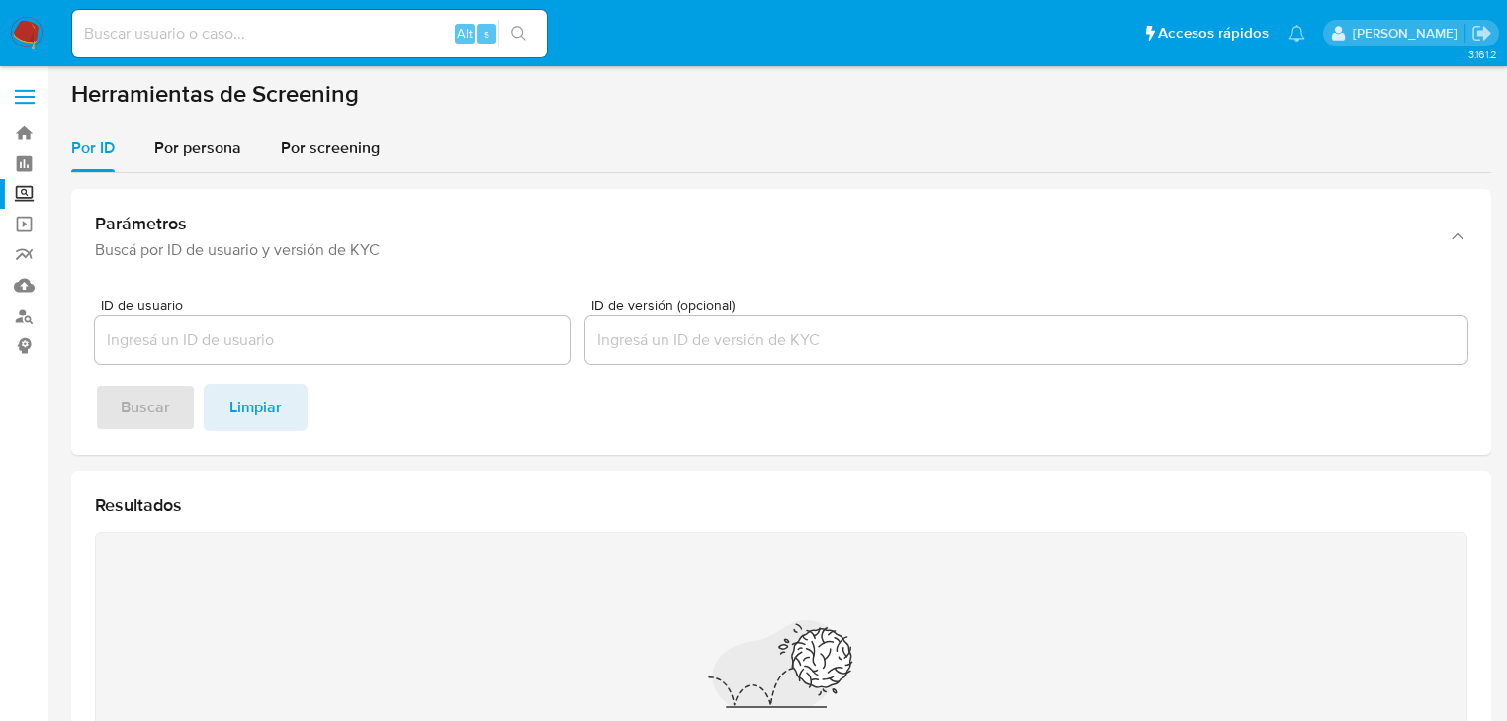
drag, startPoint x: 196, startPoint y: 139, endPoint x: 188, endPoint y: 174, distance: 35.5
click at [196, 141] on span "Por persona" at bounding box center [197, 148] width 87 height 23
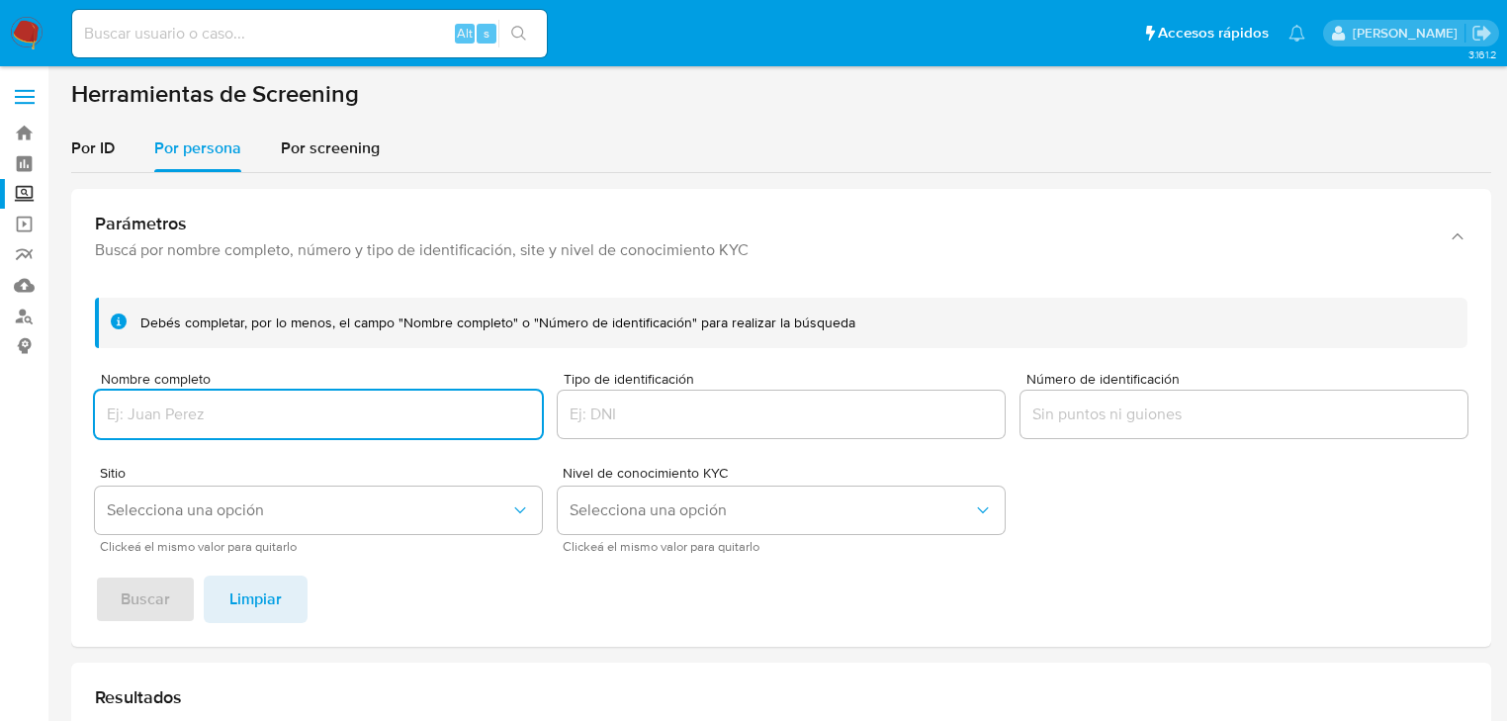
click at [166, 413] on input "Nombre completo" at bounding box center [318, 415] width 447 height 26
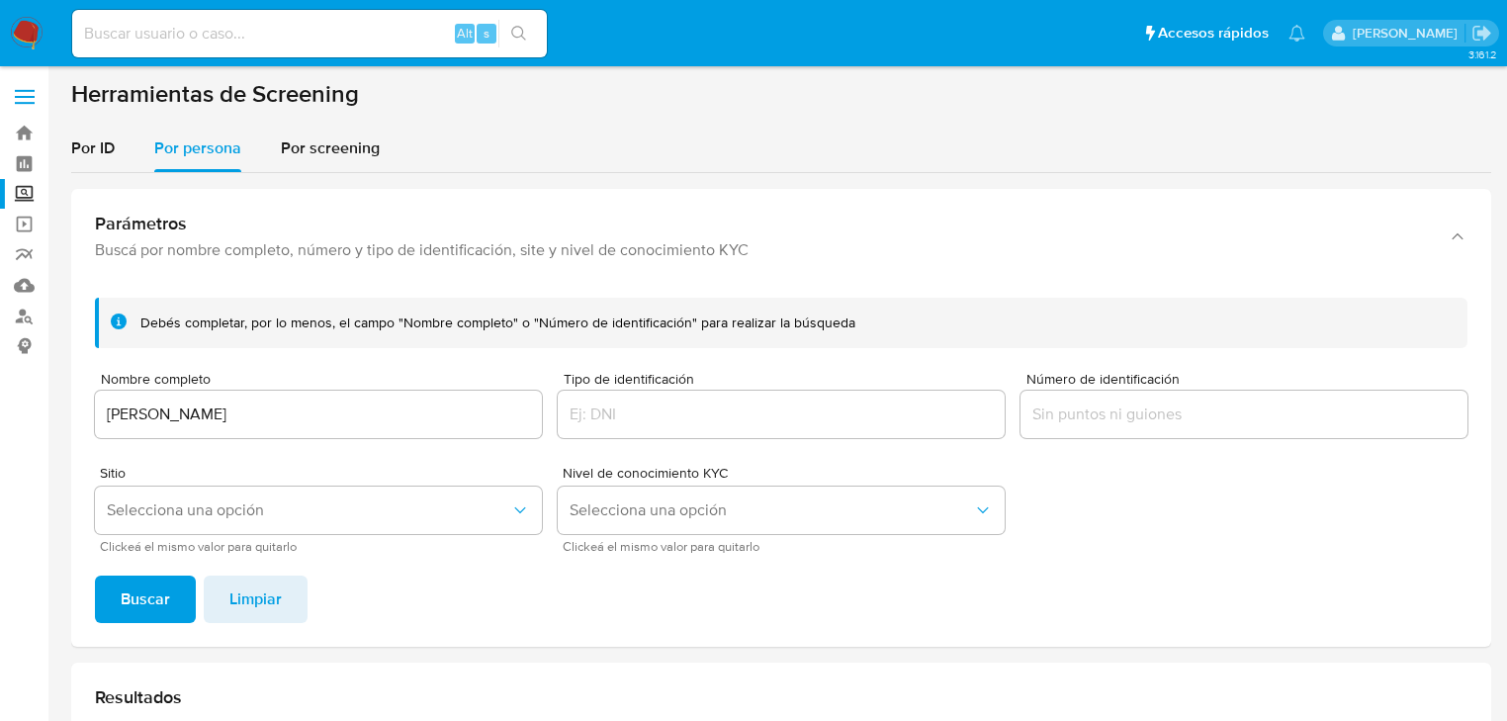
click at [274, 416] on input "[PERSON_NAME]" at bounding box center [318, 415] width 447 height 26
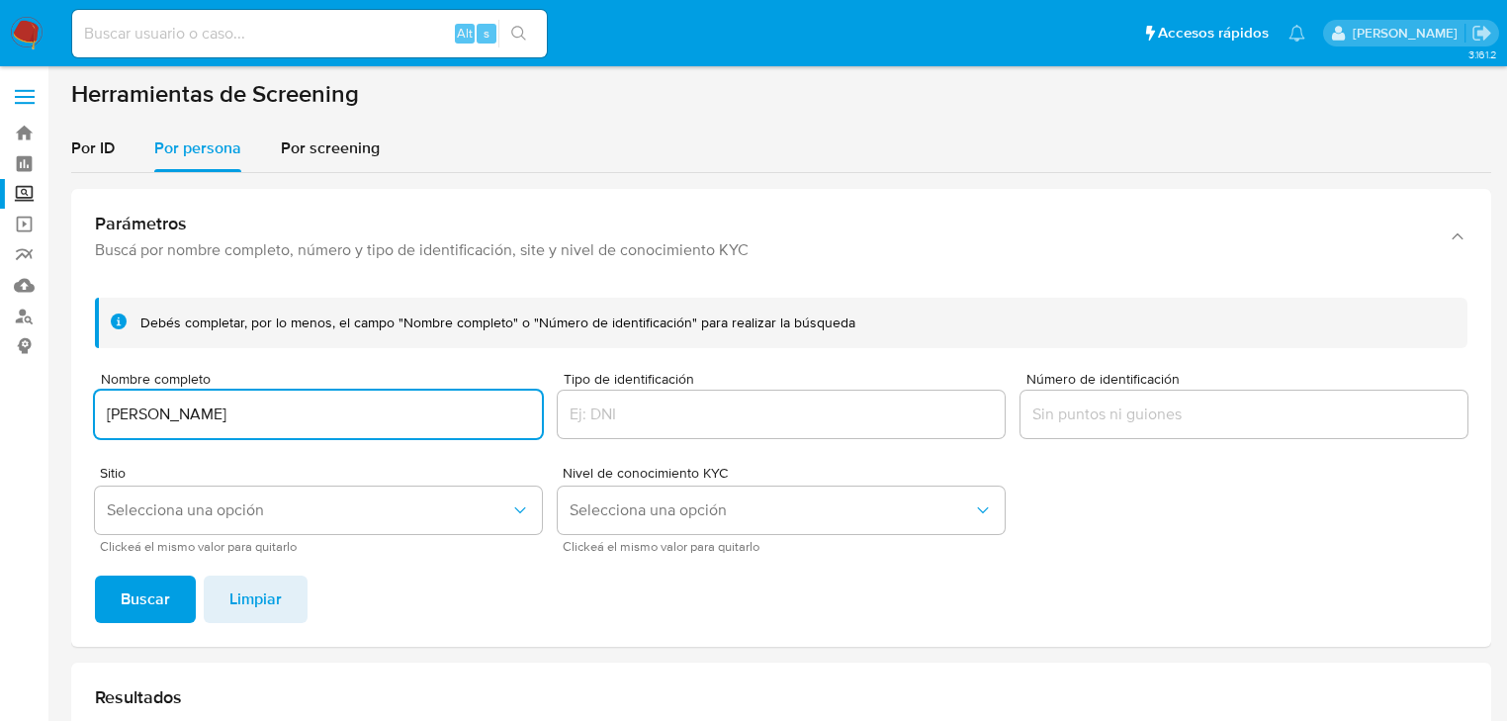
paste input "[PERSON_NAME]"
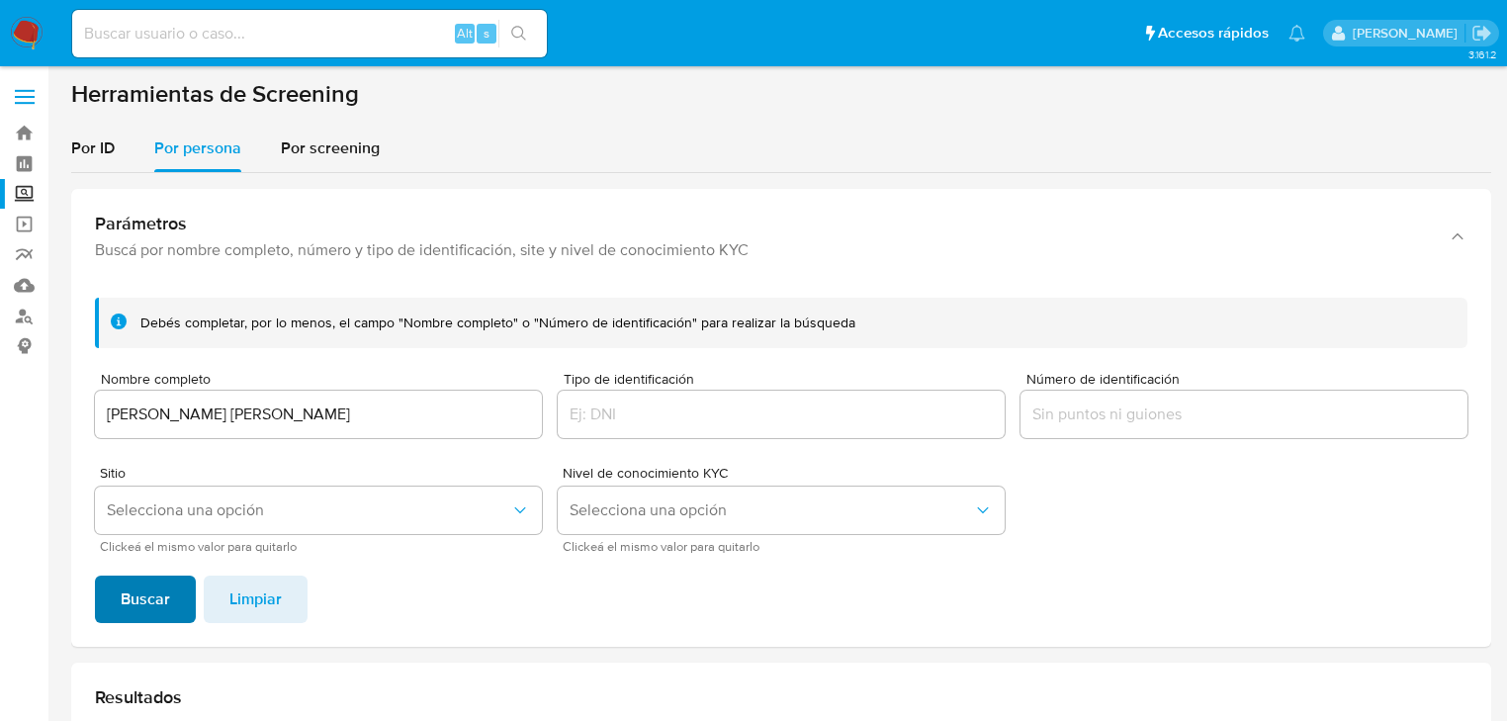
click at [150, 593] on span "Buscar" at bounding box center [145, 600] width 49 height 44
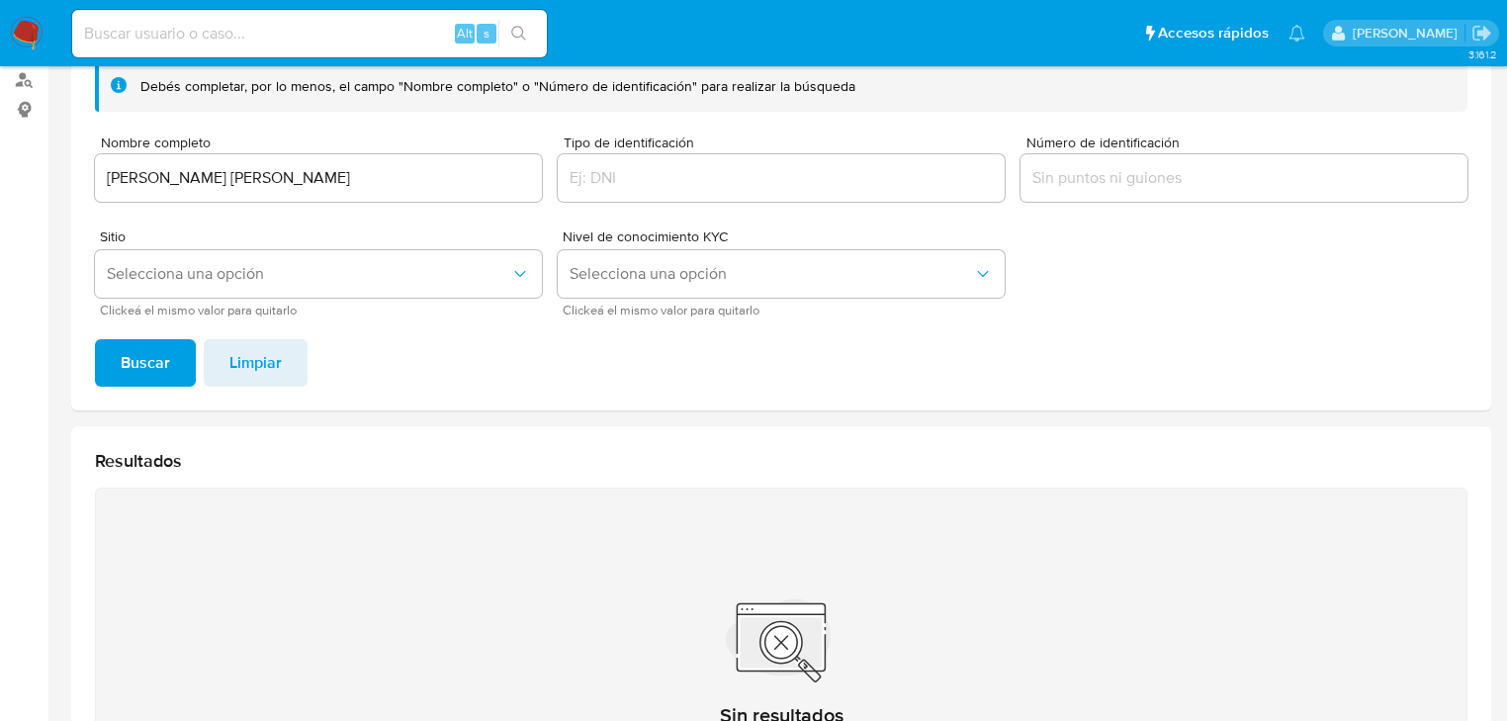
scroll to position [234, 0]
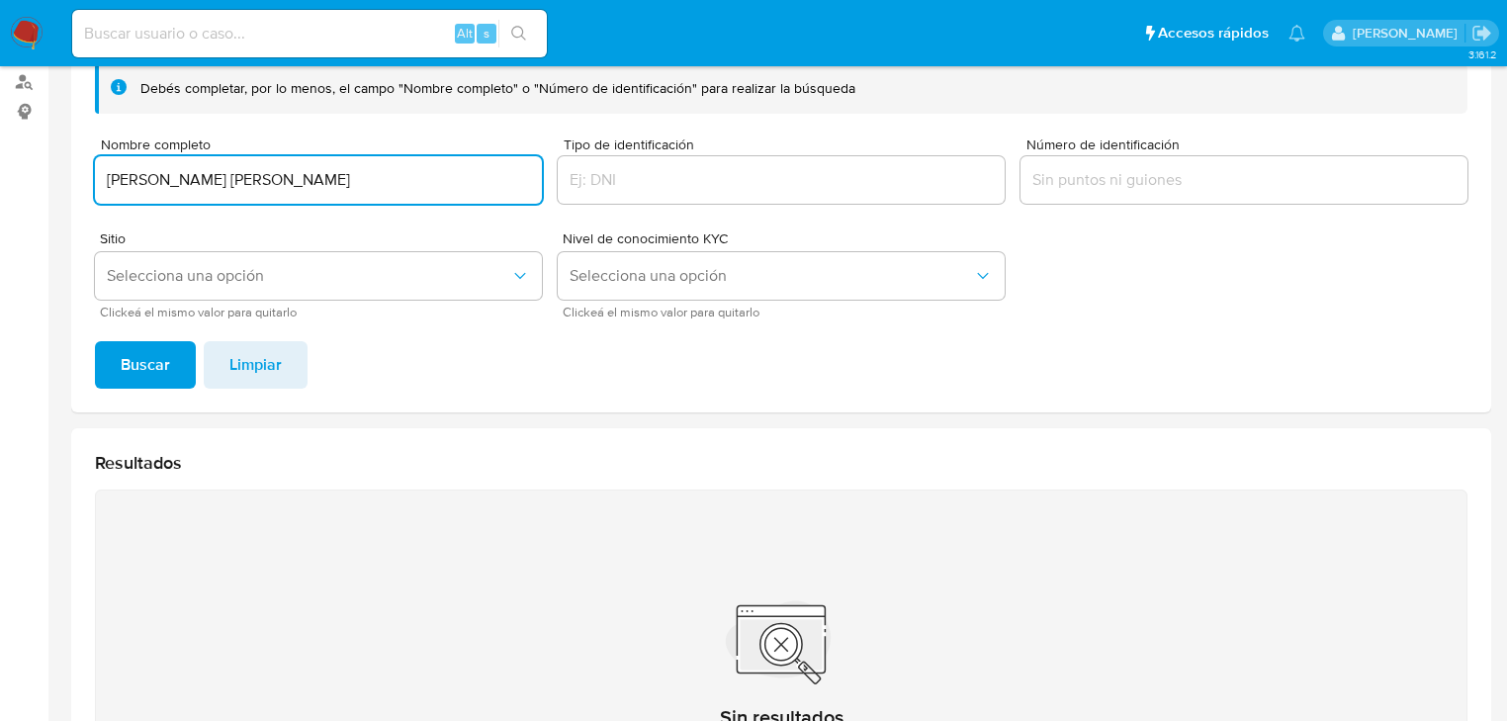
click at [237, 180] on input "[PERSON_NAME] [PERSON_NAME]" at bounding box center [318, 180] width 447 height 26
type input "[PERSON_NAME] [PERSON_NAME]"
click at [146, 344] on span "Buscar" at bounding box center [145, 365] width 49 height 44
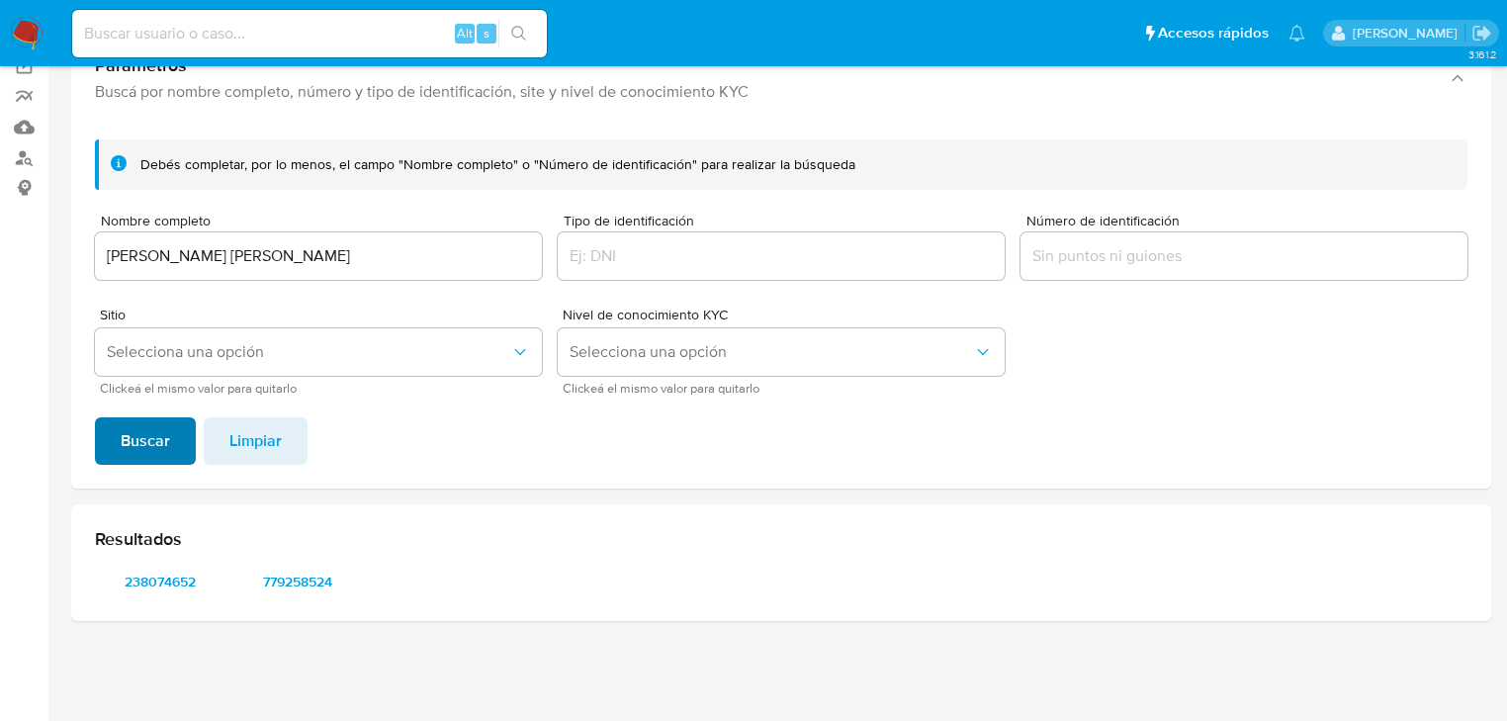
scroll to position [158, 0]
click at [185, 581] on span "238074652" at bounding box center [160, 582] width 103 height 28
click at [282, 590] on span "779258524" at bounding box center [298, 582] width 103 height 28
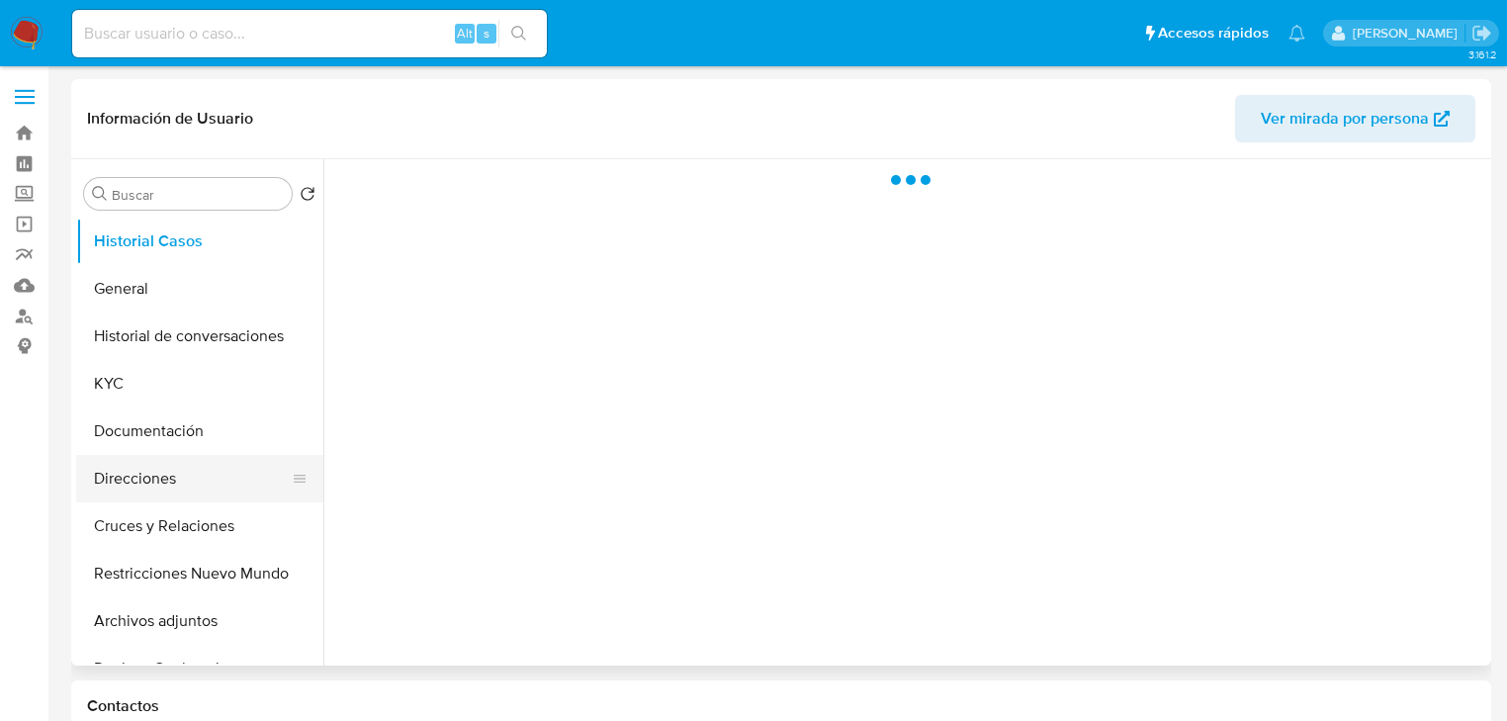
select select "10"
